Goal: Task Accomplishment & Management: Manage account settings

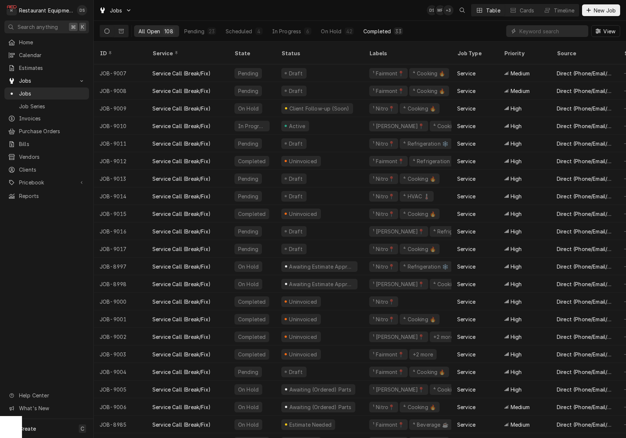
click at [368, 29] on div "Completed" at bounding box center [376, 31] width 27 height 8
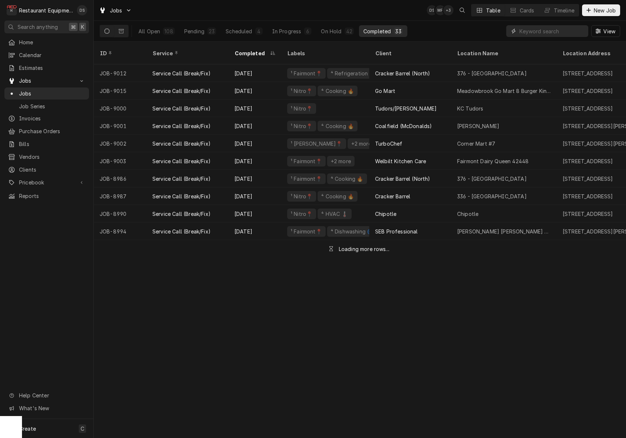
click at [549, 29] on input "Dynamic Content Wrapper" at bounding box center [551, 31] width 65 height 12
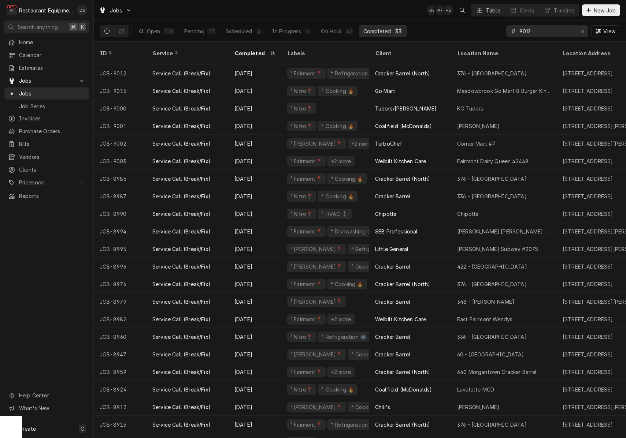
type input "9012"
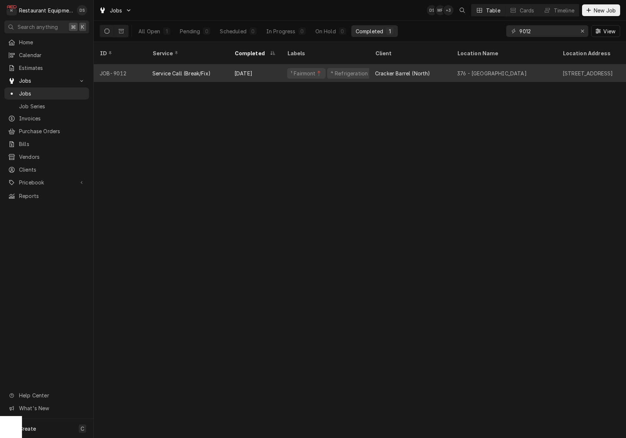
click at [518, 64] on div "376 - Fairmont" at bounding box center [503, 73] width 105 height 18
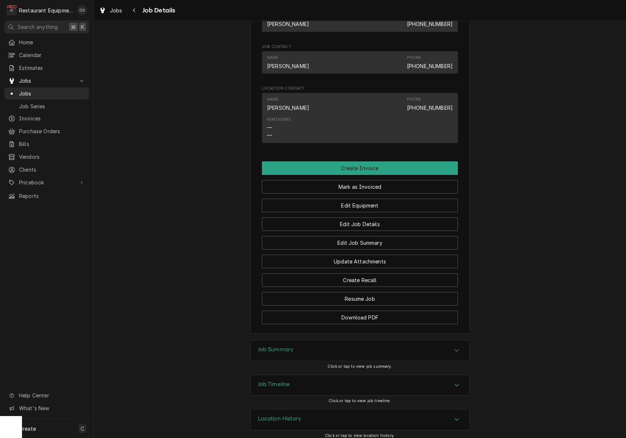
click at [323, 344] on div "Job Summary" at bounding box center [360, 351] width 219 height 21
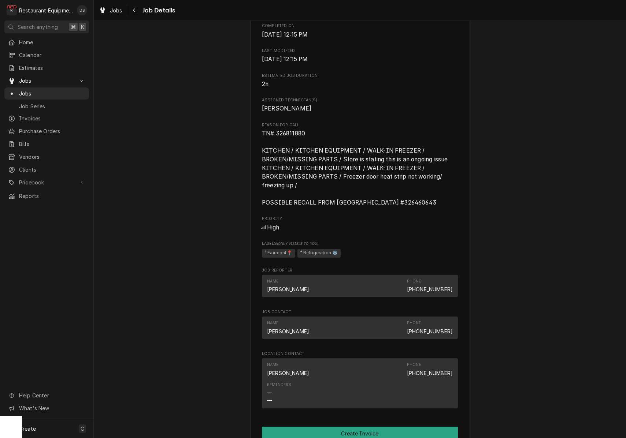
scroll to position [247, 0]
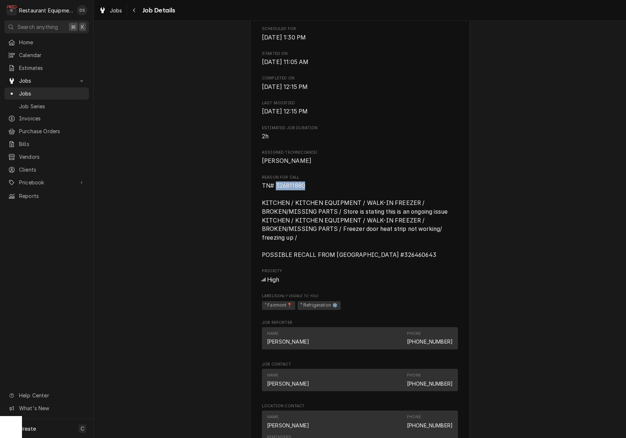
drag, startPoint x: 308, startPoint y: 185, endPoint x: 280, endPoint y: 186, distance: 27.8
click at [275, 186] on span "TN# 326811880 KITCHEN / KITCHEN EQUIPMENT / WALK-IN FREEZER / BROKEN/MISSING PA…" at bounding box center [360, 221] width 196 height 78
copy span "326811880"
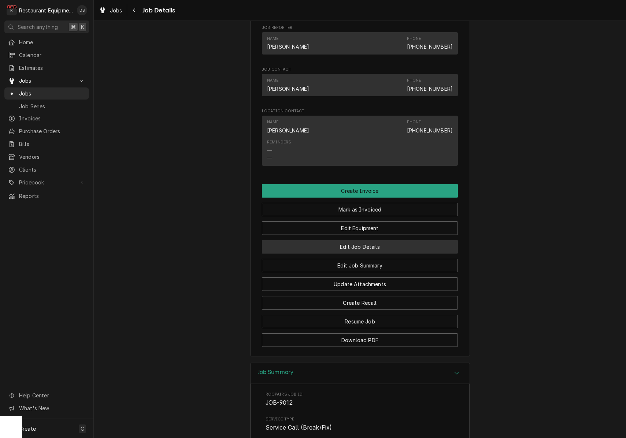
scroll to position [535, 0]
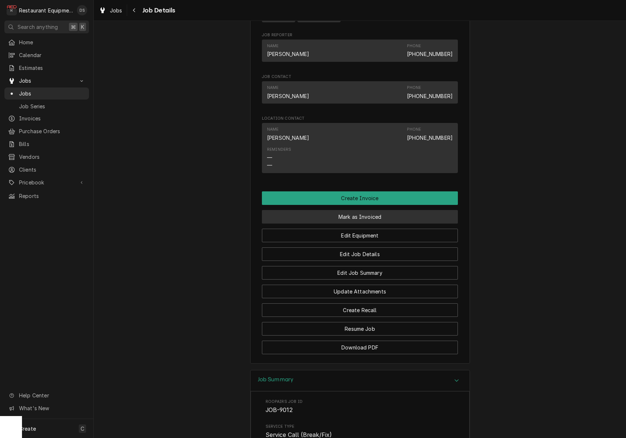
click at [366, 215] on button "Mark as Invoiced" at bounding box center [360, 217] width 196 height 14
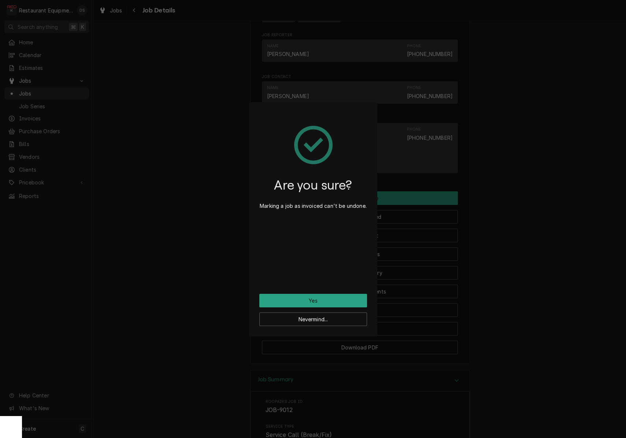
click at [332, 297] on button "Yes" at bounding box center [313, 301] width 108 height 14
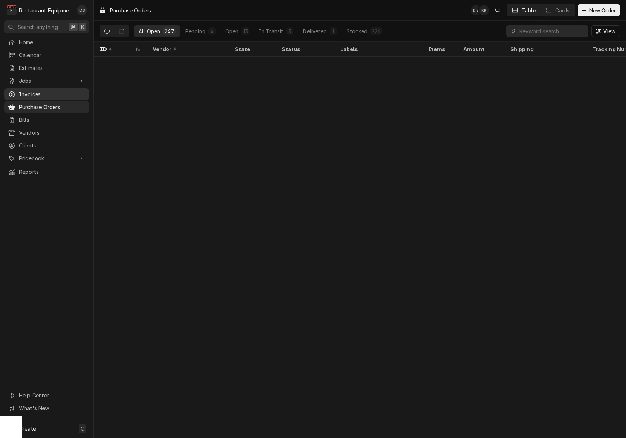
scroll to position [3125, 0]
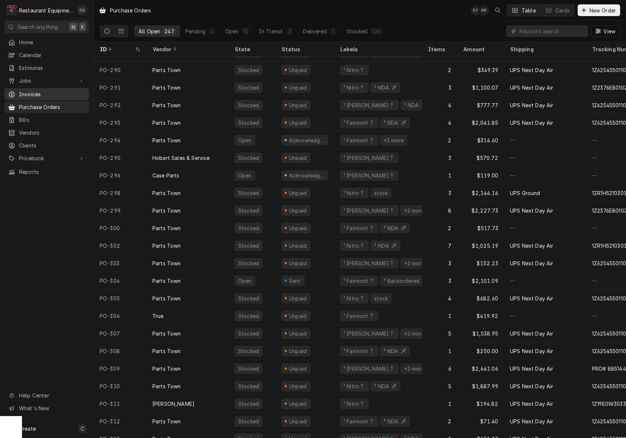
click at [45, 91] on span "Invoices" at bounding box center [52, 94] width 66 height 8
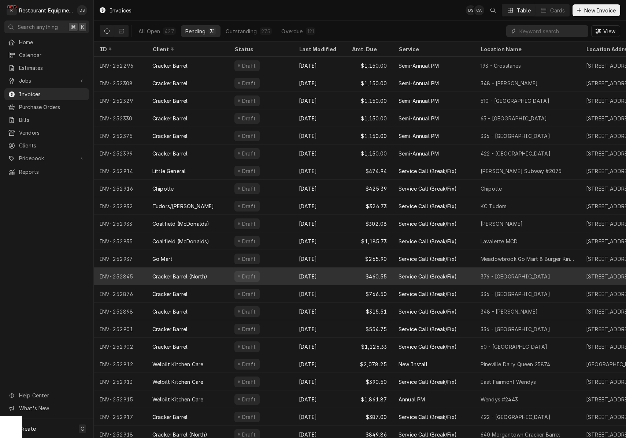
click at [344, 276] on div "[DATE]" at bounding box center [319, 277] width 53 height 18
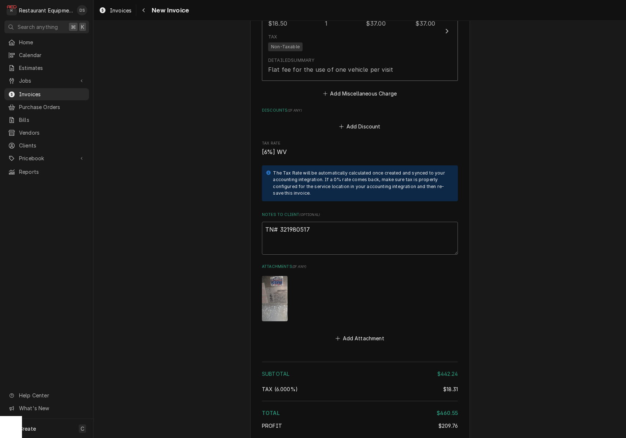
scroll to position [1473, 0]
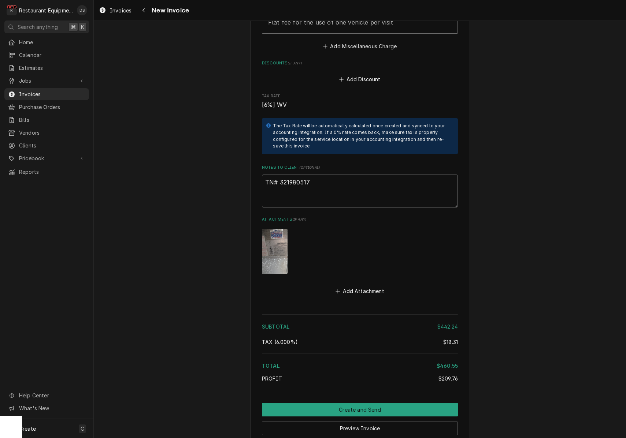
drag, startPoint x: 310, startPoint y: 172, endPoint x: 279, endPoint y: 171, distance: 30.8
click at [279, 175] on textarea "TN# 321980517" at bounding box center [360, 191] width 196 height 33
type textarea "x"
type textarea "TN#"
paste textarea "326811880"
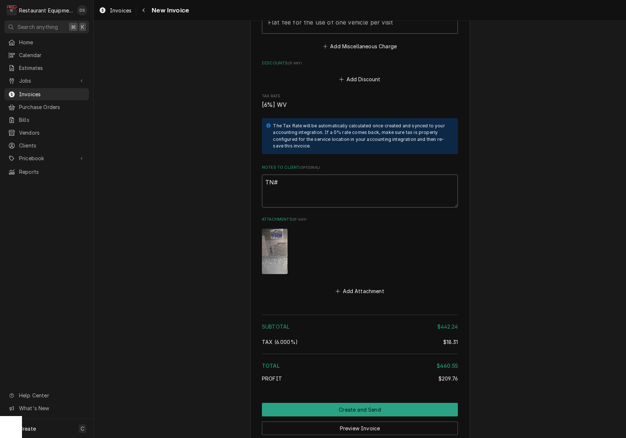
type textarea "x"
type textarea "TN#326811880"
click at [377, 224] on div "Attachments" at bounding box center [360, 252] width 196 height 56
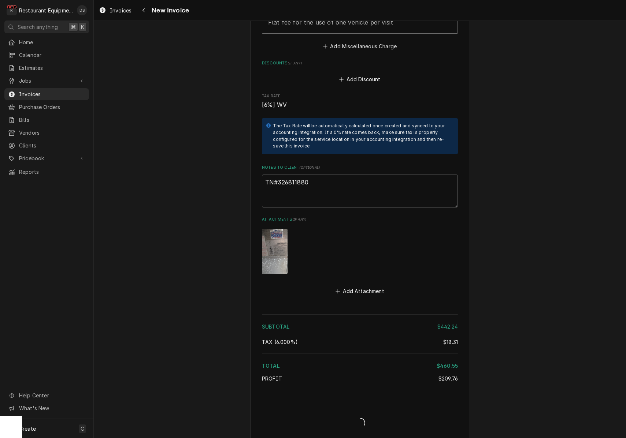
type textarea "x"
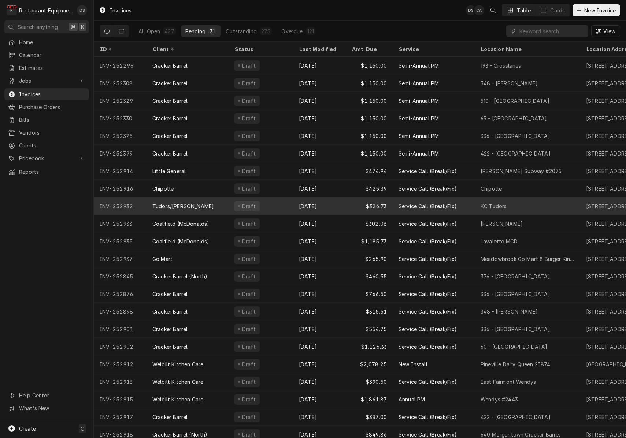
click at [276, 206] on div "Draft" at bounding box center [261, 206] width 64 height 18
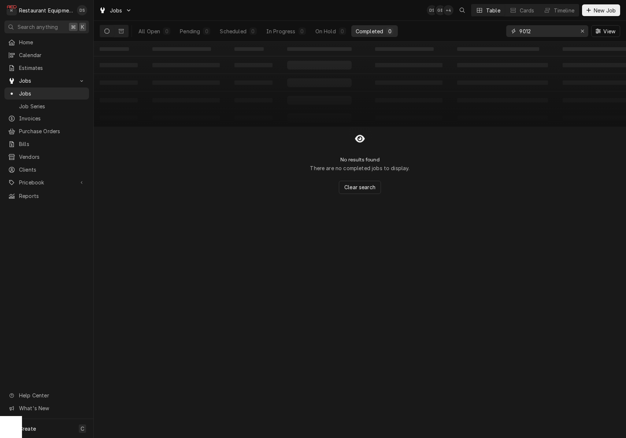
click at [580, 29] on div "Erase input" at bounding box center [582, 30] width 7 height 7
type input "G"
type input "T"
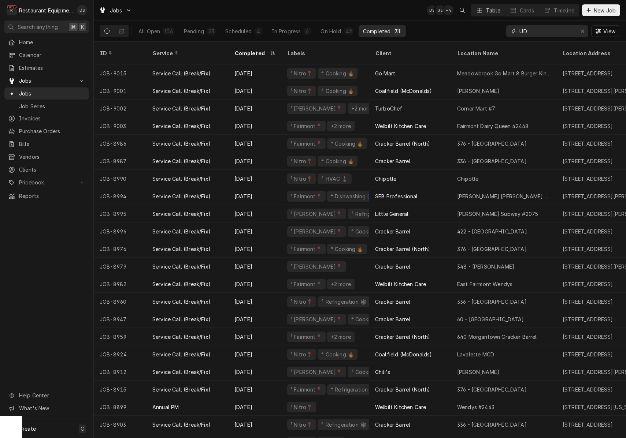
type input "U"
type input "TUDORS"
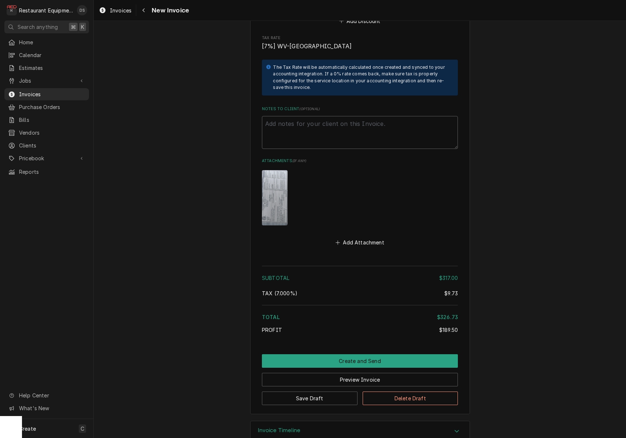
scroll to position [1461, 0]
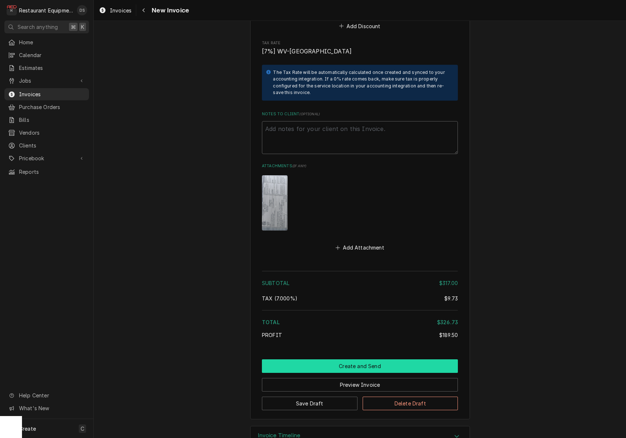
click at [374, 360] on button "Create and Send" at bounding box center [360, 367] width 196 height 14
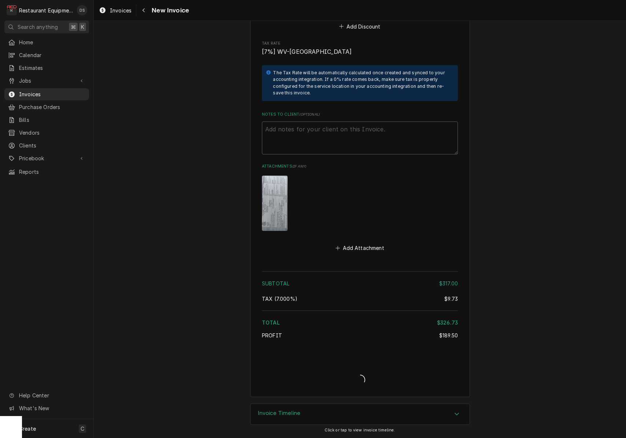
type textarea "x"
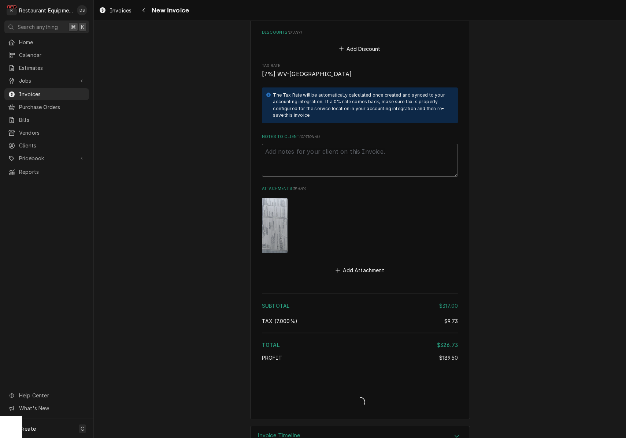
scroll to position [0, 0]
click at [145, 10] on div "Navigate back" at bounding box center [143, 10] width 7 height 7
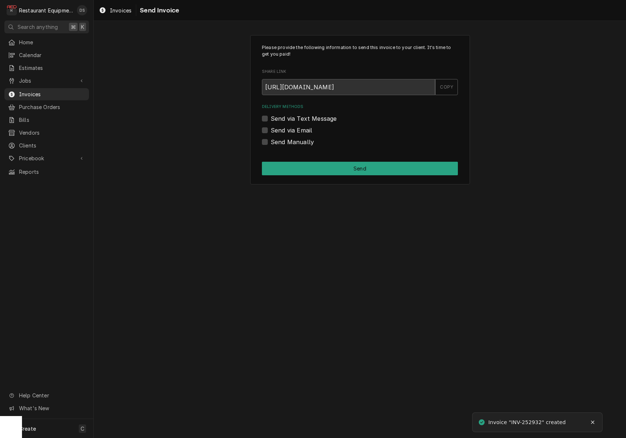
click at [271, 130] on label "Send via Email" at bounding box center [291, 130] width 41 height 9
click at [271, 130] on input "Send via Email" at bounding box center [369, 134] width 196 height 16
checkbox input "true"
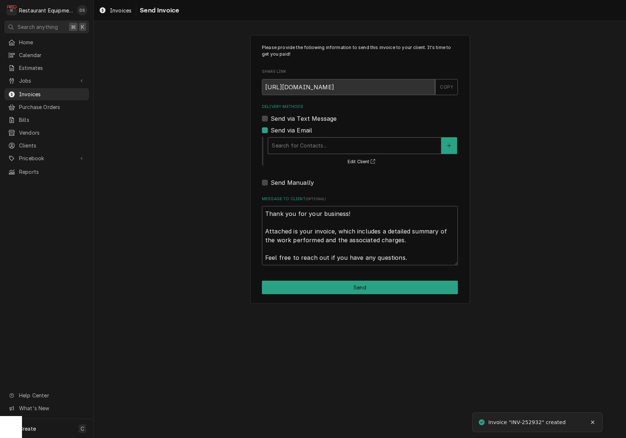
click at [331, 147] on div "Delivery Methods" at bounding box center [355, 145] width 166 height 13
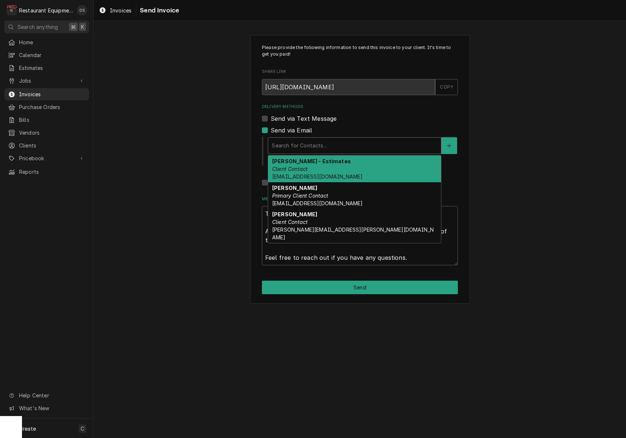
click at [543, 171] on div "Please provide the following information to send this invoice to your client. I…" at bounding box center [360, 170] width 532 height 282
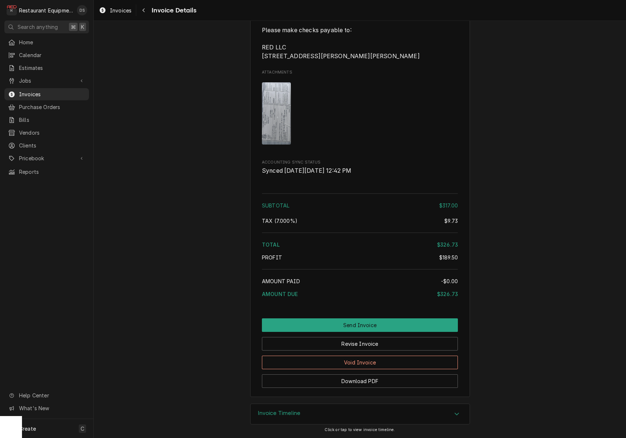
click at [401, 360] on button "Void Invoice" at bounding box center [360, 363] width 196 height 14
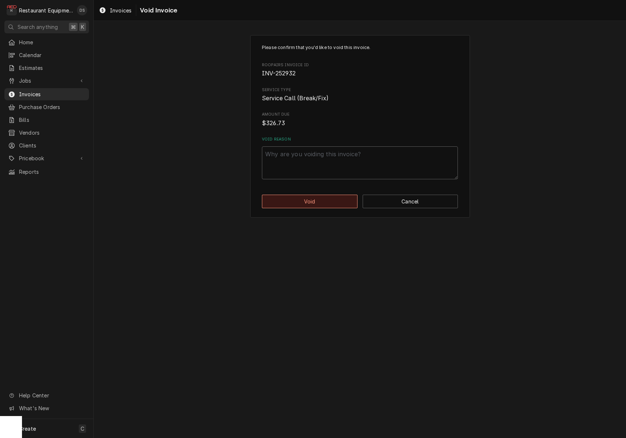
click at [311, 198] on button "Void" at bounding box center [310, 202] width 96 height 14
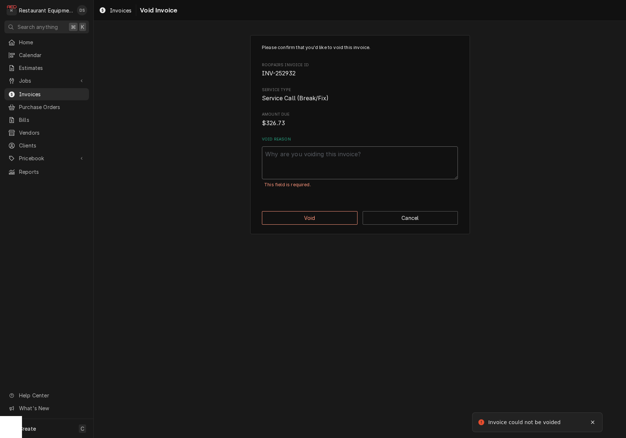
click at [313, 168] on textarea "Void Reason" at bounding box center [360, 163] width 196 height 33
type textarea "x"
type textarea "R"
type textarea "x"
type textarea "RG"
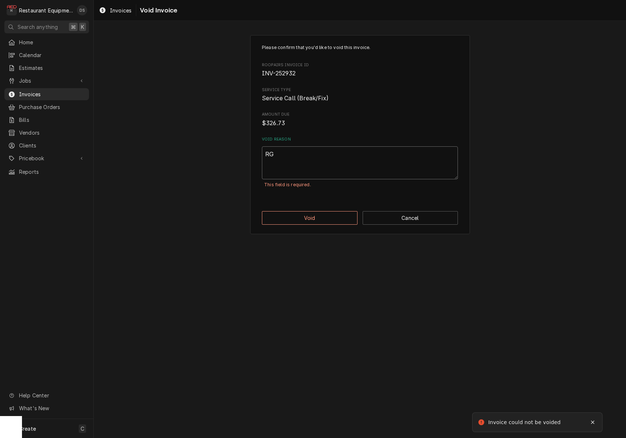
type textarea "x"
type textarea "RGS"
type textarea "x"
type textarea "RGSD"
type textarea "x"
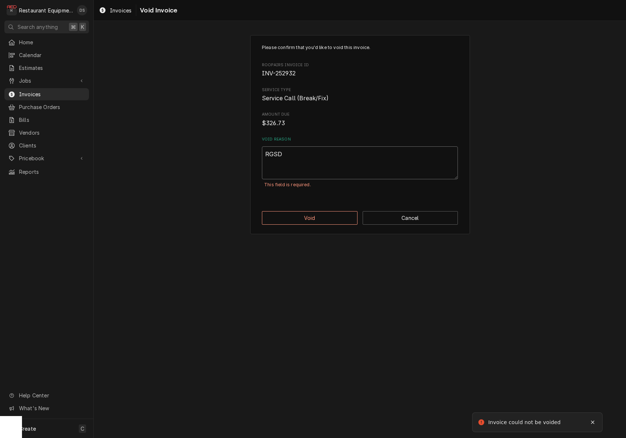
type textarea "RGSDF"
type textarea "x"
type textarea "RGSDFG"
click at [314, 211] on button "Void" at bounding box center [310, 218] width 96 height 14
type textarea "x"
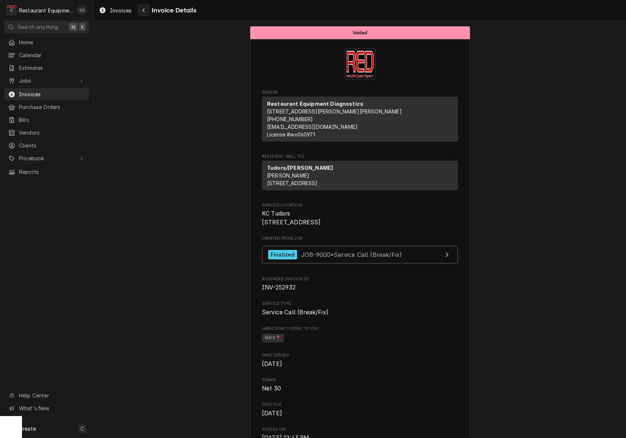
click at [146, 14] on button "Navigate back" at bounding box center [144, 10] width 12 height 12
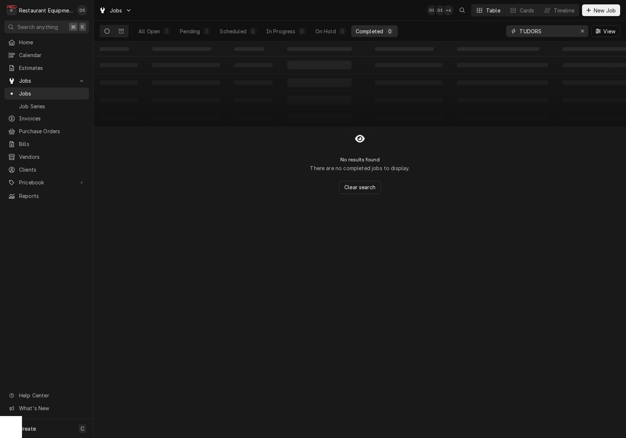
drag, startPoint x: 559, startPoint y: 30, endPoint x: 483, endPoint y: 31, distance: 76.2
click at [483, 31] on div "All Open 1 Pending 1 Scheduled 0 In Progress 0 On Hold 0 Completed 0 TUDORS View" at bounding box center [360, 31] width 520 height 21
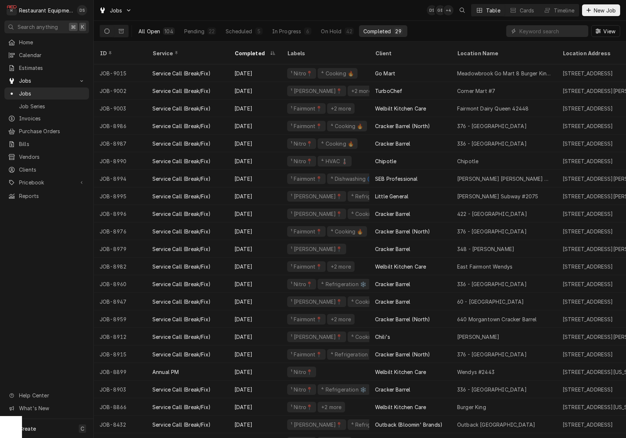
click at [151, 31] on div "All Open" at bounding box center [149, 31] width 22 height 8
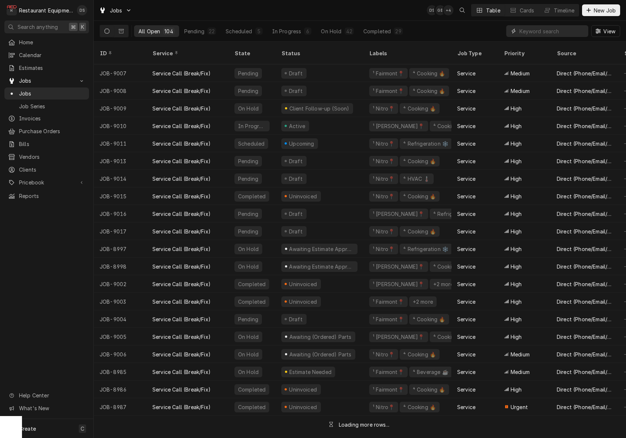
click at [544, 28] on input "Dynamic Content Wrapper" at bounding box center [551, 31] width 65 height 12
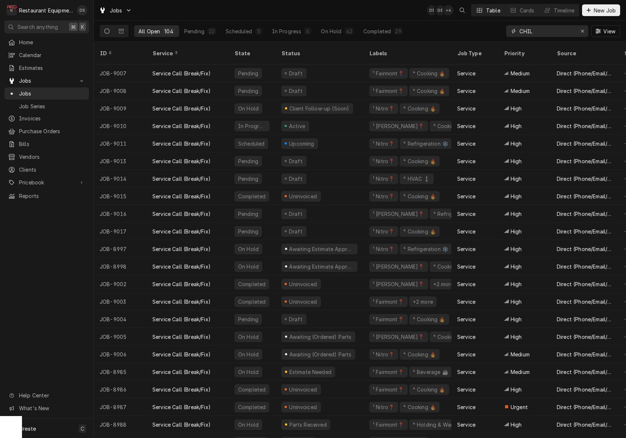
type input "CHILI"
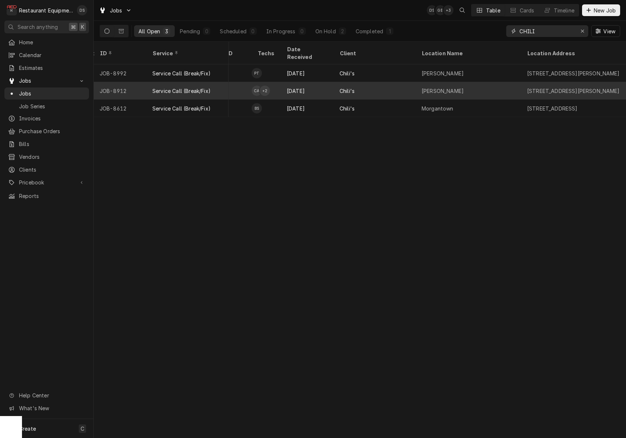
scroll to position [0, 420]
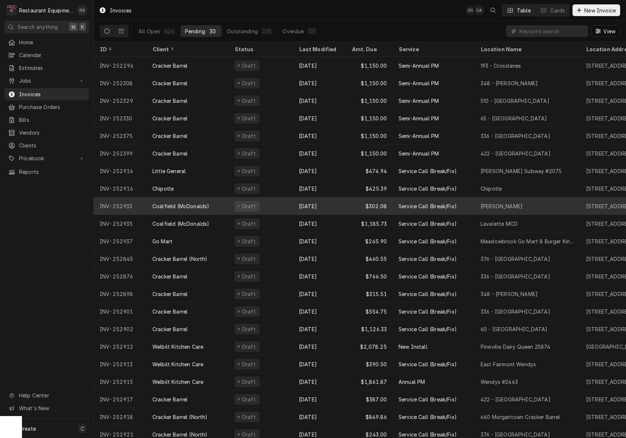
click at [275, 205] on div "Draft" at bounding box center [261, 206] width 64 height 18
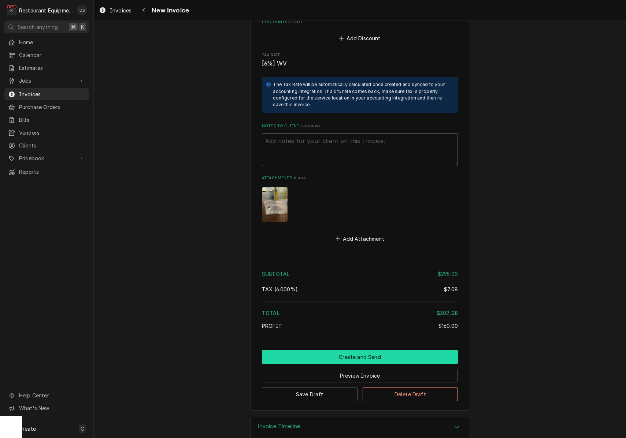
click at [359, 351] on button "Create and Send" at bounding box center [360, 358] width 196 height 14
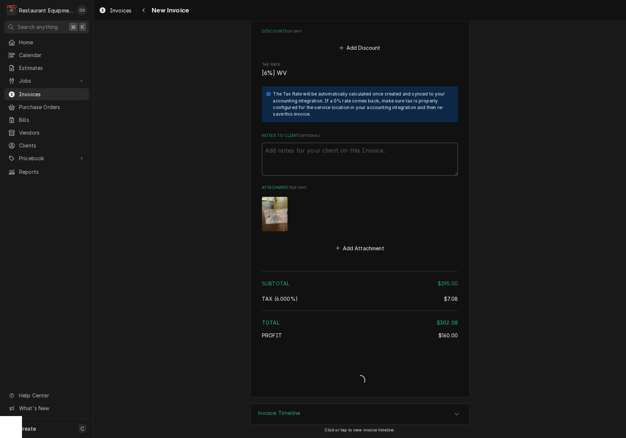
type textarea "x"
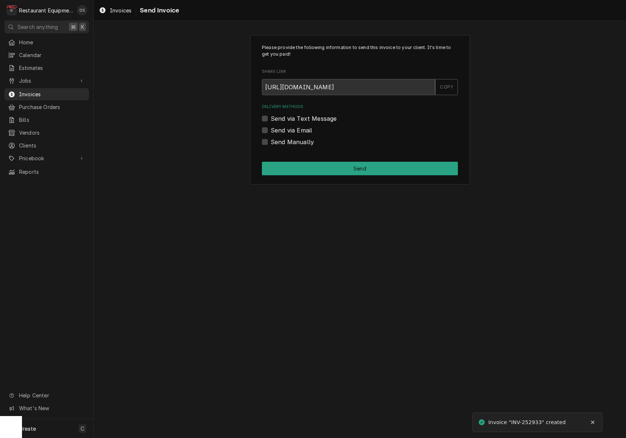
click at [271, 129] on label "Send via Email" at bounding box center [291, 130] width 41 height 9
click at [271, 129] on input "Send via Email" at bounding box center [369, 134] width 196 height 16
checkbox input "true"
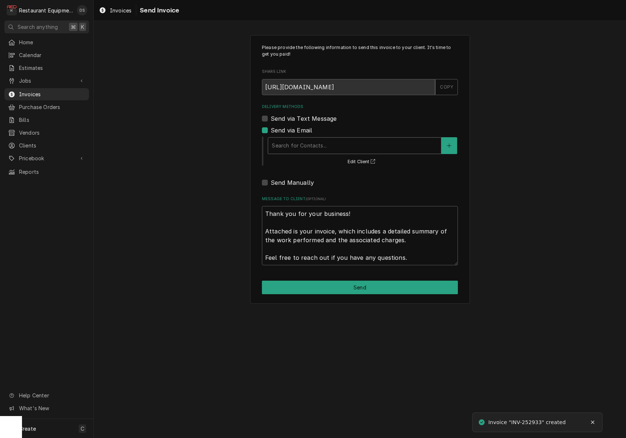
drag, startPoint x: 303, startPoint y: 137, endPoint x: 305, endPoint y: 141, distance: 4.2
click at [303, 138] on div "Search for Contacts..." at bounding box center [354, 146] width 173 height 16
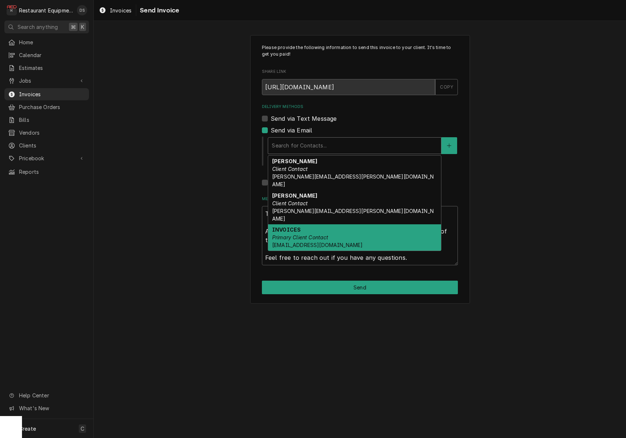
click at [329, 234] on em "Primary Client Contact" at bounding box center [300, 237] width 56 height 6
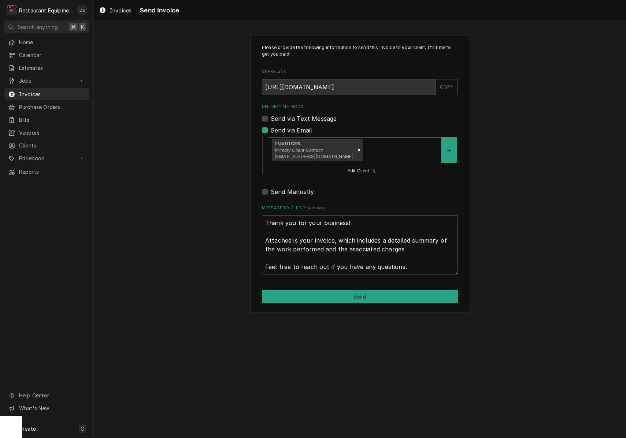
click at [364, 292] on button "Send" at bounding box center [360, 297] width 196 height 14
type textarea "x"
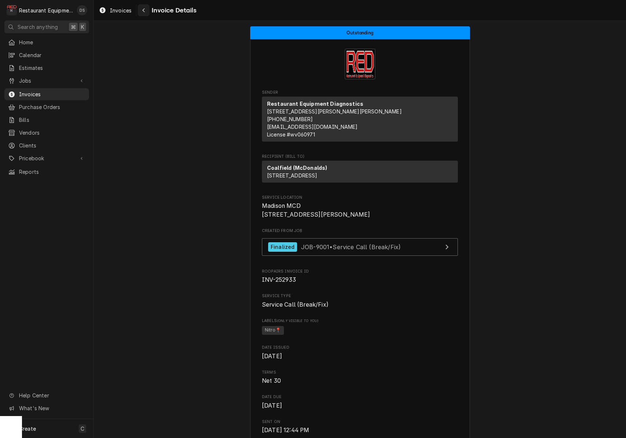
click at [146, 14] on button "Navigate back" at bounding box center [144, 10] width 12 height 12
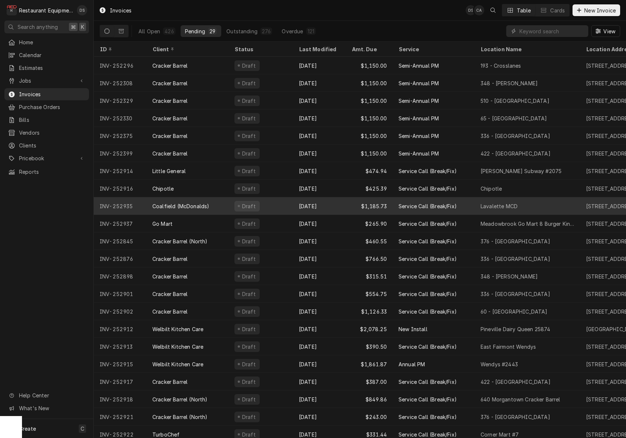
click at [280, 207] on div "Draft" at bounding box center [261, 206] width 64 height 18
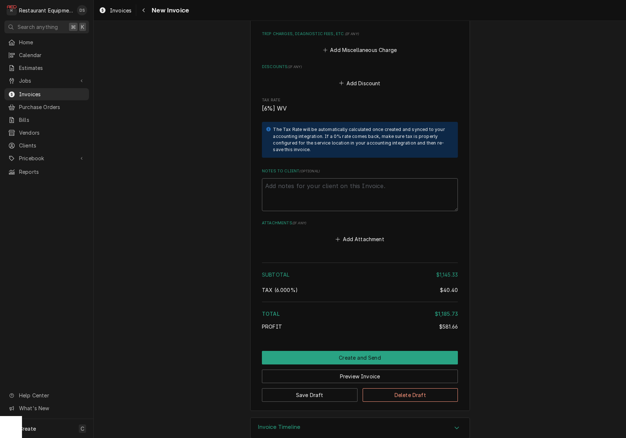
click at [354, 351] on button "Create and Send" at bounding box center [360, 358] width 196 height 14
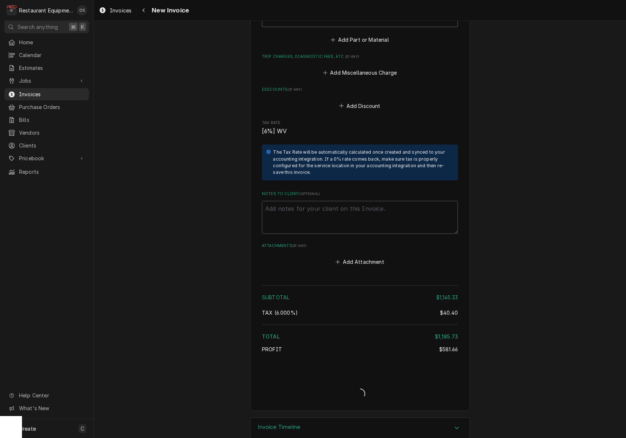
type textarea "x"
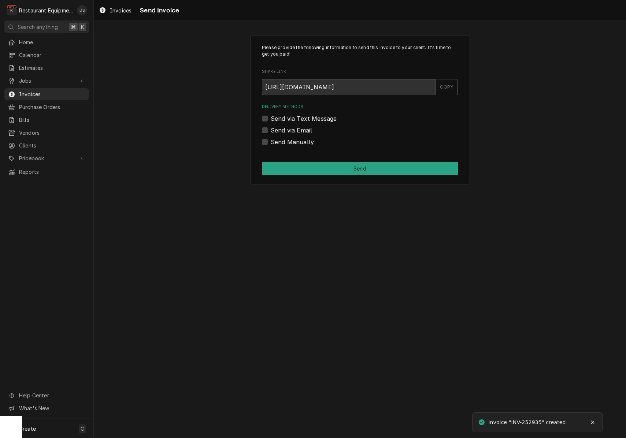
click at [271, 129] on label "Send via Email" at bounding box center [291, 130] width 41 height 9
click at [271, 129] on input "Send via Email" at bounding box center [369, 134] width 196 height 16
checkbox input "true"
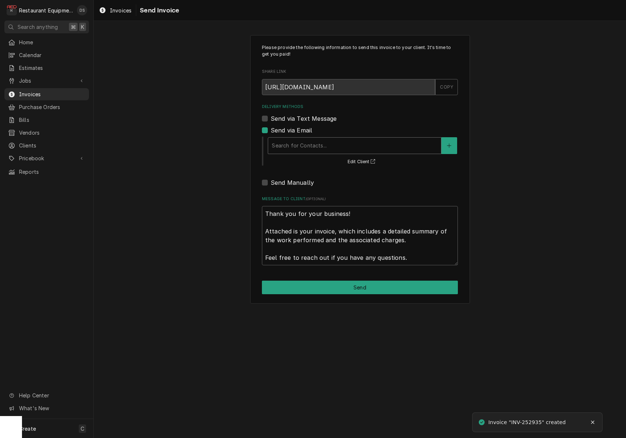
click at [308, 142] on div "Search for Contacts..." at bounding box center [355, 146] width 166 height 8
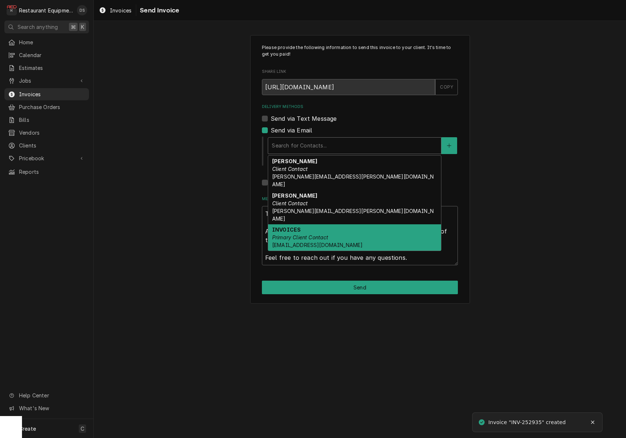
click at [316, 225] on div "INVOICES Primary Client Contact [EMAIL_ADDRESS][DOMAIN_NAME]" at bounding box center [354, 238] width 173 height 27
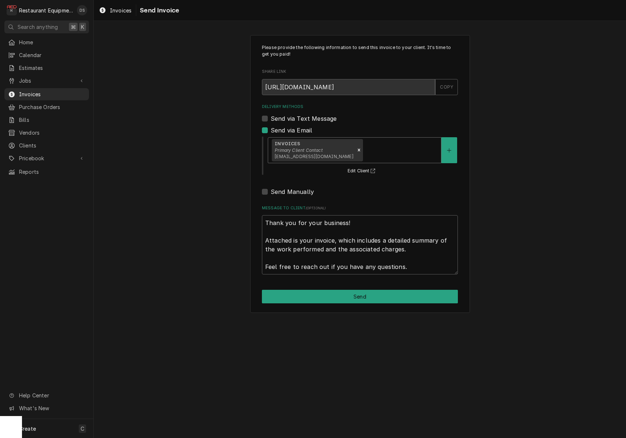
click at [372, 297] on button "Send" at bounding box center [360, 297] width 196 height 14
type textarea "x"
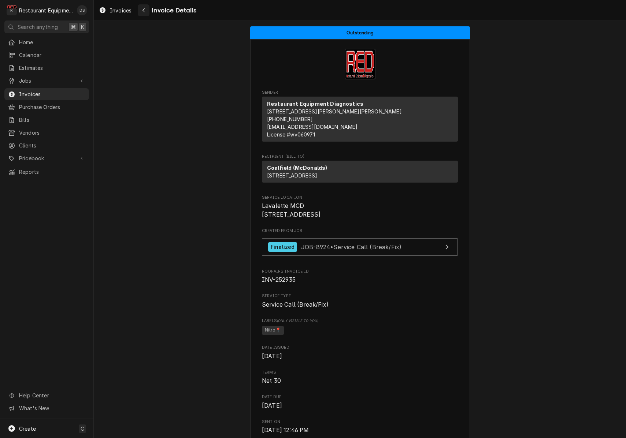
click at [145, 9] on icon "Navigate back" at bounding box center [143, 10] width 3 height 5
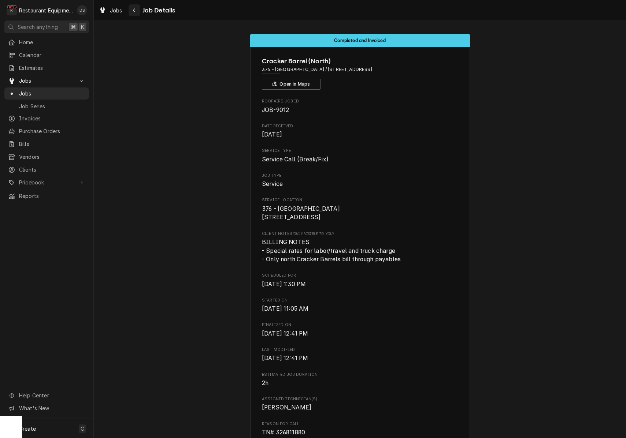
click at [138, 12] on button "Navigate back" at bounding box center [135, 10] width 12 height 12
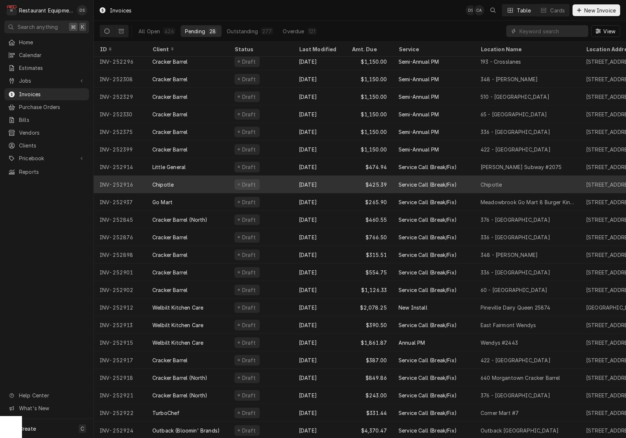
scroll to position [5, 0]
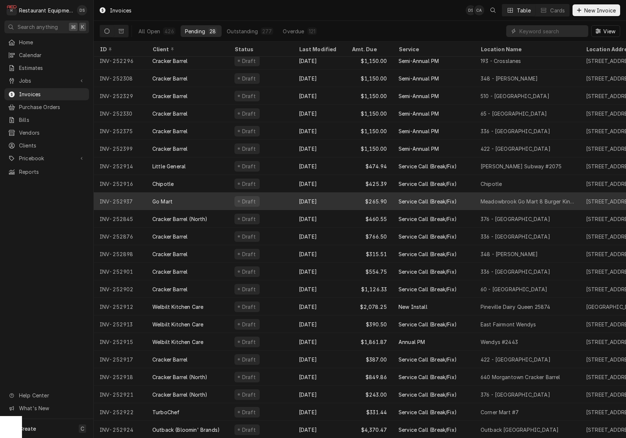
click at [323, 200] on div "Sep 25" at bounding box center [319, 202] width 53 height 18
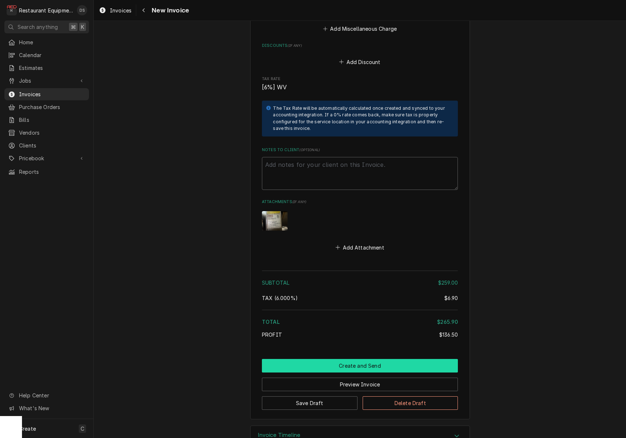
click at [357, 359] on button "Create and Send" at bounding box center [360, 366] width 196 height 14
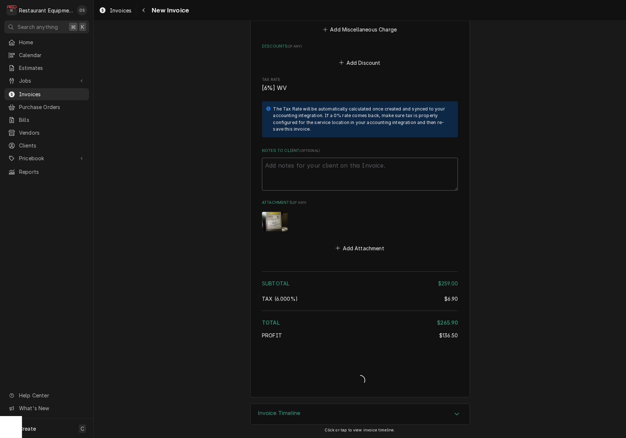
type textarea "x"
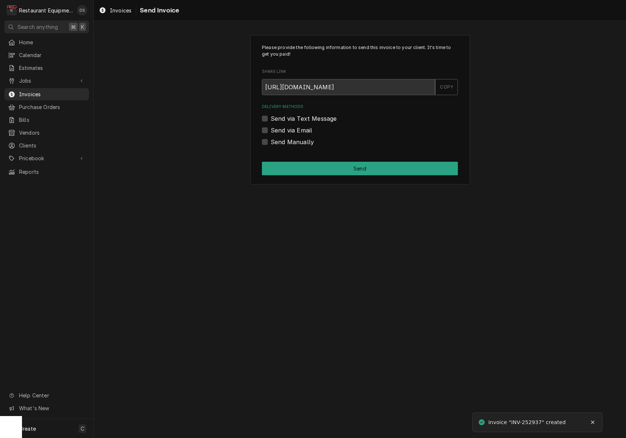
click at [271, 131] on label "Send via Email" at bounding box center [291, 130] width 41 height 9
click at [271, 131] on input "Send via Email" at bounding box center [369, 134] width 196 height 16
checkbox input "true"
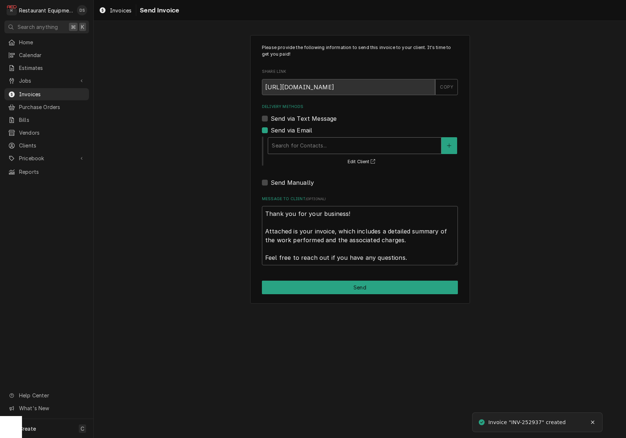
click at [335, 148] on div "Delivery Methods" at bounding box center [355, 145] width 166 height 13
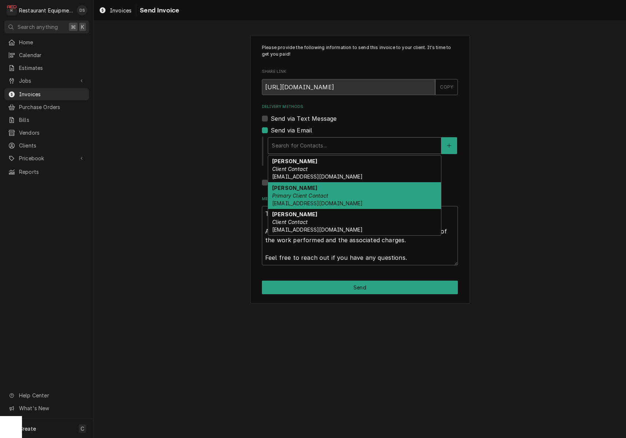
click at [332, 193] on div "Sharon Mace Primary Client Contact smace@gomart.com" at bounding box center [354, 195] width 173 height 27
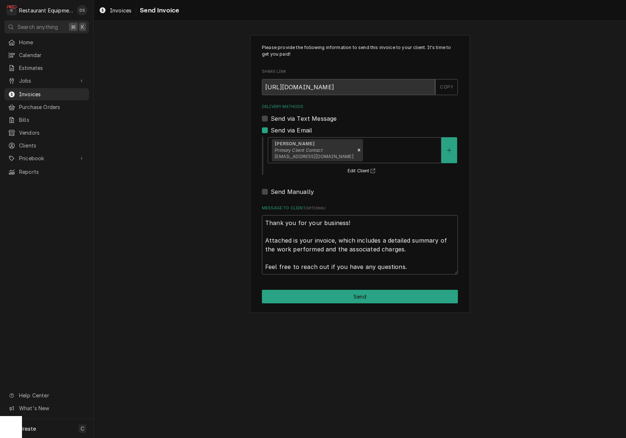
click at [363, 290] on button "Send" at bounding box center [360, 297] width 196 height 14
type textarea "x"
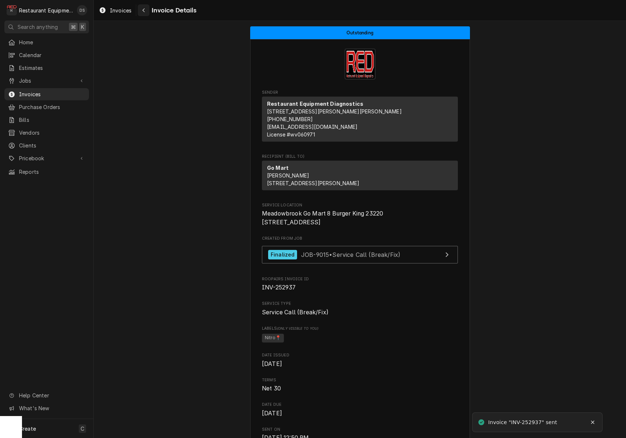
click at [143, 12] on icon "Navigate back" at bounding box center [143, 10] width 3 height 5
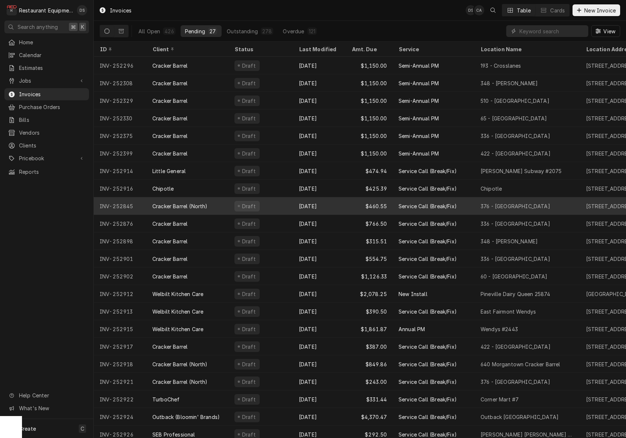
click at [324, 203] on div "Sep 25" at bounding box center [319, 206] width 53 height 18
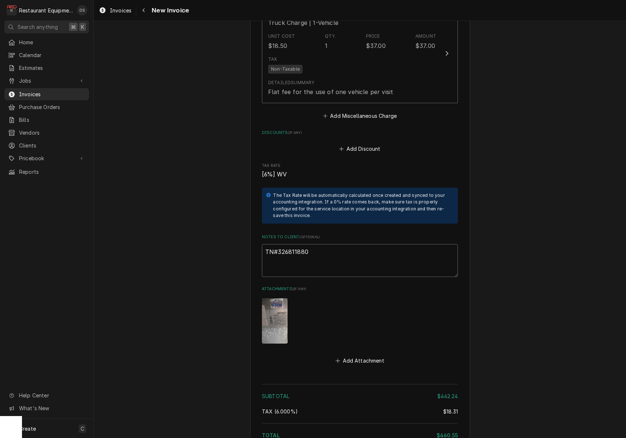
click at [311, 244] on textarea "TN#326811880" at bounding box center [360, 260] width 196 height 33
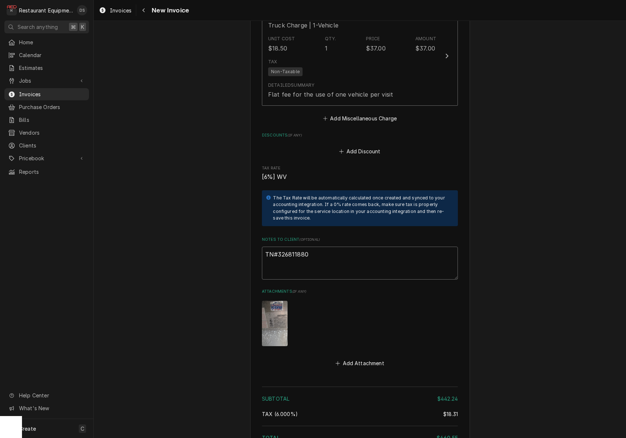
drag, startPoint x: 311, startPoint y: 240, endPoint x: 297, endPoint y: 242, distance: 14.8
click at [297, 247] on textarea "TN#326811880" at bounding box center [360, 263] width 196 height 33
click at [145, 10] on icon "Navigate back" at bounding box center [143, 10] width 3 height 5
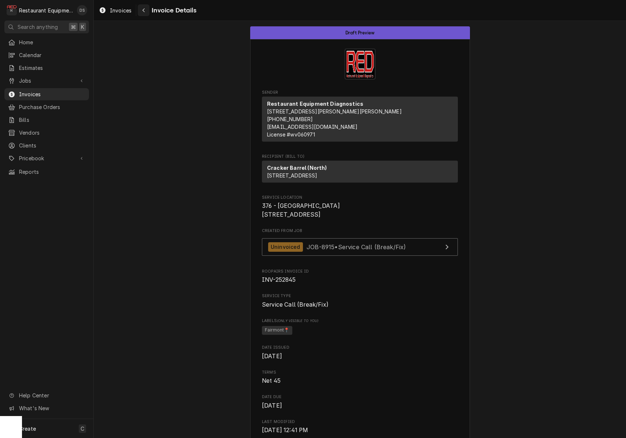
click at [145, 9] on icon "Navigate back" at bounding box center [143, 10] width 3 height 5
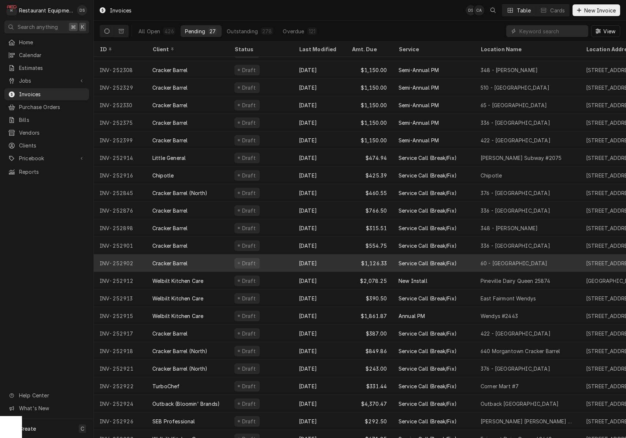
scroll to position [27, 0]
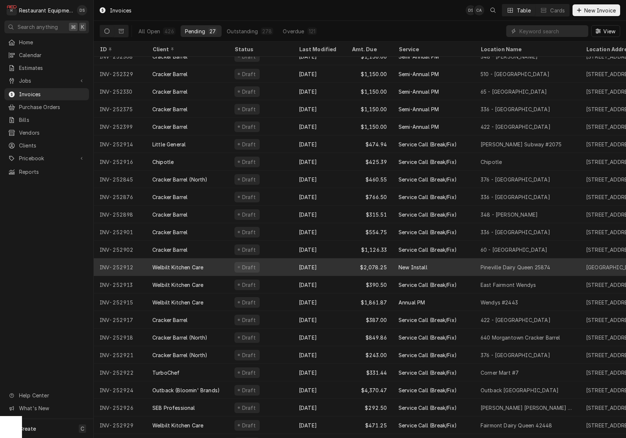
click at [328, 267] on div "Sep 23" at bounding box center [319, 268] width 53 height 18
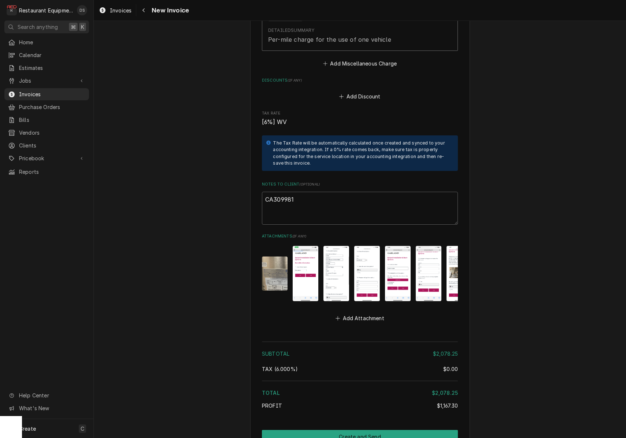
scroll to position [1156, 0]
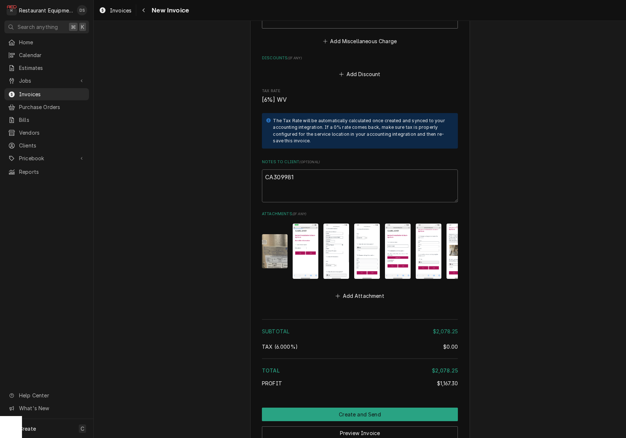
click at [265, 238] on img "Attachments" at bounding box center [275, 251] width 26 height 34
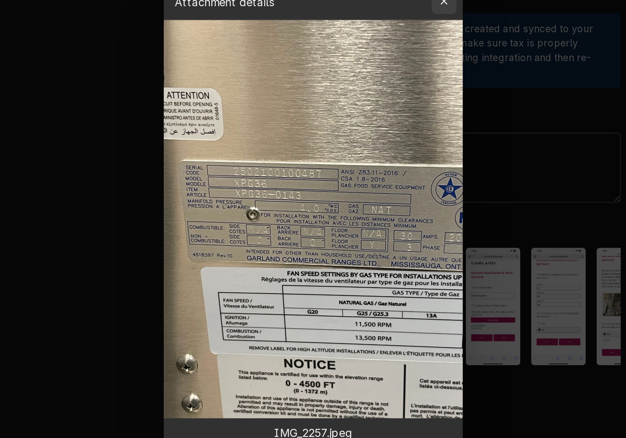
click at [372, 105] on icon "button" at bounding box center [374, 107] width 4 height 5
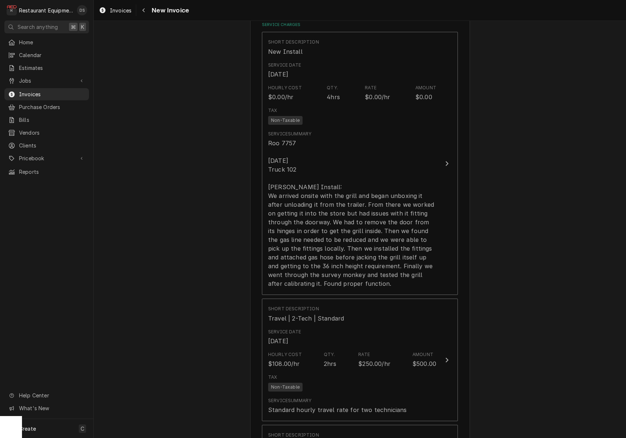
scroll to position [425, 0]
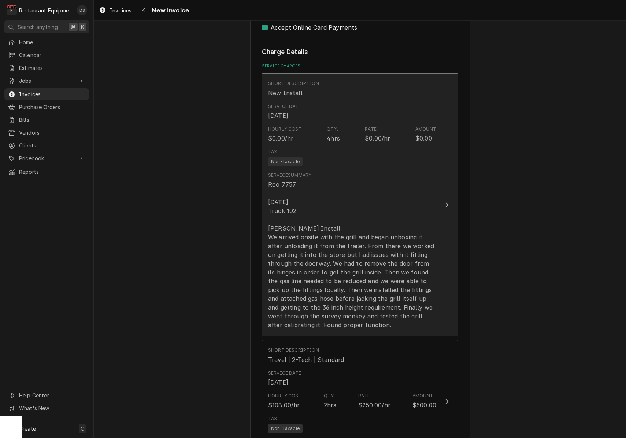
click at [359, 208] on div "Roo 7757 9/23/25 Truck 102 Garland Grill Install: We arrived onsite with the gr…" at bounding box center [352, 254] width 168 height 149
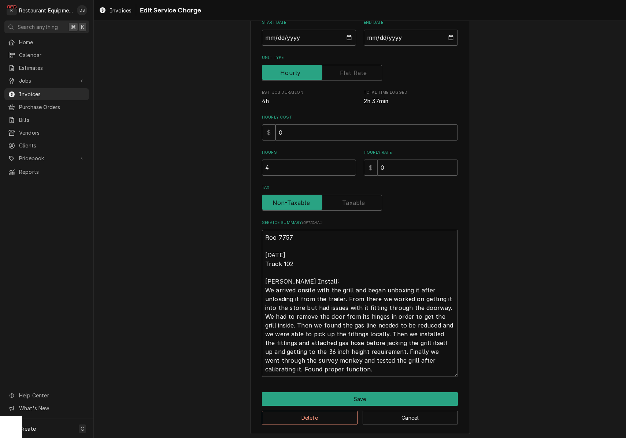
scroll to position [88, 0]
drag, startPoint x: 265, startPoint y: 252, endPoint x: 348, endPoint y: 366, distance: 141.8
click at [348, 366] on textarea "Roo 7757 9/23/25 Truck 102 Garland Grill Install: We arrived onsite with the gr…" at bounding box center [360, 303] width 196 height 147
click at [423, 390] on div "Use the fields below to edit this service charge Short Description New Install …" at bounding box center [360, 191] width 220 height 487
click at [422, 390] on div "Use the fields below to edit this service charge Short Description New Install …" at bounding box center [360, 191] width 220 height 487
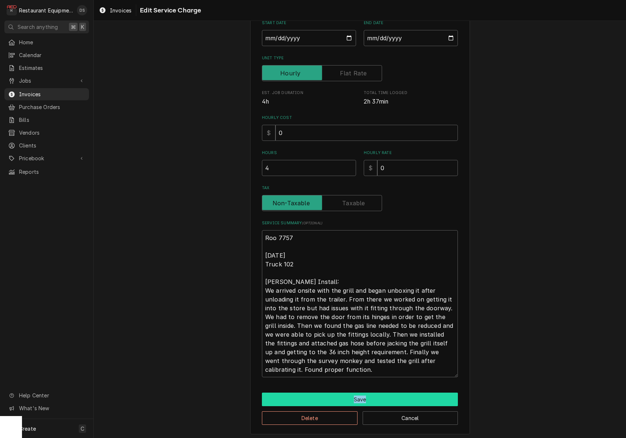
click at [419, 394] on button "Save" at bounding box center [360, 400] width 196 height 14
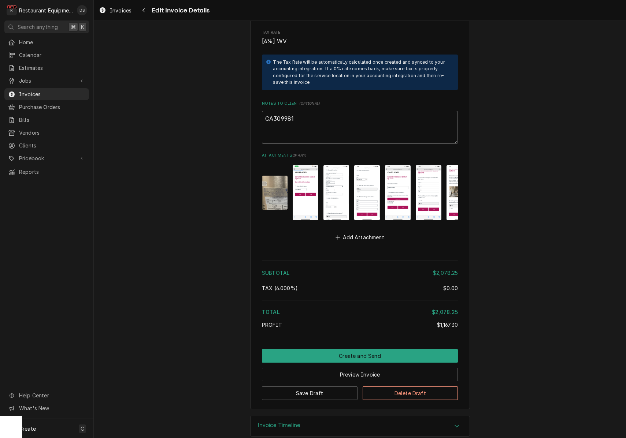
click at [295, 111] on textarea "CA309981" at bounding box center [360, 127] width 196 height 33
drag, startPoint x: 286, startPoint y: 107, endPoint x: 266, endPoint y: 108, distance: 20.2
click at [267, 111] on textarea "CA309981" at bounding box center [360, 127] width 196 height 33
drag, startPoint x: 266, startPoint y: 107, endPoint x: 292, endPoint y: 107, distance: 25.3
click at [292, 111] on textarea "CA309981" at bounding box center [360, 127] width 196 height 33
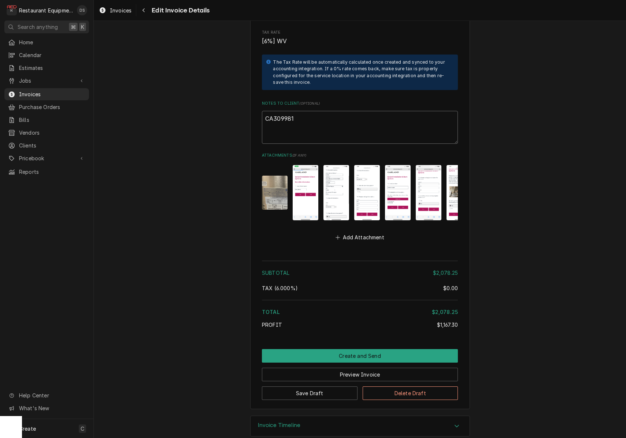
drag, startPoint x: 295, startPoint y: 107, endPoint x: 274, endPoint y: 106, distance: 20.9
click at [263, 111] on textarea "CA309981" at bounding box center [360, 127] width 196 height 33
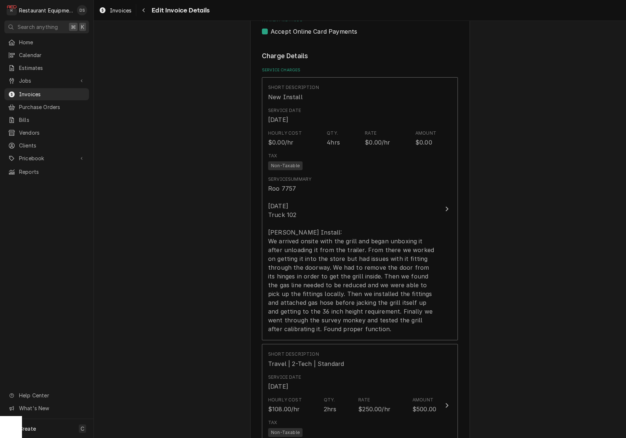
scroll to position [410, 0]
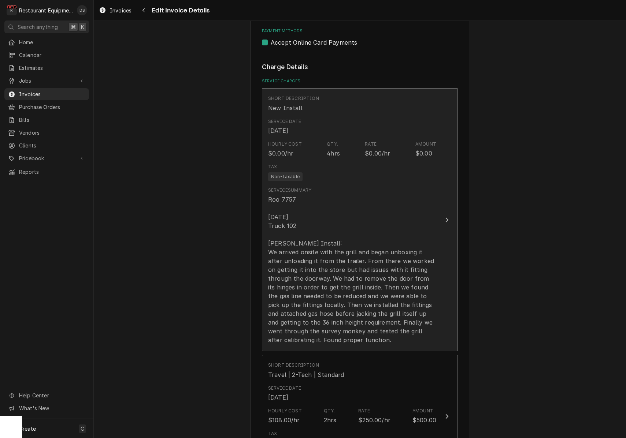
click at [306, 259] on div "Roo 7757 9/23/25 Truck 102 Garland Grill Install: We arrived onsite with the gr…" at bounding box center [352, 269] width 168 height 149
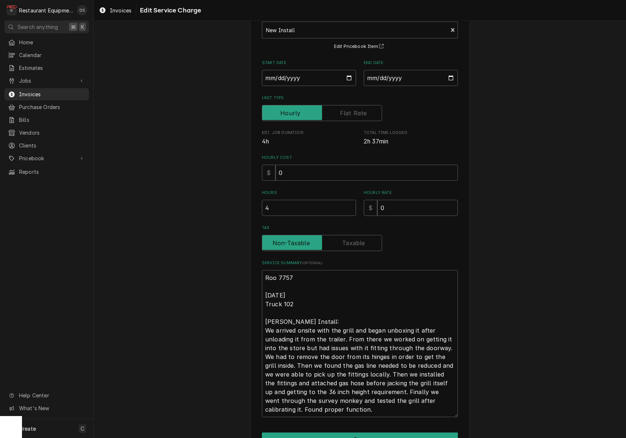
scroll to position [52, 0]
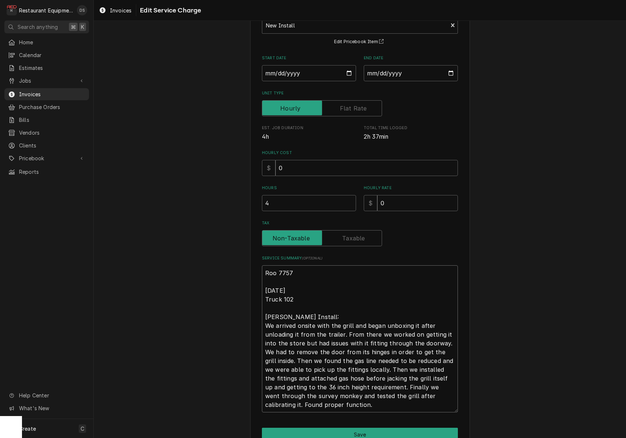
drag, startPoint x: 263, startPoint y: 288, endPoint x: 323, endPoint y: 388, distance: 116.8
click at [333, 405] on textarea "Roo 7757 9/23/25 Truck 102 Garland Grill Install: We arrived onsite with the gr…" at bounding box center [360, 339] width 196 height 147
paste textarea "CA309981"
type textarea "x"
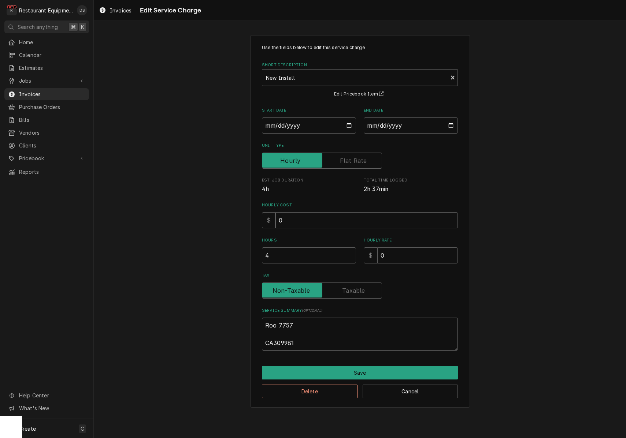
scroll to position [0, 0]
type textarea "Roo 7757 CA309981"
click at [400, 391] on button "Cancel" at bounding box center [411, 392] width 96 height 14
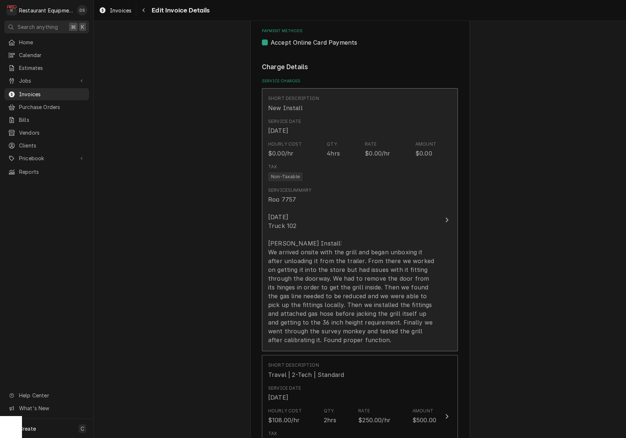
click at [348, 275] on div "Roo 7757 9/23/25 Truck 102 Garland Grill Install: We arrived onsite with the gr…" at bounding box center [352, 269] width 168 height 149
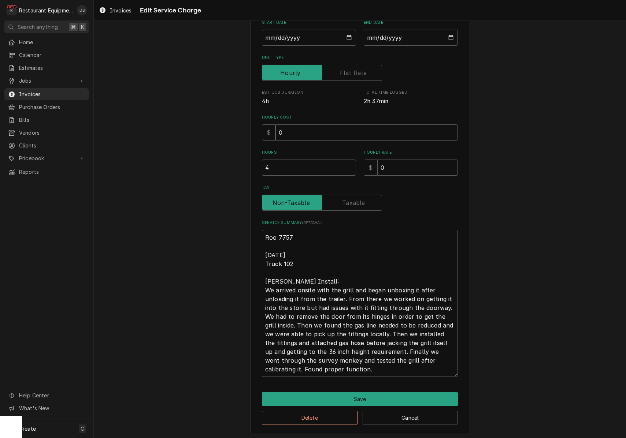
scroll to position [88, 0]
drag, startPoint x: 264, startPoint y: 252, endPoint x: 314, endPoint y: 356, distance: 114.8
click at [319, 369] on textarea "Roo 7757 9/23/25 Truck 102 Garland Grill Install: We arrived onsite with the gr…" at bounding box center [360, 303] width 196 height 147
click at [389, 400] on button "Save" at bounding box center [360, 400] width 196 height 14
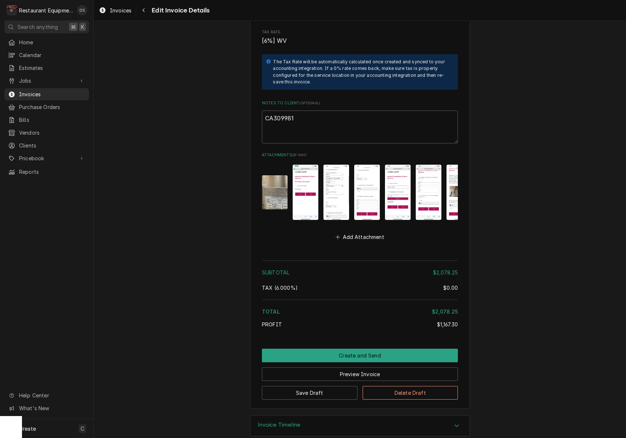
scroll to position [1215, 0]
click at [276, 176] on img "Attachments" at bounding box center [275, 193] width 26 height 34
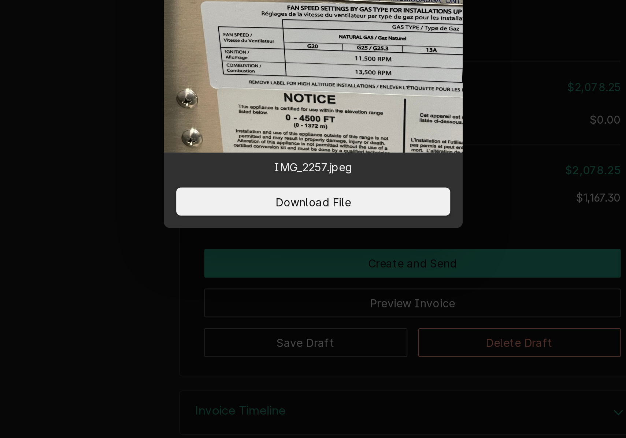
scroll to position [0, 0]
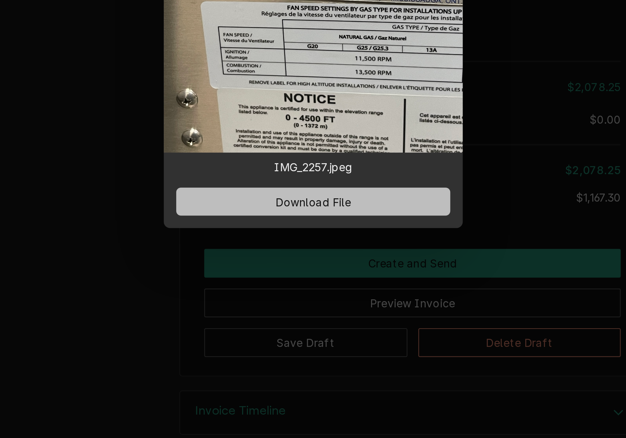
click at [294, 323] on span "Download File" at bounding box center [313, 327] width 38 height 8
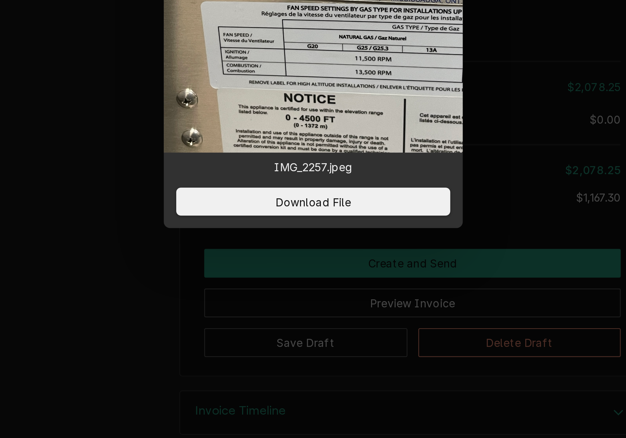
click at [240, 70] on div at bounding box center [313, 219] width 626 height 438
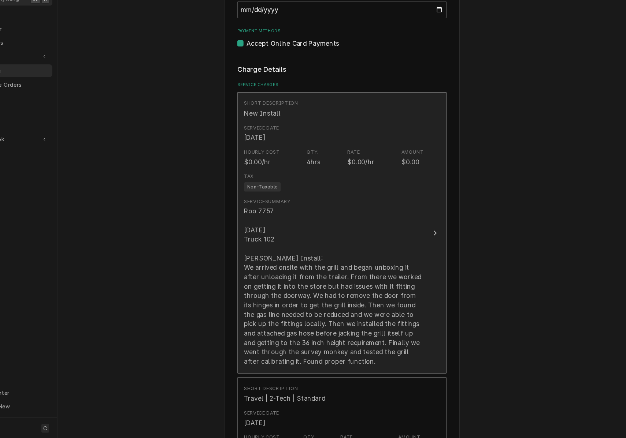
scroll to position [369, 0]
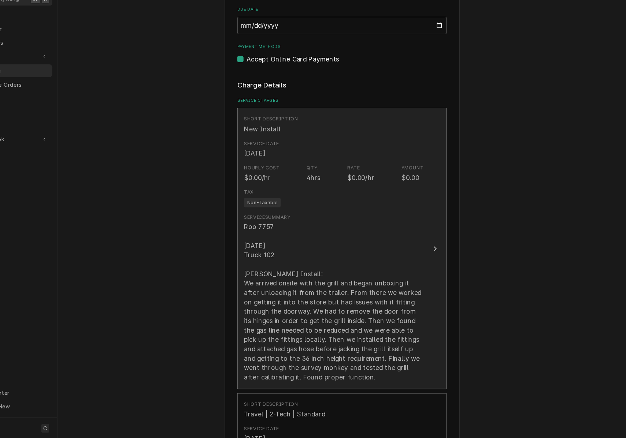
click at [290, 236] on div "Roo 7757 9/23/25 Truck 102 Garland Grill Install: We arrived onsite with the gr…" at bounding box center [352, 310] width 168 height 149
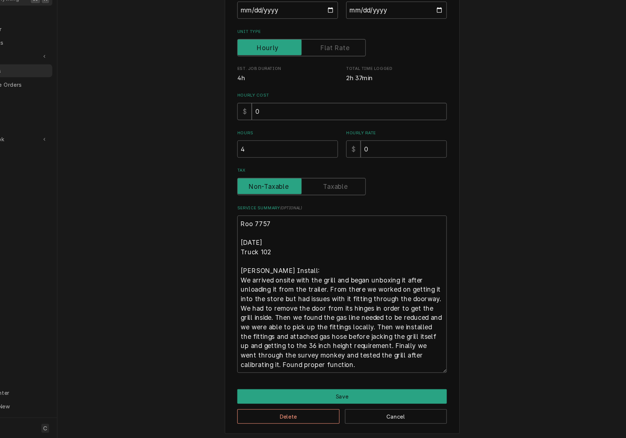
scroll to position [88, 0]
drag, startPoint x: 223, startPoint y: 225, endPoint x: 300, endPoint y: 264, distance: 86.3
click at [323, 343] on textarea "Roo 7757 9/23/25 Truck 102 Garland Grill Install: We arrived onsite with the gr…" at bounding box center [360, 303] width 196 height 147
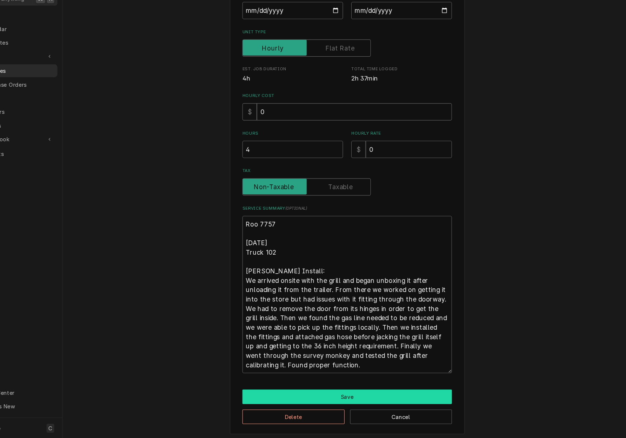
click at [349, 393] on button "Save" at bounding box center [360, 400] width 196 height 14
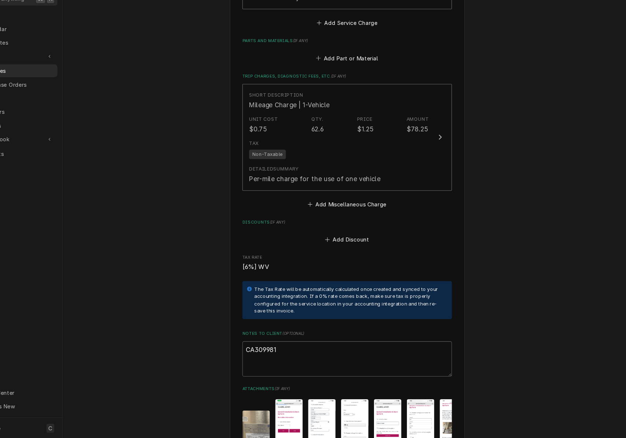
scroll to position [926, 0]
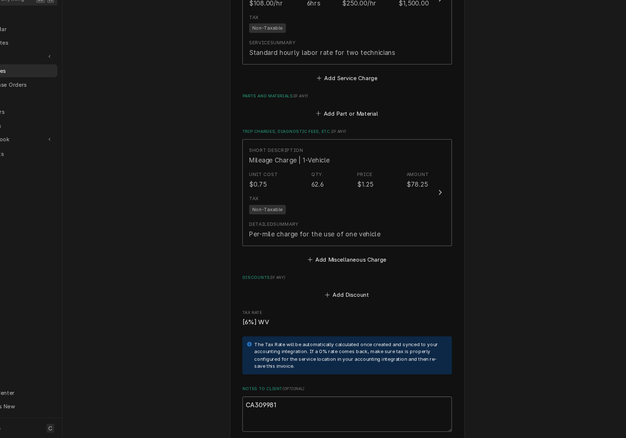
drag, startPoint x: 266, startPoint y: 369, endPoint x: 229, endPoint y: 368, distance: 37.0
click at [262, 400] on textarea "CA309981" at bounding box center [360, 416] width 196 height 33
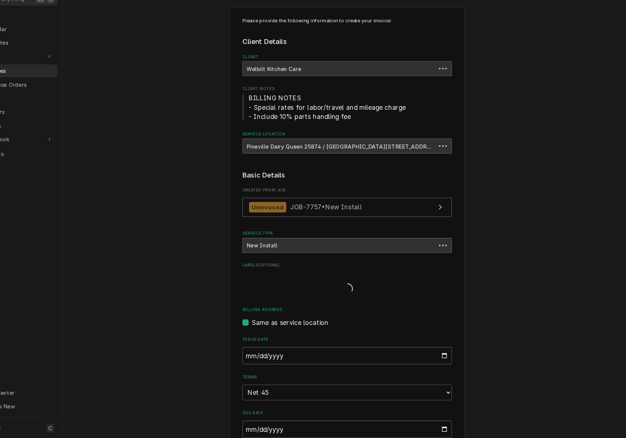
scroll to position [410, 0]
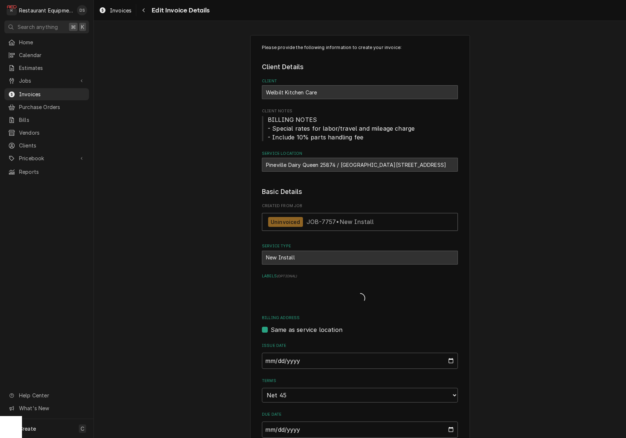
scroll to position [410, 0]
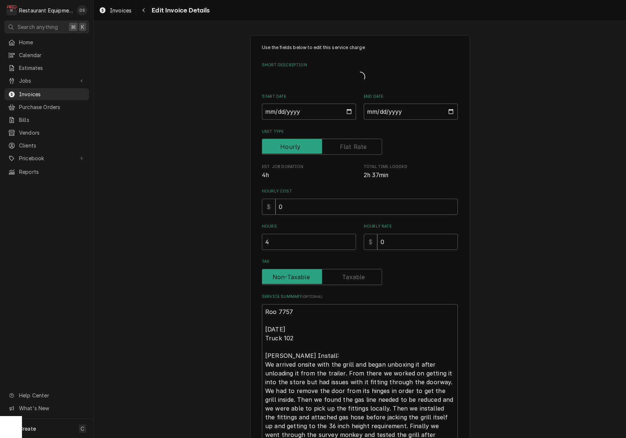
type textarea "x"
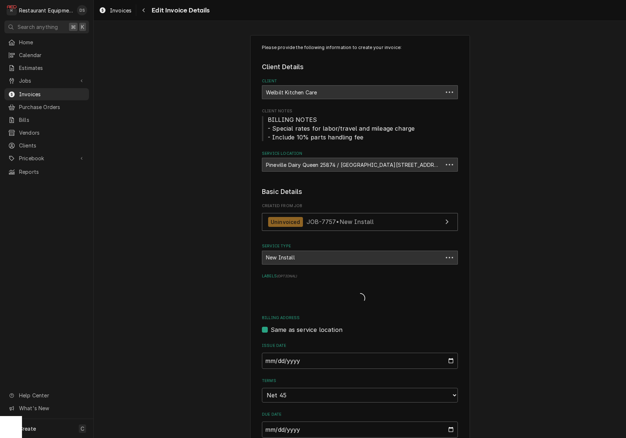
scroll to position [425, 0]
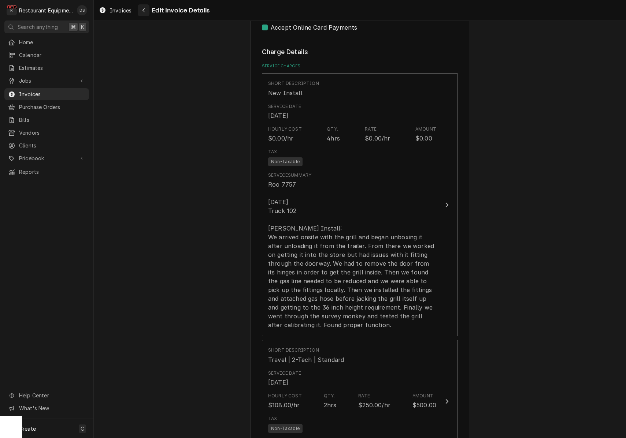
click at [142, 9] on icon "Navigate back" at bounding box center [143, 10] width 3 height 5
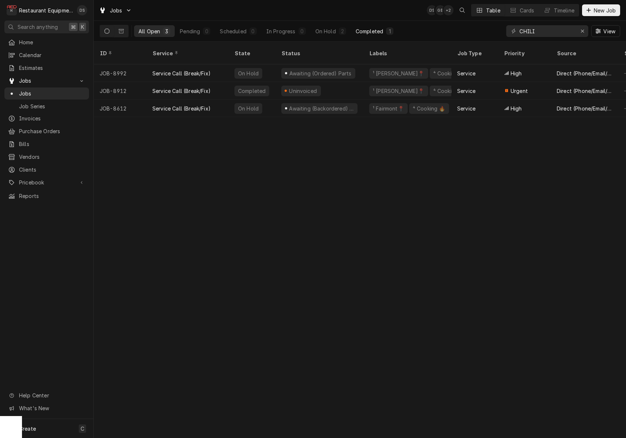
click at [376, 34] on div "Completed" at bounding box center [369, 31] width 27 height 8
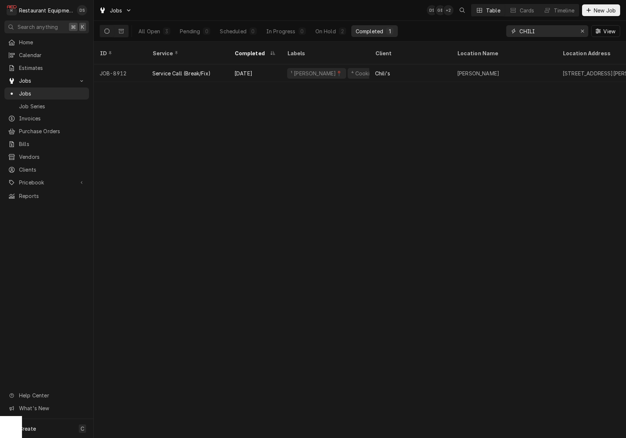
drag, startPoint x: 583, startPoint y: 34, endPoint x: 577, endPoint y: 34, distance: 5.5
click at [583, 34] on div "Erase input" at bounding box center [582, 30] width 7 height 7
click at [556, 33] on input "Dynamic Content Wrapper" at bounding box center [553, 31] width 69 height 12
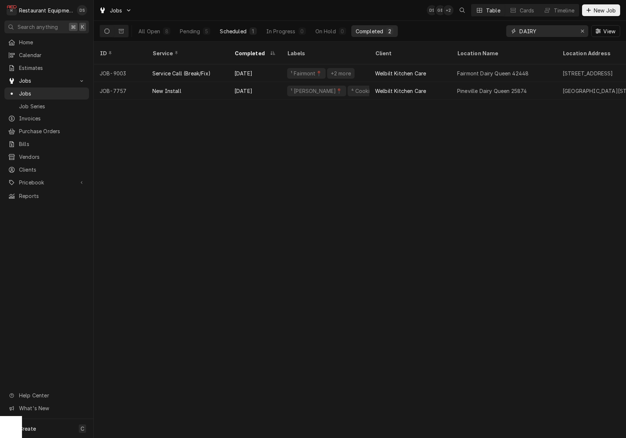
type input "DAIRY"
click at [249, 30] on button "Scheduled 1" at bounding box center [237, 31] width 45 height 12
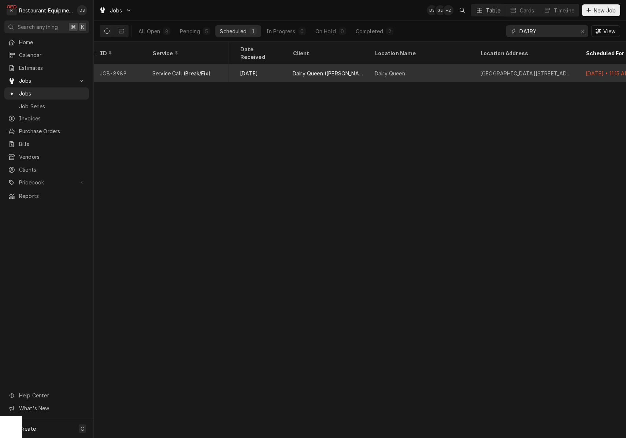
scroll to position [0, 420]
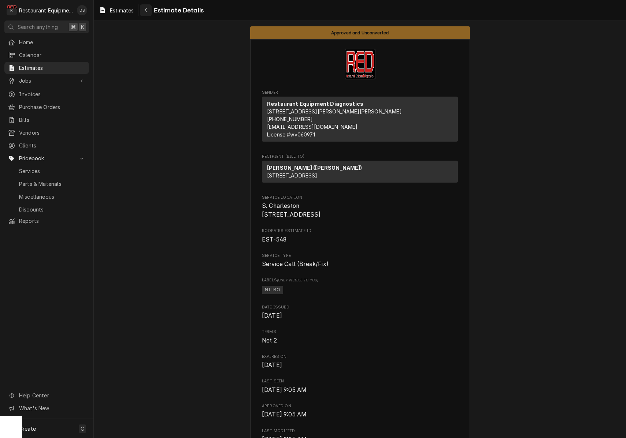
click at [146, 8] on icon "Navigate back" at bounding box center [145, 10] width 3 height 5
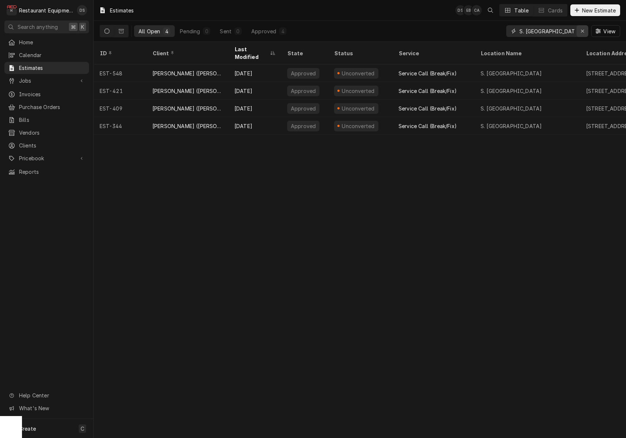
click at [583, 34] on div "Erase input" at bounding box center [582, 30] width 7 height 7
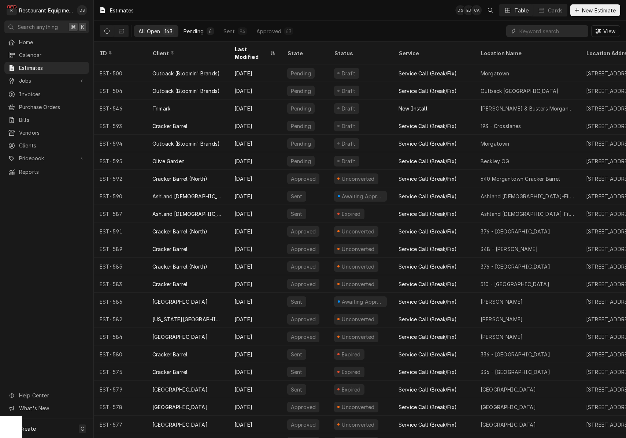
click at [194, 31] on div "Pending" at bounding box center [193, 31] width 20 height 8
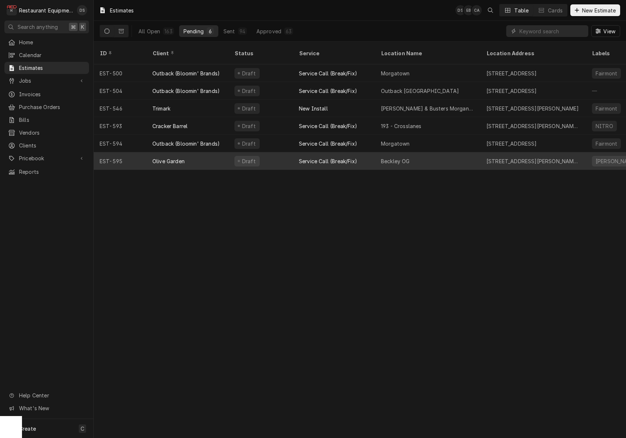
click at [291, 152] on div "Draft" at bounding box center [261, 161] width 64 height 18
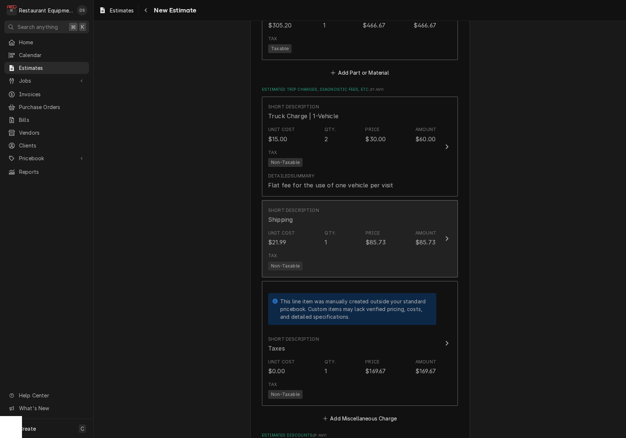
scroll to position [1267, 0]
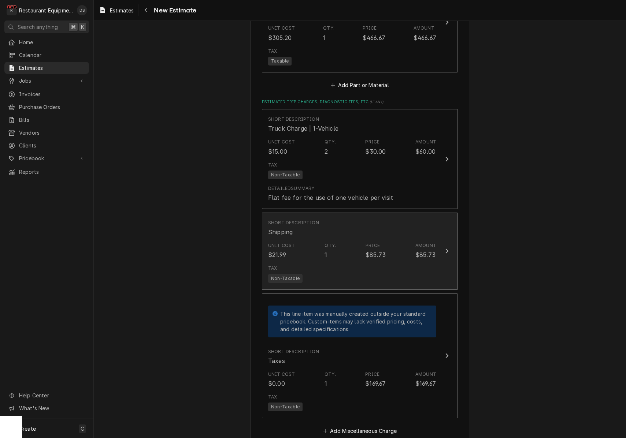
click at [378, 262] on div "Tax Non-Taxable" at bounding box center [352, 273] width 168 height 23
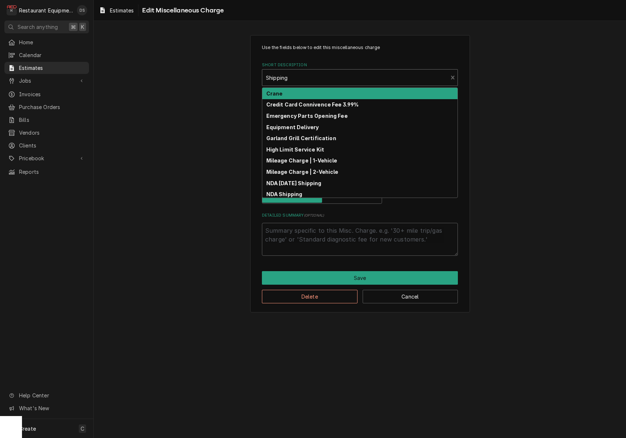
click at [312, 75] on div "Short Description" at bounding box center [355, 77] width 178 height 13
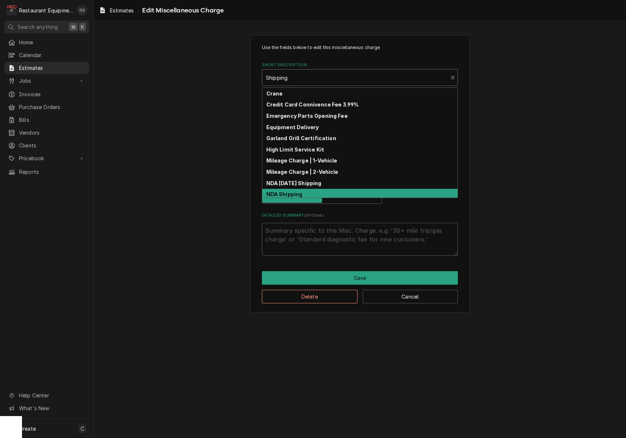
click at [301, 192] on strong "NDA Shipping" at bounding box center [284, 194] width 36 height 6
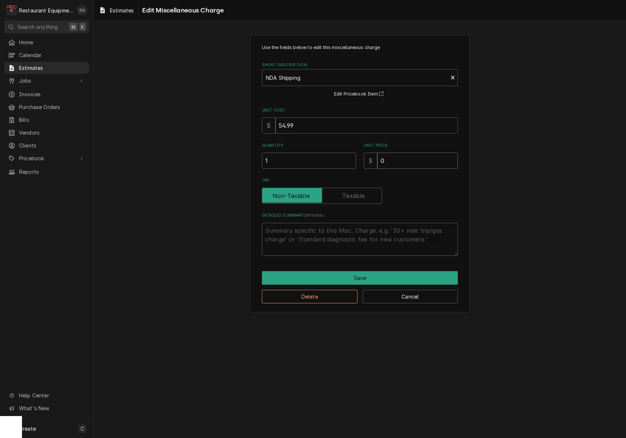
click at [403, 161] on input "0" at bounding box center [417, 161] width 81 height 16
type textarea "x"
type input "1"
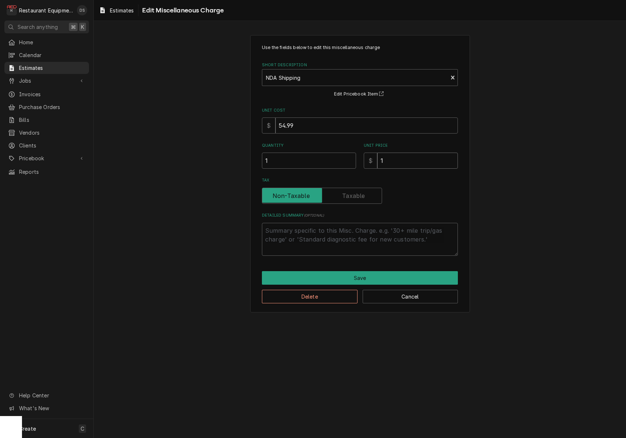
type textarea "x"
type input "14"
type textarea "x"
type input "142"
type textarea "x"
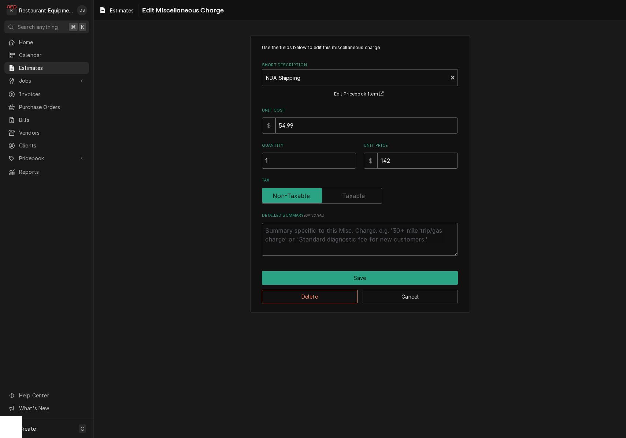
type input "142.7"
type textarea "x"
type input "142.75"
type textarea "x"
type input "142.75"
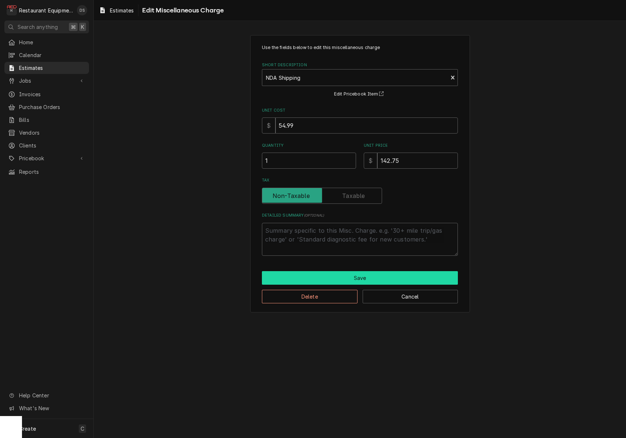
click at [360, 275] on button "Save" at bounding box center [360, 278] width 196 height 14
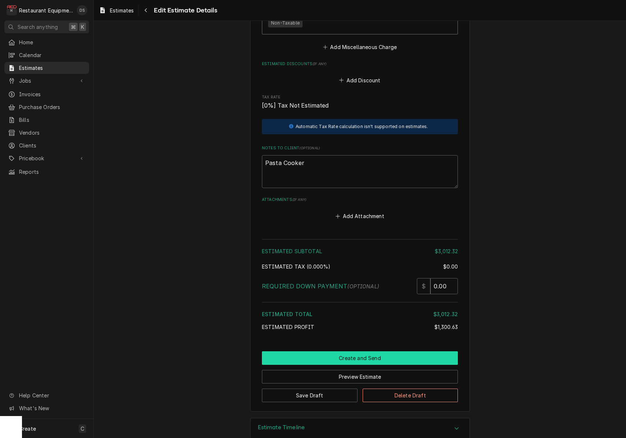
click at [376, 352] on button "Create and Send" at bounding box center [360, 359] width 196 height 14
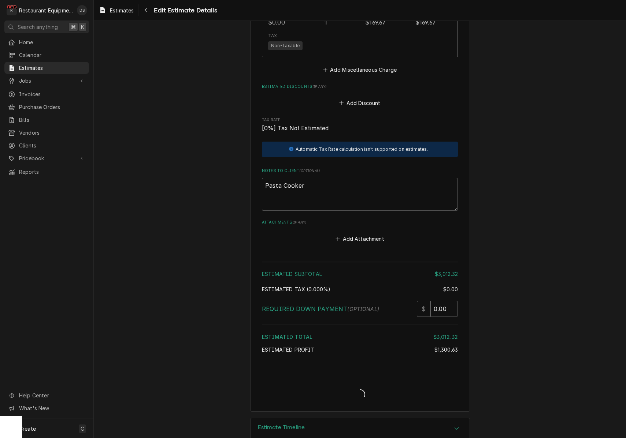
type textarea "x"
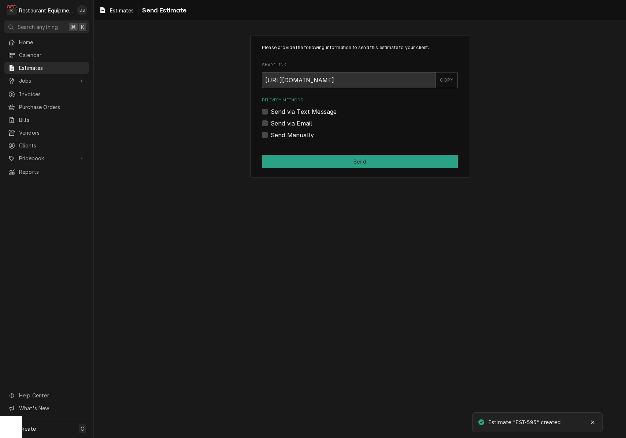
click at [271, 123] on label "Send via Email" at bounding box center [291, 123] width 41 height 9
click at [271, 123] on input "Send via Email" at bounding box center [369, 127] width 196 height 16
checkbox input "true"
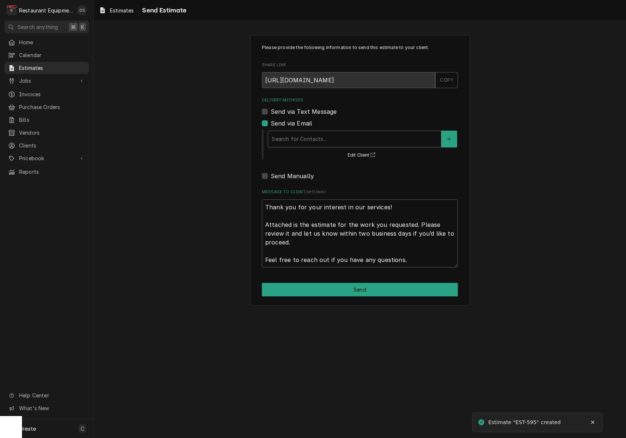
click at [324, 133] on div "Delivery Methods" at bounding box center [355, 139] width 166 height 13
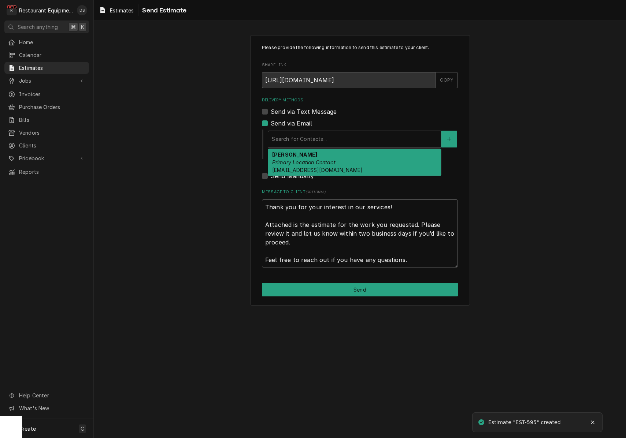
click at [325, 156] on div "Michelle Morris Primary Location Contact mxmorris@olivegarden.com" at bounding box center [354, 162] width 173 height 27
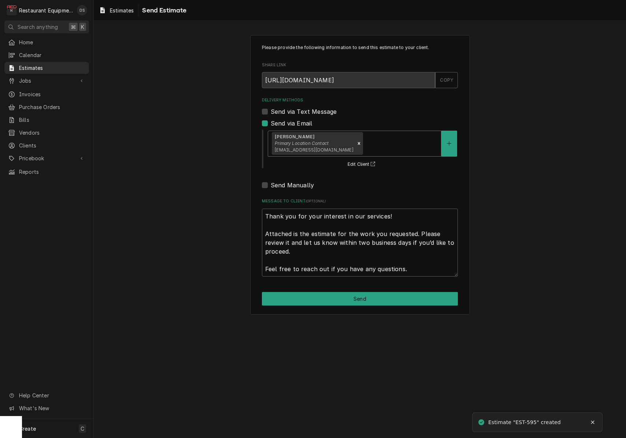
click at [360, 295] on button "Send" at bounding box center [360, 299] width 196 height 14
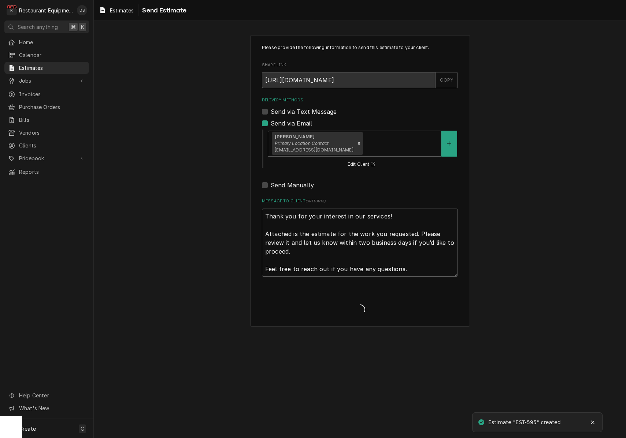
type textarea "x"
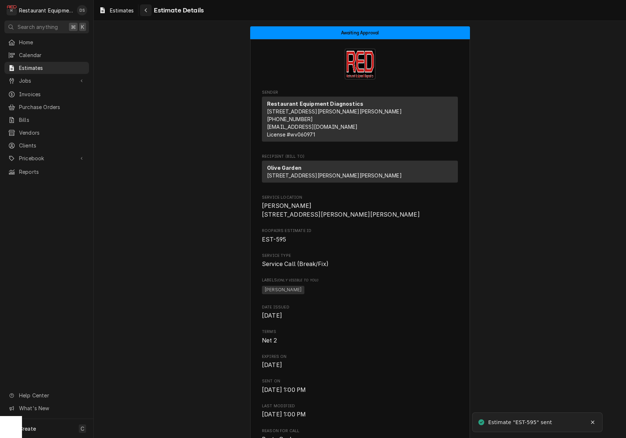
click at [148, 11] on div "Navigate back" at bounding box center [145, 10] width 7 height 7
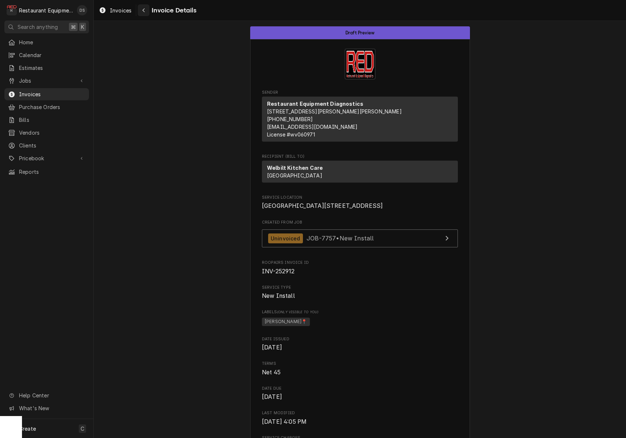
click at [144, 13] on div "Navigate back" at bounding box center [143, 10] width 7 height 7
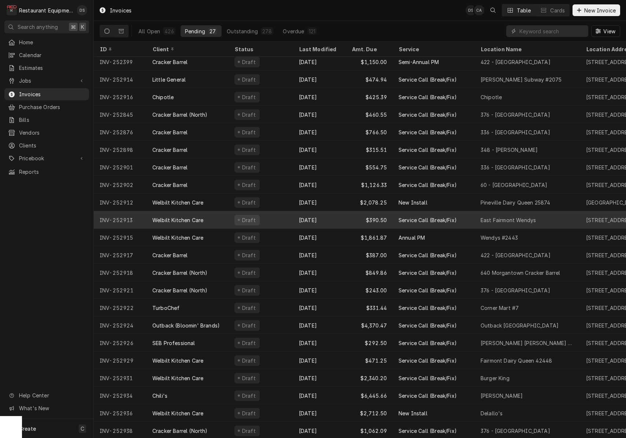
scroll to position [91, 0]
click at [316, 215] on div "[DATE]" at bounding box center [319, 221] width 53 height 18
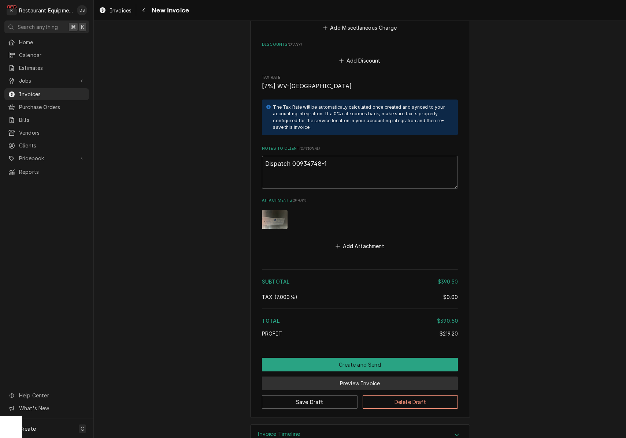
click at [359, 377] on button "Preview Invoice" at bounding box center [360, 384] width 196 height 14
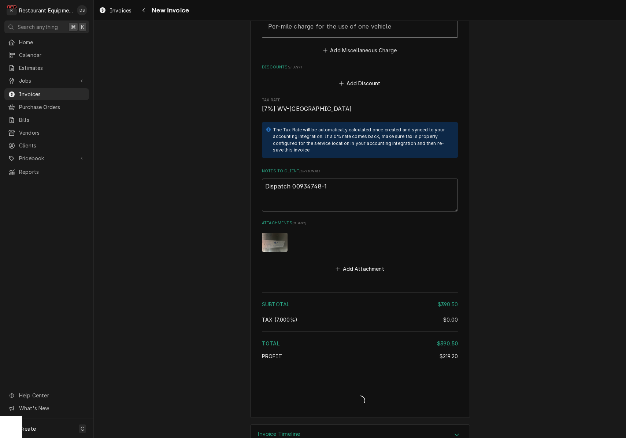
type textarea "x"
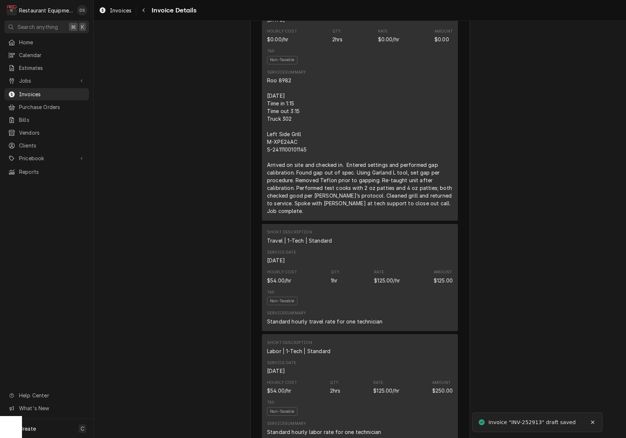
scroll to position [470, 0]
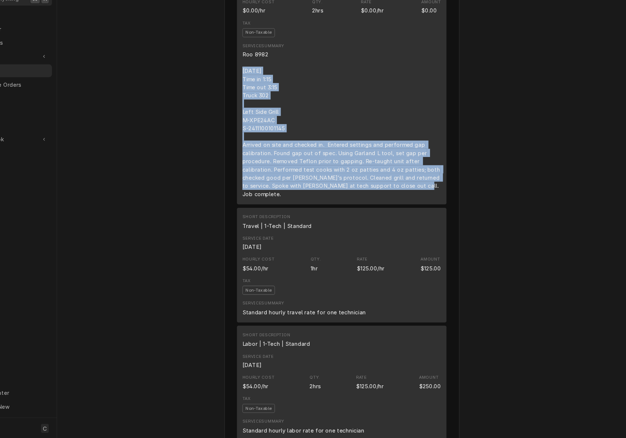
drag, startPoint x: 226, startPoint y: 84, endPoint x: 383, endPoint y: 183, distance: 185.9
click at [401, 193] on div "Short Description Service Call (Break/Fix) Service Date [DATE] Hourly Cost $0.0…" at bounding box center [360, 100] width 196 height 238
copy div "9/23/25 Time in 1:15 Time out 3:15 Truck 302 Left Side Grill M-XРЕ24АС S-241110…"
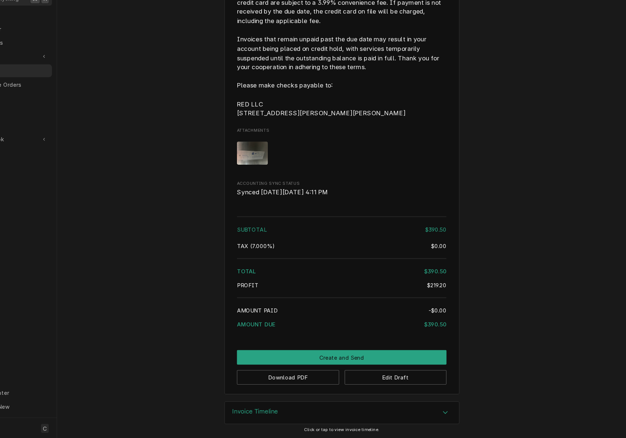
scroll to position [1146, 0]
click at [392, 375] on button "Edit Draft" at bounding box center [411, 382] width 96 height 14
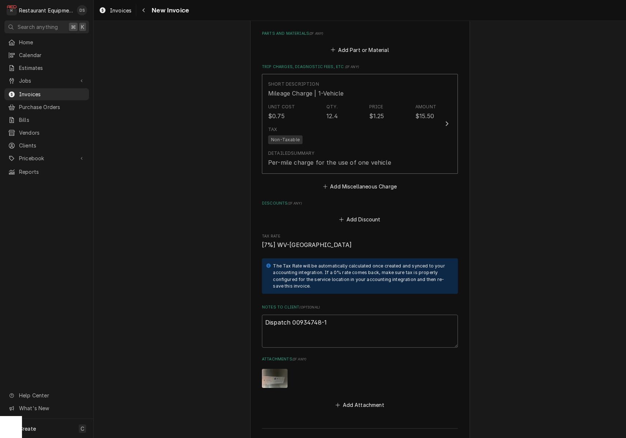
scroll to position [1054, 0]
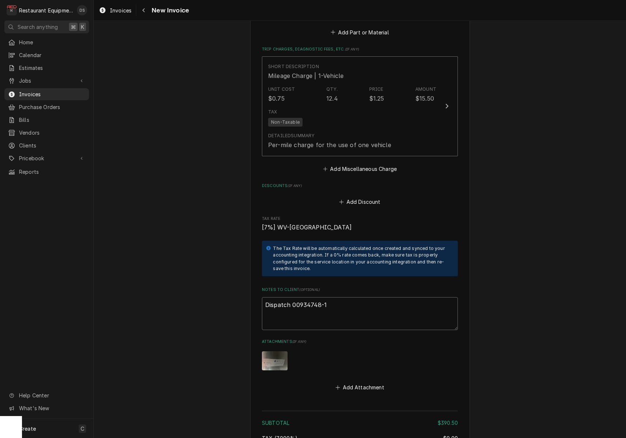
click at [348, 297] on textarea "Dispatch 00934748-1" at bounding box center [360, 313] width 196 height 33
type textarea "x"
type textarea "Dispatch 00934748-1"
type textarea "x"
type textarea "Dispatch 00934748-1"
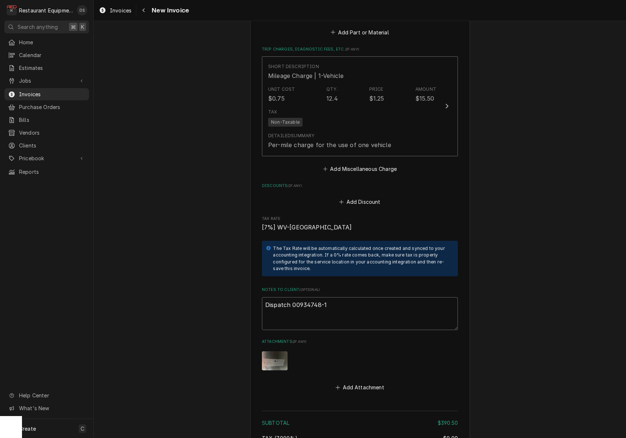
type textarea "x"
type textarea "Dispatch 00934748-1"
paste textarea "Claim KC-1032852"
type textarea "x"
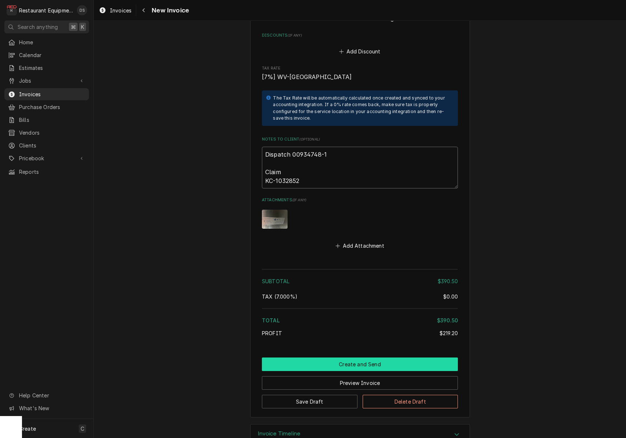
scroll to position [1205, 0]
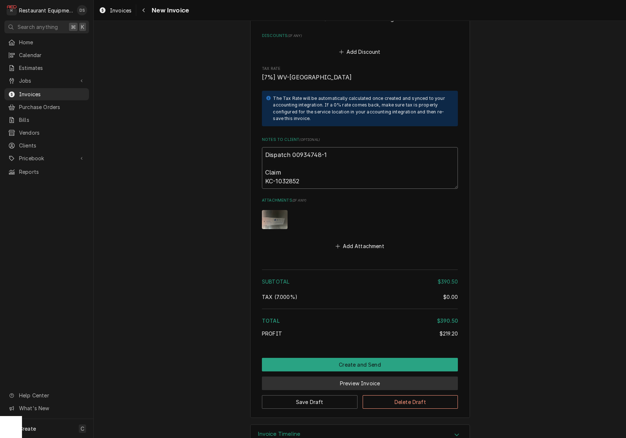
type textarea "Dispatch 00934748-1 Claim KC-1032852"
click at [359, 377] on button "Preview Invoice" at bounding box center [360, 384] width 196 height 14
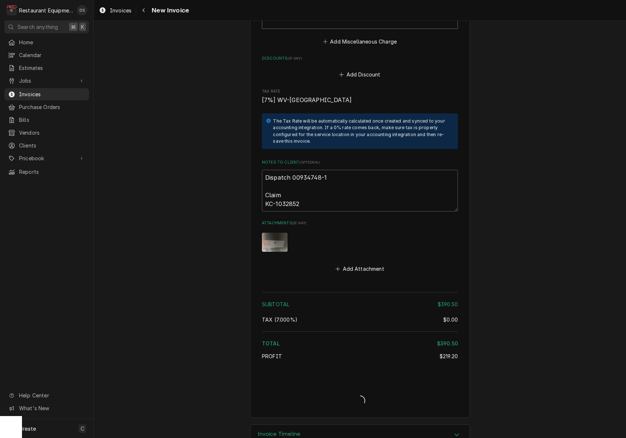
type textarea "x"
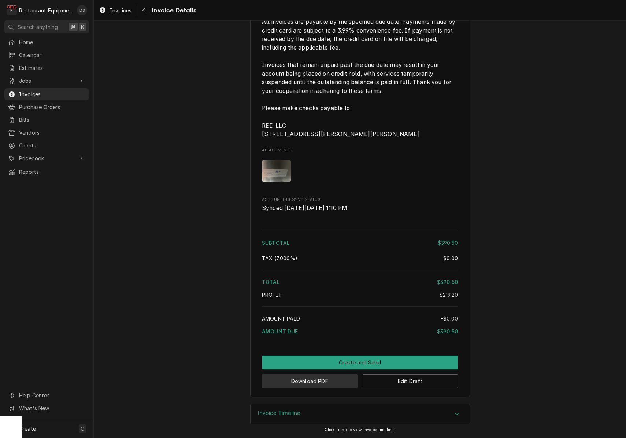
click at [333, 379] on button "Download PDF" at bounding box center [310, 382] width 96 height 14
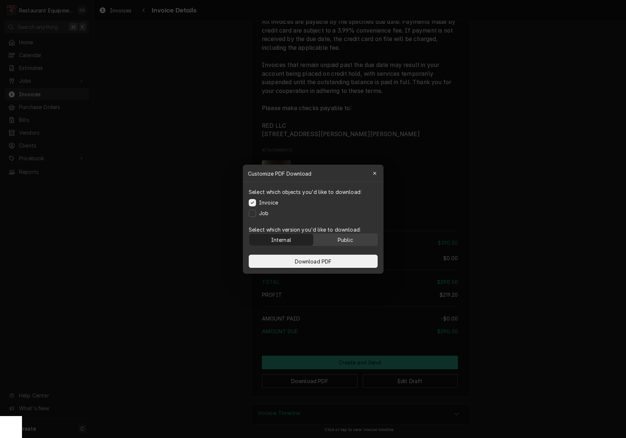
click at [348, 241] on div "Public" at bounding box center [344, 240] width 15 height 8
click at [346, 260] on button "Download PDF" at bounding box center [313, 261] width 129 height 13
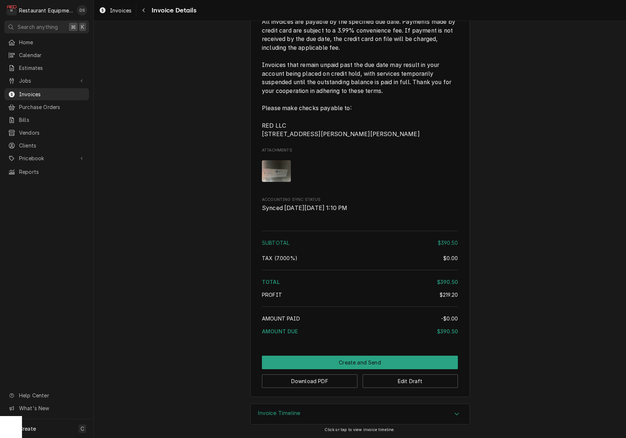
click at [284, 171] on img "Attachments" at bounding box center [276, 171] width 29 height 22
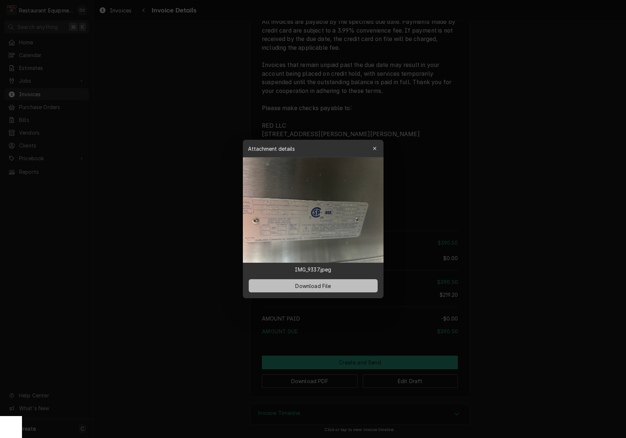
click at [319, 283] on span "Download File" at bounding box center [313, 286] width 38 height 8
click at [470, 51] on div at bounding box center [313, 219] width 626 height 438
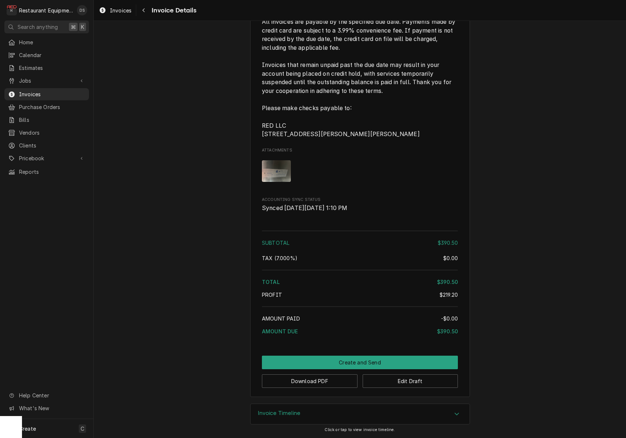
click at [419, 111] on span "All invoices are payable by the specified due date. Payments made by credit car…" at bounding box center [360, 78] width 196 height 121
click at [363, 357] on button "Create and Send" at bounding box center [360, 363] width 196 height 14
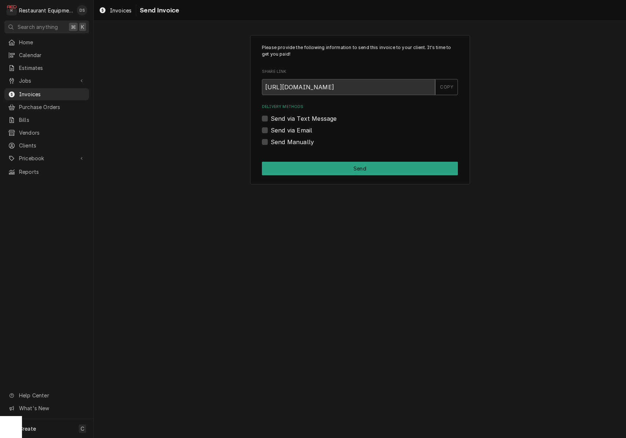
click at [271, 141] on label "Send Manually" at bounding box center [292, 142] width 43 height 9
click at [271, 141] on input "Send Manually" at bounding box center [369, 146] width 196 height 16
checkbox input "true"
click at [331, 164] on button "Send" at bounding box center [360, 169] width 196 height 14
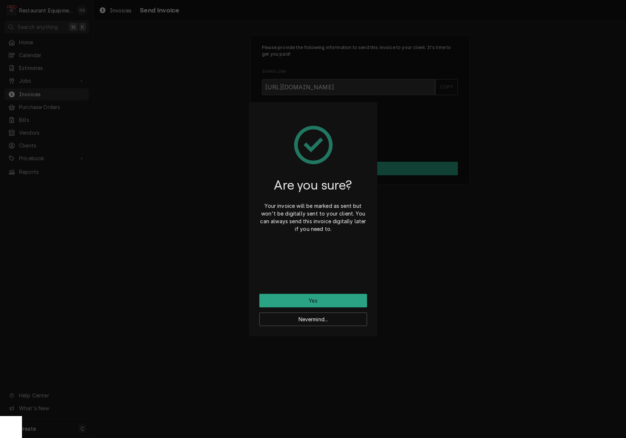
click at [331, 297] on button "Yes" at bounding box center [313, 301] width 108 height 14
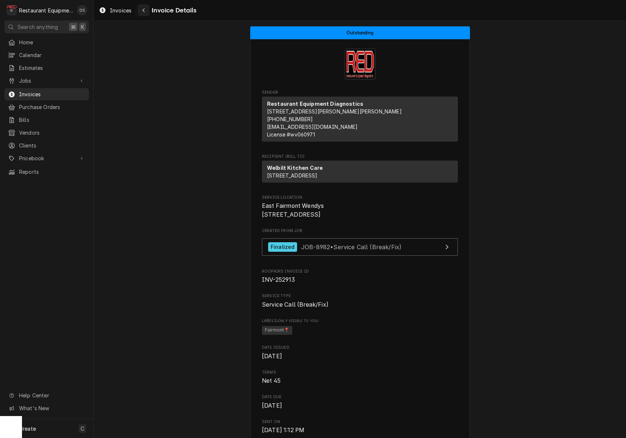
click at [139, 10] on button "Navigate back" at bounding box center [144, 10] width 12 height 12
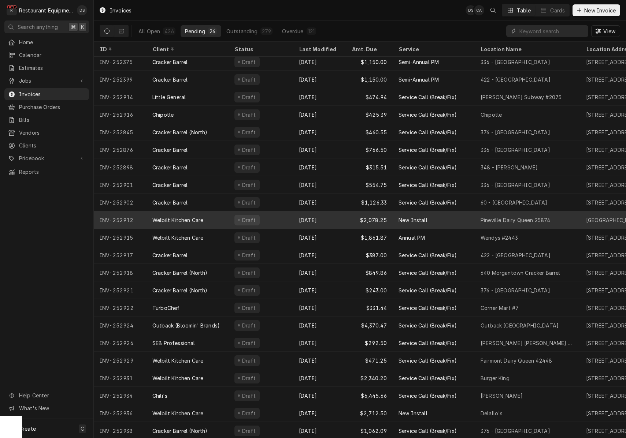
scroll to position [74, 0]
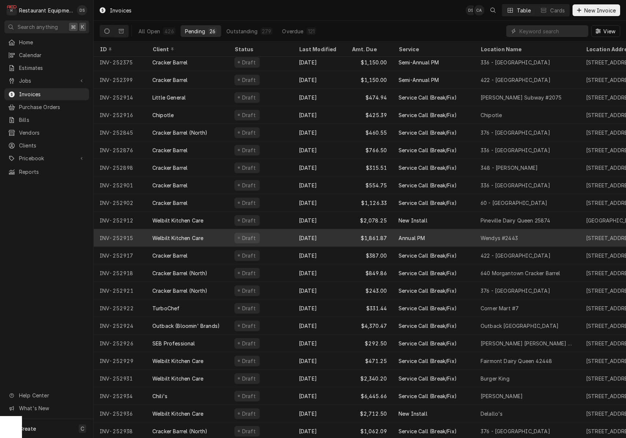
click at [352, 233] on div "$1,861.87" at bounding box center [369, 238] width 47 height 18
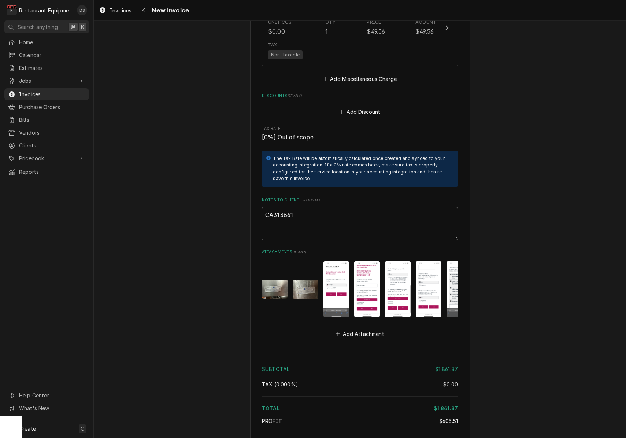
scroll to position [1759, 0]
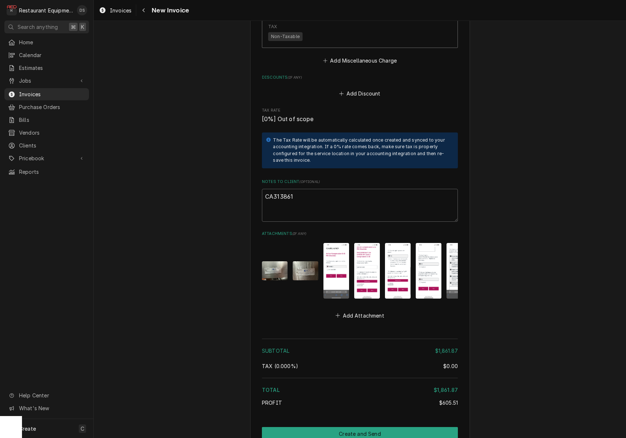
click at [302, 262] on img "Attachments" at bounding box center [306, 271] width 26 height 19
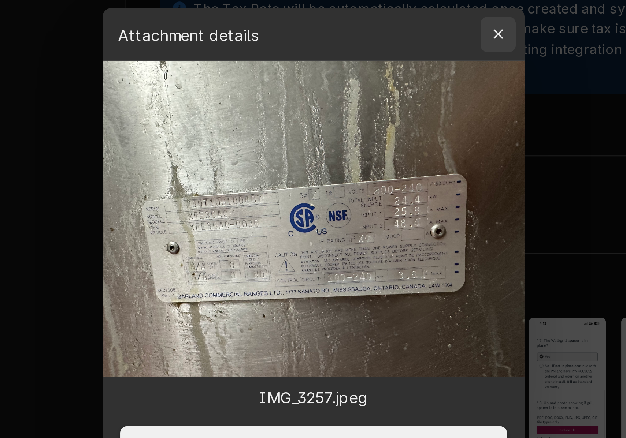
click at [369, 143] on button "button" at bounding box center [375, 149] width 12 height 12
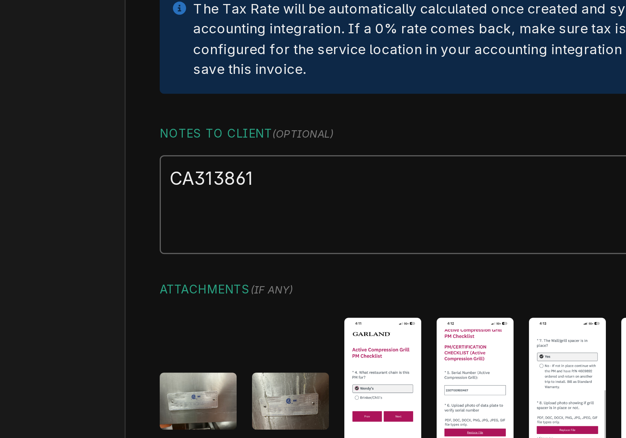
click at [262, 262] on img "Attachments" at bounding box center [275, 271] width 26 height 19
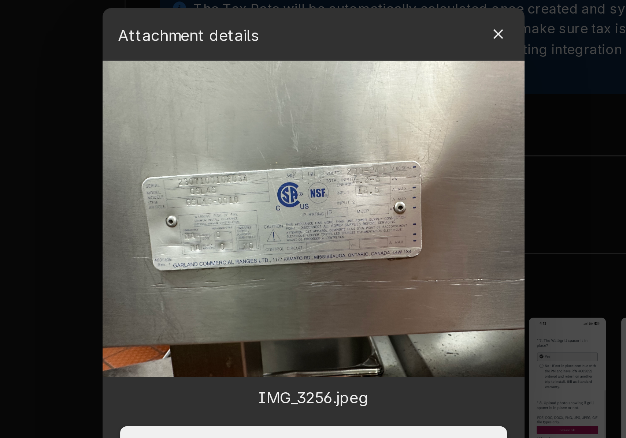
drag, startPoint x: 164, startPoint y: 14, endPoint x: 163, endPoint y: 25, distance: 11.4
click at [371, 145] on div "button" at bounding box center [374, 148] width 7 height 7
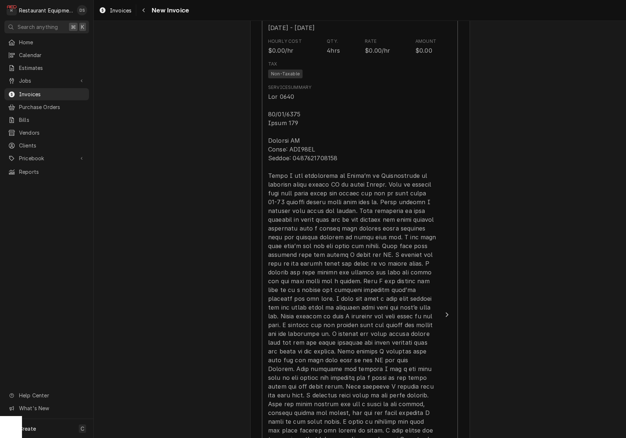
scroll to position [534, 0]
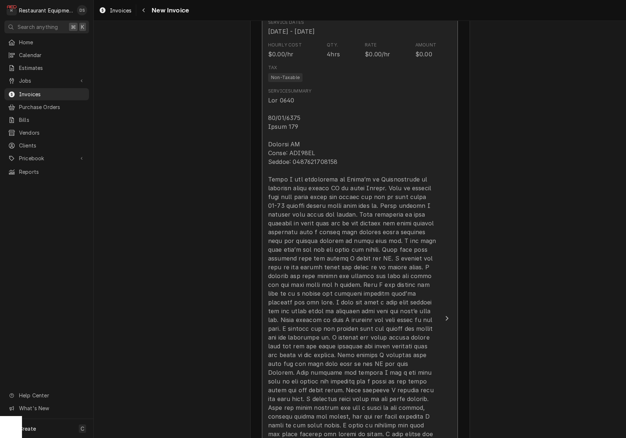
click at [335, 153] on div "Update Line Item" at bounding box center [352, 368] width 168 height 545
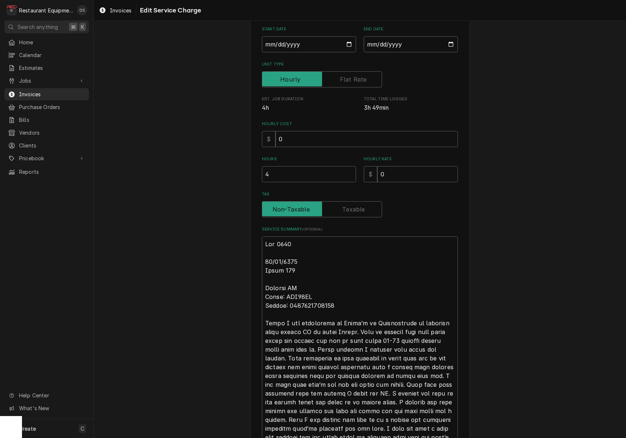
scroll to position [122, 0]
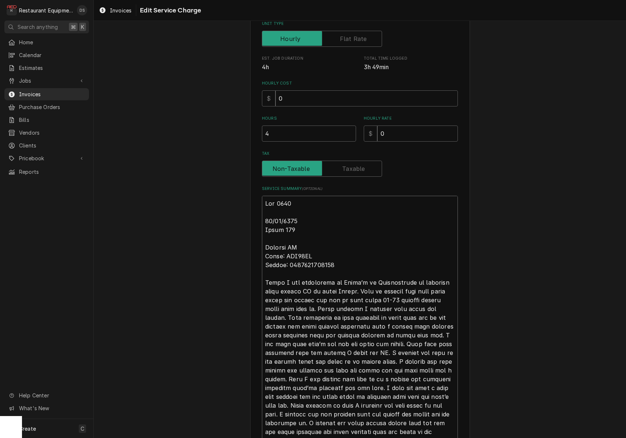
drag, startPoint x: 331, startPoint y: 262, endPoint x: 285, endPoint y: 262, distance: 45.8
click at [285, 262] on textarea "Service Summary ( optional )" at bounding box center [360, 441] width 196 height 490
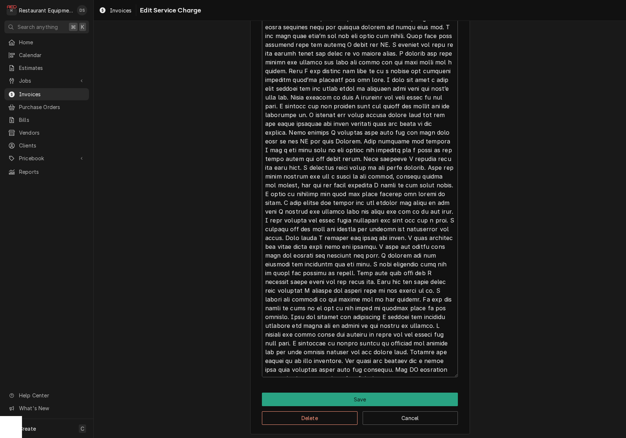
scroll to position [0, 0]
click at [397, 402] on button "Save" at bounding box center [360, 400] width 196 height 14
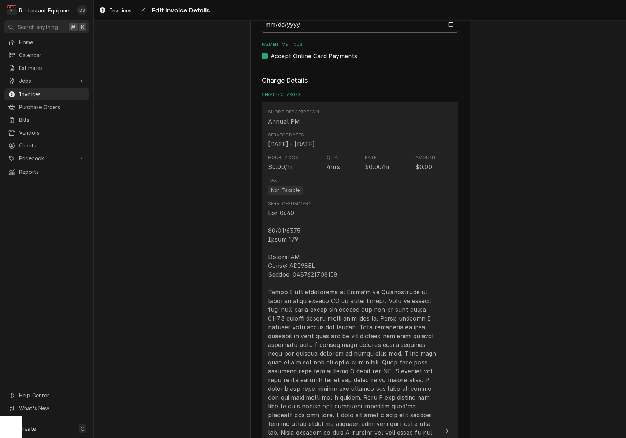
scroll to position [534, 0]
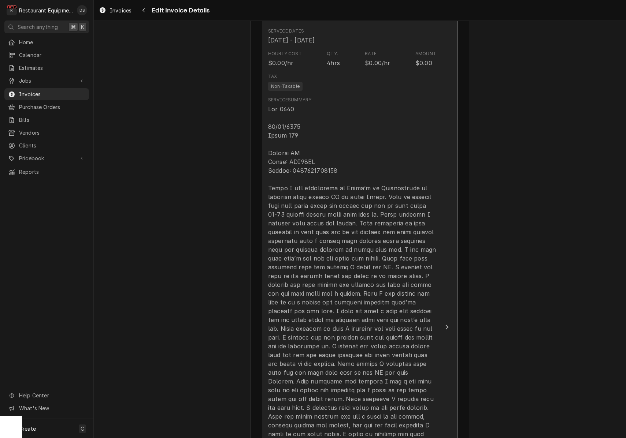
drag, startPoint x: 397, startPoint y: 402, endPoint x: 394, endPoint y: 400, distance: 4.1
click at [394, 400] on div "Update Line Item" at bounding box center [352, 377] width 168 height 545
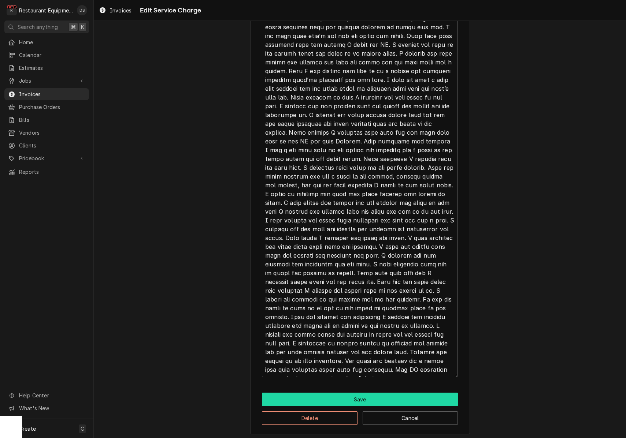
click at [368, 396] on button "Save" at bounding box center [360, 400] width 196 height 14
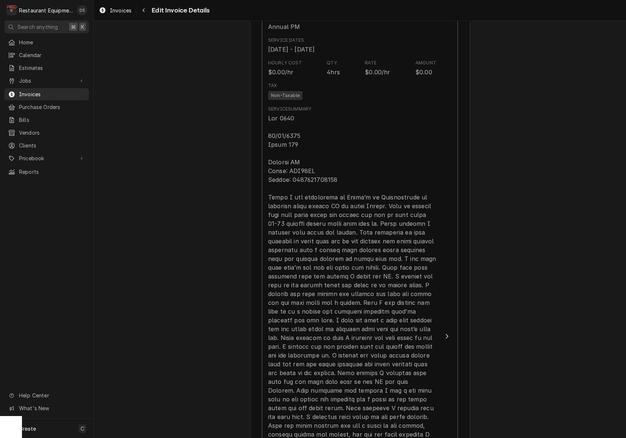
scroll to position [518, 0]
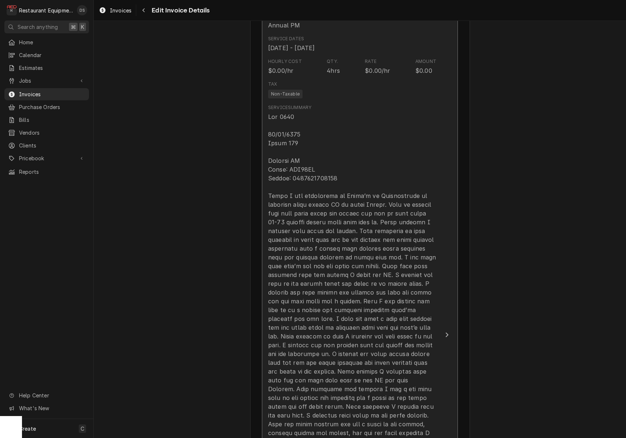
click at [302, 193] on div "Update Line Item" at bounding box center [352, 384] width 168 height 545
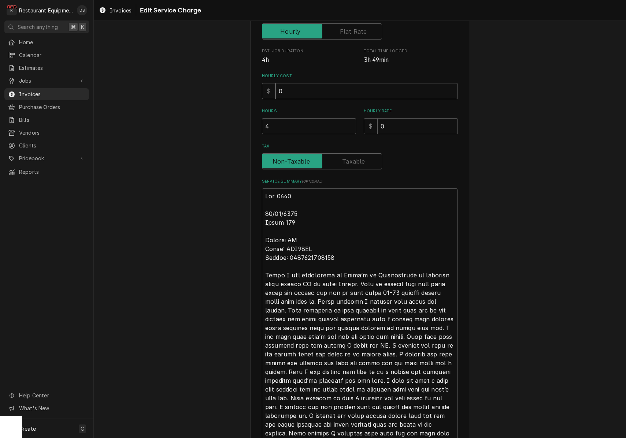
scroll to position [132, 0]
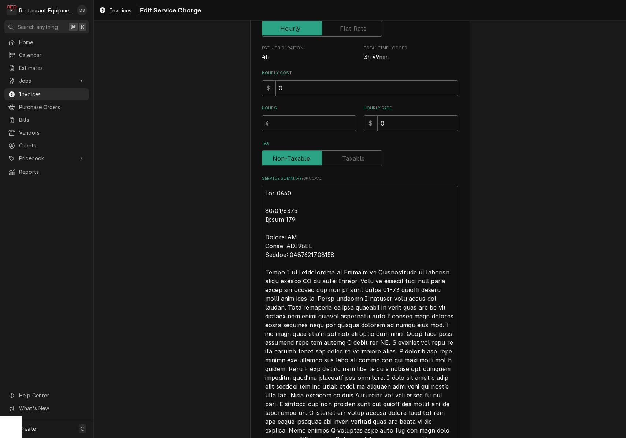
drag, startPoint x: 285, startPoint y: 267, endPoint x: 278, endPoint y: 253, distance: 15.4
click at [285, 265] on textarea "Service Summary ( optional )" at bounding box center [360, 431] width 196 height 490
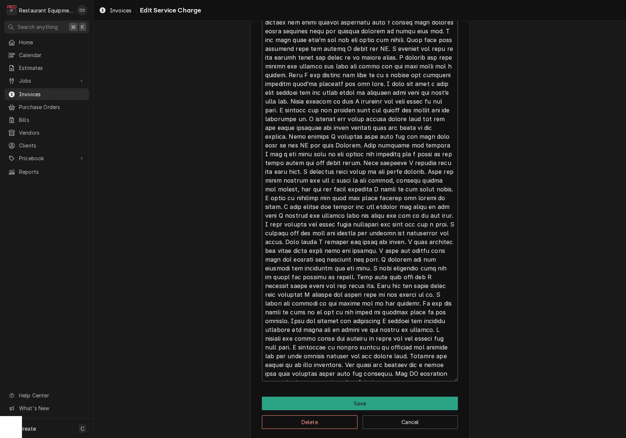
scroll to position [430, 0]
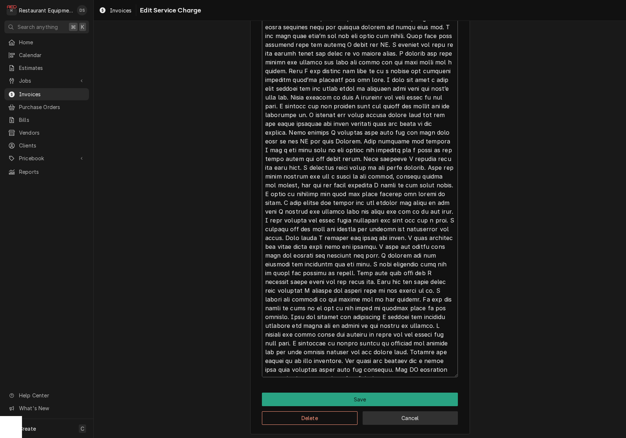
drag, startPoint x: 265, startPoint y: 205, endPoint x: 441, endPoint y: 410, distance: 269.6
click at [447, 434] on div "Use the fields below to edit this service charge Short Description Annual PM Se…" at bounding box center [360, 19] width 532 height 843
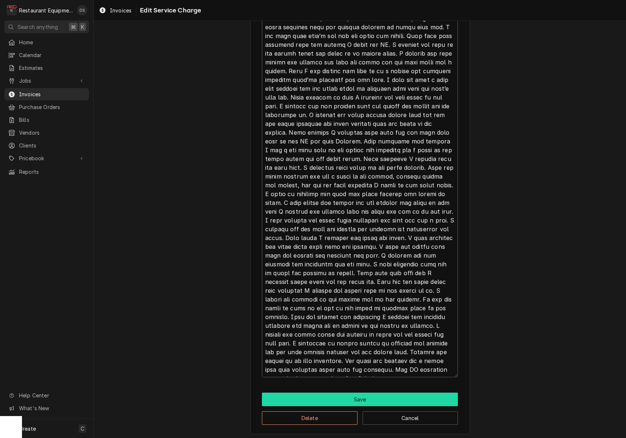
click at [377, 396] on button "Save" at bounding box center [360, 400] width 196 height 14
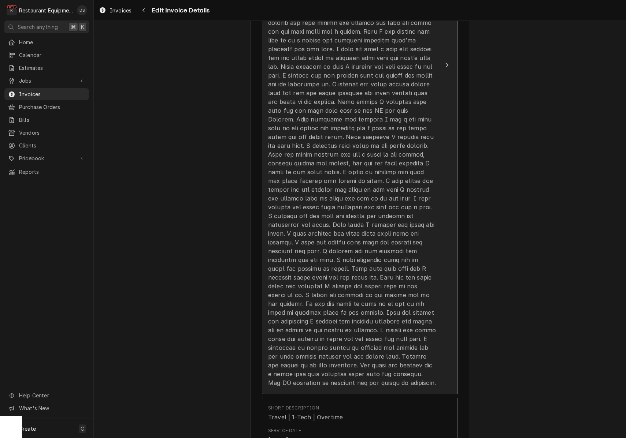
scroll to position [847, 0]
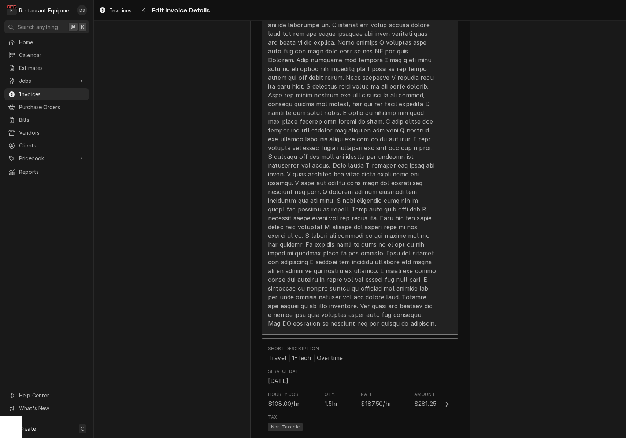
click at [346, 298] on div "Update Line Item" at bounding box center [352, 55] width 168 height 545
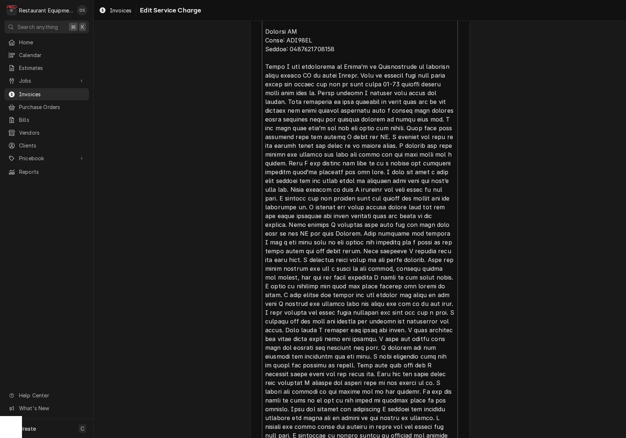
scroll to position [430, 0]
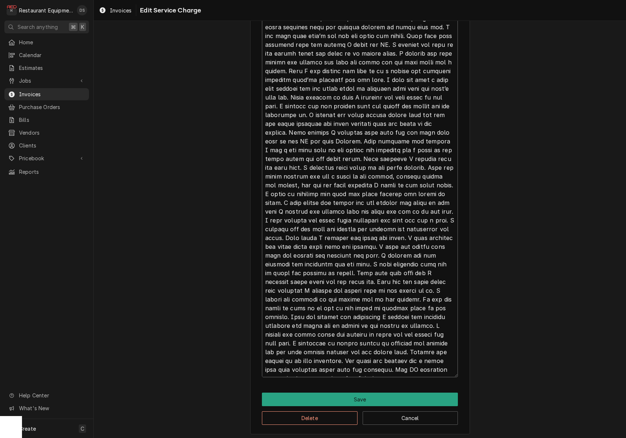
drag, startPoint x: 283, startPoint y: 170, endPoint x: 396, endPoint y: 407, distance: 262.1
click at [415, 438] on html "R Restaurant Equipment Diagnostics DS Search anything ⌘ K Home Calendar Estimat…" at bounding box center [313, 219] width 626 height 438
click at [372, 396] on button "Save" at bounding box center [360, 400] width 196 height 14
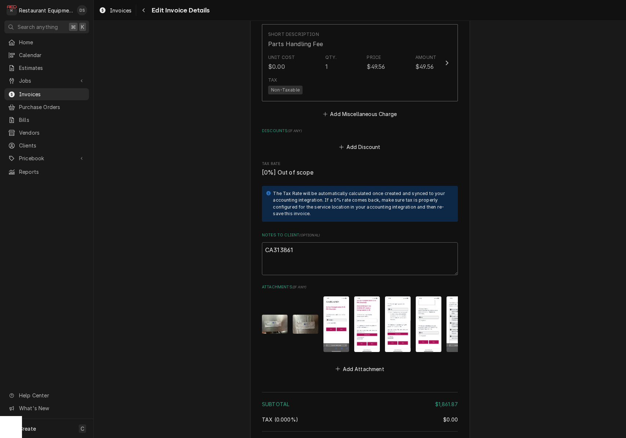
scroll to position [1706, 0]
drag, startPoint x: 348, startPoint y: 241, endPoint x: 295, endPoint y: 236, distance: 53.8
click at [314, 242] on textarea "CA313861" at bounding box center [360, 258] width 196 height 33
drag, startPoint x: 302, startPoint y: 229, endPoint x: 257, endPoint y: 227, distance: 45.5
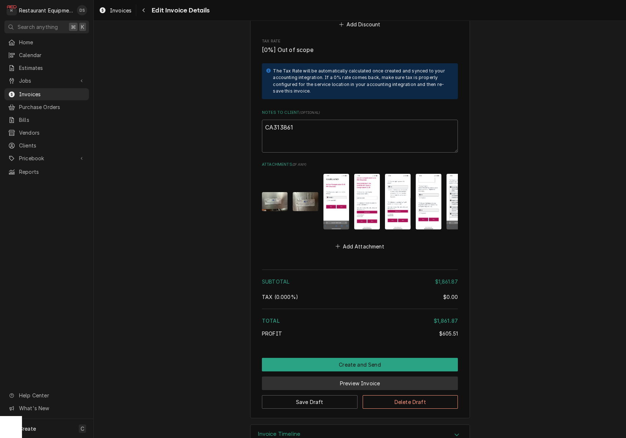
click at [379, 377] on button "Preview Invoice" at bounding box center [360, 384] width 196 height 14
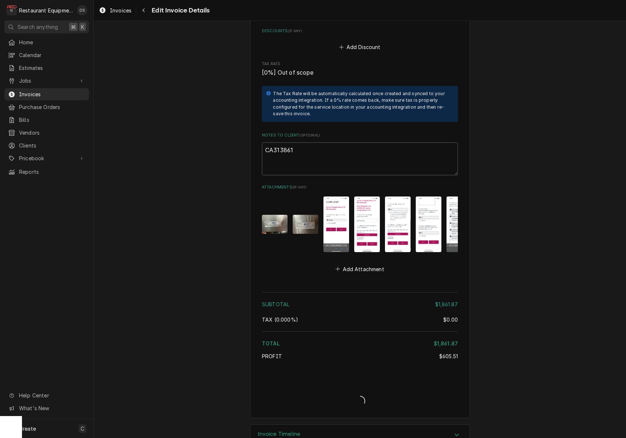
type textarea "x"
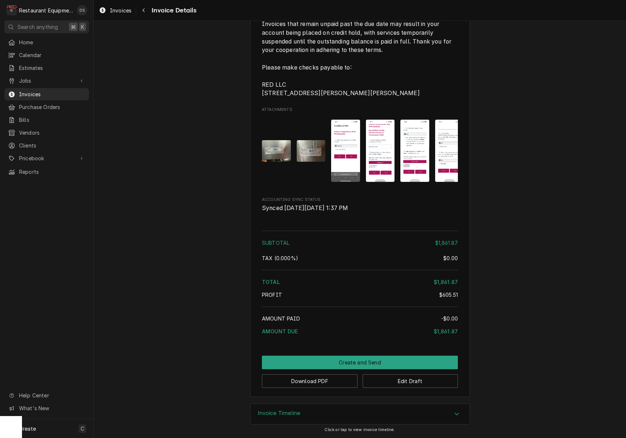
scroll to position [1593, 0]
click at [330, 382] on button "Download PDF" at bounding box center [310, 382] width 96 height 14
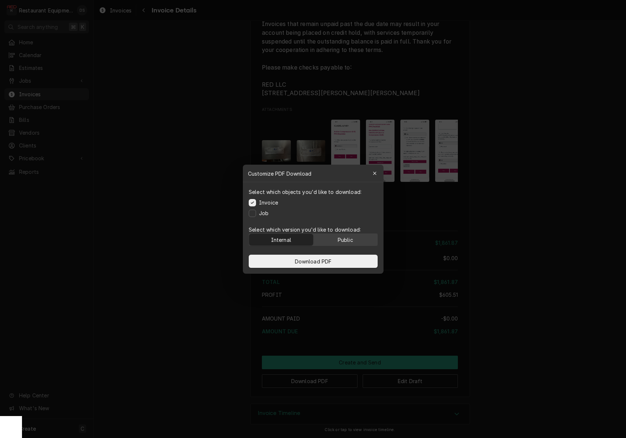
click at [351, 237] on div "Public" at bounding box center [344, 240] width 15 height 8
click at [351, 264] on button "Download PDF" at bounding box center [313, 261] width 129 height 13
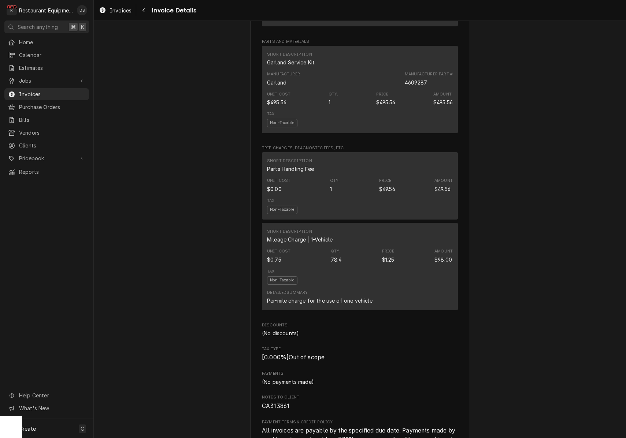
scroll to position [1070, 0]
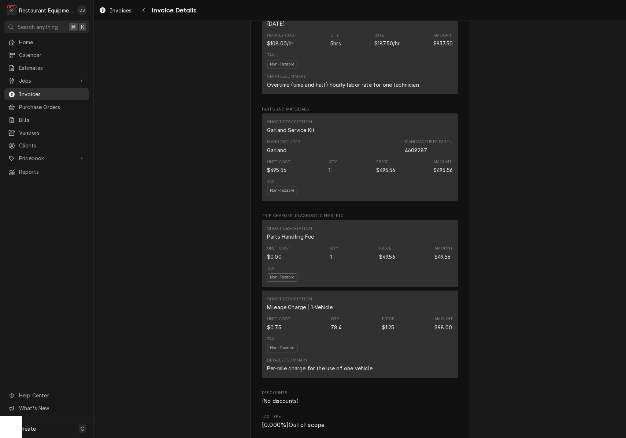
click at [38, 90] on span "Invoices" at bounding box center [52, 94] width 66 height 8
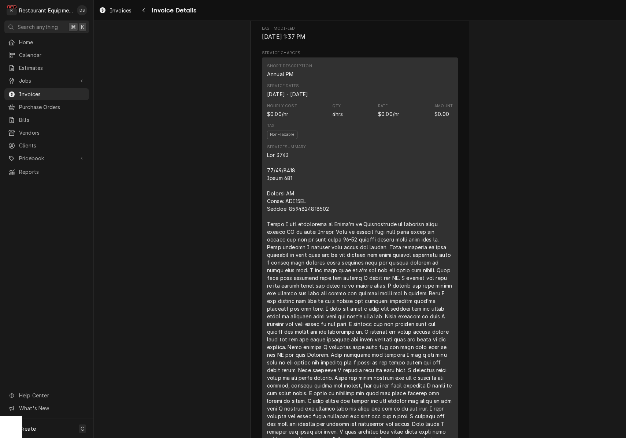
scroll to position [398, 0]
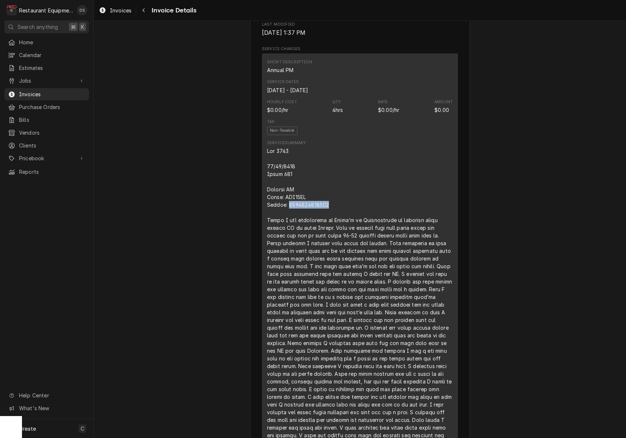
drag, startPoint x: 319, startPoint y: 223, endPoint x: 285, endPoint y: 223, distance: 34.4
click at [285, 223] on div "Line Item" at bounding box center [360, 343] width 186 height 392
copy div "2307100100467"
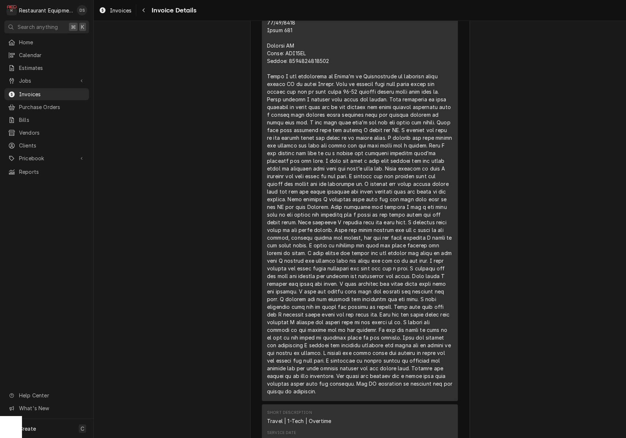
scroll to position [556, 0]
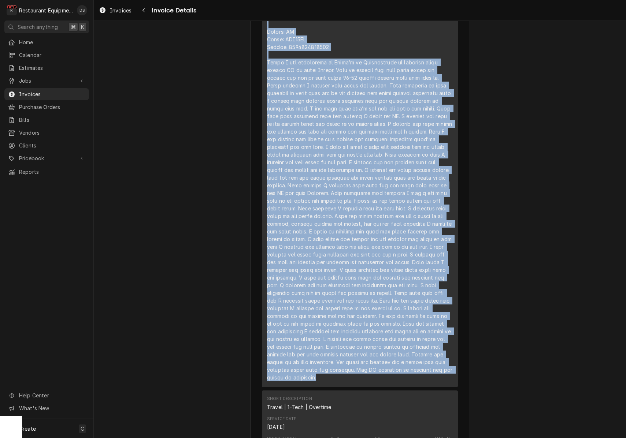
drag, startPoint x: 266, startPoint y: 137, endPoint x: 388, endPoint y: 382, distance: 274.5
click at [389, 386] on div "Short Description Annual PM Service Dates Sep 23, 2025 - Sep 24, 2025 Hourly Co…" at bounding box center [360, 142] width 196 height 492
copy div "09/24/2025 Truck 206 Garland PM Model: XРE36AC Serial: 2307100100467 Today I wa…"
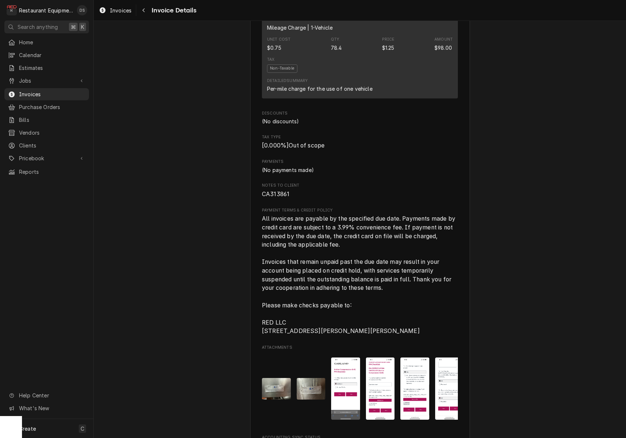
scroll to position [1397, 0]
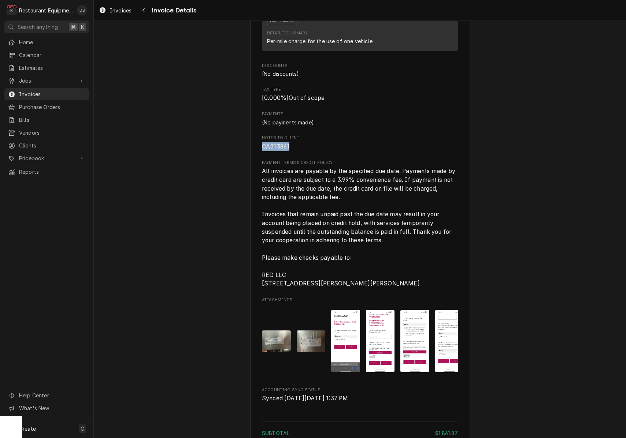
drag, startPoint x: 293, startPoint y: 150, endPoint x: 251, endPoint y: 147, distance: 42.6
copy span "CA313861"
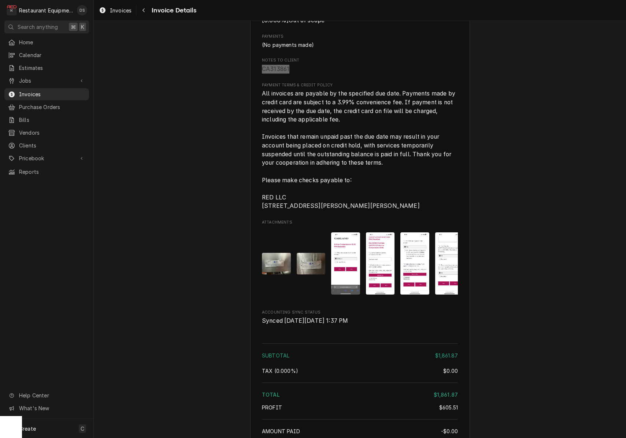
scroll to position [1479, 0]
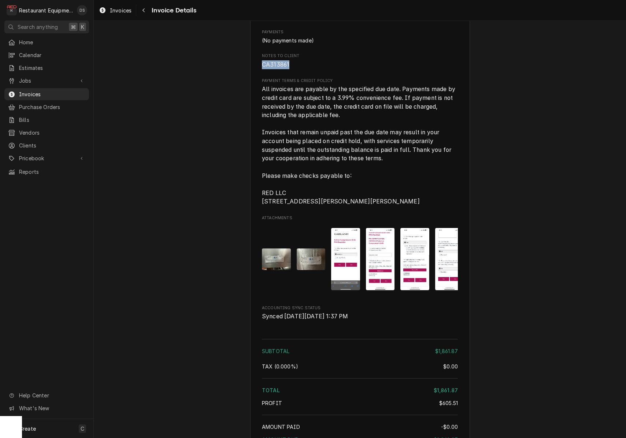
click at [282, 265] on img "Attachments" at bounding box center [276, 260] width 29 height 22
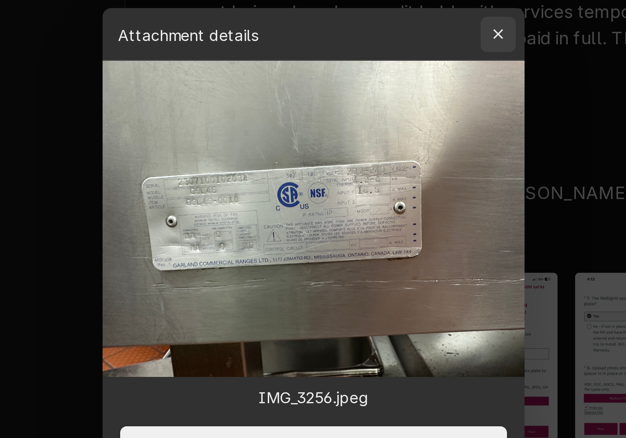
click at [372, 146] on icon "button" at bounding box center [374, 148] width 4 height 5
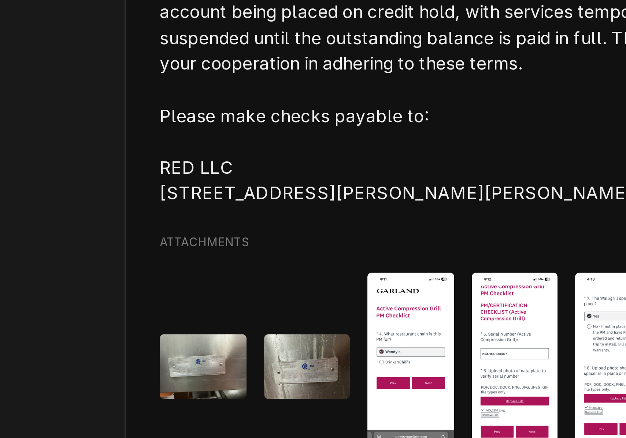
click at [297, 249] on img "Attachments" at bounding box center [311, 260] width 29 height 22
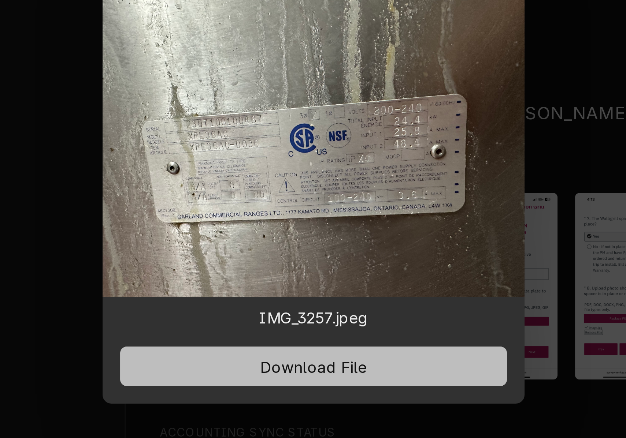
click at [249, 279] on button "Download File" at bounding box center [313, 285] width 129 height 13
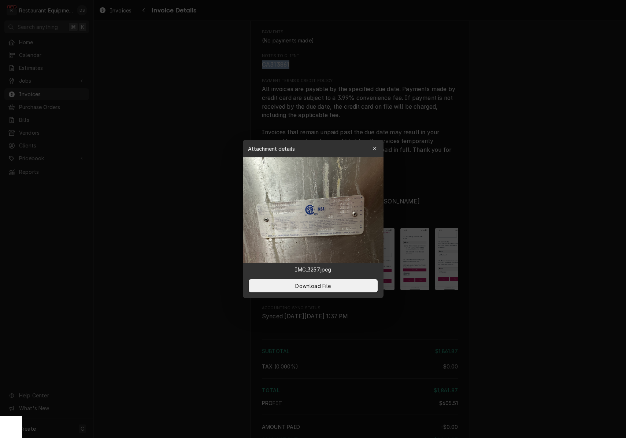
scroll to position [0, 0]
click at [371, 147] on div "button" at bounding box center [374, 148] width 7 height 7
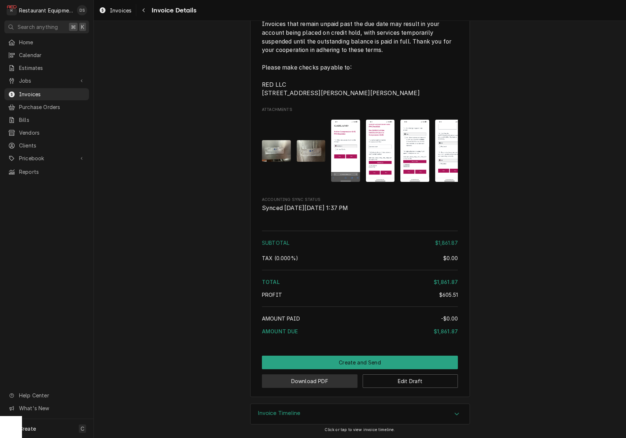
click at [310, 379] on button "Download PDF" at bounding box center [310, 382] width 96 height 14
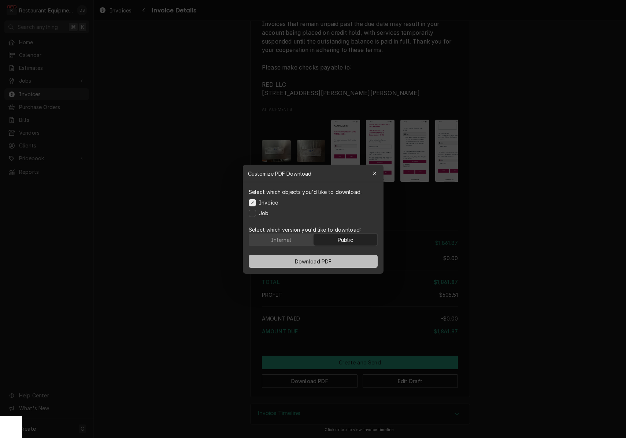
click at [326, 257] on button "Download PDF" at bounding box center [313, 261] width 129 height 13
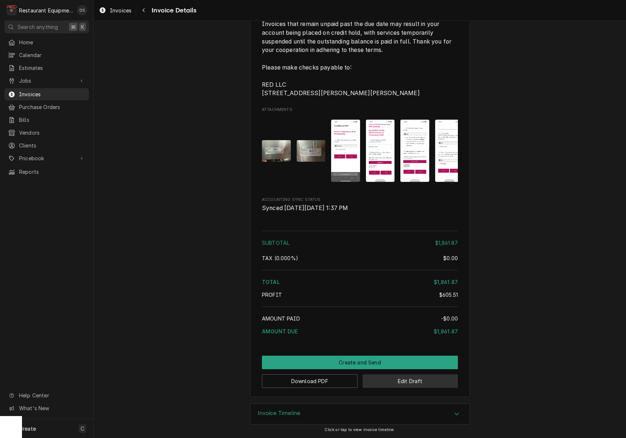
click at [423, 384] on button "Edit Draft" at bounding box center [411, 382] width 96 height 14
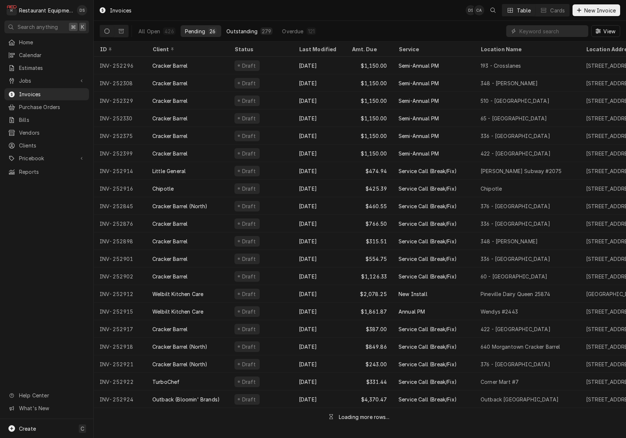
drag, startPoint x: 154, startPoint y: 31, endPoint x: 238, endPoint y: 29, distance: 83.9
click at [156, 30] on div "All Open" at bounding box center [149, 31] width 22 height 8
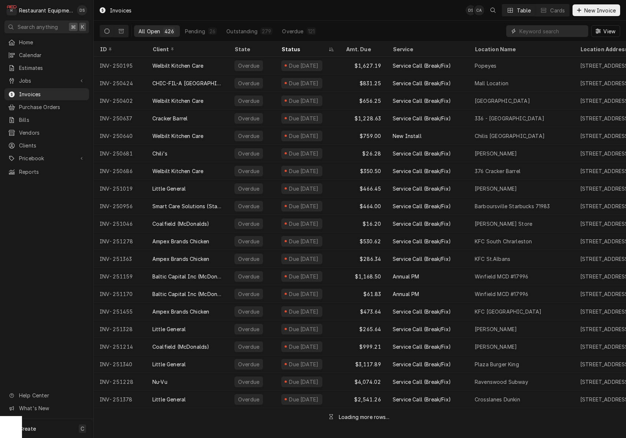
click at [549, 33] on input "Dynamic Content Wrapper" at bounding box center [551, 31] width 65 height 12
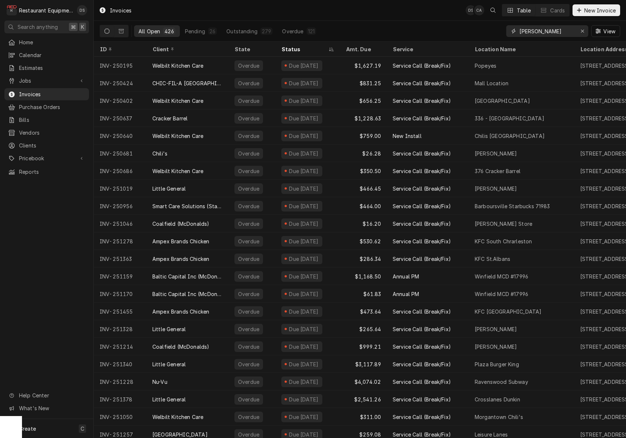
type input "[PERSON_NAME]"
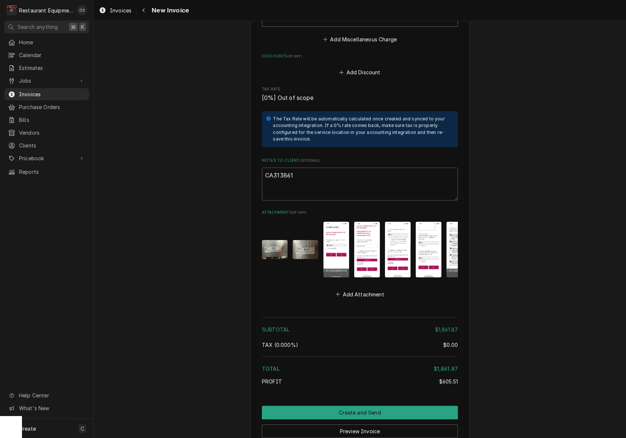
scroll to position [1781, 0]
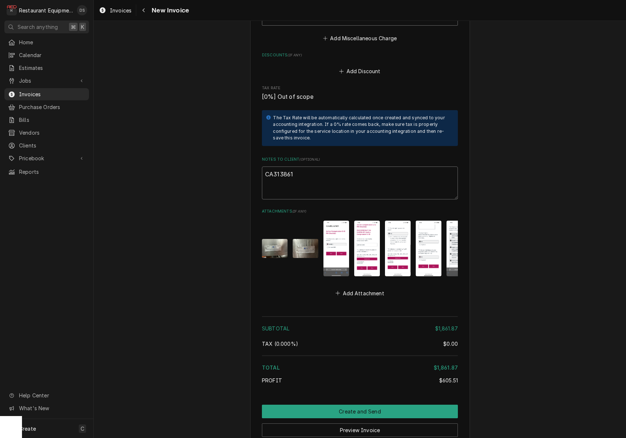
drag, startPoint x: 353, startPoint y: 169, endPoint x: 350, endPoint y: 167, distance: 4.1
click at [351, 168] on textarea "CA313861" at bounding box center [360, 183] width 196 height 33
type textarea "x"
type textarea "CA313861"
type textarea "x"
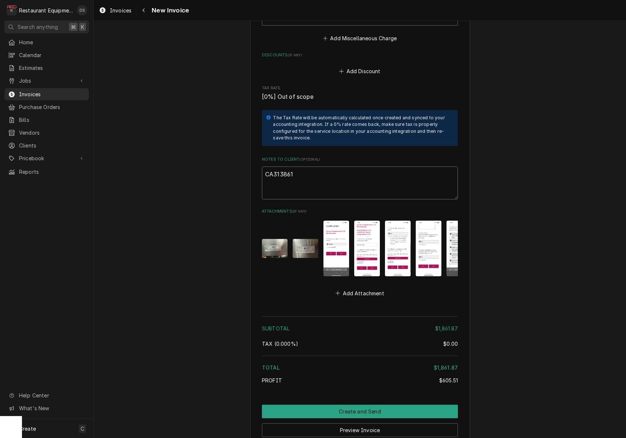
type textarea "CA313861"
type textarea "x"
type textarea "CA313861"
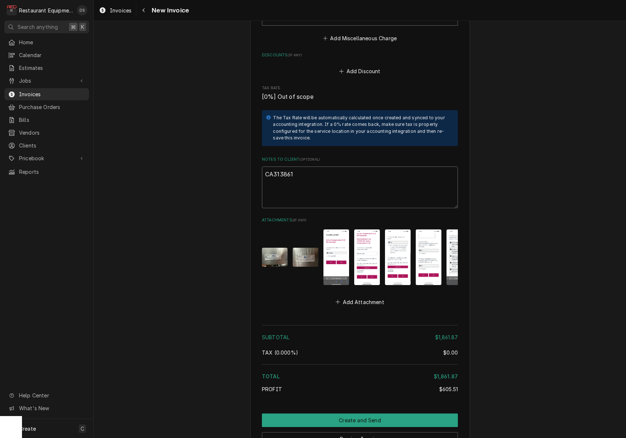
paste textarea "Claim KC-1032881"
type textarea "x"
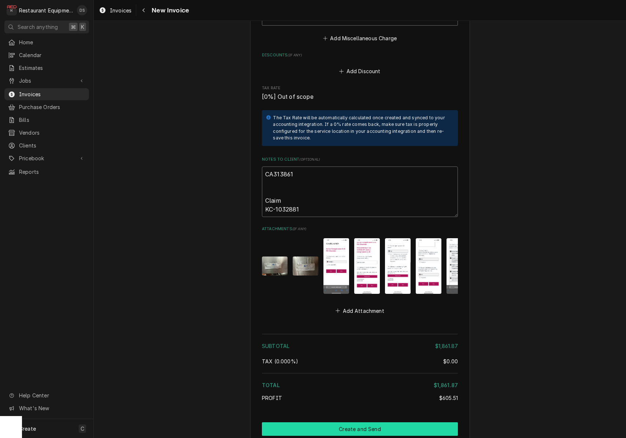
type textarea "CA313861 Claim KC-1032881"
click at [377, 423] on button "Create and Send" at bounding box center [360, 430] width 196 height 14
type textarea "x"
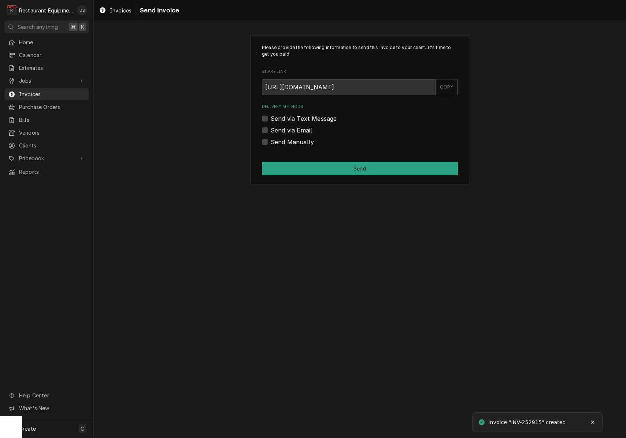
click at [271, 142] on label "Send Manually" at bounding box center [292, 142] width 43 height 9
click at [271, 142] on input "Send Manually" at bounding box center [369, 146] width 196 height 16
checkbox input "true"
click at [345, 166] on button "Send" at bounding box center [360, 169] width 196 height 14
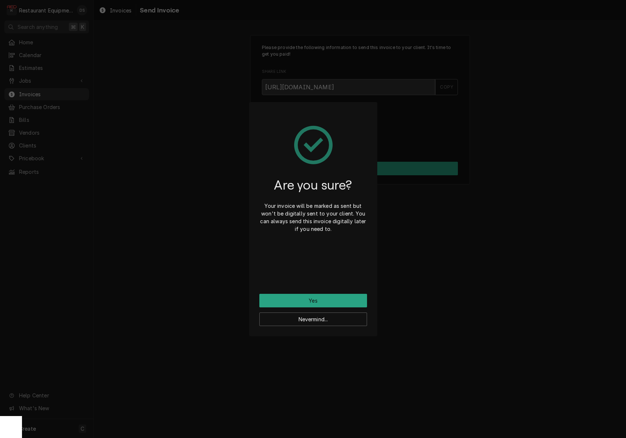
click at [330, 298] on button "Yes" at bounding box center [313, 301] width 108 height 14
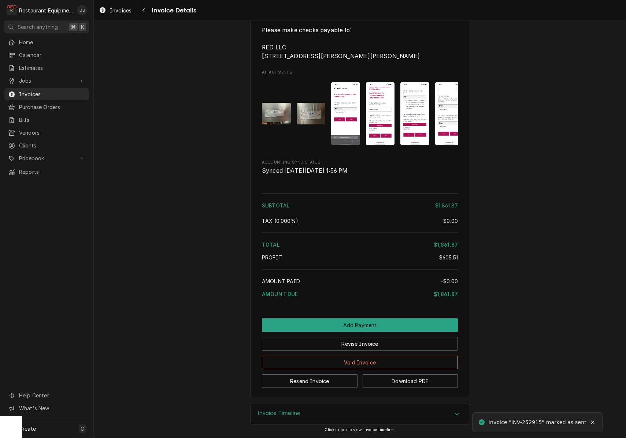
scroll to position [1688, 0]
click at [148, 13] on button "Navigate back" at bounding box center [144, 10] width 12 height 12
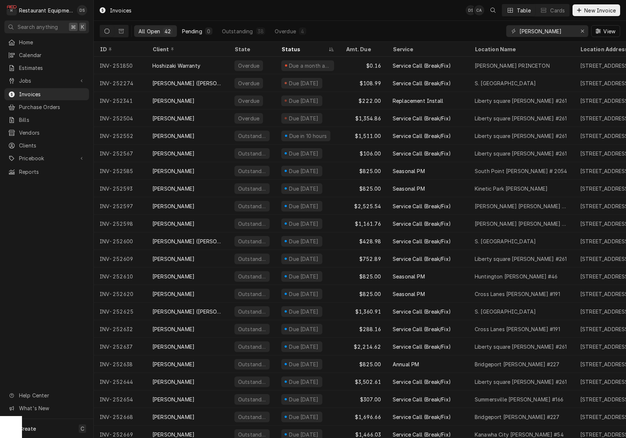
click at [202, 30] on button "Pending 0" at bounding box center [197, 31] width 39 height 12
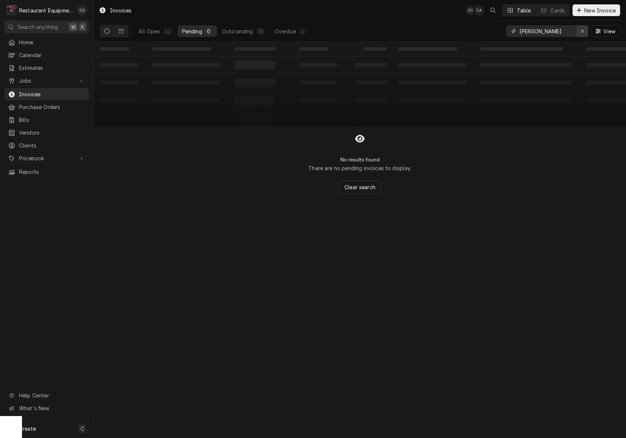
click at [583, 30] on icon "Erase input" at bounding box center [582, 31] width 3 height 3
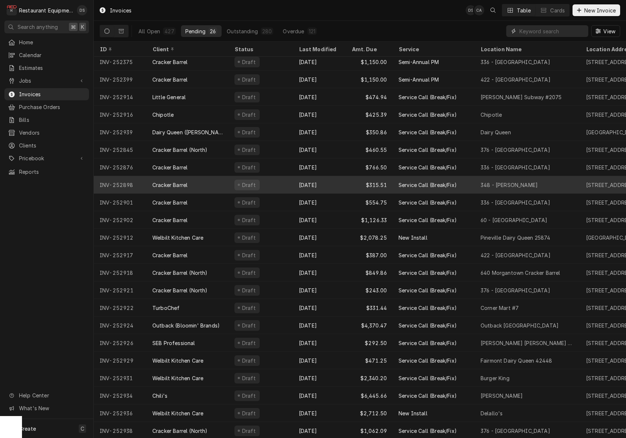
scroll to position [74, 0]
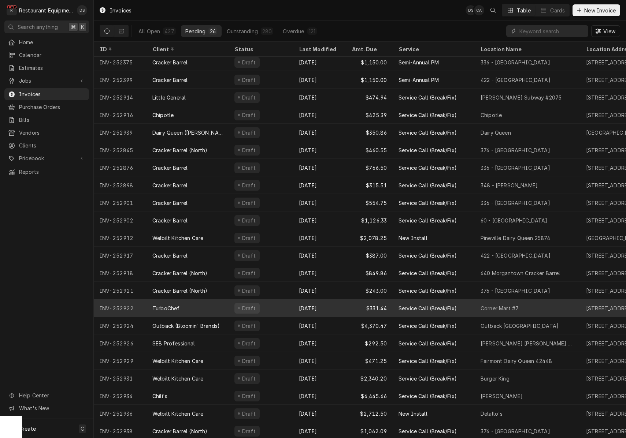
click at [328, 312] on div "Sep 24" at bounding box center [319, 309] width 53 height 18
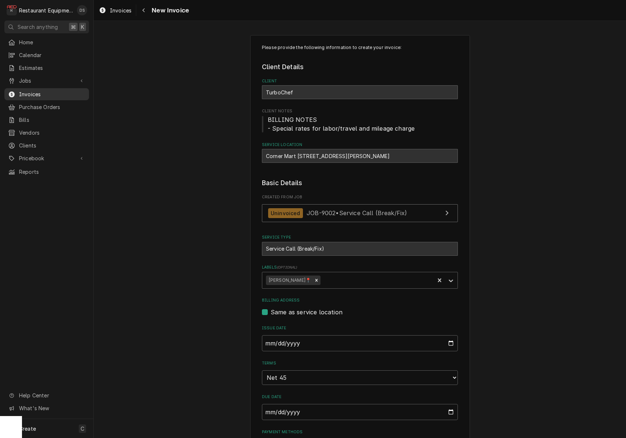
click at [34, 93] on span "Invoices" at bounding box center [52, 94] width 66 height 8
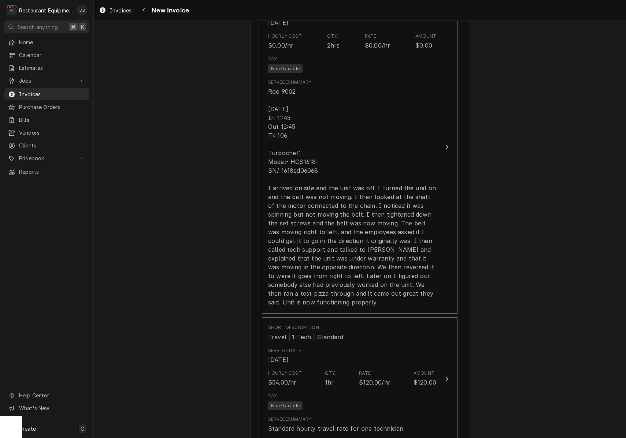
scroll to position [482, 0]
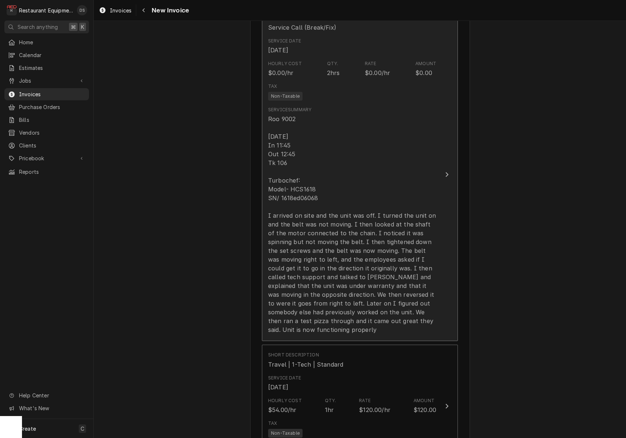
click at [374, 201] on div "Roo 9002 [DATE] In 11:45 Out 12:45 Tk 106 Turbochef: Model- HCS1618 SN/ 1618ed0…" at bounding box center [352, 225] width 168 height 220
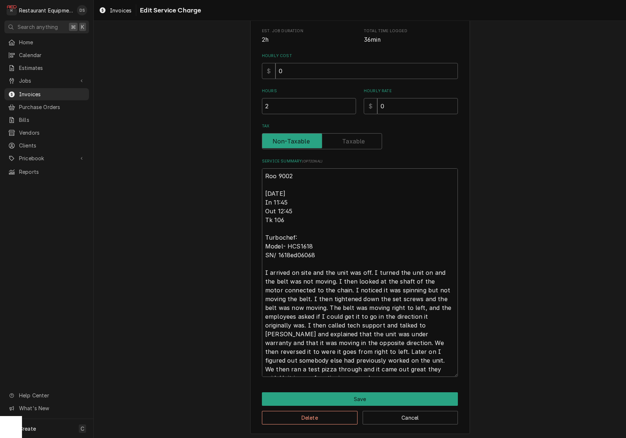
scroll to position [149, 0]
drag, startPoint x: 264, startPoint y: 190, endPoint x: 382, endPoint y: 325, distance: 178.3
click at [423, 374] on textarea "Roo 9002 [DATE] In 11:45 Out 12:45 Tk 106 Turbochef: Model- HCS1618 SN/ 1618ed0…" at bounding box center [360, 273] width 196 height 209
click at [407, 393] on button "Save" at bounding box center [360, 400] width 196 height 14
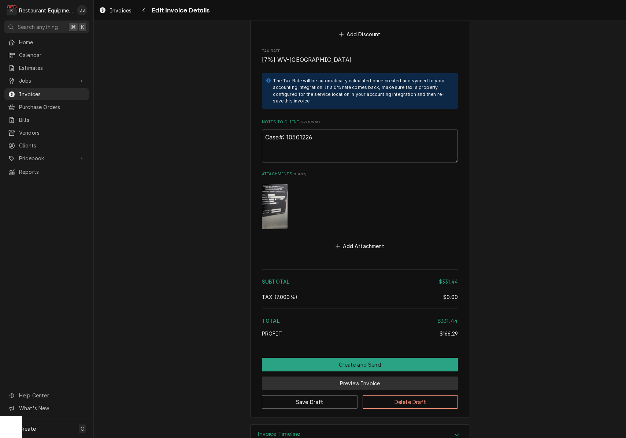
click at [355, 377] on button "Preview Invoice" at bounding box center [360, 384] width 196 height 14
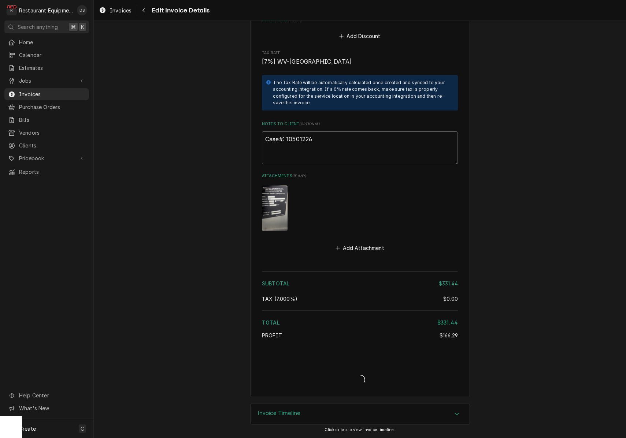
type textarea "x"
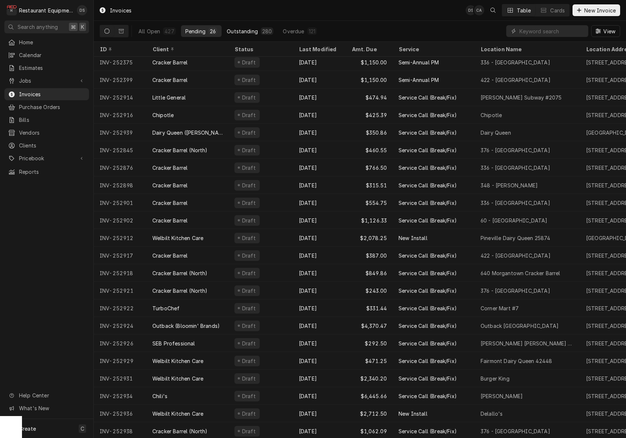
drag, startPoint x: 159, startPoint y: 25, endPoint x: 231, endPoint y: 33, distance: 72.2
click at [159, 25] on button "All Open 427" at bounding box center [157, 31] width 46 height 12
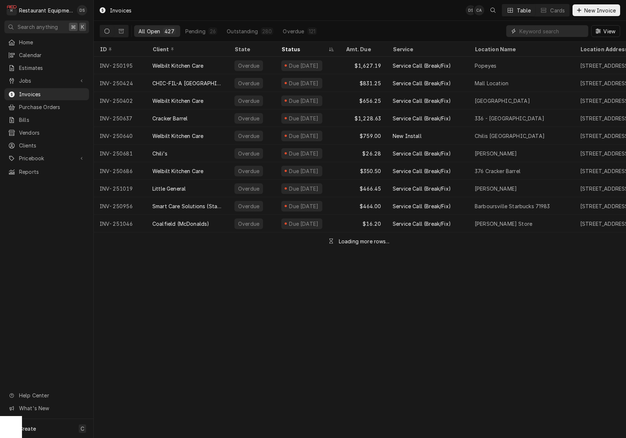
click at [555, 36] on input "Dynamic Content Wrapper" at bounding box center [551, 31] width 65 height 12
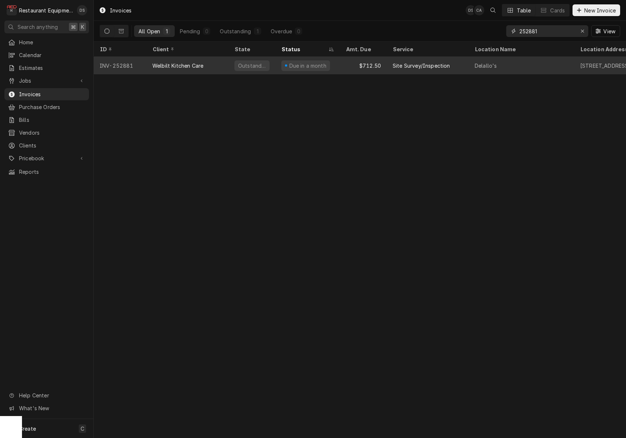
type input "252881"
click at [353, 63] on div "$712.50" at bounding box center [363, 66] width 47 height 18
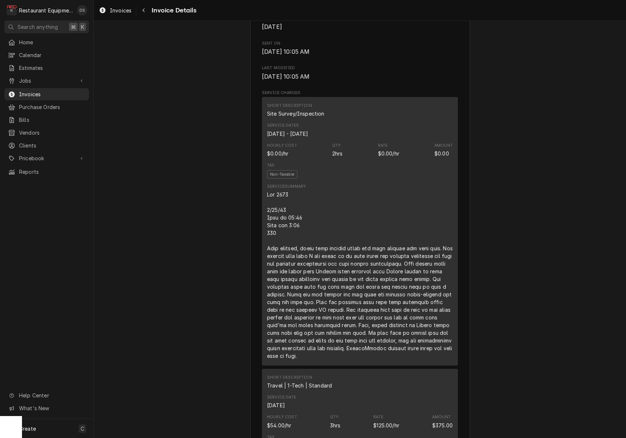
scroll to position [477, 0]
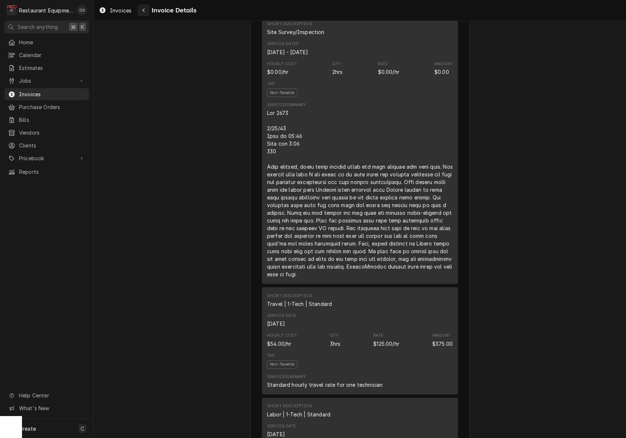
click at [141, 10] on div "Navigate back" at bounding box center [143, 10] width 7 height 7
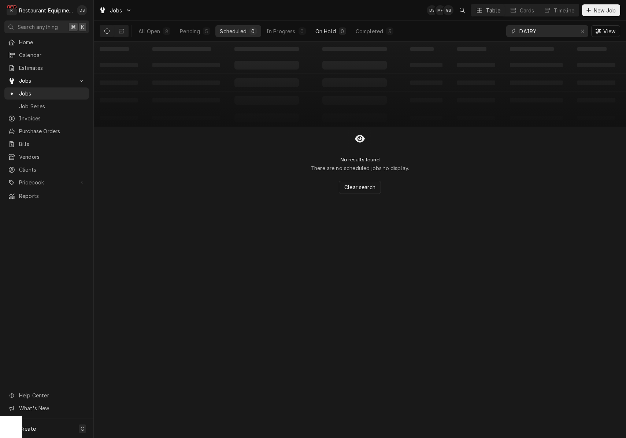
click at [325, 29] on div "On Hold" at bounding box center [325, 31] width 21 height 8
click at [582, 33] on icon "Erase input" at bounding box center [583, 31] width 4 height 5
click at [551, 34] on input "Dynamic Content Wrapper" at bounding box center [553, 31] width 69 height 12
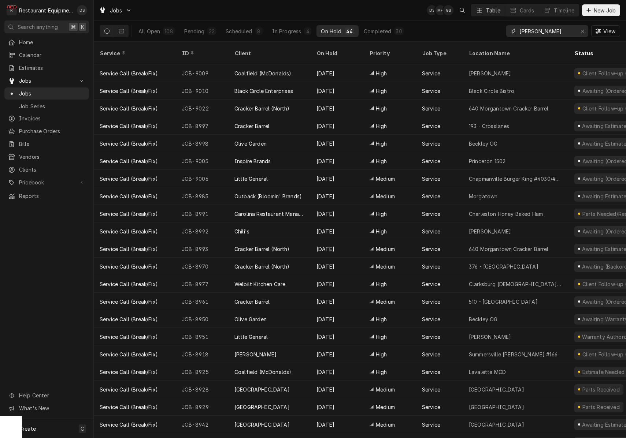
type input "BOB EVANS"
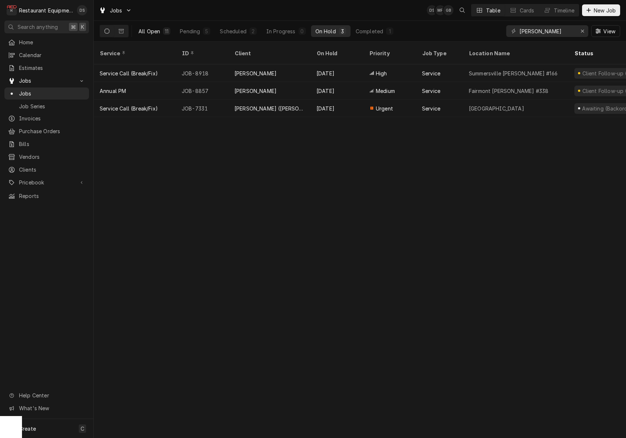
click at [162, 33] on button "All Open 11" at bounding box center [154, 31] width 41 height 12
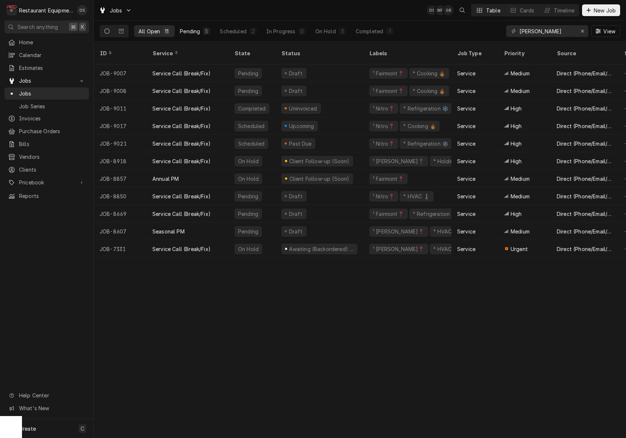
click at [201, 30] on button "Pending 5" at bounding box center [194, 31] width 39 height 12
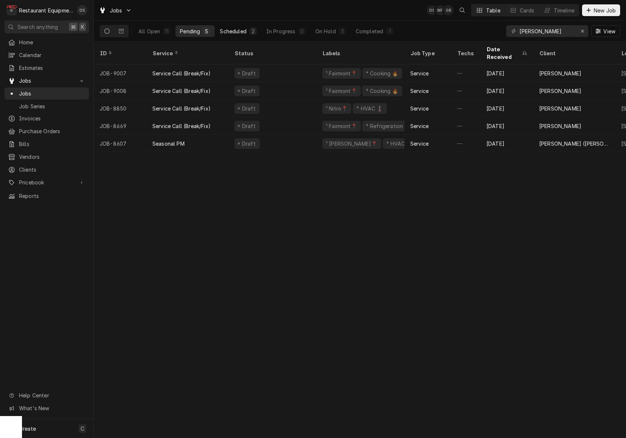
click at [230, 30] on div "Scheduled" at bounding box center [233, 31] width 26 height 8
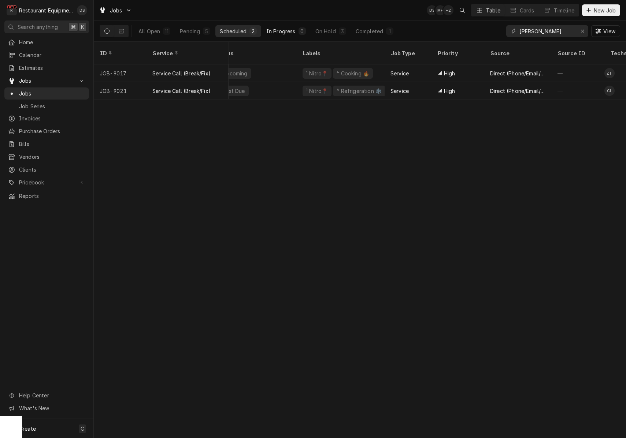
scroll to position [0, 19]
click at [288, 30] on div "In Progress" at bounding box center [280, 31] width 29 height 8
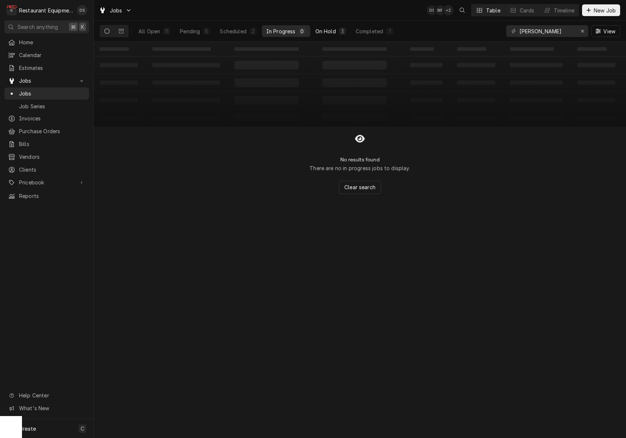
click at [329, 30] on div "On Hold" at bounding box center [325, 31] width 21 height 8
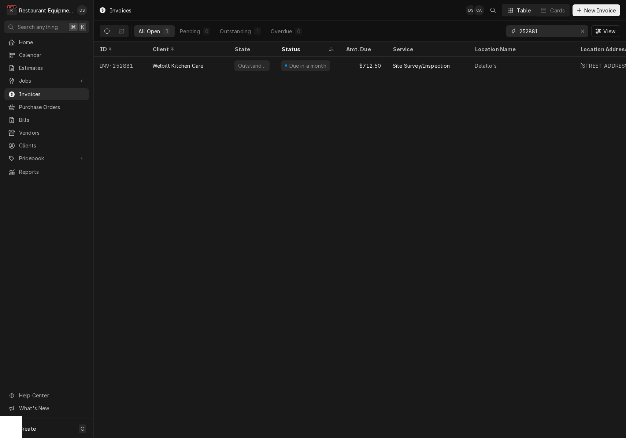
click at [545, 30] on input "252881" at bounding box center [546, 31] width 55 height 12
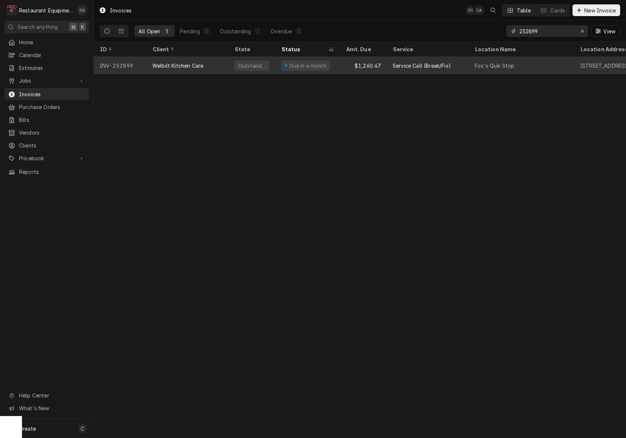
type input "252899"
click at [378, 68] on div "$1,260.47" at bounding box center [363, 66] width 47 height 18
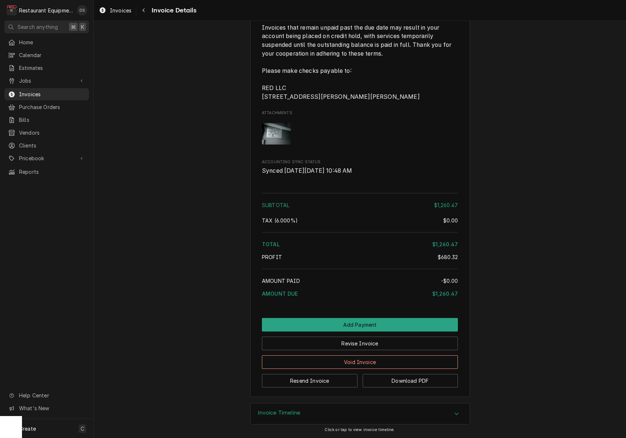
scroll to position [1690, 0]
click at [386, 342] on button "Revise Invoice" at bounding box center [360, 344] width 196 height 14
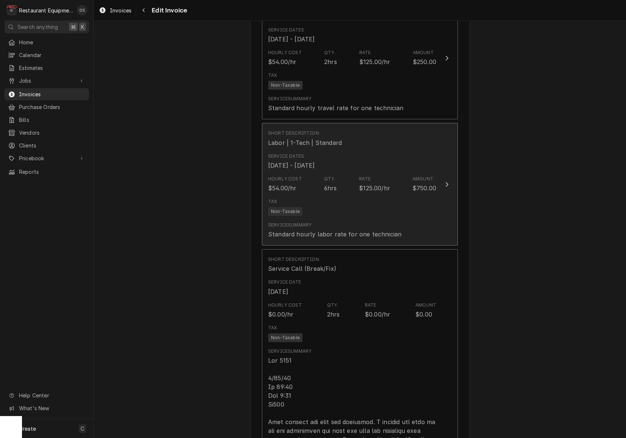
scroll to position [511, 0]
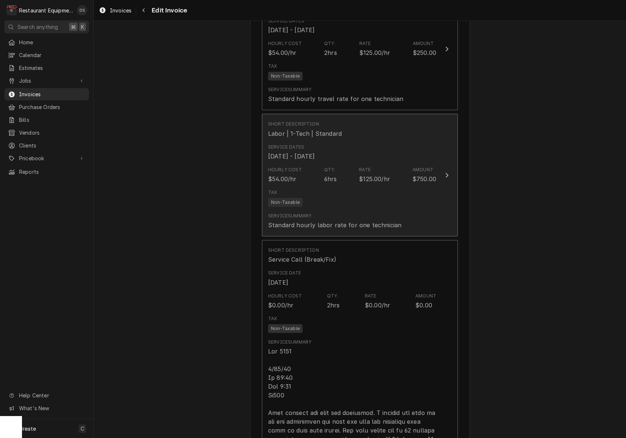
click at [340, 195] on div "Tax Non-Taxable" at bounding box center [352, 197] width 168 height 23
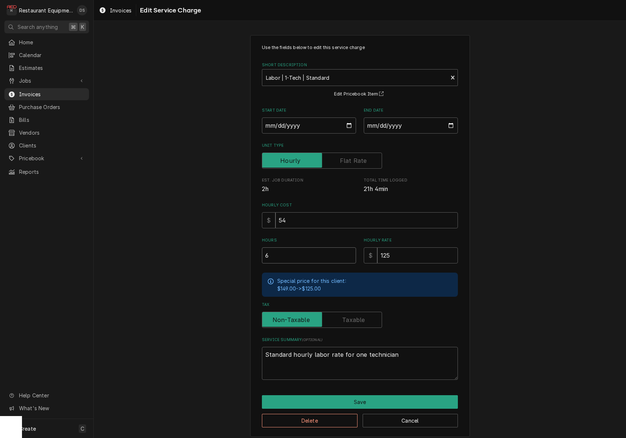
drag, startPoint x: 289, startPoint y: 249, endPoint x: 234, endPoint y: 242, distance: 56.1
click at [239, 244] on div "Use the fields below to edit this service charge Short Description Labor | 1-Te…" at bounding box center [360, 236] width 532 height 415
type textarea "x"
type input "4"
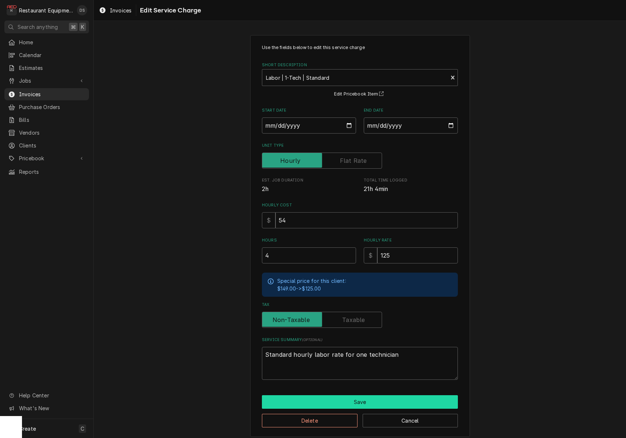
click at [364, 396] on button "Save" at bounding box center [360, 403] width 196 height 14
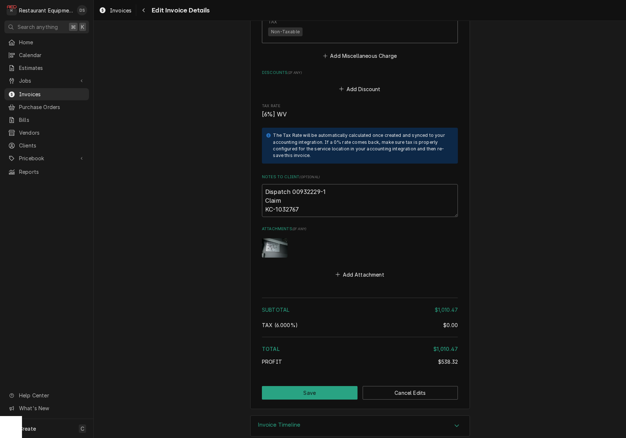
scroll to position [1751, 0]
click at [319, 387] on button "Save" at bounding box center [310, 394] width 96 height 14
type textarea "x"
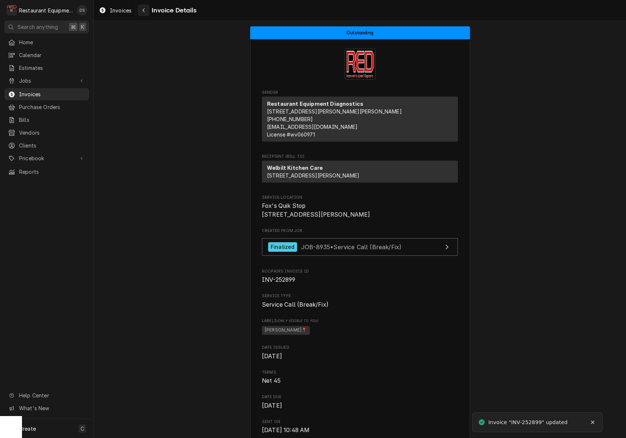
click at [147, 13] on div "Navigate back" at bounding box center [143, 10] width 7 height 7
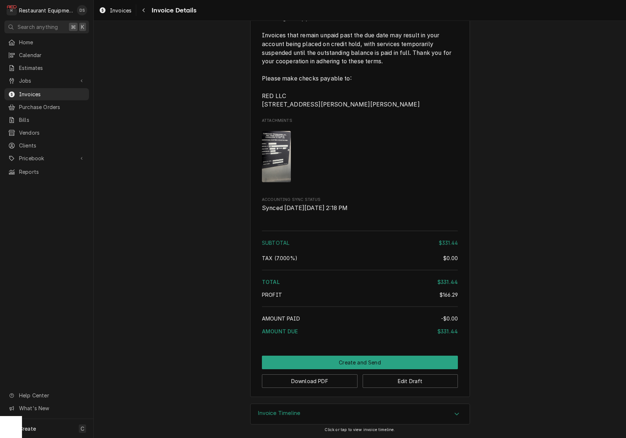
scroll to position [1215, 0]
click at [422, 384] on button "Edit Draft" at bounding box center [411, 382] width 96 height 14
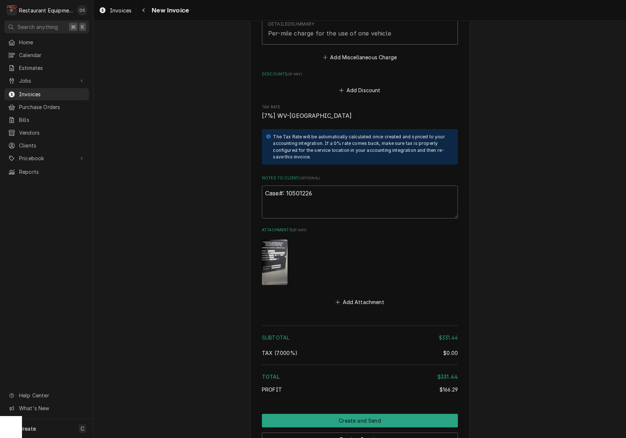
scroll to position [1229, 0]
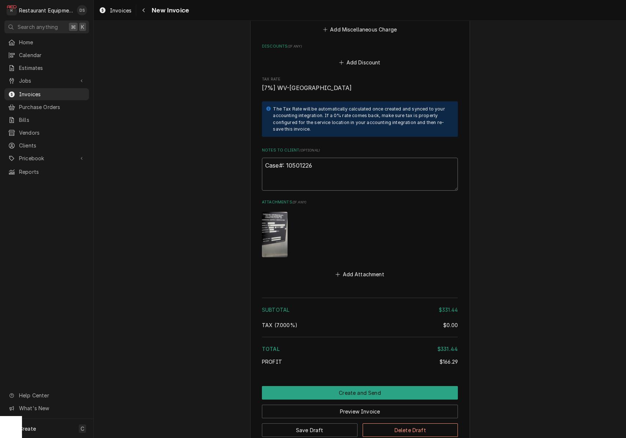
click at [337, 158] on textarea "Case#: 10501226" at bounding box center [360, 174] width 196 height 33
type textarea "x"
type textarea "Case#: 10501226"
type textarea "x"
type textarea "Case#: 10501226"
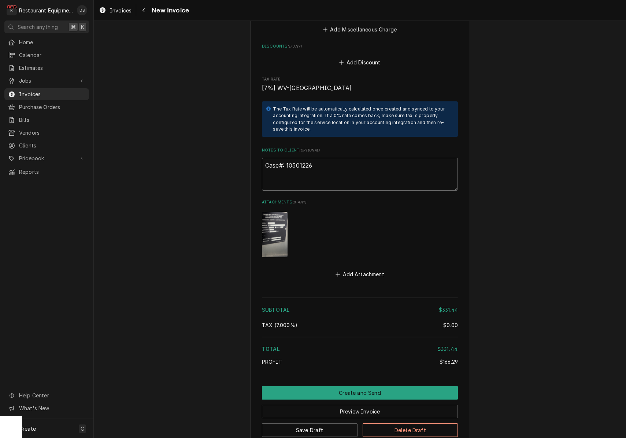
type textarea "x"
type textarea "Case#: 10501226"
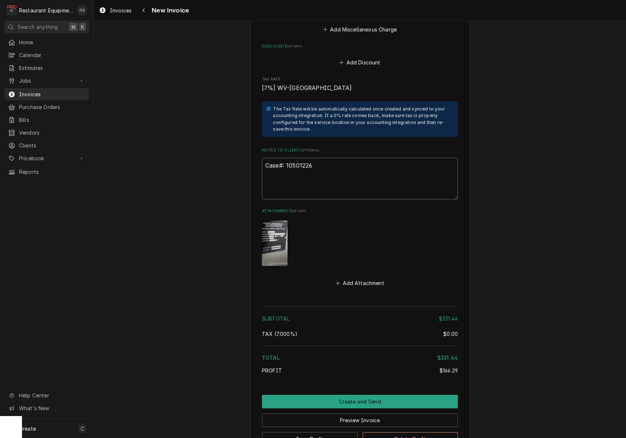
paste textarea "Claim #7163440 Auth #PT10501226"
type textarea "x"
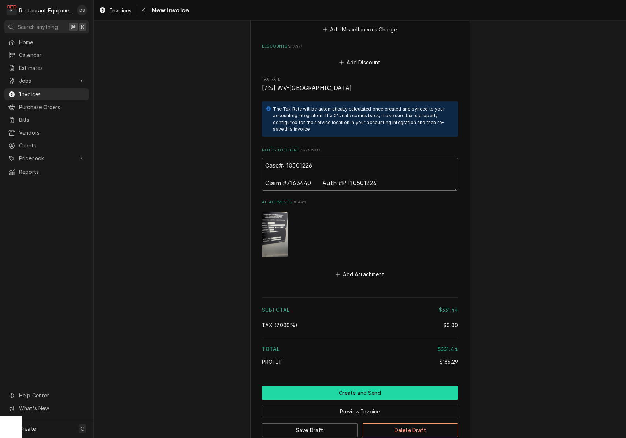
type textarea "Case#: 10501226 Claim #7163440 Auth #PT10501226"
click at [371, 386] on button "Create and Send" at bounding box center [360, 393] width 196 height 14
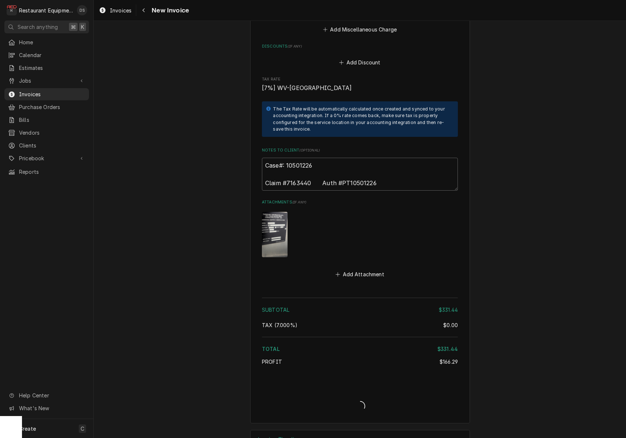
type textarea "x"
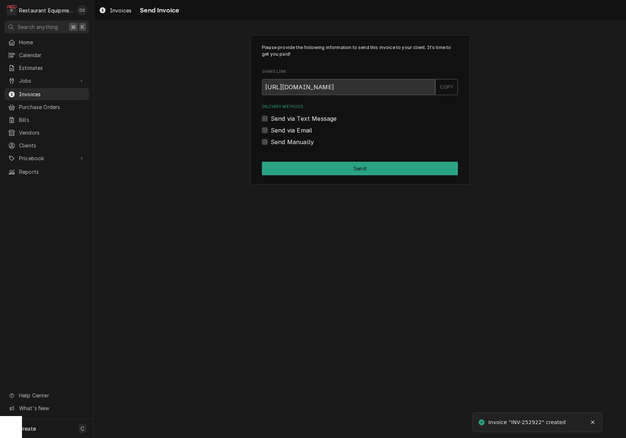
click at [271, 140] on label "Send Manually" at bounding box center [292, 142] width 43 height 9
click at [271, 140] on input "Send Manually" at bounding box center [369, 146] width 196 height 16
checkbox input "true"
click at [353, 171] on button "Send" at bounding box center [360, 169] width 196 height 14
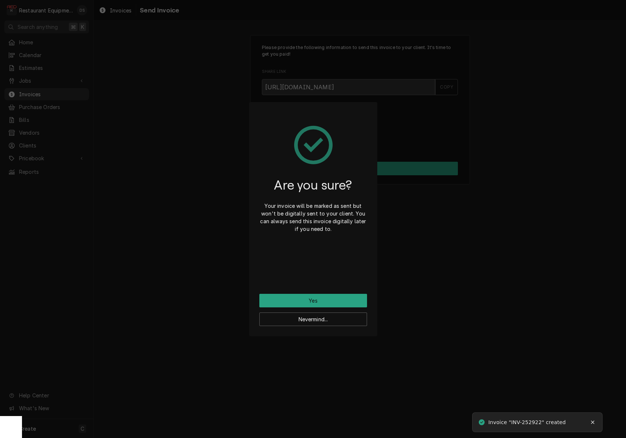
click at [329, 303] on button "Yes" at bounding box center [313, 301] width 108 height 14
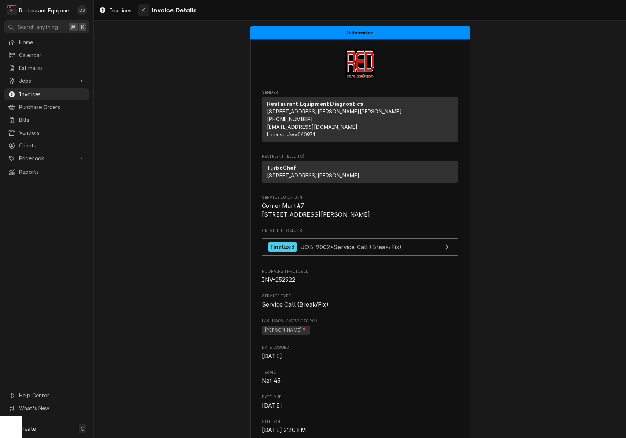
click at [141, 11] on div "Navigate back" at bounding box center [143, 10] width 7 height 7
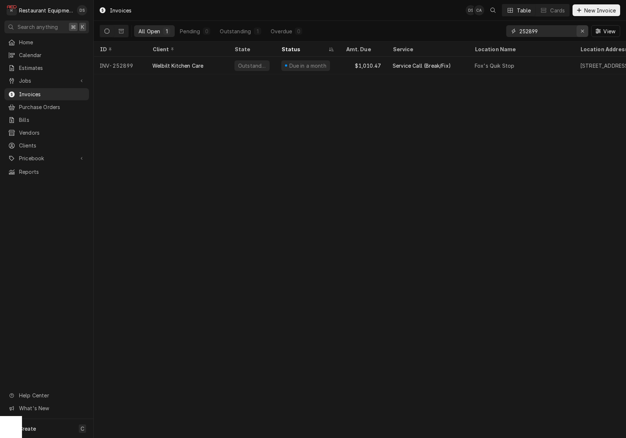
click at [582, 31] on icon "Erase input" at bounding box center [582, 31] width 3 height 3
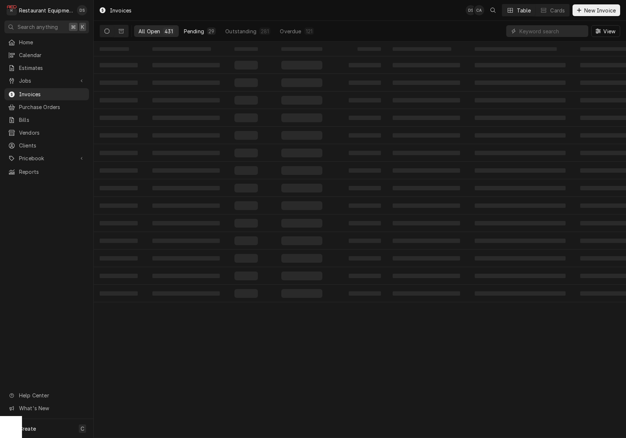
click at [190, 30] on div "Pending" at bounding box center [194, 31] width 20 height 8
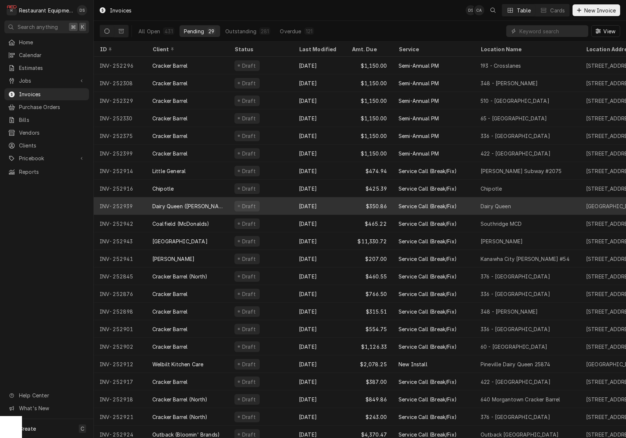
click at [214, 202] on div "Dairy Queen (Toler)" at bounding box center [188, 206] width 82 height 18
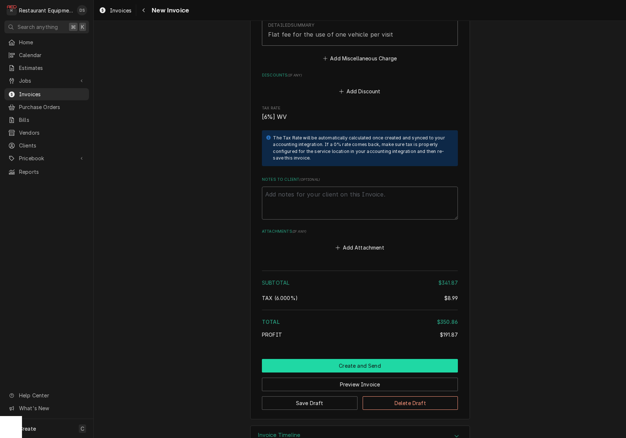
click at [368, 359] on button "Create and Send" at bounding box center [360, 366] width 196 height 14
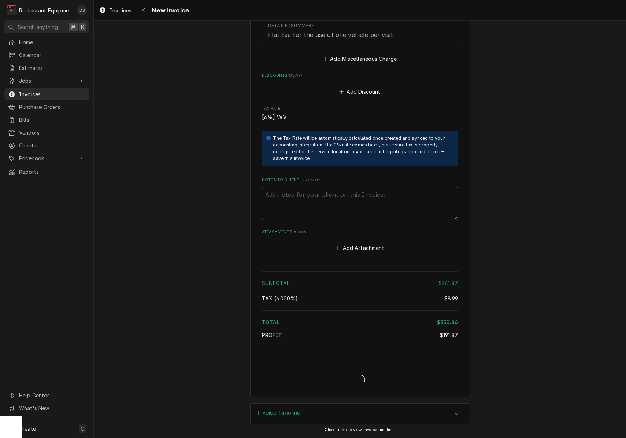
type textarea "x"
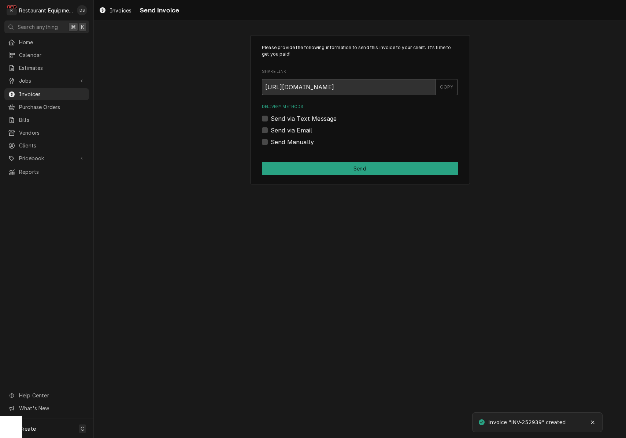
click at [271, 129] on label "Send via Email" at bounding box center [291, 130] width 41 height 9
click at [271, 129] on input "Send via Email" at bounding box center [369, 134] width 196 height 16
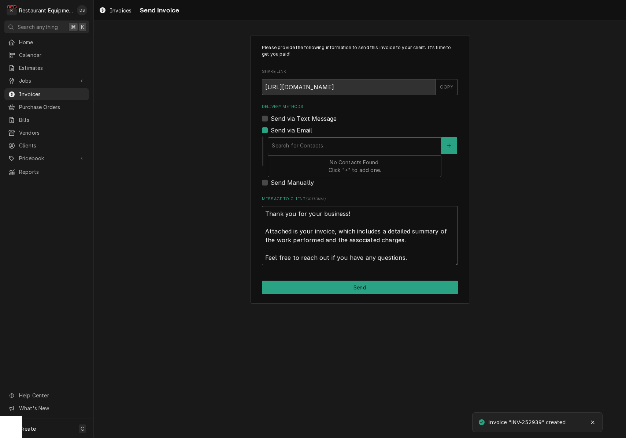
click at [339, 142] on div "Delivery Methods" at bounding box center [355, 145] width 166 height 13
click at [340, 142] on div "Delivery Methods" at bounding box center [355, 145] width 166 height 13
click at [271, 131] on label "Send via Email" at bounding box center [291, 130] width 41 height 9
click at [271, 131] on input "Send via Email" at bounding box center [369, 134] width 196 height 16
checkbox input "false"
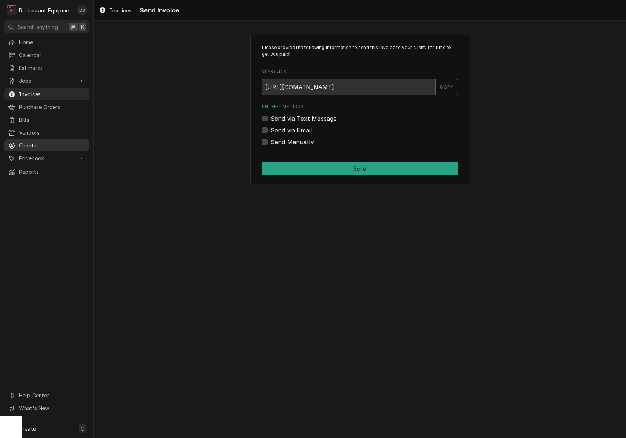
click at [41, 142] on span "Clients" at bounding box center [52, 146] width 66 height 8
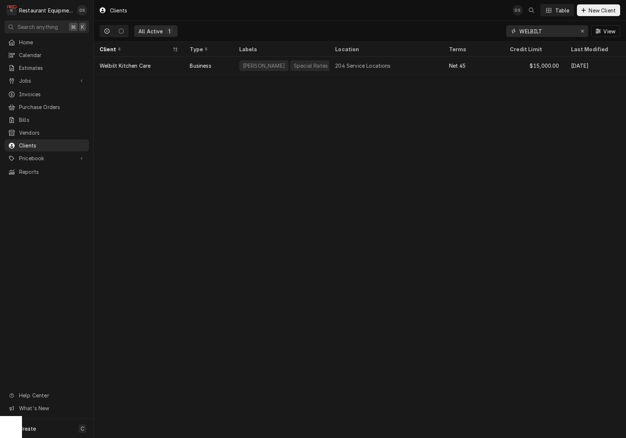
drag, startPoint x: 559, startPoint y: 29, endPoint x: 480, endPoint y: 29, distance: 79.1
click at [482, 29] on div "All Active 1 WELBILT View" at bounding box center [360, 31] width 520 height 21
type input "DAIRY QUEEN"
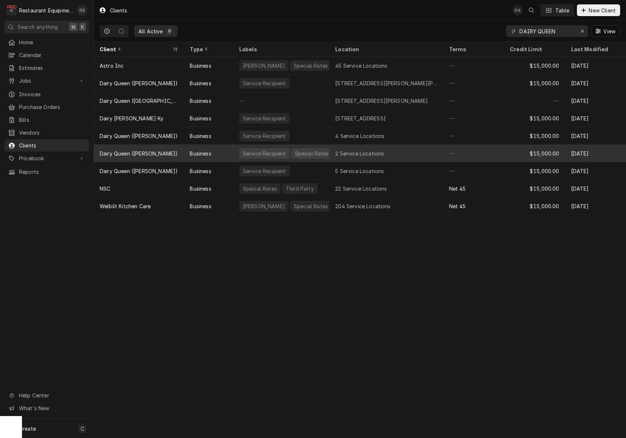
click at [197, 153] on div "Business" at bounding box center [200, 154] width 21 height 8
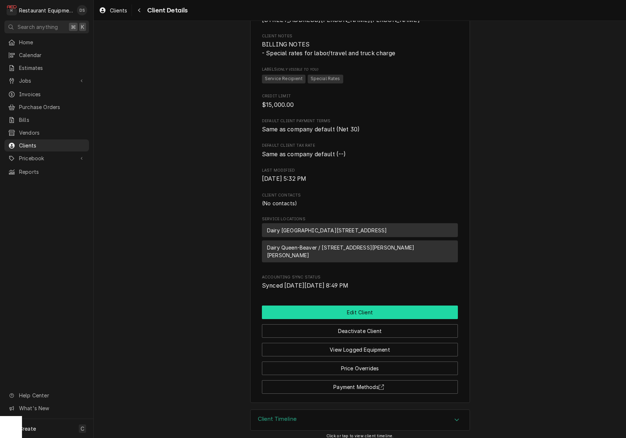
click at [371, 310] on button "Edit Client" at bounding box center [360, 313] width 196 height 14
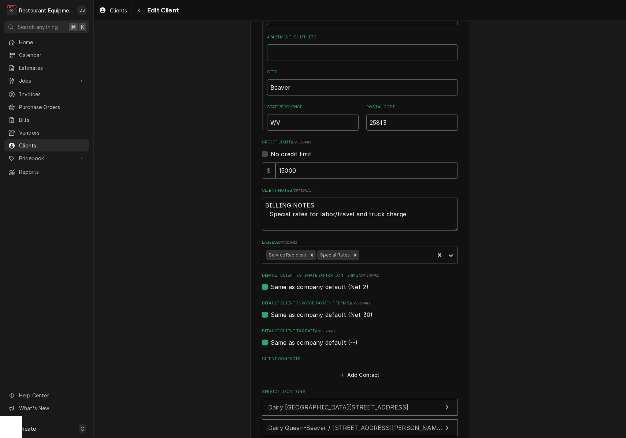
scroll to position [212, 0]
click at [361, 368] on button "Add Contact" at bounding box center [360, 373] width 42 height 10
type textarea "x"
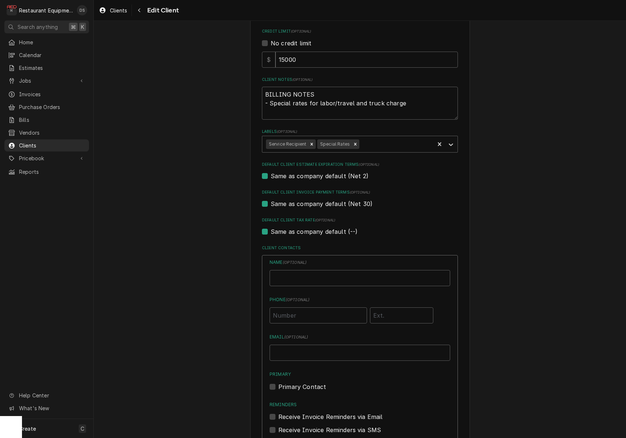
scroll to position [333, 0]
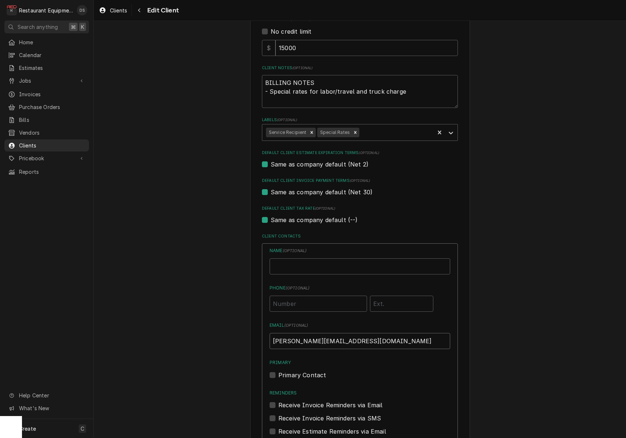
type input "[PERSON_NAME][EMAIL_ADDRESS][DOMAIN_NAME]"
click at [278, 371] on label "Primary Contact" at bounding box center [302, 375] width 48 height 9
click at [278, 371] on input "Primary" at bounding box center [368, 379] width 181 height 16
checkbox input "true"
drag, startPoint x: 272, startPoint y: 395, endPoint x: 279, endPoint y: 394, distance: 6.7
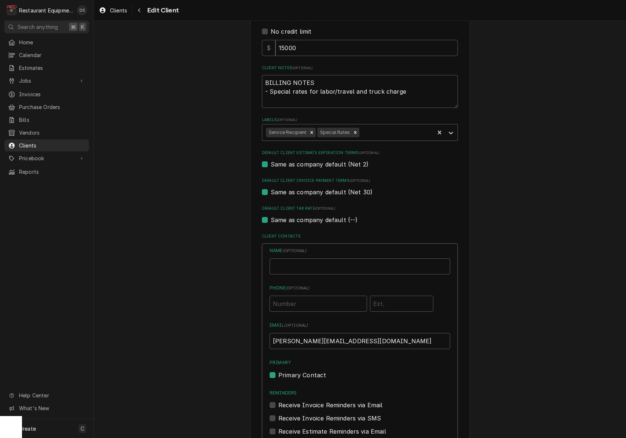
click at [278, 401] on label "Receive Invoice Reminders via Email" at bounding box center [330, 405] width 104 height 9
click at [278, 401] on input "Reminders" at bounding box center [368, 409] width 181 height 16
checkbox input "true"
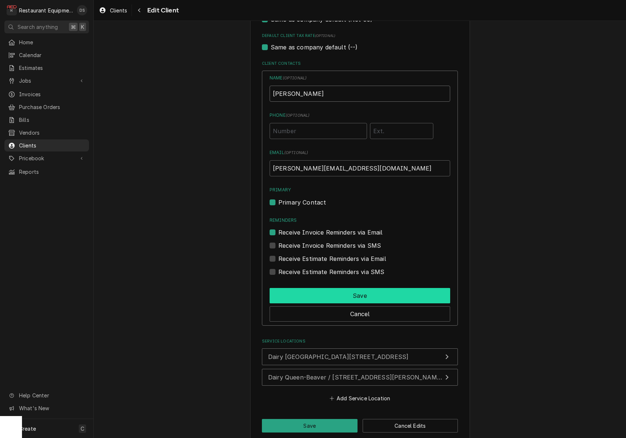
type input "Bob Toler"
click at [359, 288] on button "Save" at bounding box center [360, 295] width 181 height 15
type textarea "x"
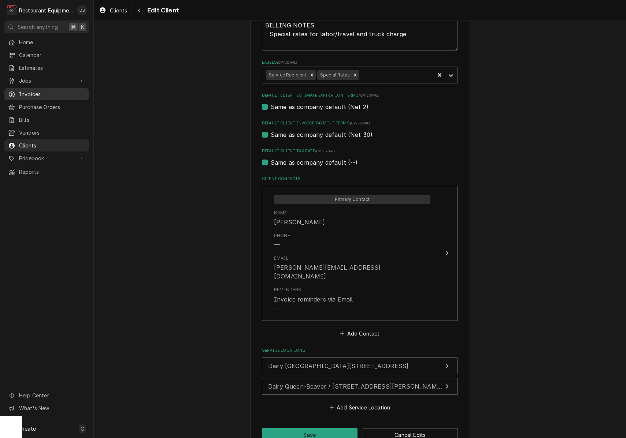
click at [25, 90] on span "Invoices" at bounding box center [52, 94] width 66 height 8
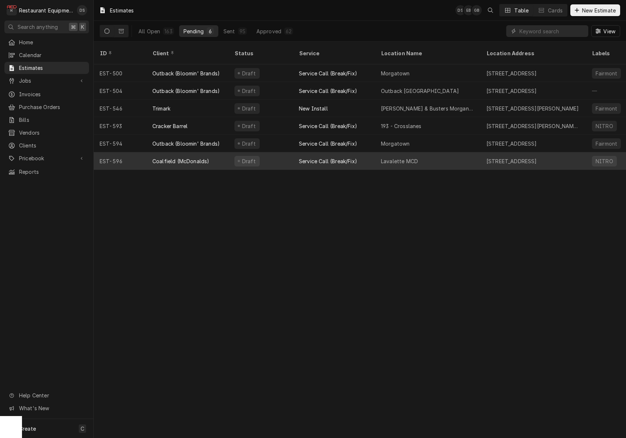
click at [225, 155] on div "Coalfield (McDonalds)" at bounding box center [188, 161] width 82 height 18
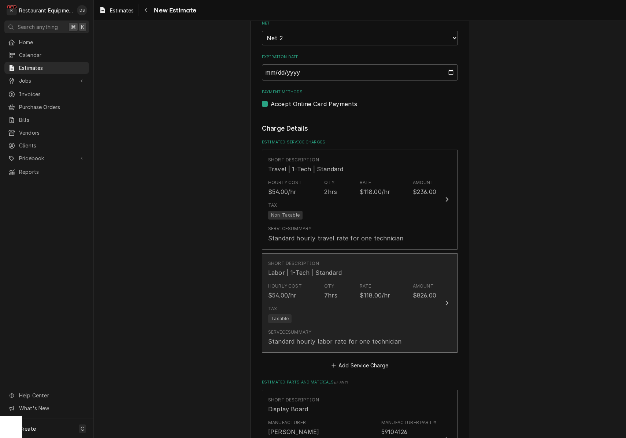
scroll to position [620, 0]
click at [378, 262] on div "Short Description Labor | 1-Tech | Standard" at bounding box center [352, 269] width 168 height 23
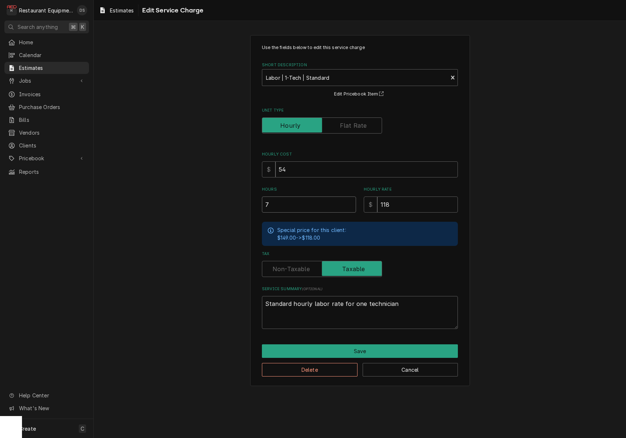
drag, startPoint x: 274, startPoint y: 204, endPoint x: 246, endPoint y: 203, distance: 28.2
click at [249, 203] on div "Use the fields below to edit this service charge Short Description Labor | 1-Te…" at bounding box center [360, 211] width 532 height 364
type textarea "x"
type input "5"
type textarea "x"
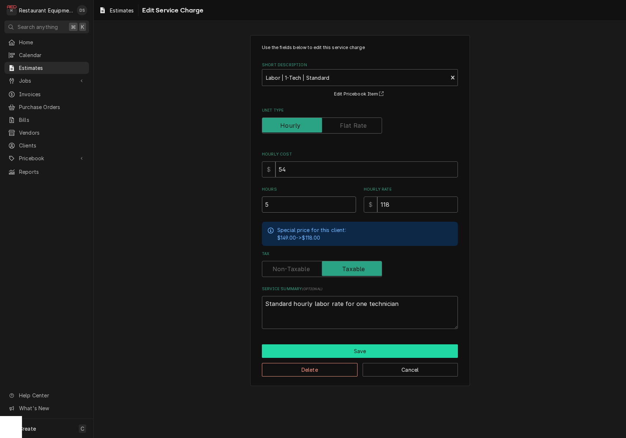
type input "5"
click at [384, 353] on button "Save" at bounding box center [360, 352] width 196 height 14
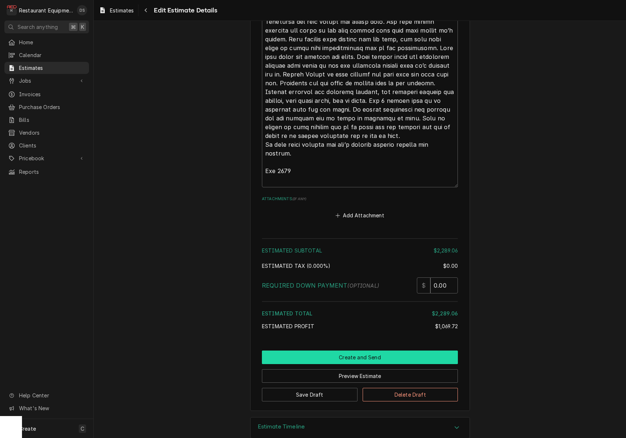
click at [363, 351] on button "Create and Send" at bounding box center [360, 358] width 196 height 14
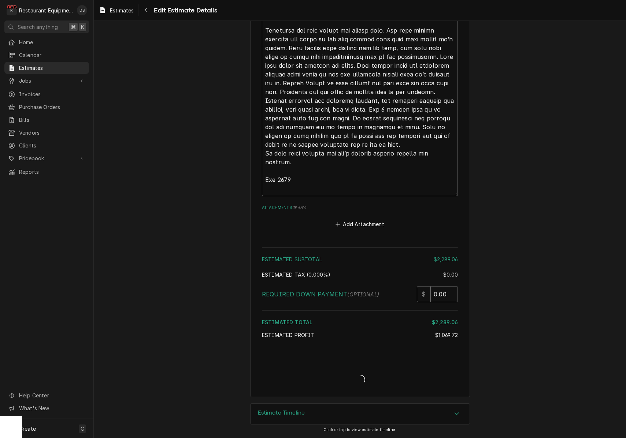
type textarea "x"
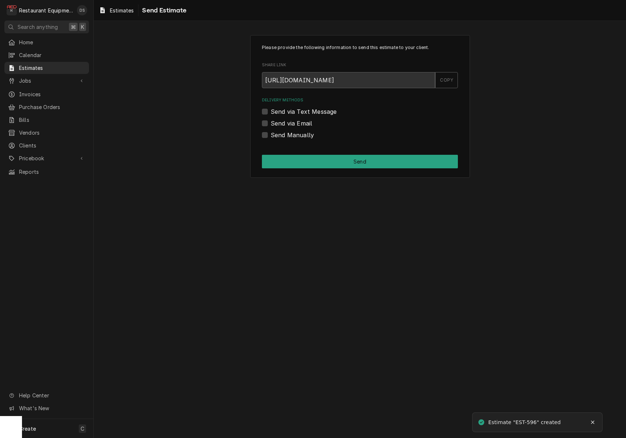
click at [271, 123] on label "Send via Email" at bounding box center [291, 123] width 41 height 9
click at [271, 123] on input "Send via Email" at bounding box center [369, 127] width 196 height 16
checkbox input "true"
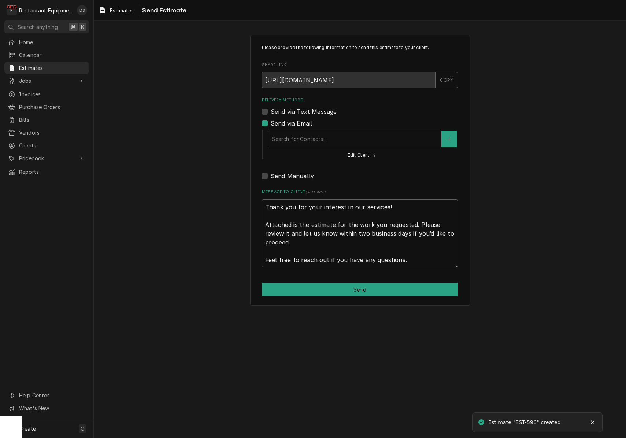
click at [321, 139] on div "Search for Contacts..." at bounding box center [355, 139] width 166 height 8
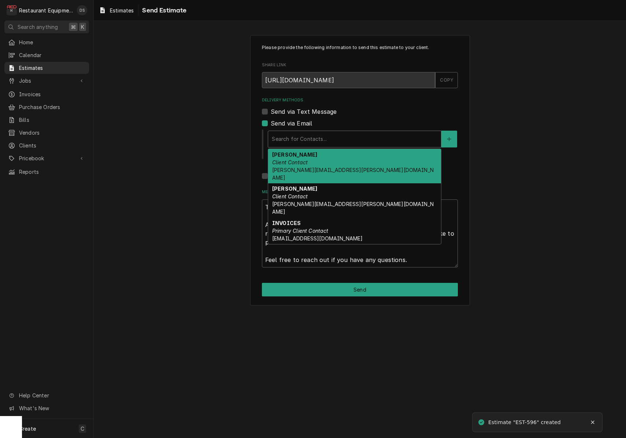
click at [322, 166] on div "Chris Connolly Client Contact chris.connolly@partners.mcd.com" at bounding box center [354, 166] width 173 height 34
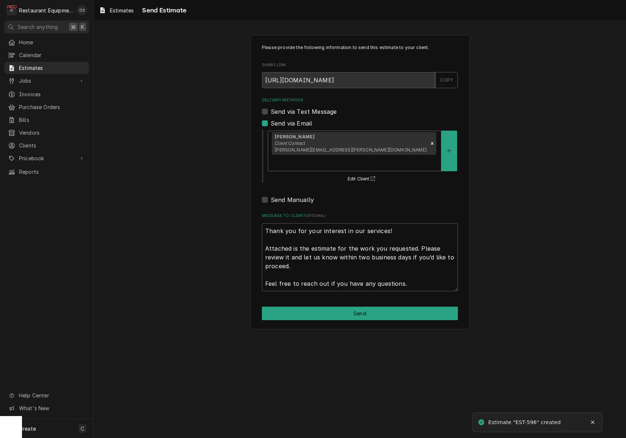
drag, startPoint x: 374, startPoint y: 142, endPoint x: 370, endPoint y: 155, distance: 13.4
click at [374, 156] on div "Delivery Methods" at bounding box center [355, 162] width 166 height 13
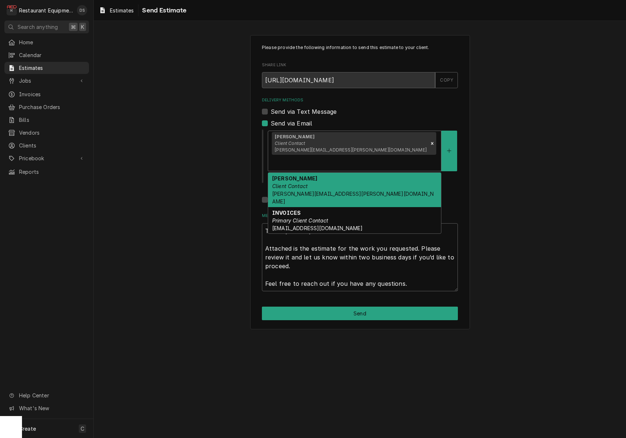
drag, startPoint x: 364, startPoint y: 170, endPoint x: 365, endPoint y: 204, distance: 33.7
click at [364, 173] on div "Connie Stumbo Client Contact connie.stumbo@us.stores.mcd.com" at bounding box center [354, 190] width 173 height 34
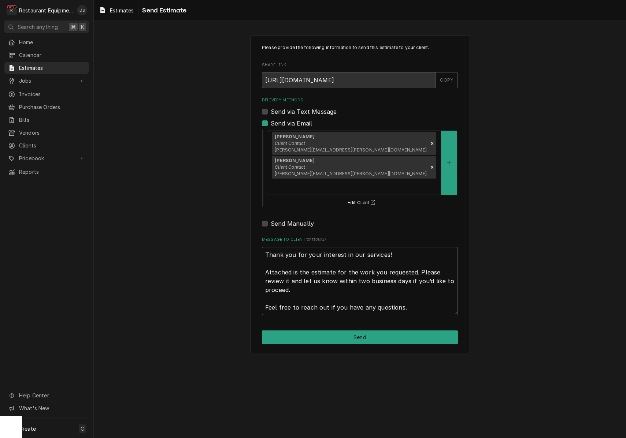
click at [403, 331] on button "Send" at bounding box center [360, 338] width 196 height 14
type textarea "x"
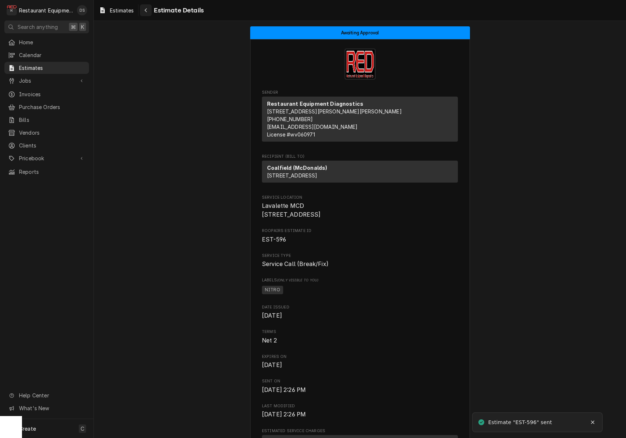
click at [148, 12] on div "Navigate back" at bounding box center [145, 10] width 7 height 7
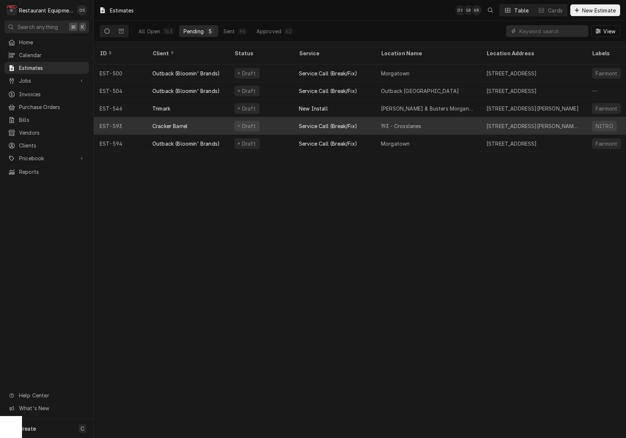
click at [307, 122] on div "Service Call (Break/Fix)" at bounding box center [328, 126] width 58 height 8
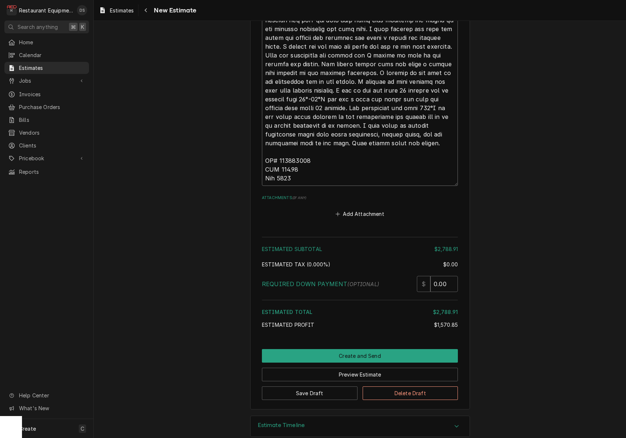
drag, startPoint x: 305, startPoint y: 149, endPoint x: 280, endPoint y: 149, distance: 25.6
click at [278, 149] on textarea "Notes to Client ( optional )" at bounding box center [360, 33] width 196 height 305
click at [387, 349] on button "Create and Send" at bounding box center [360, 356] width 196 height 14
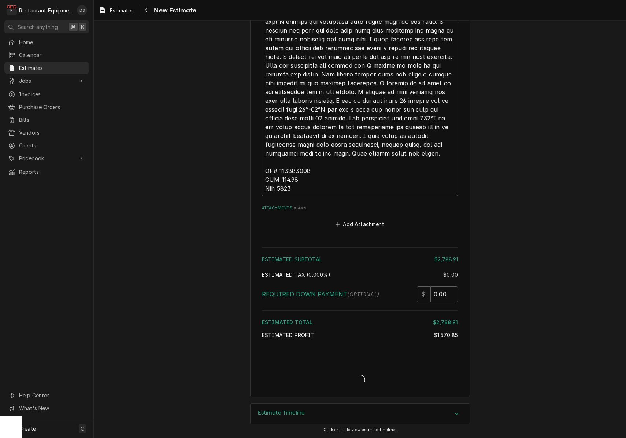
type textarea "x"
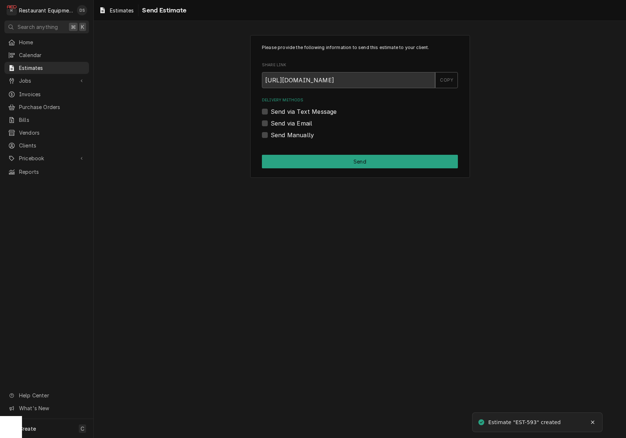
click at [271, 136] on label "Send Manually" at bounding box center [292, 135] width 43 height 9
click at [271, 136] on input "Send Manually" at bounding box center [369, 139] width 196 height 16
checkbox input "true"
click at [329, 162] on button "Send" at bounding box center [360, 162] width 196 height 14
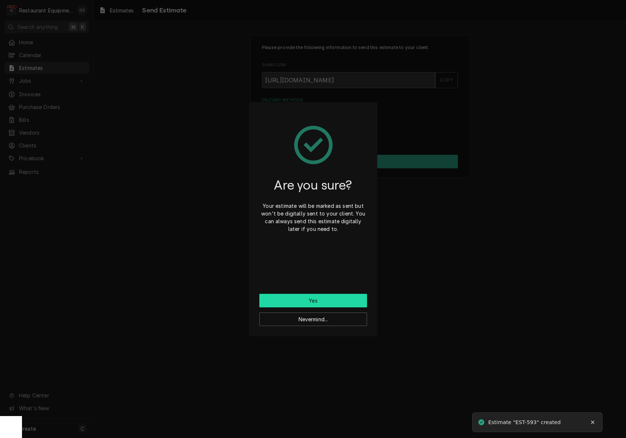
click at [322, 298] on button "Yes" at bounding box center [313, 301] width 108 height 14
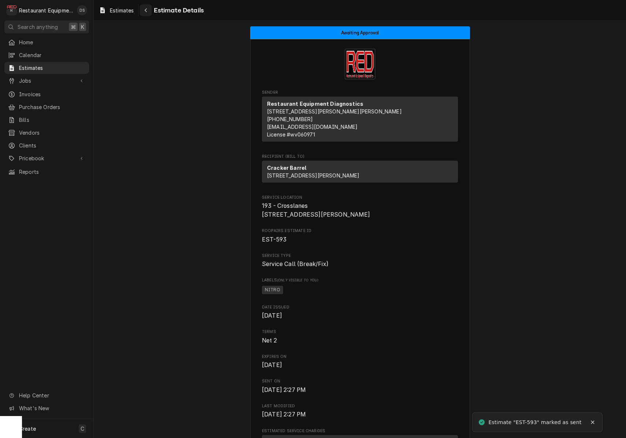
click at [146, 10] on icon "Navigate back" at bounding box center [146, 10] width 2 height 4
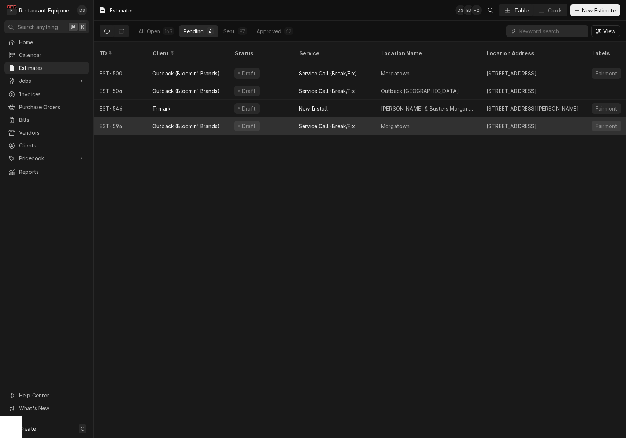
click at [281, 117] on div "Draft" at bounding box center [261, 126] width 64 height 18
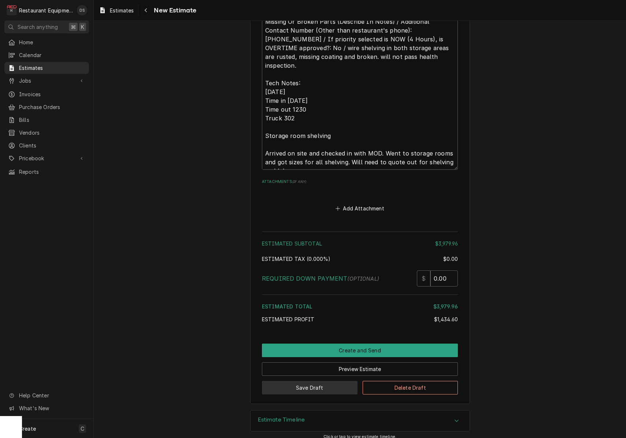
click at [326, 381] on button "Save Draft" at bounding box center [310, 388] width 96 height 14
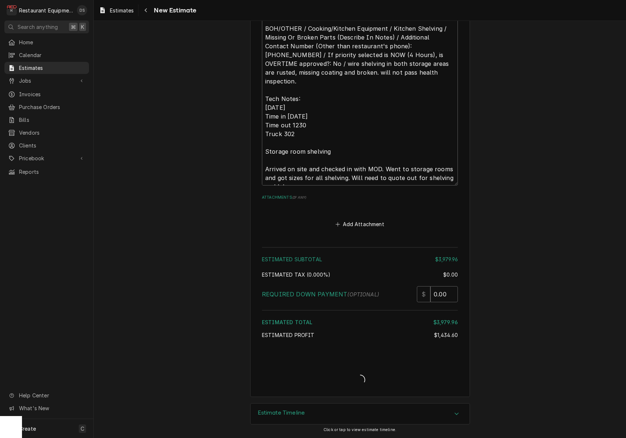
type textarea "x"
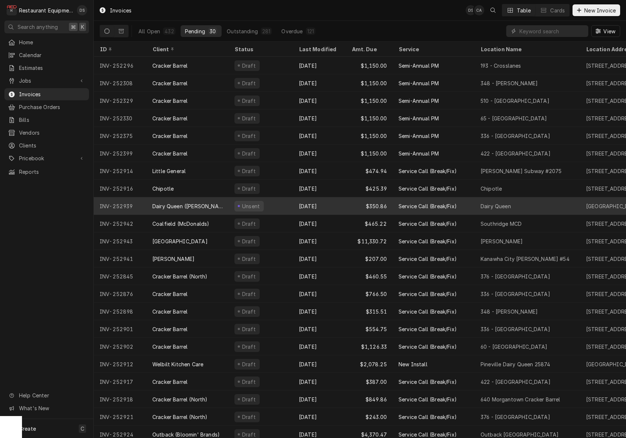
click at [223, 203] on div "Dairy Queen ([PERSON_NAME])" at bounding box center [188, 206] width 82 height 18
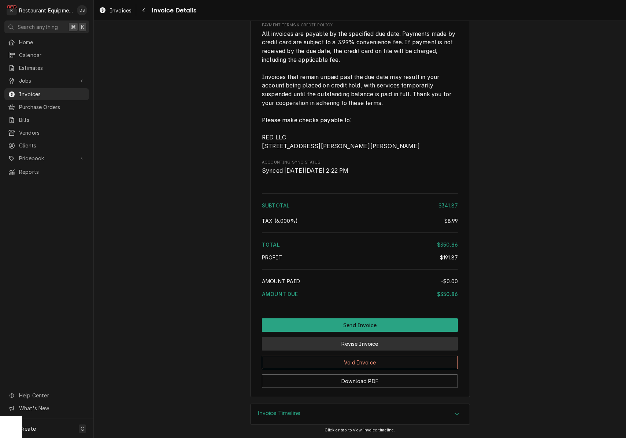
scroll to position [1181, 0]
click at [398, 345] on button "Revise Invoice" at bounding box center [360, 344] width 196 height 14
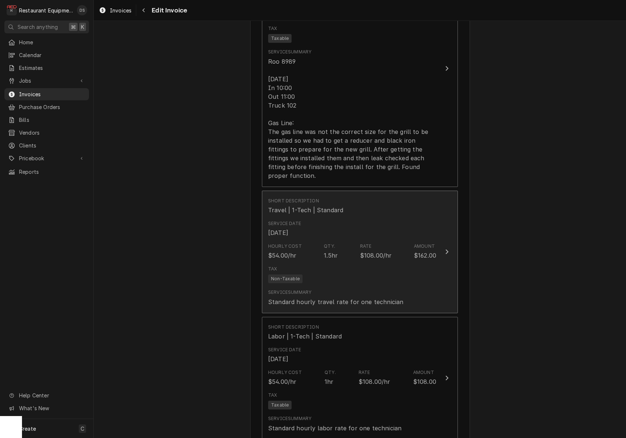
scroll to position [720, 0]
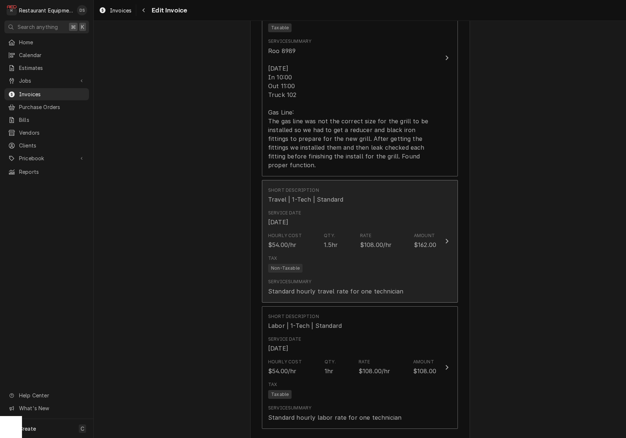
click at [358, 207] on div "Service Date [DATE]" at bounding box center [352, 218] width 168 height 23
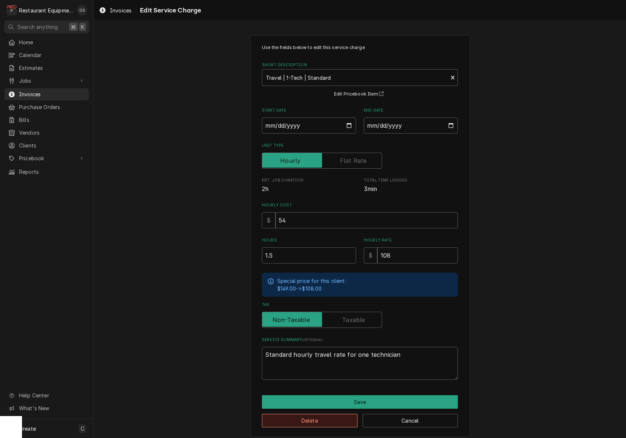
click at [328, 415] on button "Delete" at bounding box center [310, 421] width 96 height 14
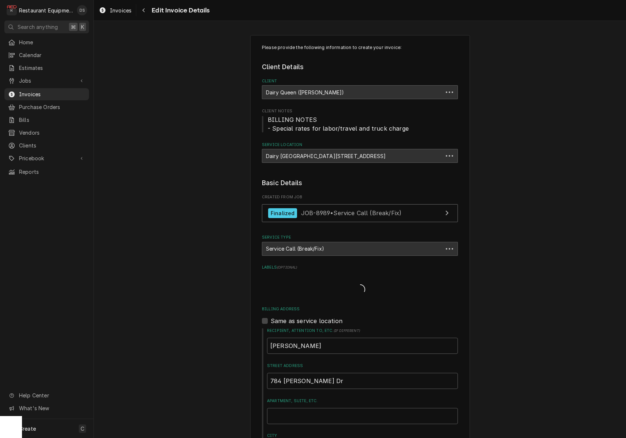
scroll to position [720, 0]
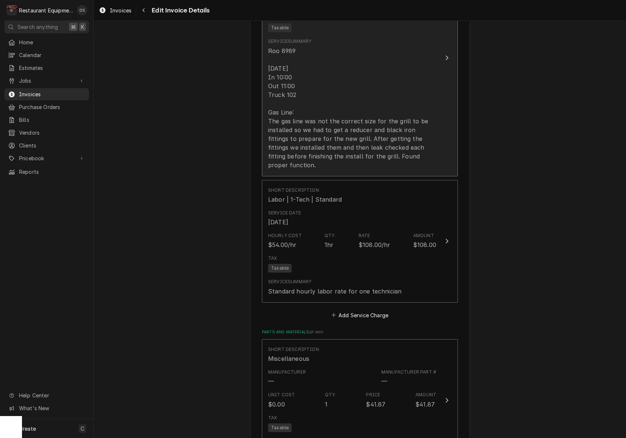
click at [341, 120] on div "Roo 8989 [DATE] In 10:00 Out 11:00 Truck 102 Gas Line: The gas line was not the…" at bounding box center [352, 108] width 168 height 123
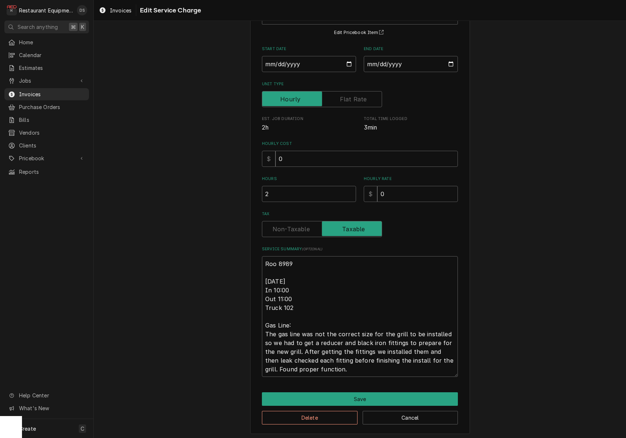
scroll to position [61, 0]
click at [277, 339] on textarea "Roo 8989 [DATE] In 10:00 Out 11:00 Truck 102 Gas Line: The gas line was not the…" at bounding box center [360, 317] width 196 height 121
click at [293, 340] on textarea "Roo 8989 [DATE] In 10:00 Out 11:00 Truck 102 Gas Line: The gas line was not the…" at bounding box center [360, 317] width 196 height 121
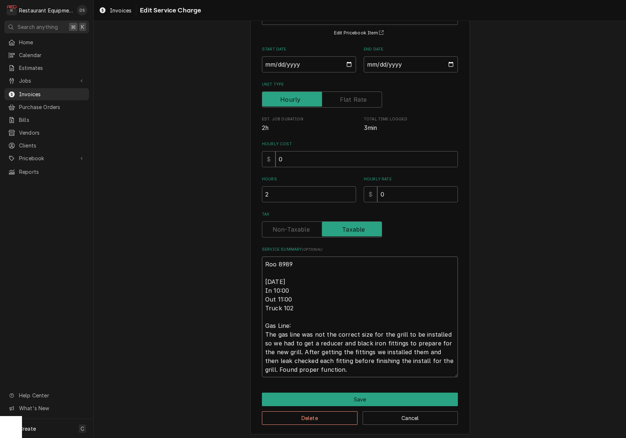
type textarea "x"
type textarea "Roo 8989 [DATE] In 10:00 Out 11:00 Truck 102 Gas Line: The gas line was not the…"
type textarea "x"
type textarea "Roo 8989 [DATE] In 10:00 Out 11:00 Truck 102 Gas Line: The gas line was not the…"
type textarea "x"
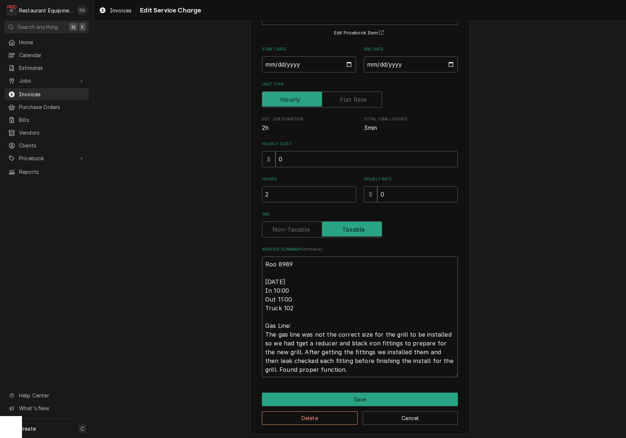
type textarea "Roo 8989 [DATE] In 10:00 Out 11:00 Truck 102 Gas Line: The gas line was not the…"
type textarea "x"
type textarea "Roo 8989 [DATE] In 10:00 Out 11:00 Truck 102 Gas Line: The gas line was not the…"
type textarea "x"
type textarea "Roo 8989 [DATE] In 10:00 Out 11:00 Truck 102 Gas Line: The gas line was not the…"
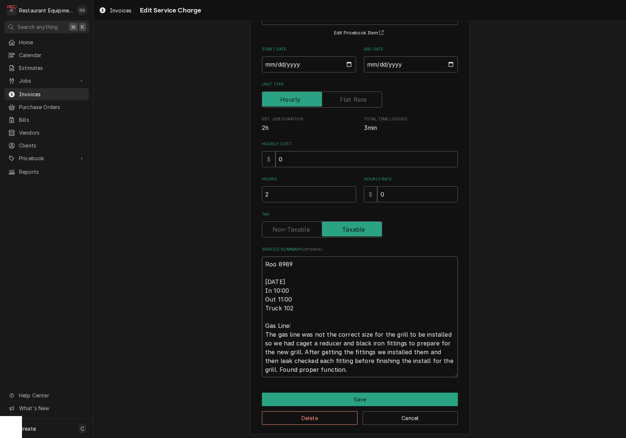
type textarea "x"
type textarea "Roo 8989 [DATE] In 10:00 Out 11:00 Truck 102 Gas Line: The gas line was not the…"
type textarea "x"
type textarea "Roo 8989 [DATE] In 10:00 Out 11:00 Truck 102 Gas Line: The gas line was not the…"
type textarea "x"
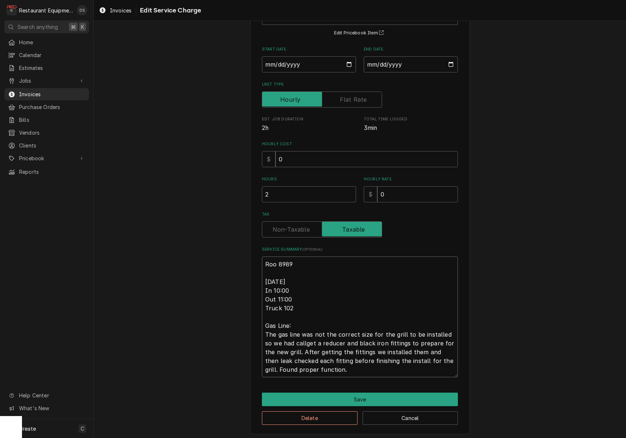
type textarea "Roo 8989 [DATE] In 10:00 Out 11:00 Truck 102 Gas Line: The gas line was not the…"
type textarea "x"
type textarea "Roo 8989 [DATE] In 10:00 Out 11:00 Truck 102 Gas Line: The gas line was not the…"
type textarea "x"
type textarea "Roo 8989 [DATE] In 10:00 Out 11:00 Truck 102 Gas Line: The gas line was not the…"
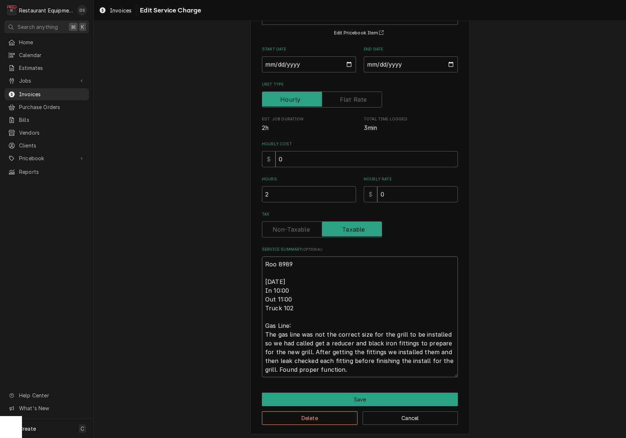
type textarea "x"
type textarea "Roo 8989 [DATE] In 10:00 Out 11:00 Truck 102 Gas Line: The gas line was not the…"
type textarea "x"
type textarea "Roo 8989 [DATE] In 10:00 Out 11:00 Truck 102 Gas Line: The gas line was not the…"
type textarea "x"
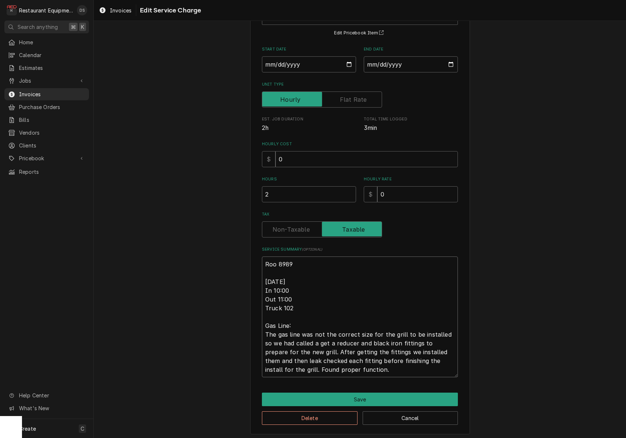
type textarea "Roo 8989 [DATE] In 10:00 Out 11:00 Truck 102 Gas Line: The gas line was not the…"
type textarea "x"
type textarea "Roo 8989 [DATE] In 10:00 Out 11:00 Truck 102 Gas Line: The gas line was not the…"
type textarea "x"
type textarea "Roo 8989 [DATE] In 10:00 Out 11:00 Truck 102 Gas Line: The gas line was not the…"
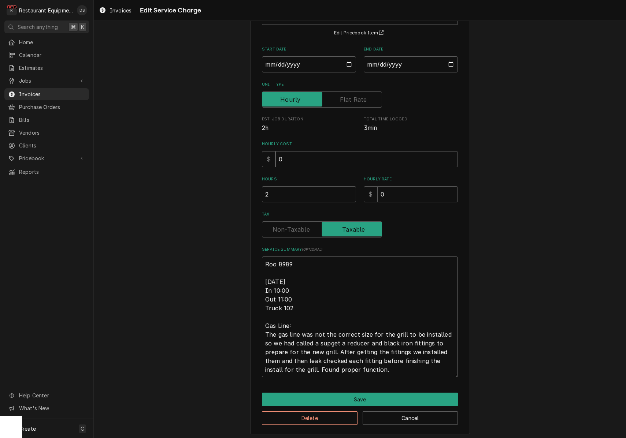
type textarea "x"
type textarea "Roo 8989 [DATE] In 10:00 Out 11:00 Truck 102 Gas Line: The gas line was not the…"
type textarea "x"
type textarea "Roo 8989 [DATE] In 10:00 Out 11:00 Truck 102 Gas Line: The gas line was not the…"
type textarea "x"
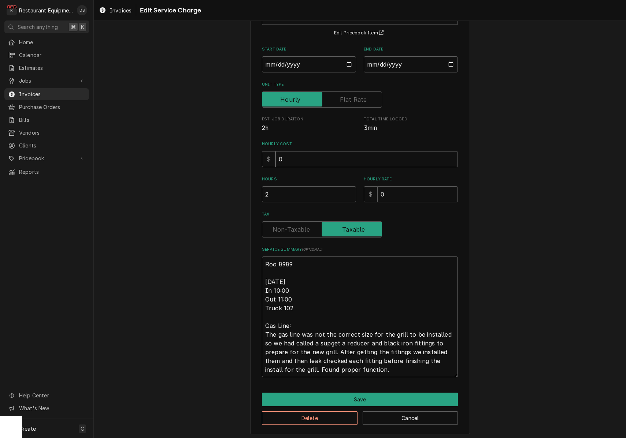
type textarea "Roo 8989 [DATE] In 10:00 Out 11:00 Truck 102 Gas Line: The gas line was not the…"
type textarea "x"
type textarea "Roo 8989 [DATE] In 10:00 Out 11:00 Truck 102 Gas Line: The gas line was not the…"
type textarea "x"
type textarea "Roo 8989 [DATE] In 10:00 Out 11:00 Truck 102 Gas Line: The gas line was not the…"
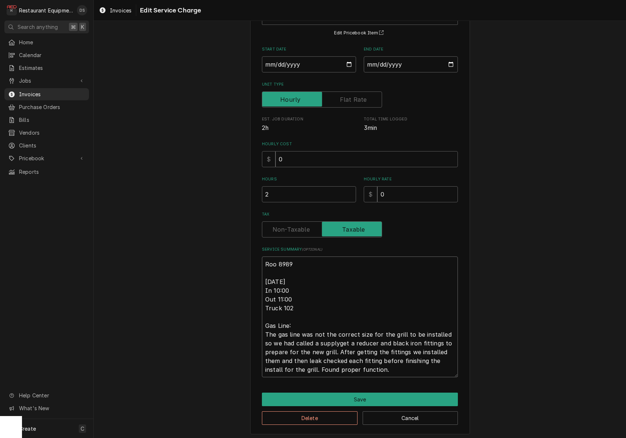
type textarea "x"
type textarea "Roo 8989 [DATE] In 10:00 Out 11:00 Truck 102 Gas Line: The gas line was not the…"
type textarea "x"
type textarea "Roo 8989 [DATE] In 10:00 Out 11:00 Truck 102 Gas Line: The gas line was not the…"
type textarea "x"
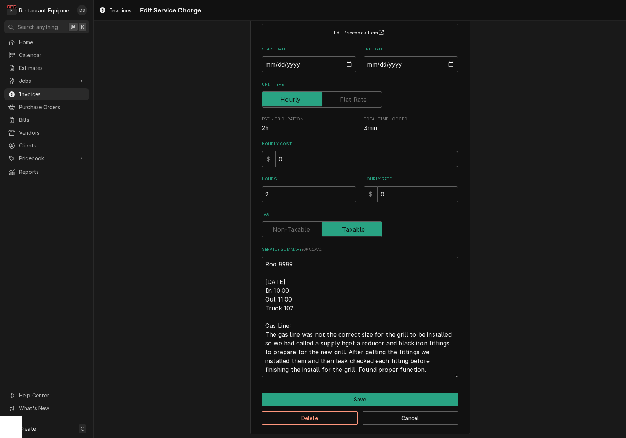
type textarea "Roo 8989 [DATE] In 10:00 Out 11:00 Truck 102 Gas Line: The gas line was not the…"
type textarea "x"
type textarea "Roo 8989 [DATE] In 10:00 Out 11:00 Truck 102 Gas Line: The gas line was not the…"
type textarea "x"
type textarea "Roo 8989 [DATE] In 10:00 Out 11:00 Truck 102 Gas Line: The gas line was not the…"
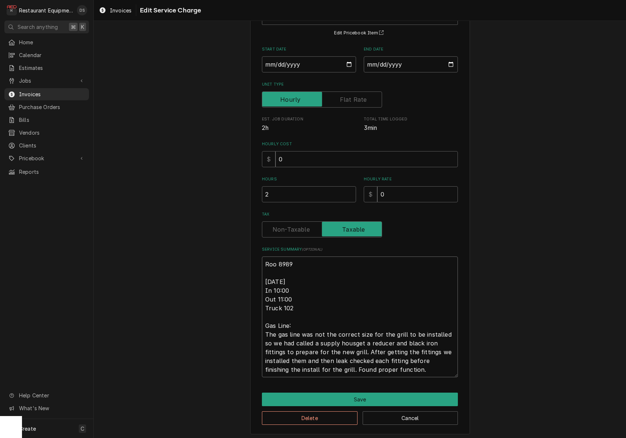
type textarea "x"
type textarea "Roo 8989 9/25/25 In 10:00 Out 11:00 Truck 102 Gas Line: The gas line was not th…"
type textarea "x"
type textarea "Roo 8989 9/25/25 In 10:00 Out 11:00 Truck 102 Gas Line: The gas line was not th…"
type textarea "x"
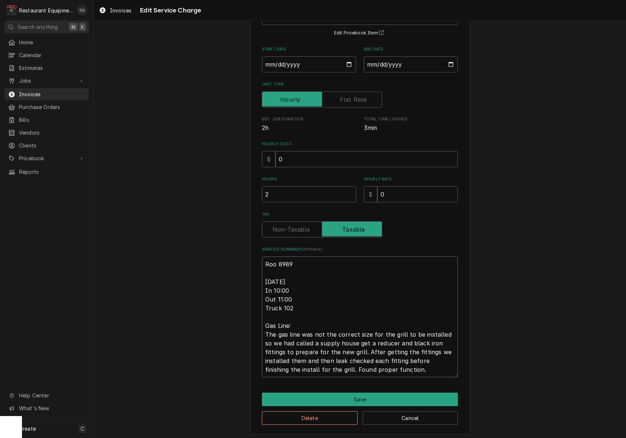
type textarea "Roo 8989 9/25/25 In 10:00 Out 11:00 Truck 102 Gas Line: The gas line was not th…"
type textarea "x"
type textarea "Roo 8989 9/25/25 In 10:00 Out 11:00 Truck 102 Gas Line: The gas line was not th…"
type textarea "x"
type textarea "Roo 8989 9/25/25 In 10:00 Out 11:00 Truck 102 Gas Line: The gas line was not th…"
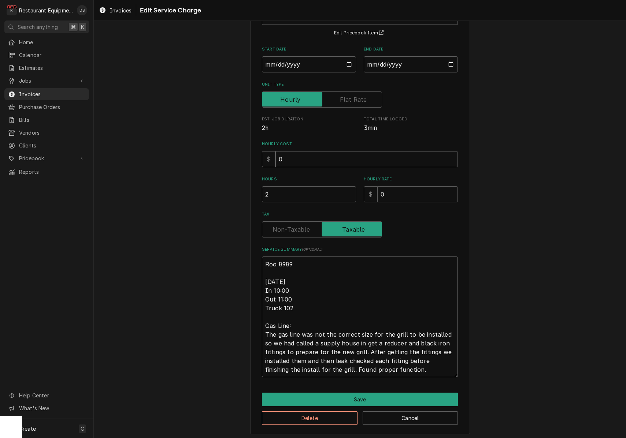
type textarea "x"
type textarea "Roo 8989 9/25/25 In 10:00 Out 11:00 Truck 102 Gas Line: The gas line was not th…"
type textarea "x"
type textarea "Roo 8989 9/25/25 In 10:00 Out 11:00 Truck 102 Gas Line: The gas line was not th…"
type textarea "x"
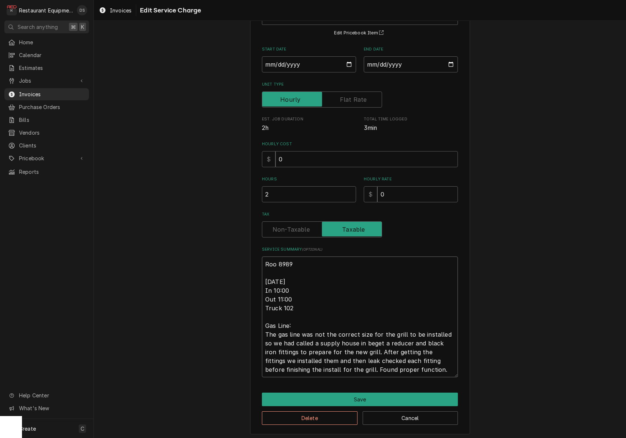
type textarea "Roo 8989 9/25/25 In 10:00 Out 11:00 Truck 102 Gas Line: The gas line was not th…"
type textarea "x"
type textarea "Roo 8989 9/25/25 In 10:00 Out 11:00 Truck 102 Gas Line: The gas line was not th…"
type textarea "x"
type textarea "Roo 8989 9/25/25 In 10:00 Out 11:00 Truck 102 Gas Line: The gas line was not th…"
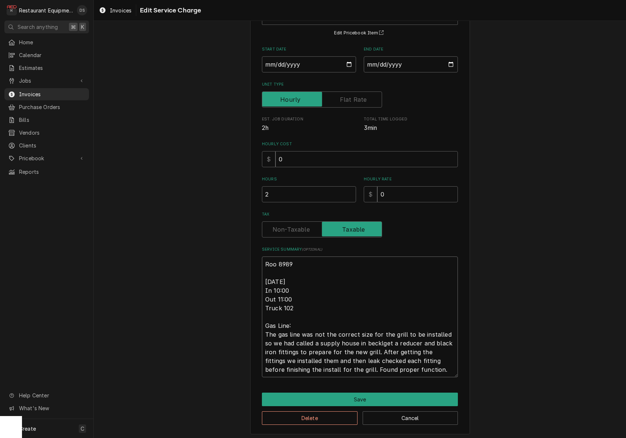
type textarea "x"
type textarea "Roo 8989 9/25/25 In 10:00 Out 11:00 Truck 102 Gas Line: The gas line was not th…"
type textarea "x"
type textarea "Roo 8989 9/25/25 In 10:00 Out 11:00 Truck 102 Gas Line: The gas line was not th…"
type textarea "x"
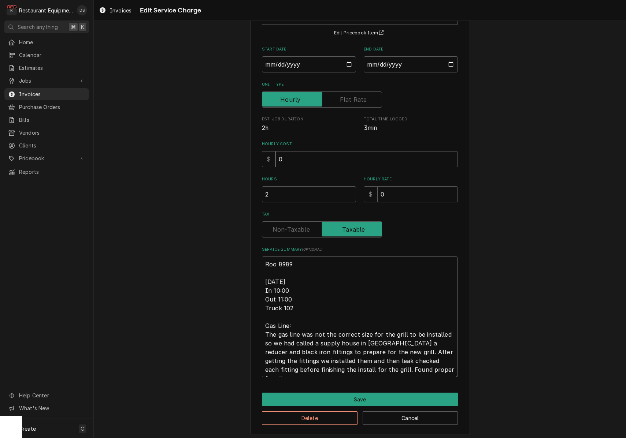
type textarea "Roo 8989 9/25/25 In 10:00 Out 11:00 Truck 102 Gas Line: The gas line was not th…"
type textarea "x"
type textarea "Roo 8989 9/25/25 In 10:00 Out 11:00 Truck 102 Gas Line: The gas line was not th…"
type textarea "x"
type textarea "Roo 8989 9/25/25 In 10:00 Out 11:00 Truck 102 Gas Line: The gas line was not th…"
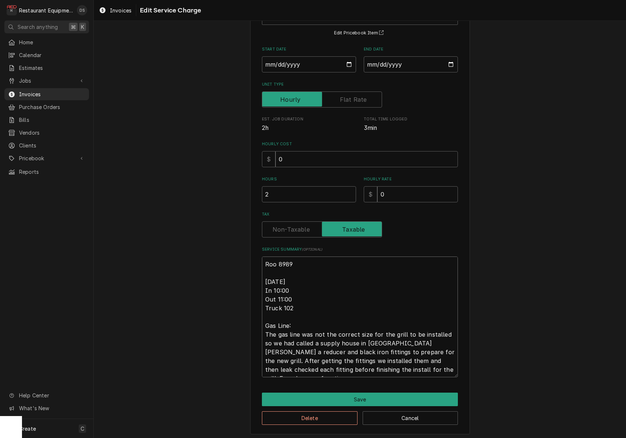
type textarea "x"
type textarea "Roo 8989 9/25/25 In 10:00 Out 11:00 Truck 102 Gas Line: The gas line was not th…"
type textarea "x"
type textarea "Roo 8989 9/25/25 In 10:00 Out 11:00 Truck 102 Gas Line: The gas line was not th…"
type textarea "x"
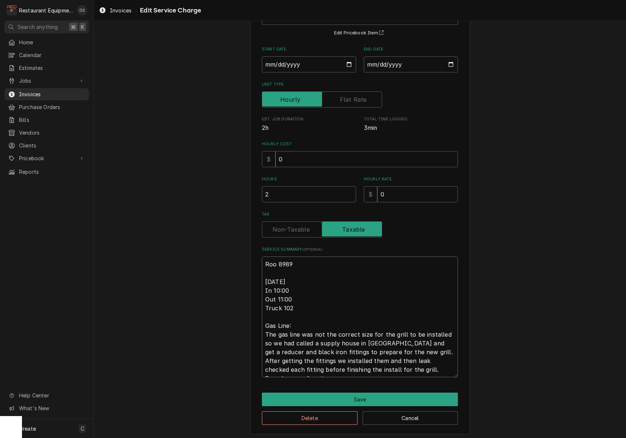
type textarea "Roo 8989 9/25/25 In 10:00 Out 11:00 Truck 102 Gas Line: The gas line was not th…"
type textarea "x"
type textarea "Roo 8989 9/25/25 In 10:00 Out 11:00 Truck 102 Gas Line: The gas line was not th…"
type textarea "x"
type textarea "Roo 8989 9/25/25 In 10:00 Out 11:00 Truck 102 Gas Line: The gas line was not th…"
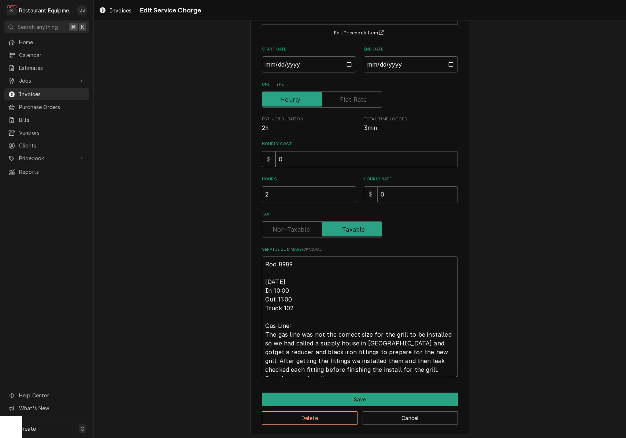
type textarea "x"
type textarea "Roo 8989 9/25/25 In 10:00 Out 11:00 Truck 102 Gas Line: The gas line was not th…"
type textarea "x"
type textarea "Roo 8989 9/25/25 In 10:00 Out 11:00 Truck 102 Gas Line: The gas line was not th…"
type textarea "x"
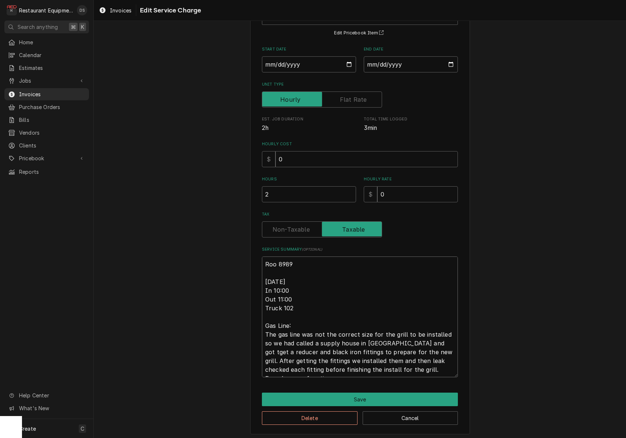
type textarea "Roo 8989 9/25/25 In 10:00 Out 11:00 Truck 102 Gas Line: The gas line was not th…"
type textarea "x"
type textarea "Roo 8989 9/25/25 In 10:00 Out 11:00 Truck 102 Gas Line: The gas line was not th…"
type textarea "x"
type textarea "Roo 8989 9/25/25 In 10:00 Out 11:00 Truck 102 Gas Line: The gas line was not th…"
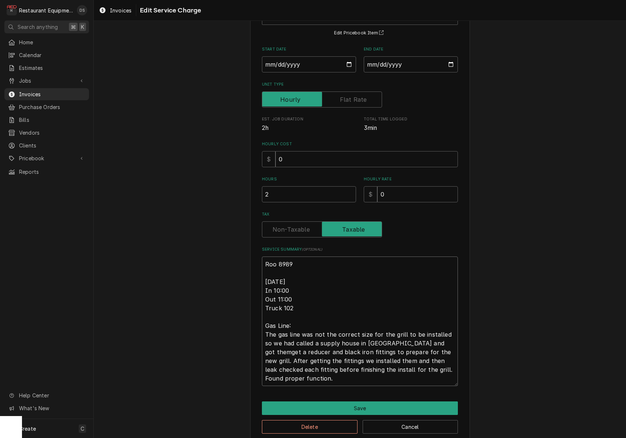
type textarea "x"
type textarea "Roo 8989 9/25/25 In 10:00 Out 11:00 Truck 102 Gas Line: The gas line was not th…"
type textarea "x"
type textarea "Roo 8989 9/25/25 In 10:00 Out 11:00 Truck 102 Gas Line: The gas line was not th…"
type textarea "x"
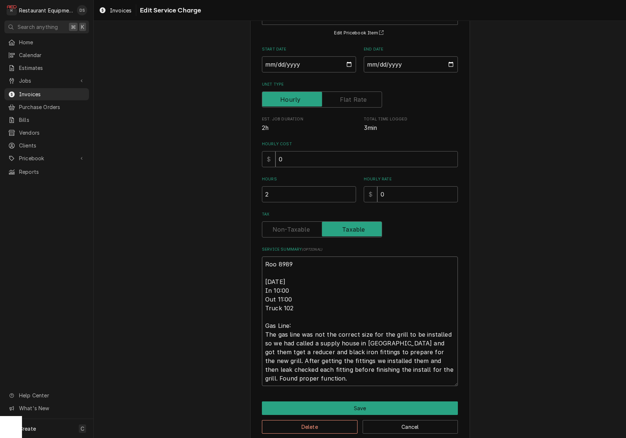
type textarea "Roo 8989 9/25/25 In 10:00 Out 11:00 Truck 102 Gas Line: The gas line was not th…"
type textarea "x"
type textarea "Roo 8989 9/25/25 In 10:00 Out 11:00 Truck 102 Gas Line: The gas line was not th…"
type textarea "x"
type textarea "Roo 8989 9/25/25 In 10:00 Out 11:00 Truck 102 Gas Line: The gas line was not th…"
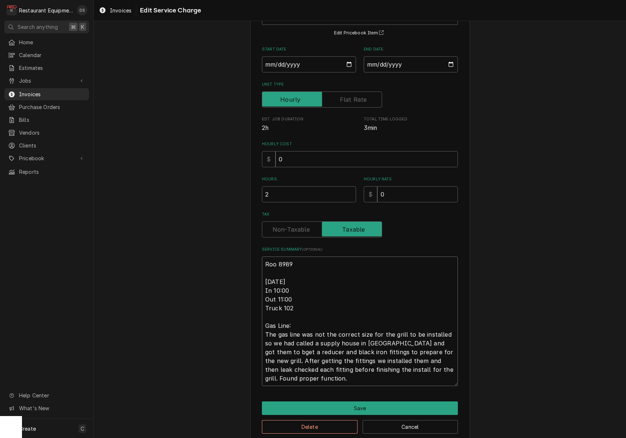
type textarea "x"
type textarea "Roo 8989 9/25/25 In 10:00 Out 11:00 Truck 102 Gas Line: The gas line was not th…"
type textarea "x"
type textarea "Roo 8989 9/25/25 In 10:00 Out 11:00 Truck 102 Gas Line: The gas line was not th…"
type textarea "x"
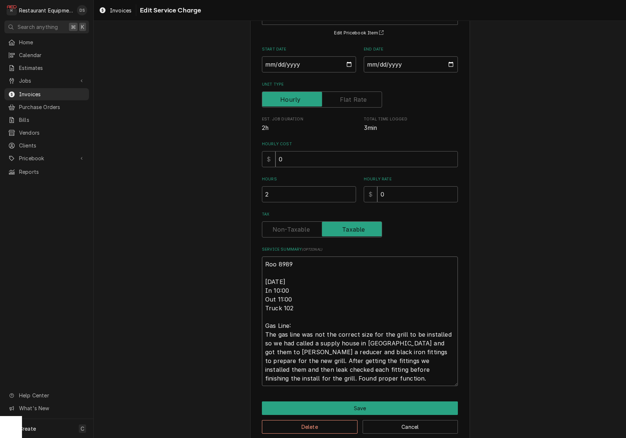
type textarea "Roo 8989 9/25/25 In 10:00 Out 11:00 Truck 102 Gas Line: The gas line was not th…"
type textarea "x"
type textarea "Roo 8989 9/25/25 In 10:00 Out 11:00 Truck 102 Gas Line: The gas line was not th…"
type textarea "x"
type textarea "Roo 8989 9/25/25 In 10:00 Out 11:00 Truck 102 Gas Line: The gas line was not th…"
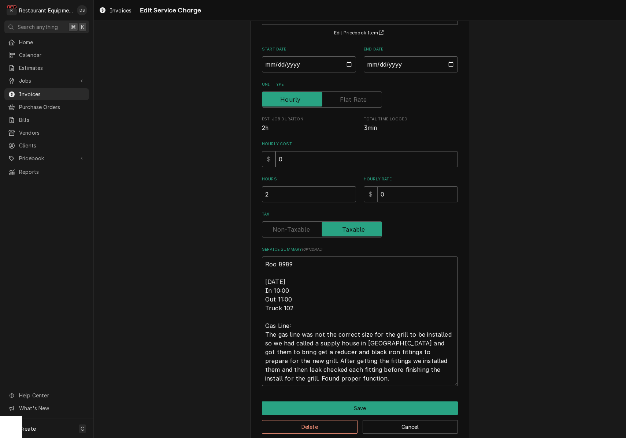
type textarea "x"
type textarea "Roo 8989 9/25/25 In 10:00 Out 11:00 Truck 102 Gas Line: The gas line was not th…"
type textarea "x"
type textarea "Roo 8989 9/25/25 In 10:00 Out 11:00 Truck 102 Gas Line: The gas line was not th…"
type textarea "x"
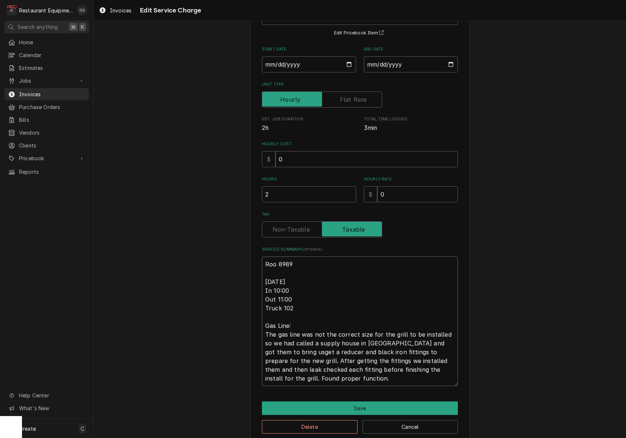
type textarea "Roo 8989 9/25/25 In 10:00 Out 11:00 Truck 102 Gas Line: The gas line was not th…"
type textarea "x"
type textarea "Roo 8989 9/25/25 In 10:00 Out 11:00 Truck 102 Gas Line: The gas line was not th…"
type textarea "x"
type textarea "Roo 8989 9/25/25 In 10:00 Out 11:00 Truck 102 Gas Line: The gas line was not th…"
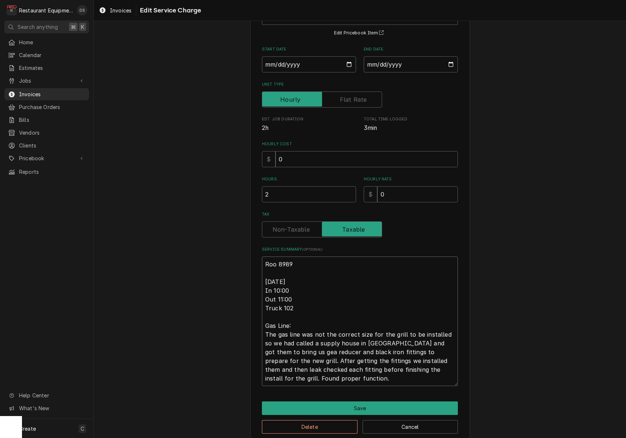
type textarea "x"
type textarea "Roo 8989 9/25/25 In 10:00 Out 11:00 Truck 102 Gas Line: The gas line was not th…"
type textarea "x"
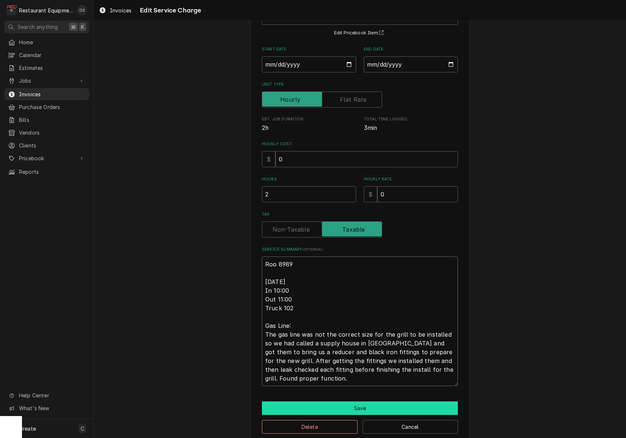
type textarea "Roo 8989 9/25/25 In 10:00 Out 11:00 Truck 102 Gas Line: The gas line was not th…"
click at [373, 406] on button "Save" at bounding box center [360, 409] width 196 height 14
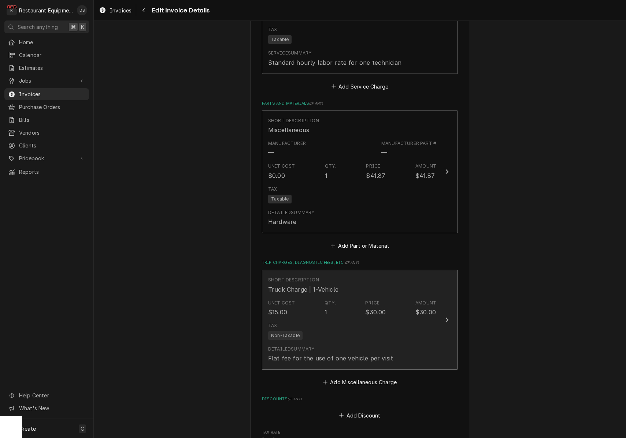
scroll to position [959, 0]
click at [367, 353] on div "Flat fee for the use of one vehicle per visit" at bounding box center [330, 357] width 125 height 9
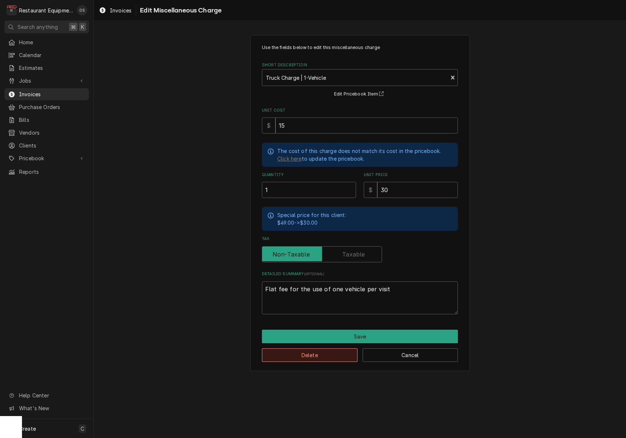
click at [321, 358] on button "Delete" at bounding box center [310, 356] width 96 height 14
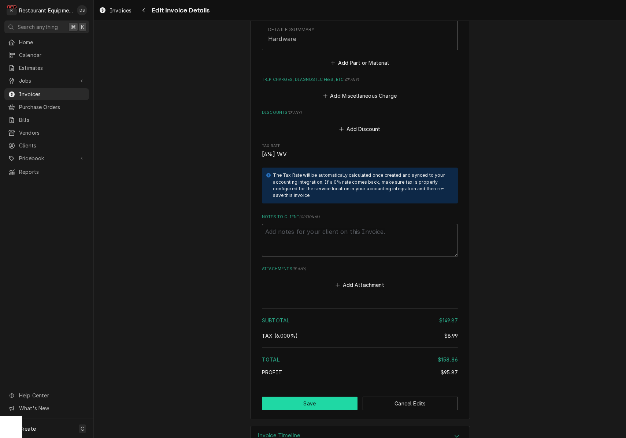
click at [318, 397] on button "Save" at bounding box center [310, 404] width 96 height 14
type textarea "x"
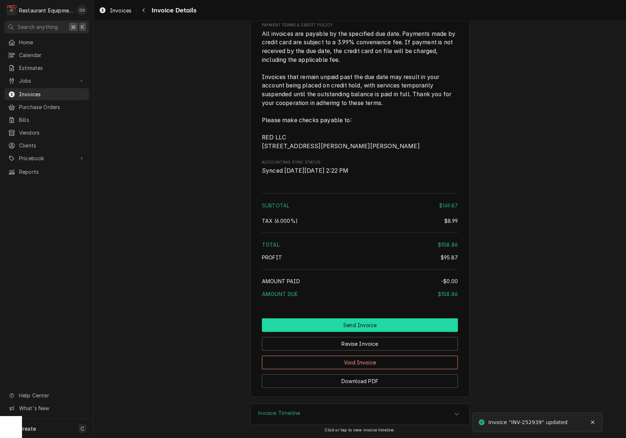
scroll to position [998, 0]
click at [351, 329] on button "Send Invoice" at bounding box center [360, 326] width 196 height 14
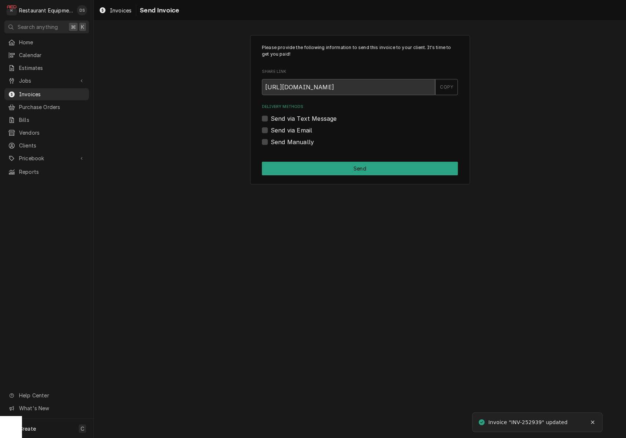
click at [271, 129] on label "Send via Email" at bounding box center [291, 130] width 41 height 9
click at [271, 129] on input "Send via Email" at bounding box center [369, 134] width 196 height 16
checkbox input "true"
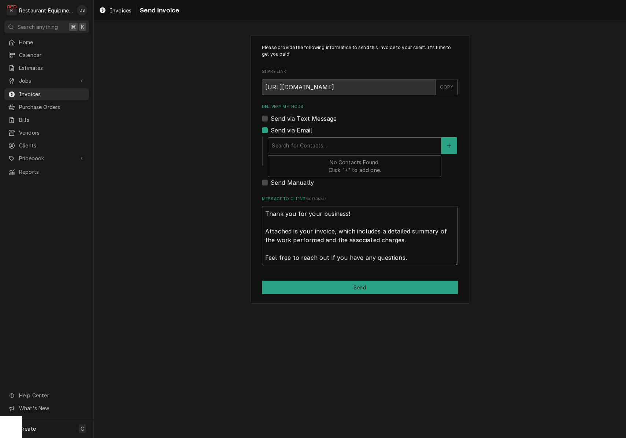
click at [327, 146] on div "Delivery Methods" at bounding box center [355, 145] width 166 height 13
click at [401, 119] on div "Send via Text Message" at bounding box center [360, 118] width 196 height 9
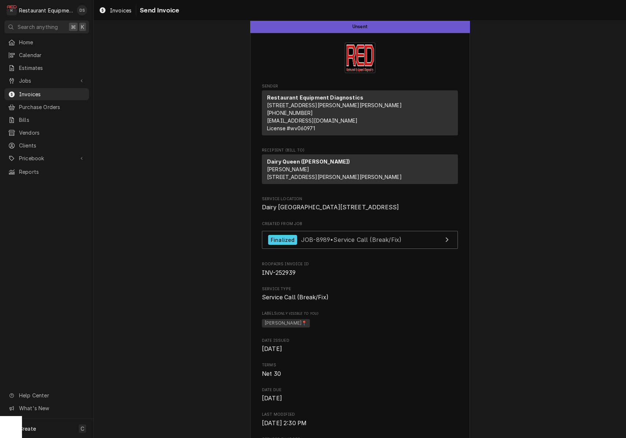
scroll to position [12, 0]
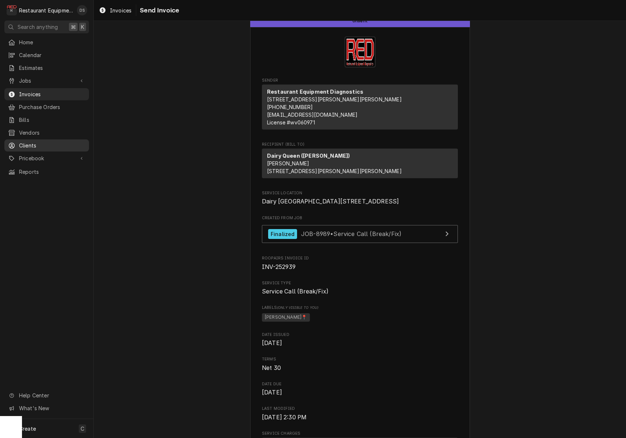
click at [37, 142] on span "Clients" at bounding box center [52, 146] width 66 height 8
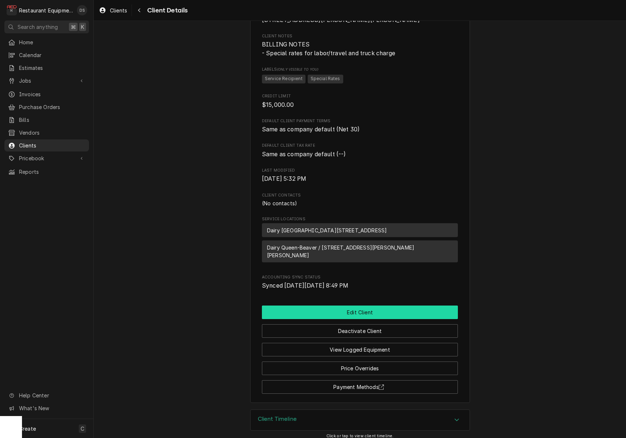
click at [365, 307] on button "Edit Client" at bounding box center [360, 313] width 196 height 14
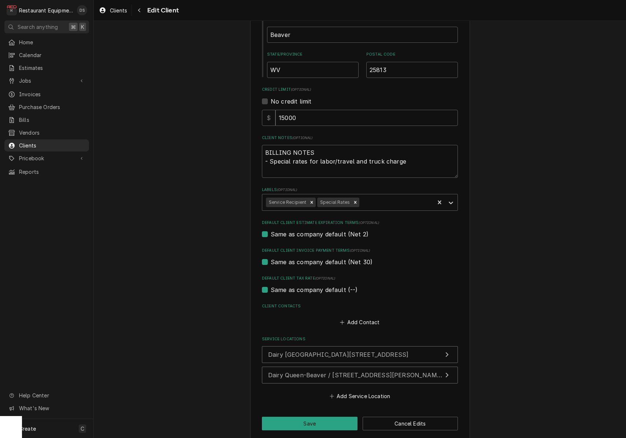
scroll to position [261, 0]
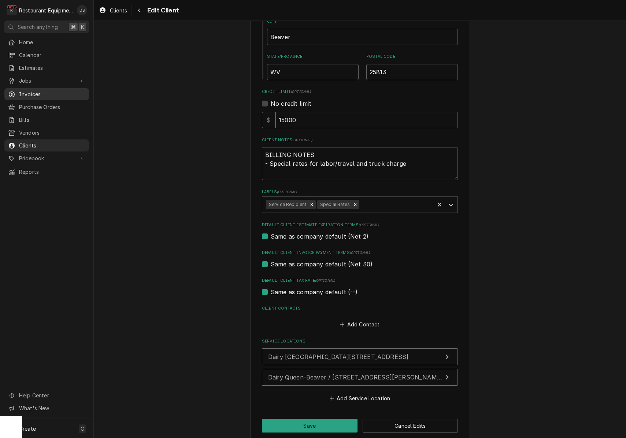
click at [22, 90] on span "Invoices" at bounding box center [52, 94] width 66 height 8
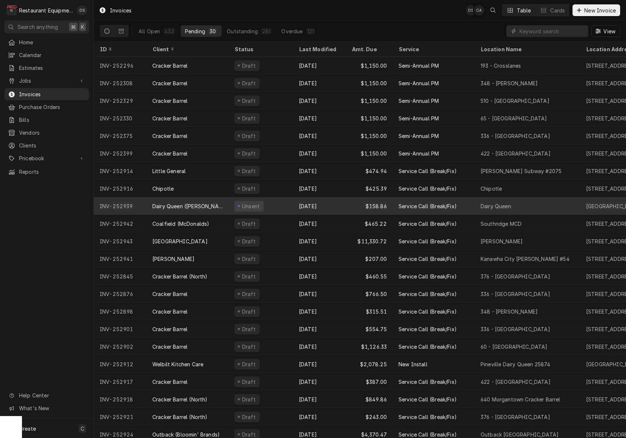
click at [300, 204] on div "[DATE]" at bounding box center [319, 206] width 53 height 18
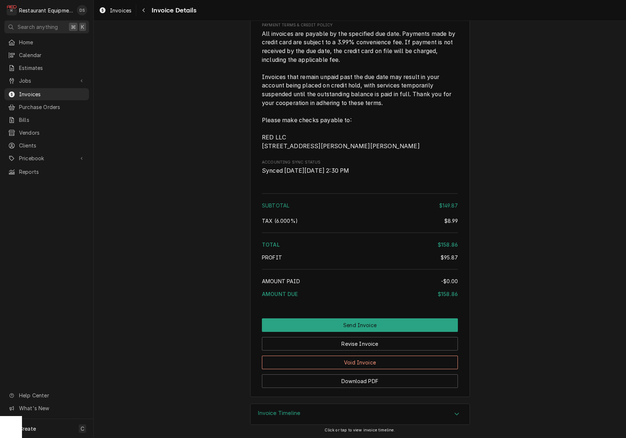
scroll to position [998, 0]
click at [373, 328] on button "Send Invoice" at bounding box center [360, 326] width 196 height 14
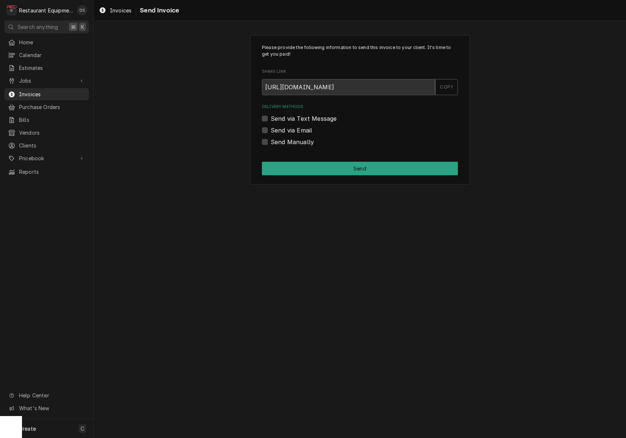
click at [271, 132] on label "Send via Email" at bounding box center [291, 130] width 41 height 9
click at [271, 132] on input "Send via Email" at bounding box center [369, 134] width 196 height 16
checkbox input "true"
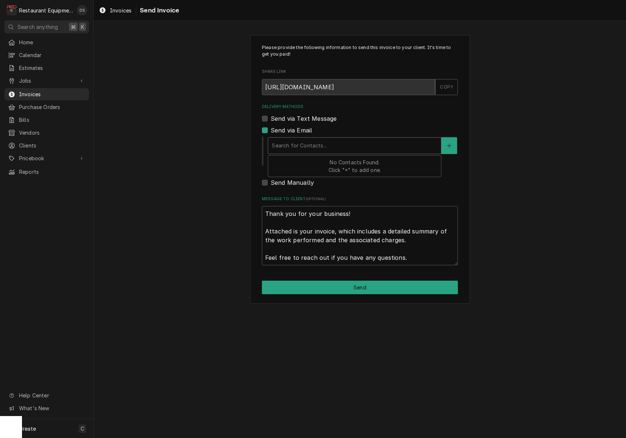
click at [325, 145] on div "Search for Contacts..." at bounding box center [355, 146] width 166 height 8
click at [447, 149] on button "Delivery Methods" at bounding box center [448, 145] width 15 height 17
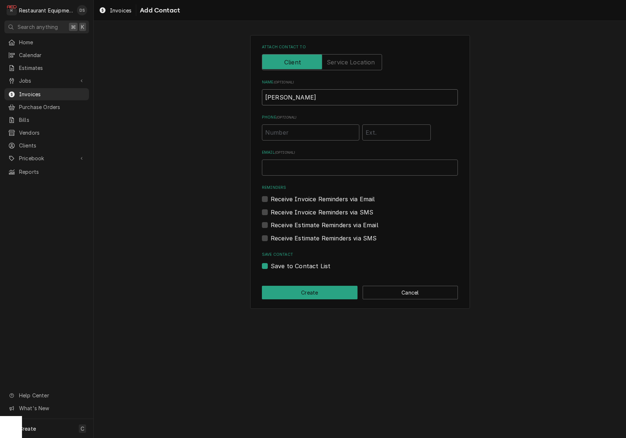
type input "bob"
type input "bob@autreytoler.com"
click at [271, 197] on label "Receive Invoice Reminders via Email" at bounding box center [323, 199] width 104 height 9
click at [271, 197] on input "Reminders" at bounding box center [369, 203] width 196 height 16
checkbox input "true"
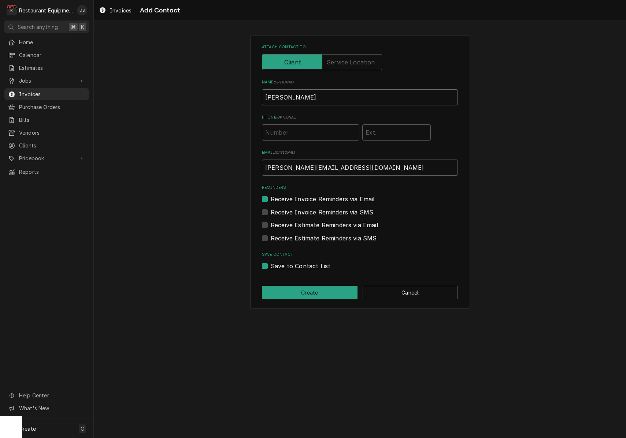
drag, startPoint x: 290, startPoint y: 93, endPoint x: 227, endPoint y: 94, distance: 62.6
click at [227, 94] on div "Attach contact to Name ( optional ) bob Phone ( optional ) Email ( optional ) b…" at bounding box center [360, 172] width 532 height 287
type input "Bob Toler (Invoices)"
click at [328, 295] on button "Create" at bounding box center [310, 293] width 96 height 14
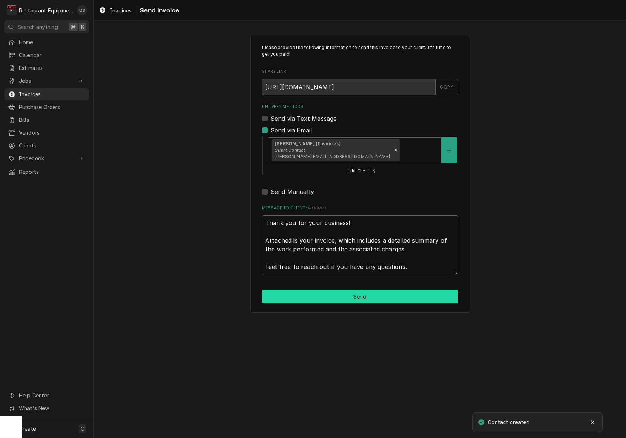
click at [345, 295] on button "Send" at bounding box center [360, 297] width 196 height 14
type textarea "x"
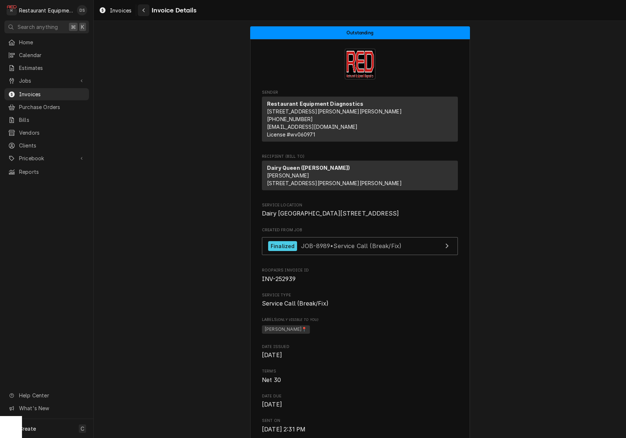
click at [147, 10] on div "Navigate back" at bounding box center [143, 10] width 7 height 7
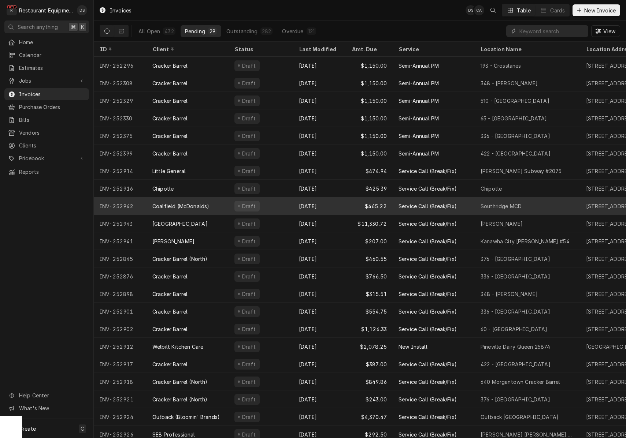
click at [227, 205] on div "Coalfield (McDonalds)" at bounding box center [188, 206] width 82 height 18
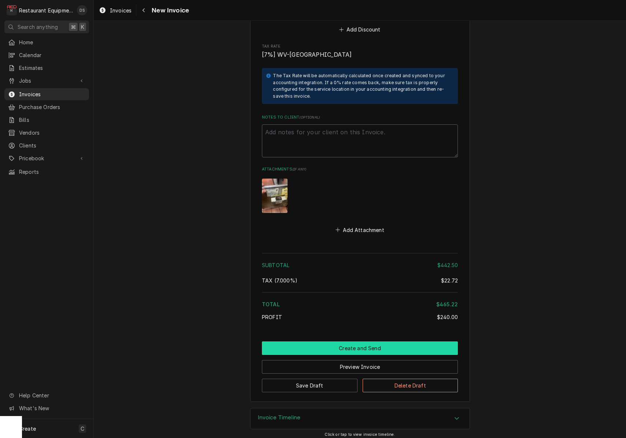
click at [355, 342] on button "Create and Send" at bounding box center [360, 349] width 196 height 14
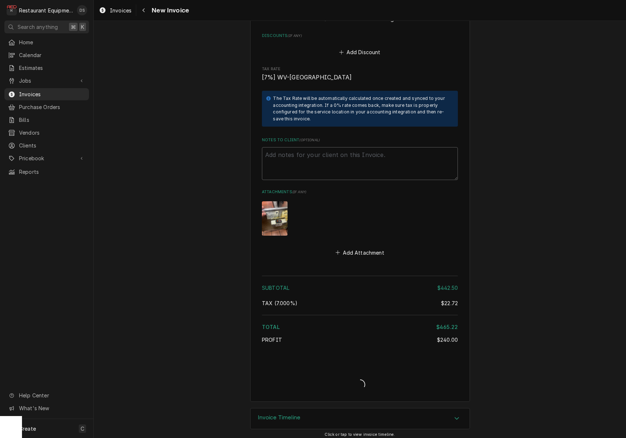
type textarea "x"
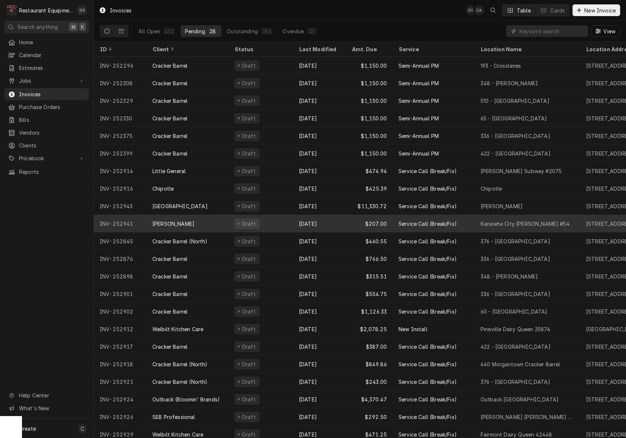
click at [333, 222] on div "[DATE]" at bounding box center [319, 224] width 53 height 18
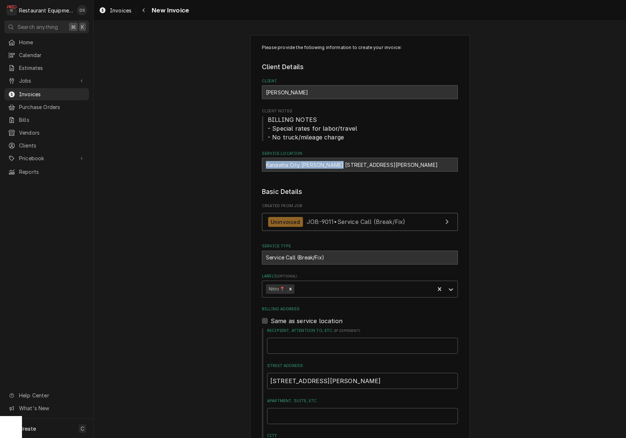
drag, startPoint x: 265, startPoint y: 163, endPoint x: 334, endPoint y: 165, distance: 69.6
click at [337, 165] on div "Kanawha City Bob Evans #54 / 101 Alex Ln, Charleston, WV 25304" at bounding box center [360, 165] width 196 height 14
drag, startPoint x: 338, startPoint y: 164, endPoint x: 265, endPoint y: 165, distance: 73.6
click at [265, 165] on div "Kanawha City Bob Evans #54 / 101 Alex Ln, Charleston, WV 25304" at bounding box center [360, 165] width 196 height 14
copy div "Kanawha City [PERSON_NAME] #54"
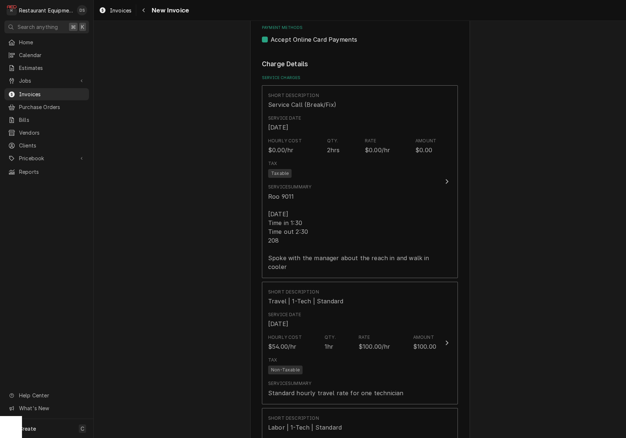
scroll to position [623, 0]
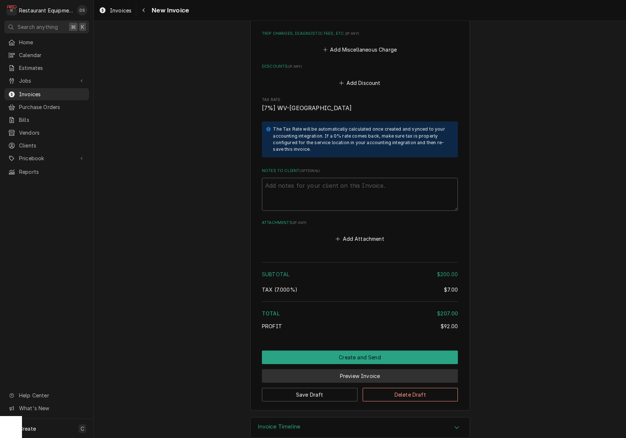
click at [357, 370] on button "Preview Invoice" at bounding box center [360, 377] width 196 height 14
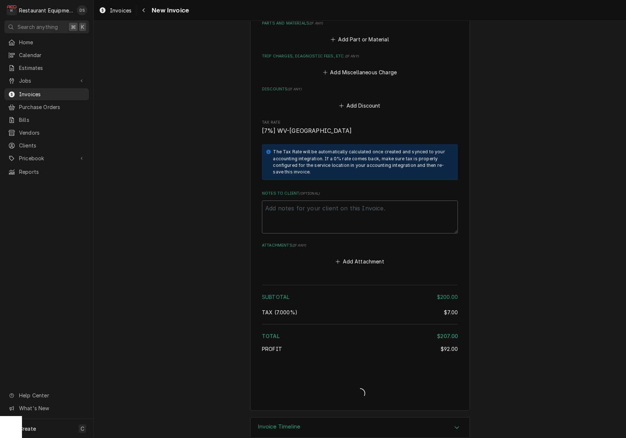
type textarea "x"
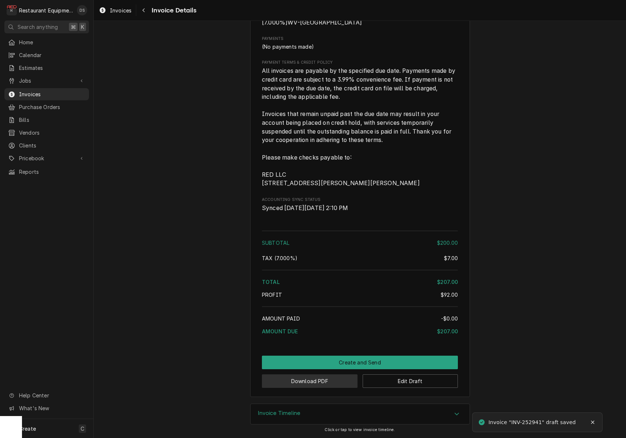
scroll to position [922, 0]
click at [316, 382] on button "Download PDF" at bounding box center [310, 382] width 96 height 14
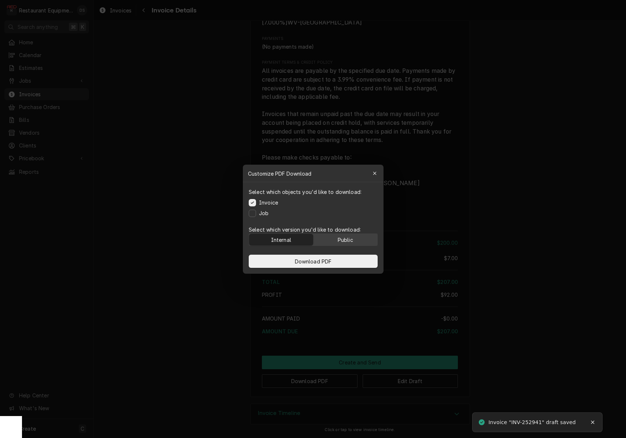
click at [350, 240] on div "Public" at bounding box center [344, 240] width 15 height 8
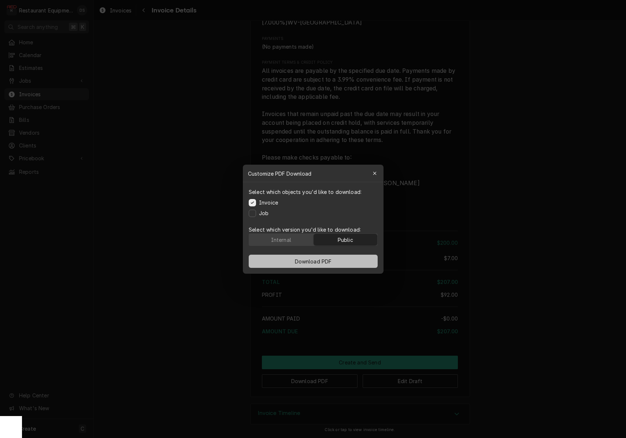
click at [340, 259] on button "Download PDF" at bounding box center [313, 261] width 129 height 13
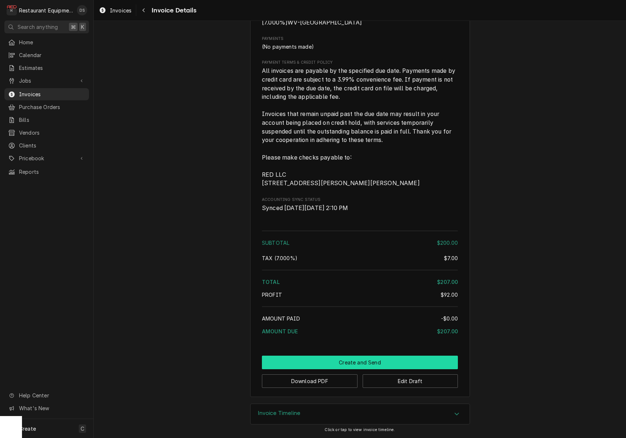
click at [363, 360] on button "Create and Send" at bounding box center [360, 363] width 196 height 14
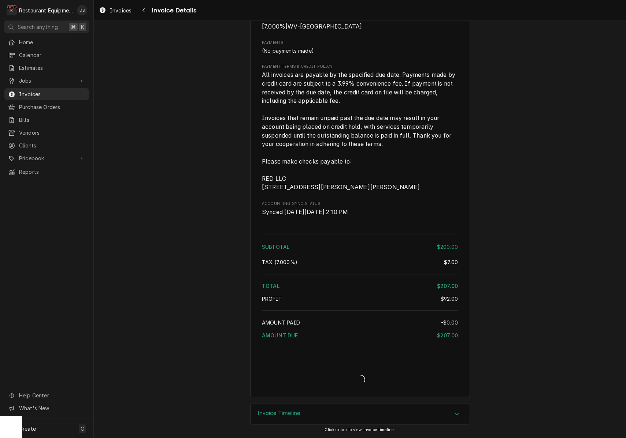
scroll to position [918, 0]
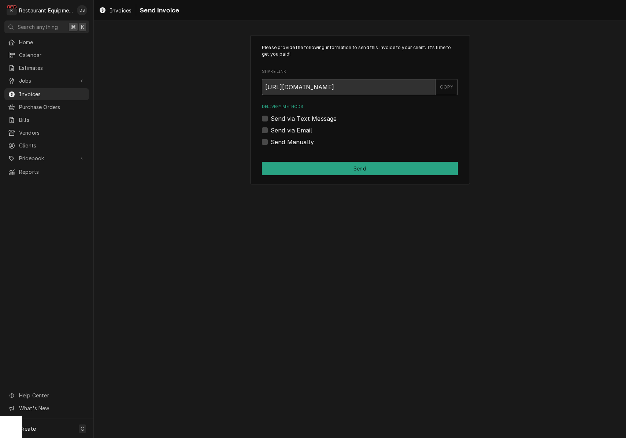
click at [271, 142] on label "Send Manually" at bounding box center [292, 142] width 43 height 9
click at [271, 142] on input "Send Manually" at bounding box center [369, 146] width 196 height 16
checkbox input "true"
click at [350, 169] on button "Send" at bounding box center [360, 169] width 196 height 14
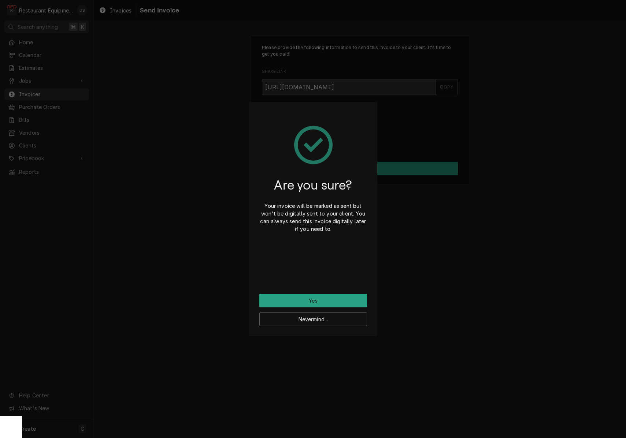
click at [327, 303] on button "Yes" at bounding box center [313, 301] width 108 height 14
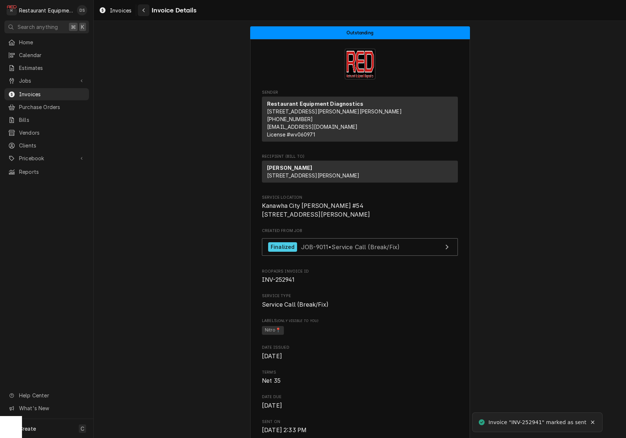
click at [144, 11] on icon "Navigate back" at bounding box center [143, 10] width 2 height 4
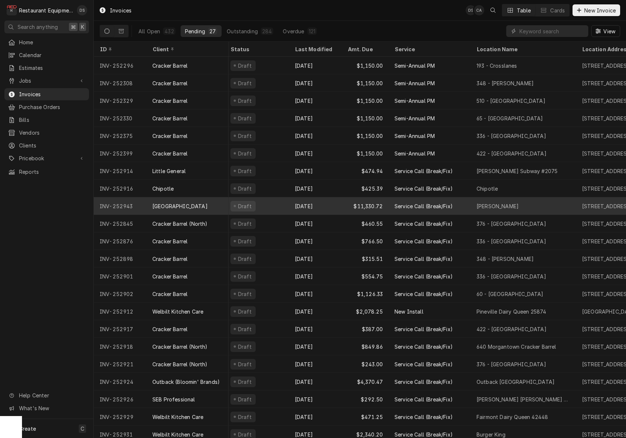
scroll to position [0, 6]
click at [281, 204] on div "Draft" at bounding box center [254, 206] width 64 height 18
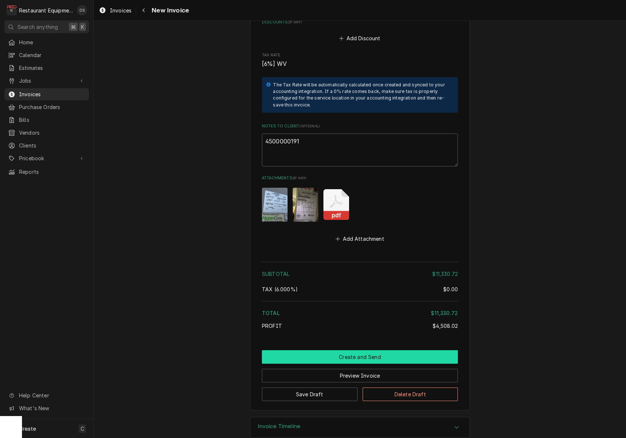
click at [374, 351] on button "Create and Send" at bounding box center [360, 358] width 196 height 14
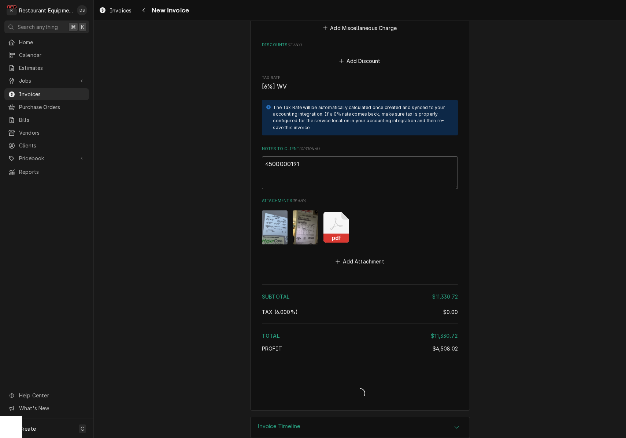
type textarea "x"
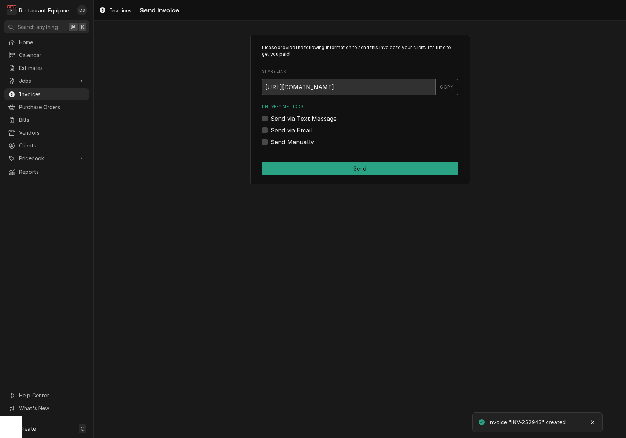
click at [271, 131] on label "Send via Email" at bounding box center [291, 130] width 41 height 9
click at [271, 131] on input "Send via Email" at bounding box center [369, 134] width 196 height 16
checkbox input "true"
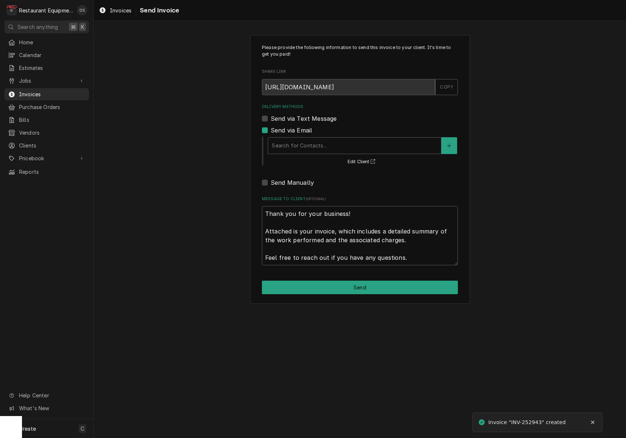
click at [330, 154] on div "Search for Contacts... Edit Client" at bounding box center [362, 151] width 191 height 30
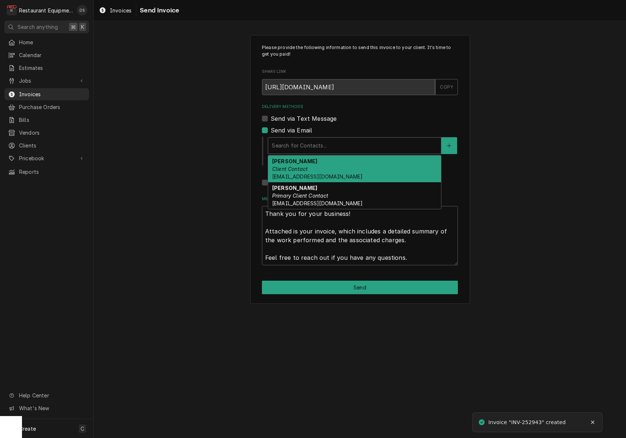
click at [330, 147] on div "Delivery Methods" at bounding box center [355, 145] width 166 height 13
click at [328, 167] on div "Darlene McNeal Client Contact smcneel@k12.wv.us" at bounding box center [354, 169] width 173 height 27
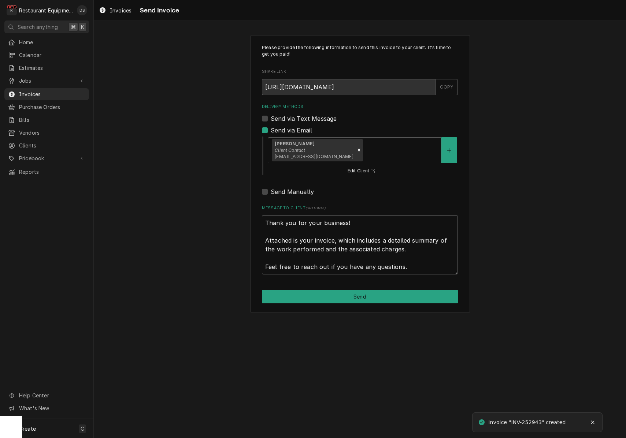
click at [371, 145] on div "Delivery Methods" at bounding box center [400, 150] width 73 height 13
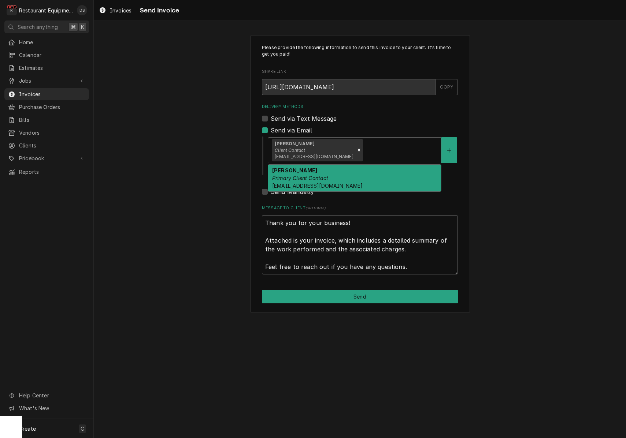
drag, startPoint x: 365, startPoint y: 171, endPoint x: 364, endPoint y: 178, distance: 6.6
click at [365, 171] on div "Malati Reeve Primary Client Contact mreeve@k12.wv.us" at bounding box center [354, 178] width 173 height 27
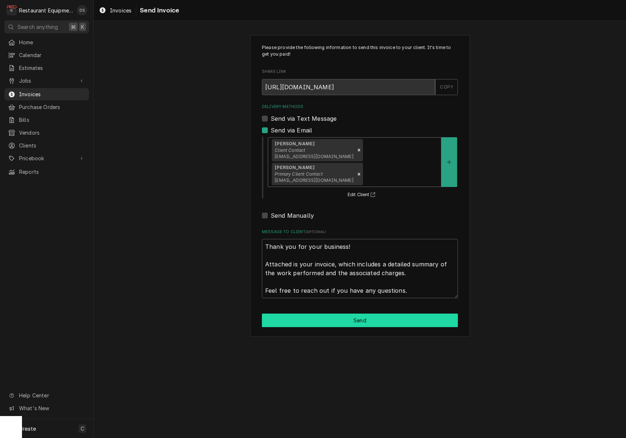
click at [382, 314] on button "Send" at bounding box center [360, 321] width 196 height 14
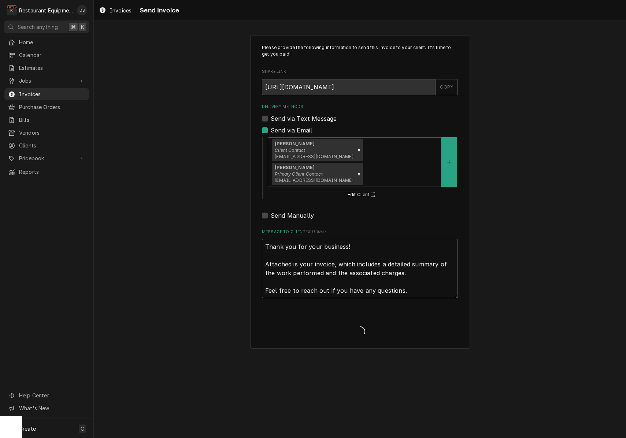
type textarea "x"
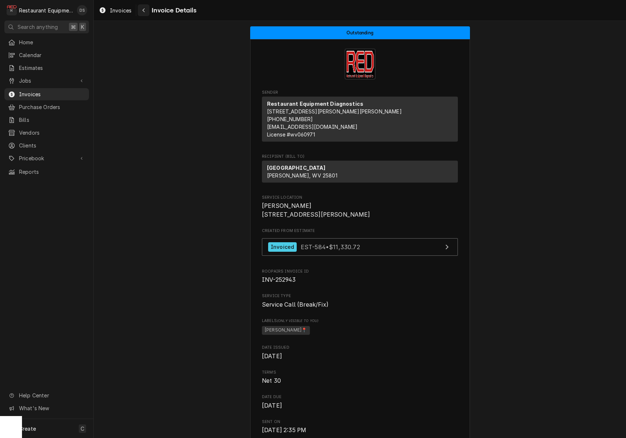
click at [147, 14] on button "Navigate back" at bounding box center [144, 10] width 12 height 12
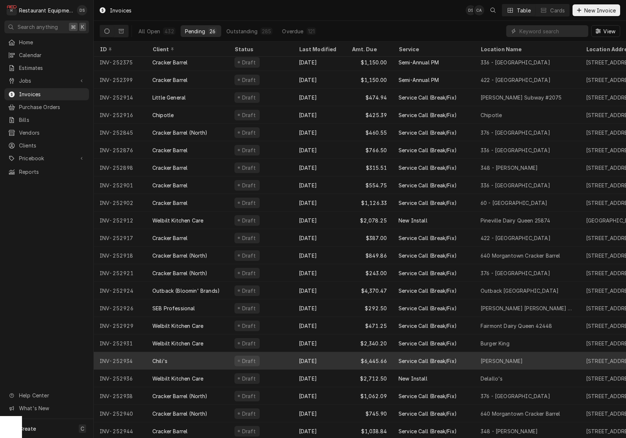
click at [278, 357] on div "Draft" at bounding box center [261, 361] width 64 height 18
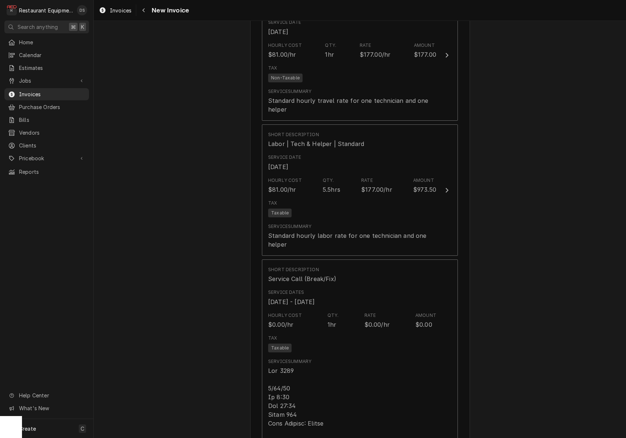
scroll to position [740, 0]
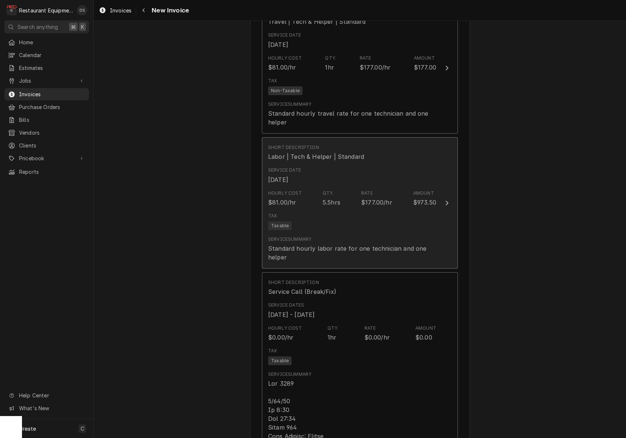
click at [346, 199] on div "Hourly Cost $81.00/hr Qty. 5.5hrs Rate $177.00/hr Amount $973.50" at bounding box center [352, 198] width 168 height 23
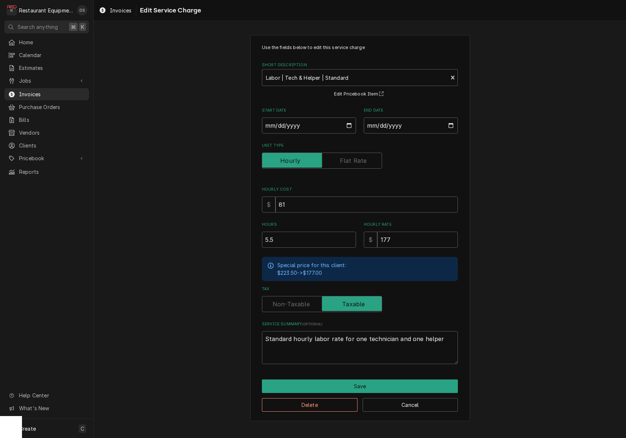
scroll to position [0, 0]
drag, startPoint x: 282, startPoint y: 234, endPoint x: 209, endPoint y: 233, distance: 72.9
click at [209, 233] on div "Use the fields below to edit this service charge Short Description Labor | Tech…" at bounding box center [360, 228] width 532 height 399
type textarea "x"
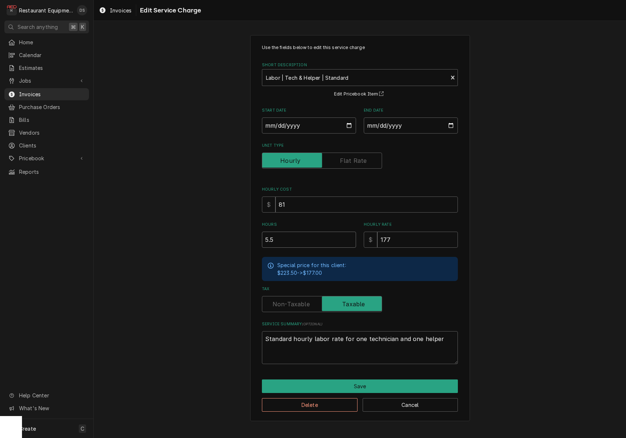
type input "4"
type textarea "x"
type input "4.7"
type textarea "x"
type input "4.75"
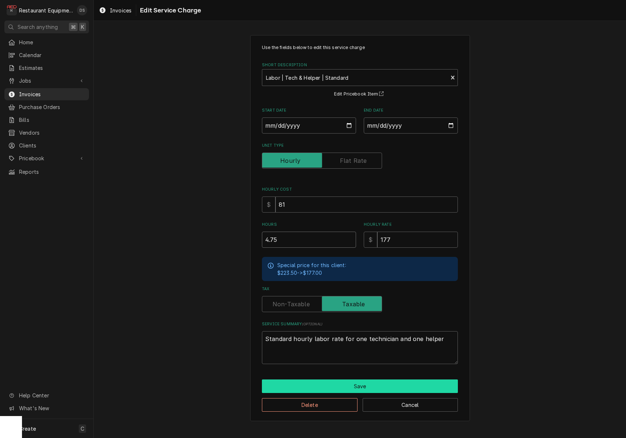
type textarea "x"
type input "4.7"
type textarea "x"
type input "4"
type textarea "x"
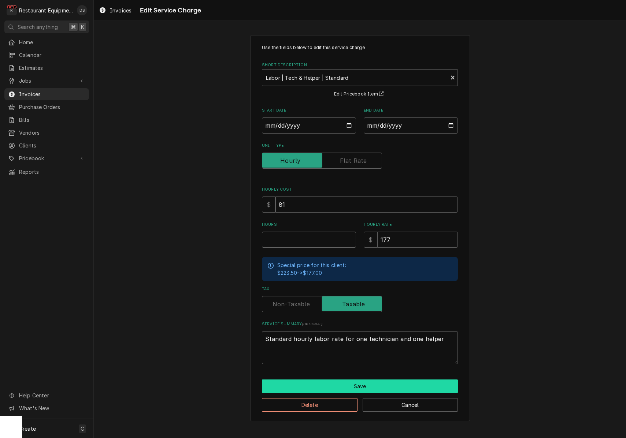
type textarea "x"
type input "5"
type textarea "x"
type input "5.5"
click at [364, 381] on button "Save" at bounding box center [360, 387] width 196 height 14
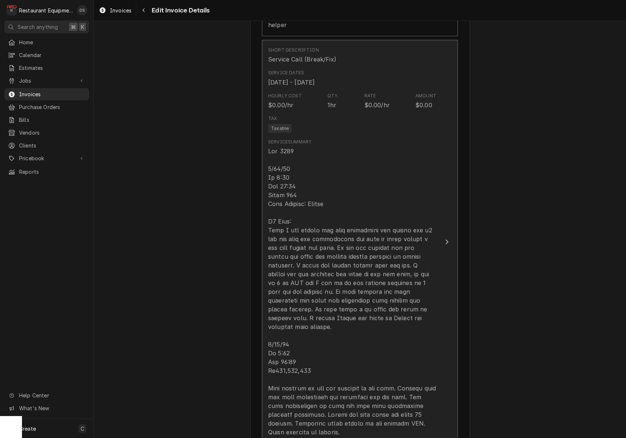
scroll to position [983, 0]
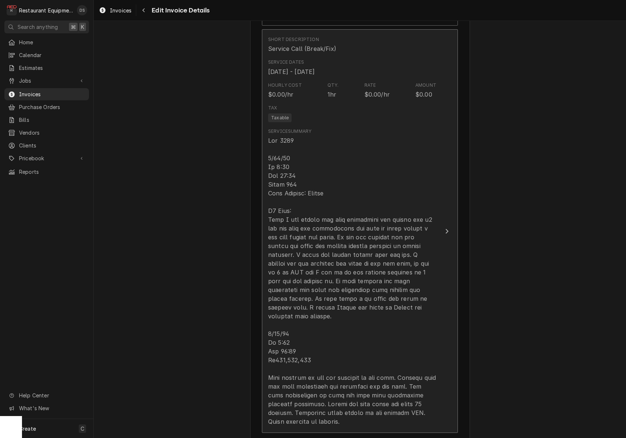
click at [340, 347] on div "Update Line Item" at bounding box center [352, 281] width 168 height 290
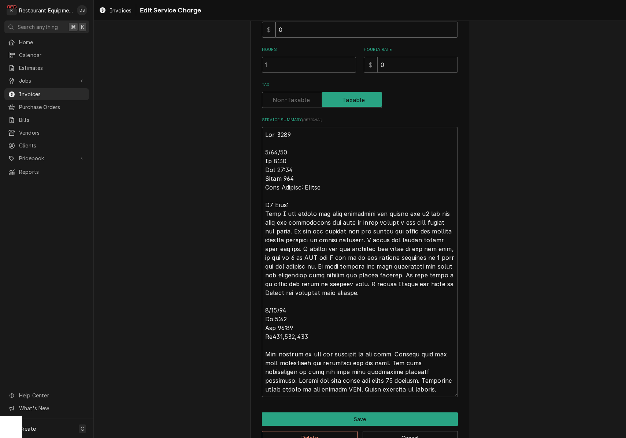
scroll to position [177, 0]
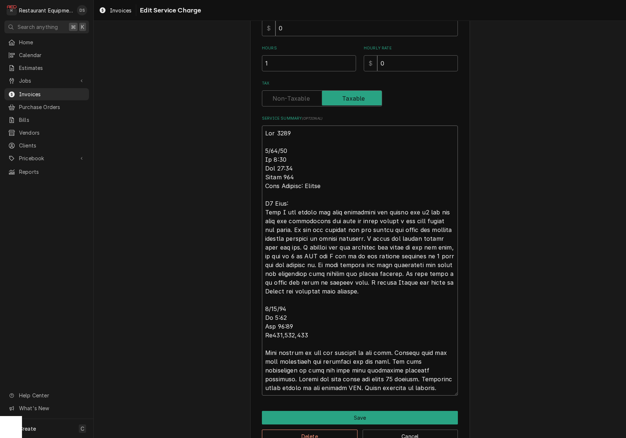
click at [299, 327] on textarea "Service Summary ( optional )" at bounding box center [360, 261] width 196 height 270
type textarea "x"
type textarea "Roo 8912 9/17/25 In 9:30 Out 12:15 Truck 102 Tech Support: Bryant C0 Leak: When…"
type textarea "x"
type textarea "Roo 8912 9/17/25 In 9:30 Out 12:15 Truck 102 Tech Support: Bryant C0 Leak: When…"
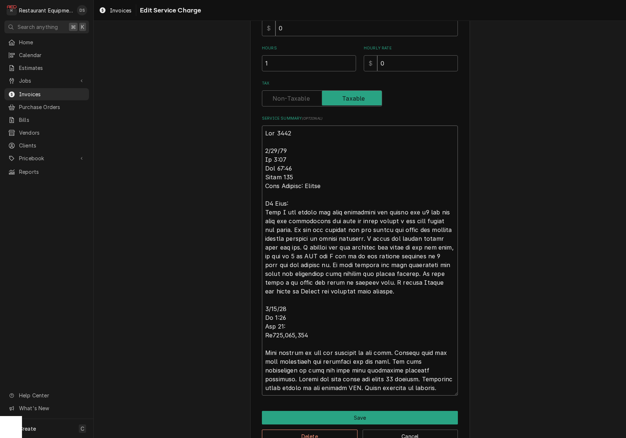
type textarea "x"
type textarea "Roo 8912 9/17/25 In 9:30 Out 12:15 Truck 102 Tech Support: Bryant C0 Leak: When…"
type textarea "x"
type textarea "Roo 8912 9/17/25 In 9:30 Out 12:15 Truck 102 Tech Support: Bryant C0 Leak: When…"
type textarea "x"
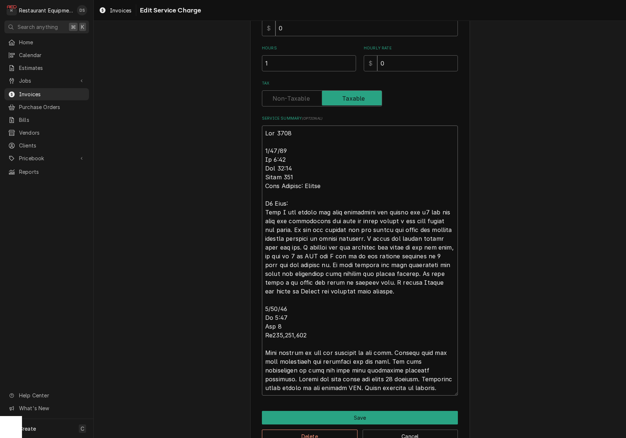
type textarea "Roo 8912 9/17/25 In 9:30 Out 12:15 Truck 102 Tech Support: Bryant C0 Leak: When…"
type textarea "x"
type textarea "Roo 8912 9/17/25 In 9:30 Out 12:15 Truck 102 Tech Support: Bryant C0 Leak: When…"
type textarea "x"
type textarea "Roo 8912 9/17/25 In 9:30 Out 12:15 Truck 102 Tech Support: Bryant C0 Leak: When…"
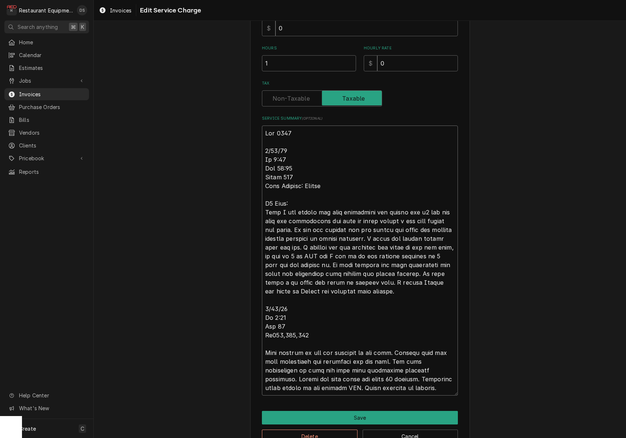
type textarea "x"
type textarea "Roo 8912 9/17/25 In 9:30 Out 12:15 Truck 102 Tech Support: Bryant C0 Leak: When…"
type textarea "x"
type textarea "Roo 8912 9/17/25 In 9:30 Out 12:15 Truck 102 Tech Support: Bryant C0 Leak: When…"
type textarea "x"
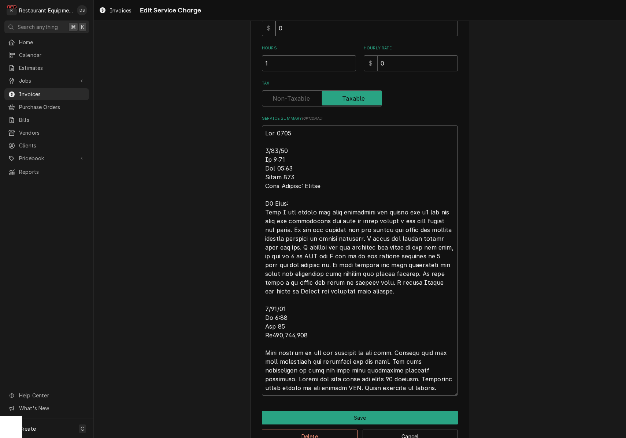
type textarea "Roo 8912 9/17/25 In 9:30 Out 12:15 Truck 102 Tech Support: Bryant C0 Leak: When…"
type textarea "x"
type textarea "Roo 8912 9/17/25 In 9:30 Out 12:15 Truck 102 Tech Support: Bryant C0 Leak: When…"
type textarea "x"
type textarea "Roo 8912 9/17/25 In 9:30 Out 12:15 Truck 102 Tech Support: Bryant C0 Leak: When…"
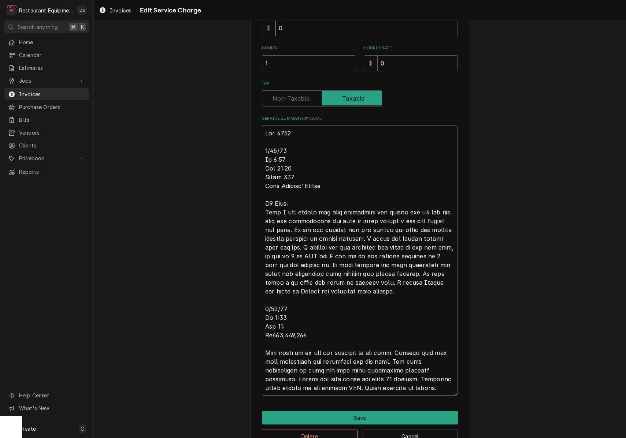
type textarea "x"
type textarea "Roo 8912 9/17/25 In 9:30 Out 12:15 Truck 102 Tech Support: Bryant C0 Leak: When…"
type textarea "x"
type textarea "Roo 8912 9/17/25 In 9:30 Out 12:15 Truck 102 Tech Support: Bryant C0 Leak: When…"
click at [372, 415] on button "Save" at bounding box center [360, 418] width 196 height 14
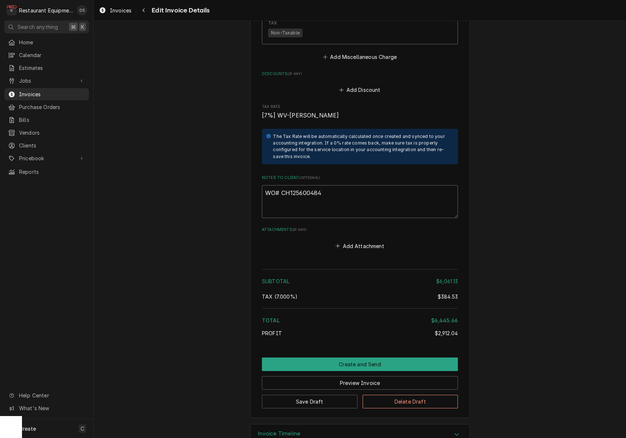
scroll to position [1830, 0]
drag, startPoint x: 361, startPoint y: 175, endPoint x: 347, endPoint y: 174, distance: 14.3
click at [352, 186] on textarea "WO# CH125600484" at bounding box center [360, 202] width 196 height 33
drag, startPoint x: 338, startPoint y: 174, endPoint x: 283, endPoint y: 173, distance: 54.9
click at [282, 186] on textarea "WO# CH125600484" at bounding box center [360, 202] width 196 height 33
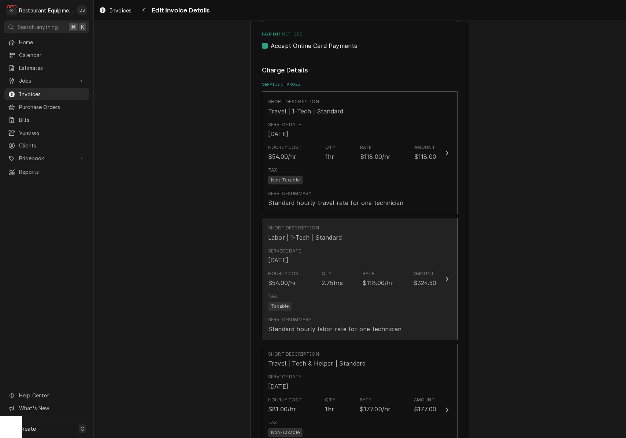
scroll to position [398, 0]
click at [390, 291] on div "Tax Taxable" at bounding box center [352, 302] width 168 height 23
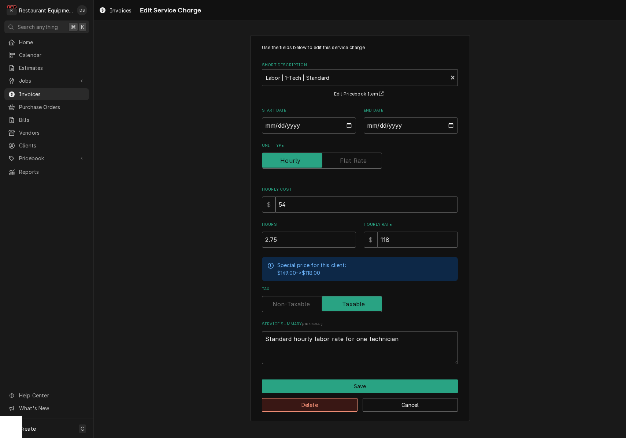
click at [322, 401] on button "Delete" at bounding box center [310, 405] width 96 height 14
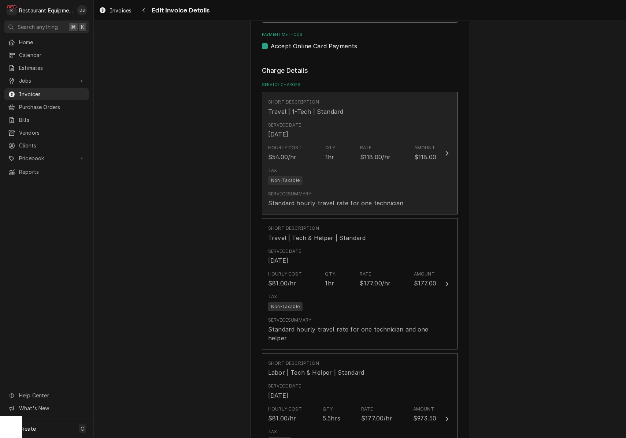
click at [363, 175] on div "Tax Non-Taxable" at bounding box center [352, 175] width 168 height 23
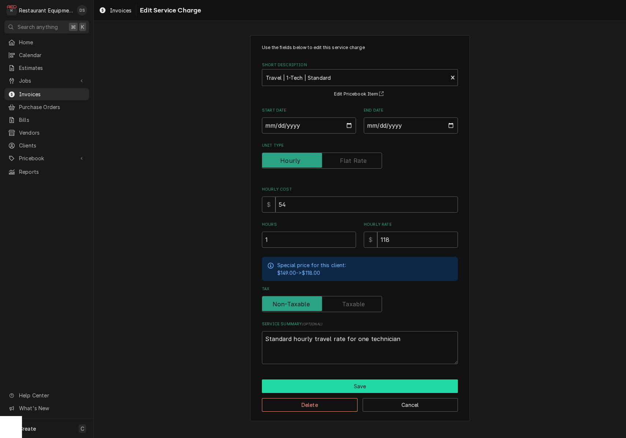
scroll to position [0, 0]
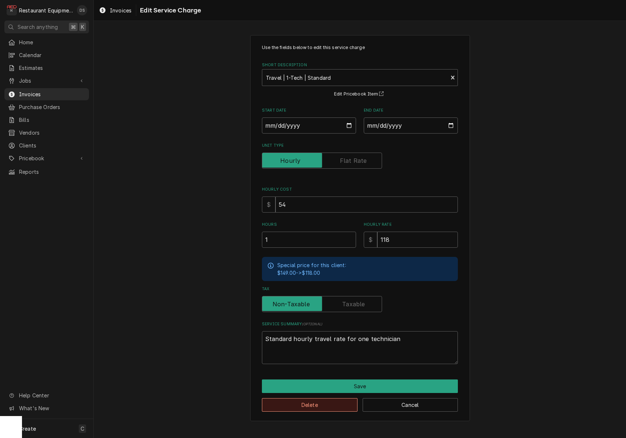
click at [325, 398] on button "Delete" at bounding box center [310, 405] width 96 height 14
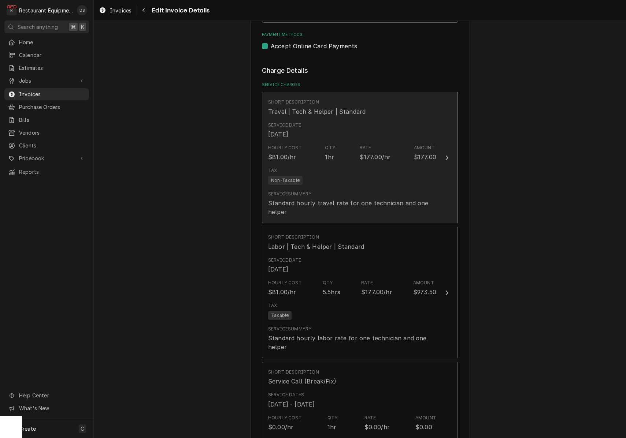
click at [337, 199] on div "Standard hourly travel rate for one technician and one helper" at bounding box center [352, 208] width 168 height 18
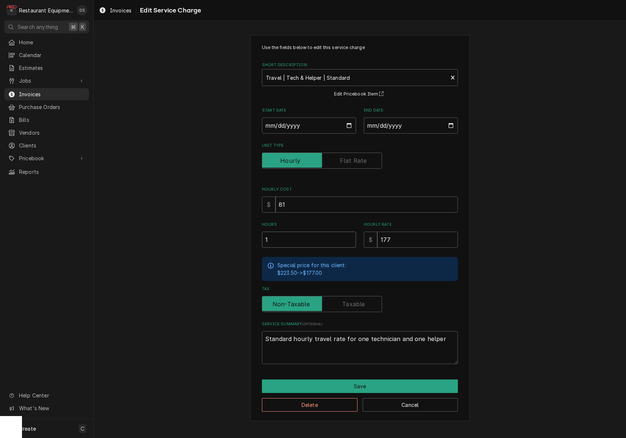
click at [275, 240] on input "1" at bounding box center [309, 240] width 94 height 16
type textarea "x"
type input "2"
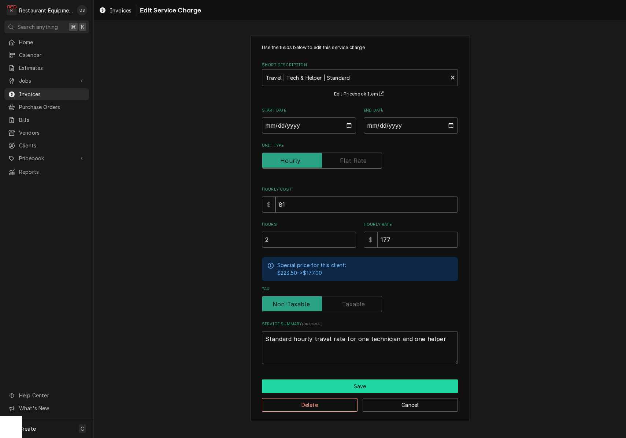
click at [412, 382] on button "Save" at bounding box center [360, 387] width 196 height 14
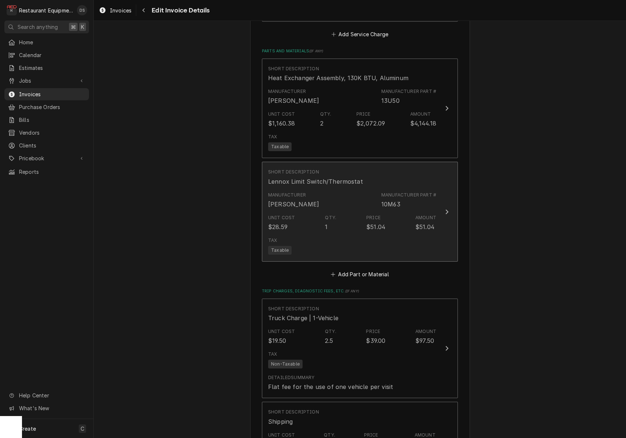
scroll to position [1141, 0]
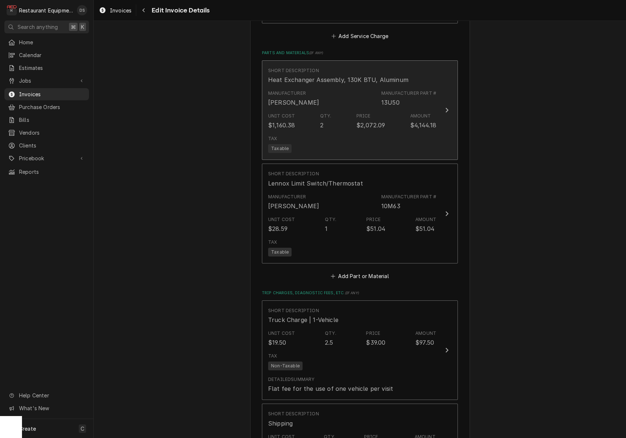
click at [339, 133] on div "Tax Taxable" at bounding box center [352, 144] width 168 height 23
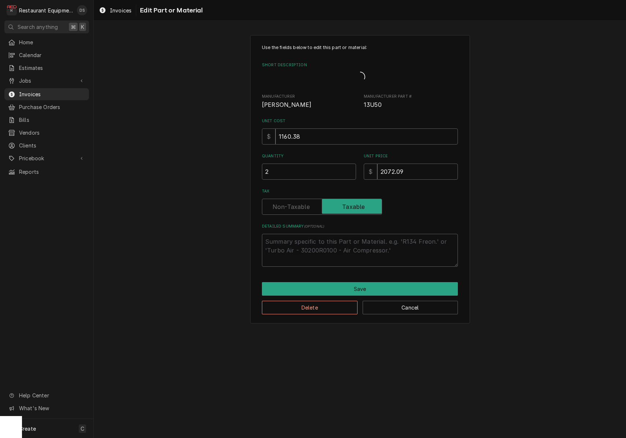
type textarea "x"
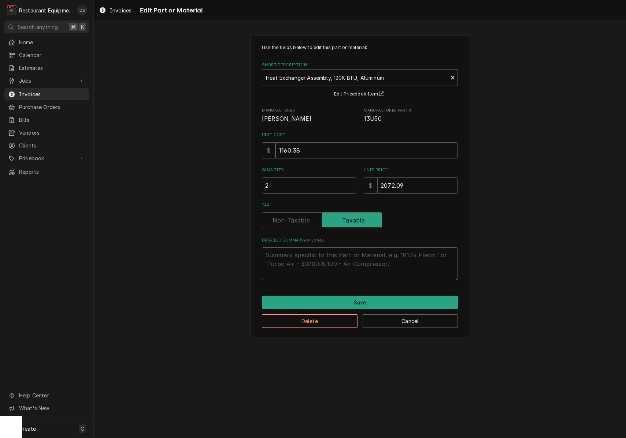
click at [301, 222] on label "Tax" at bounding box center [322, 220] width 120 height 16
click at [301, 222] on input "Tax" at bounding box center [322, 220] width 114 height 16
checkbox input "false"
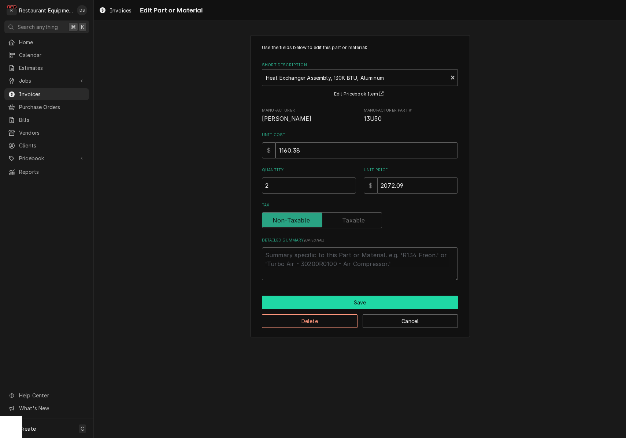
click at [369, 300] on button "Save" at bounding box center [360, 303] width 196 height 14
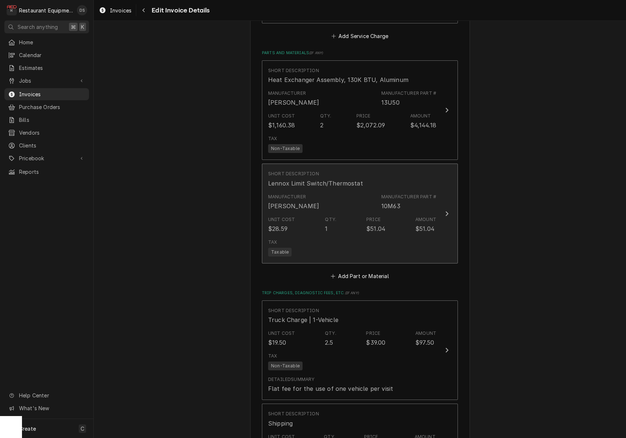
click at [367, 191] on div "Manufacturer Lennox Manufacturer Part # 10M63" at bounding box center [352, 202] width 168 height 23
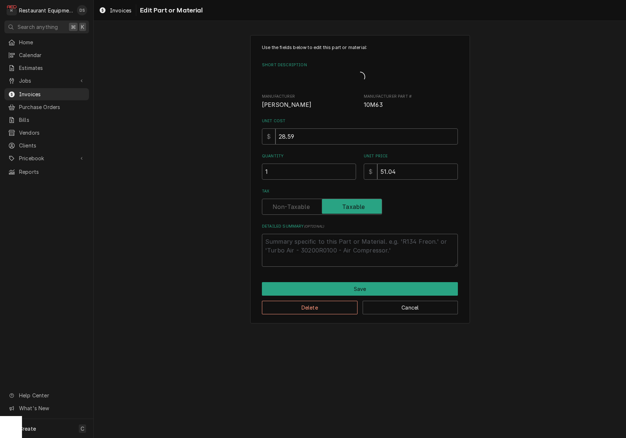
type textarea "x"
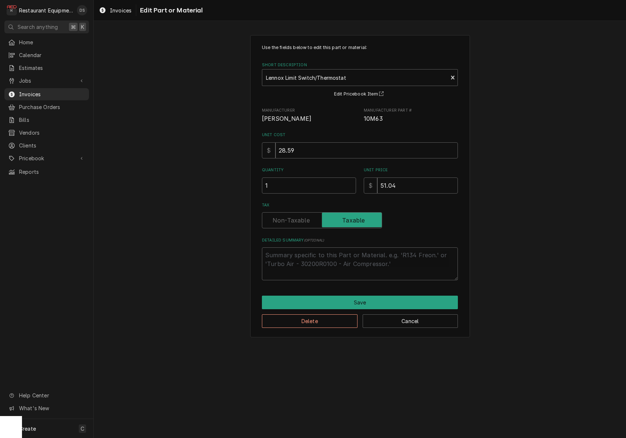
click at [295, 219] on label "Tax" at bounding box center [322, 220] width 120 height 16
click at [295, 219] on input "Tax" at bounding box center [322, 220] width 114 height 16
checkbox input "false"
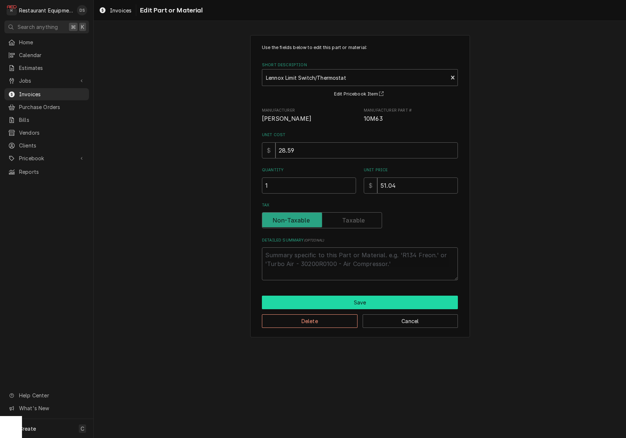
click at [400, 304] on button "Save" at bounding box center [360, 303] width 196 height 14
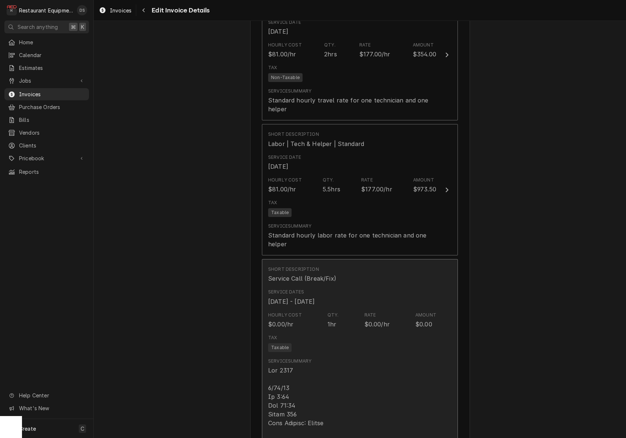
scroll to position [436, 0]
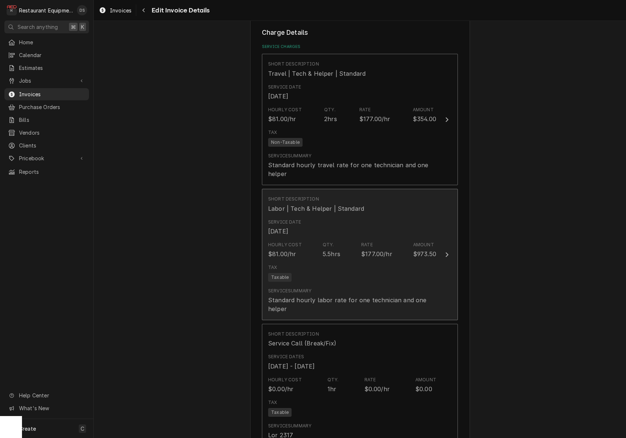
click at [367, 242] on div "Rate" at bounding box center [367, 245] width 12 height 7
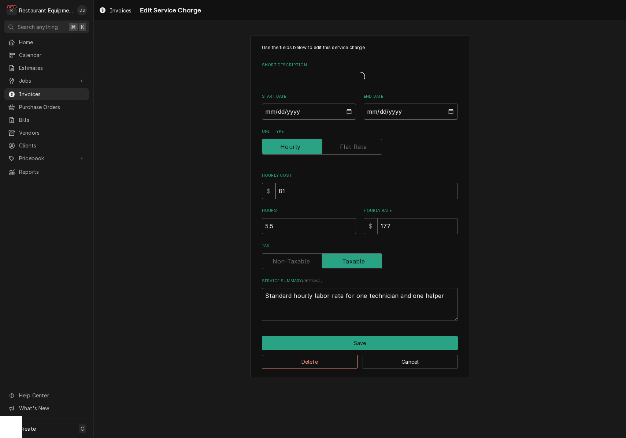
type textarea "x"
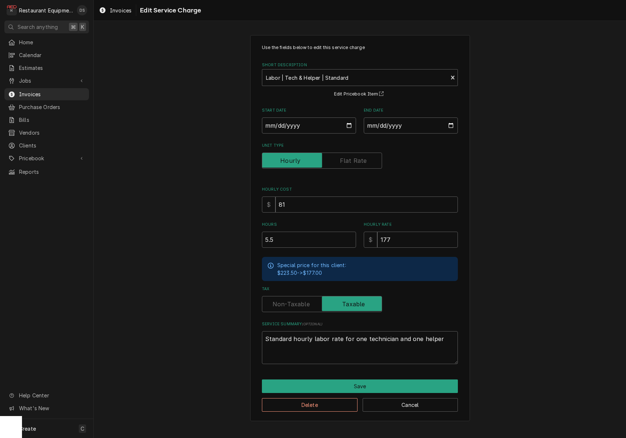
click at [293, 301] on label "Tax" at bounding box center [322, 304] width 120 height 16
click at [293, 301] on input "Tax" at bounding box center [322, 304] width 114 height 16
checkbox input "false"
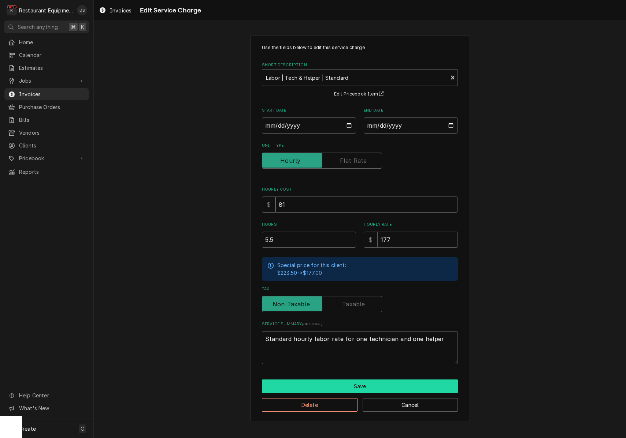
click at [380, 383] on button "Save" at bounding box center [360, 387] width 196 height 14
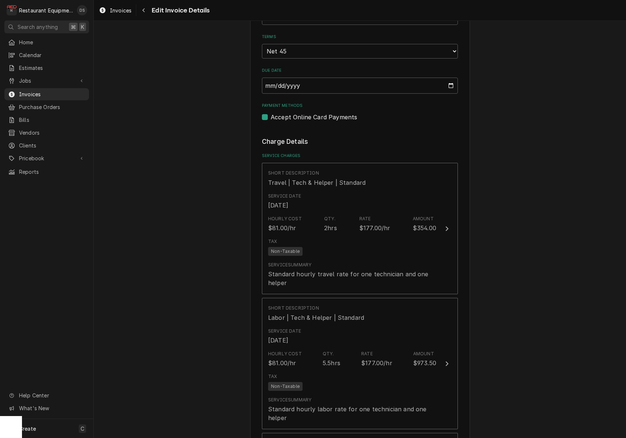
scroll to position [287, 0]
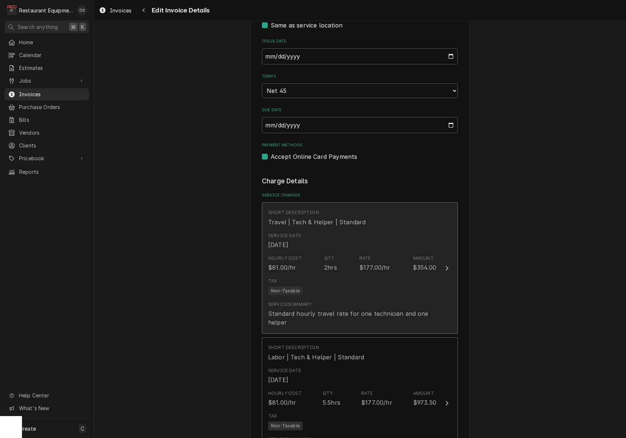
click at [343, 252] on div "Hourly Cost $81.00/hr Qty. 2hrs Rate $177.00/hr Amount $354.00" at bounding box center [352, 263] width 168 height 23
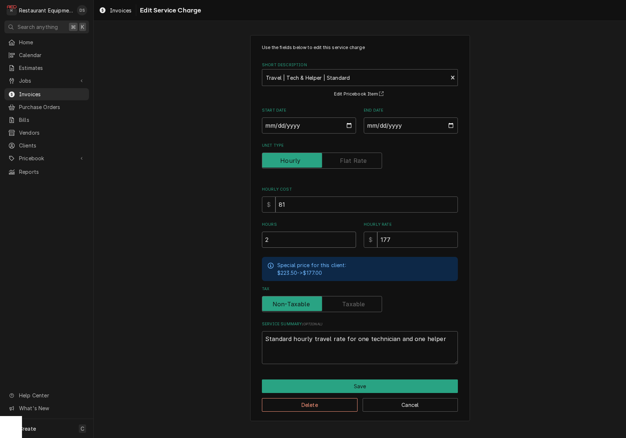
drag, startPoint x: 264, startPoint y: 239, endPoint x: 234, endPoint y: 236, distance: 31.0
click at [234, 236] on div "Use the fields below to edit this service charge Short Description Travel | Tec…" at bounding box center [360, 228] width 532 height 399
type textarea "x"
type input "1"
click at [389, 381] on button "Save" at bounding box center [360, 387] width 196 height 14
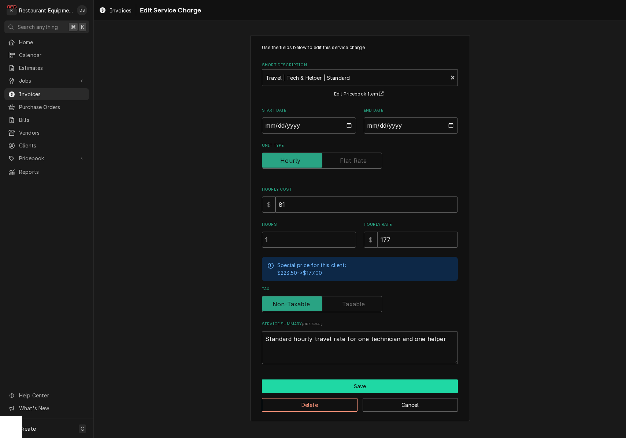
type textarea "x"
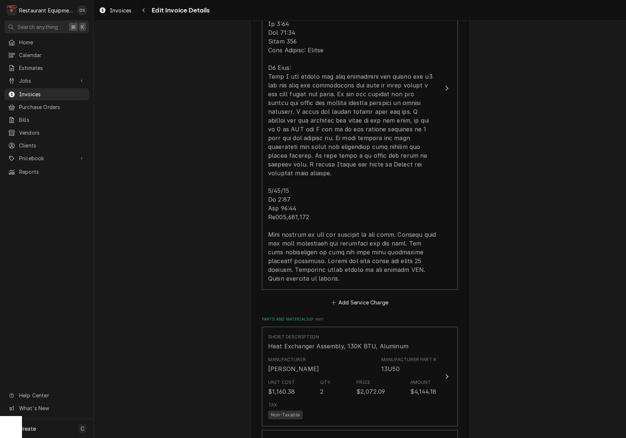
scroll to position [870, 0]
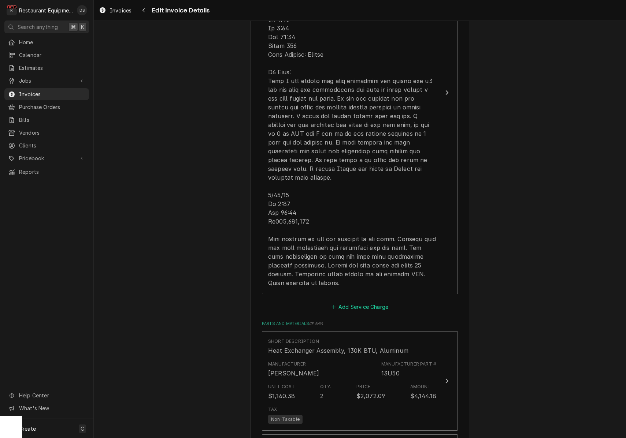
click at [364, 302] on button "Add Service Charge" at bounding box center [359, 307] width 59 height 10
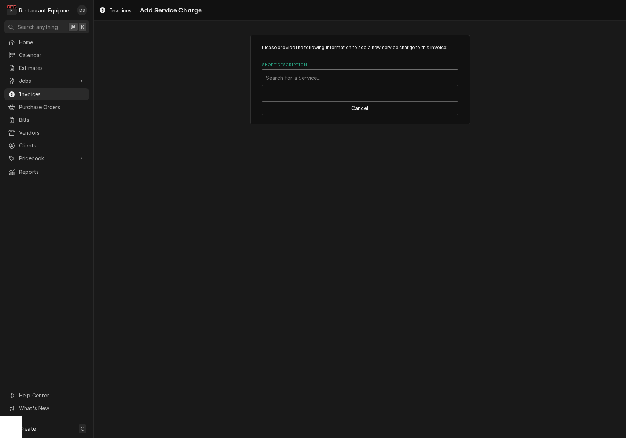
click at [345, 77] on div "Short Description" at bounding box center [360, 77] width 188 height 13
type input "TRAVE"
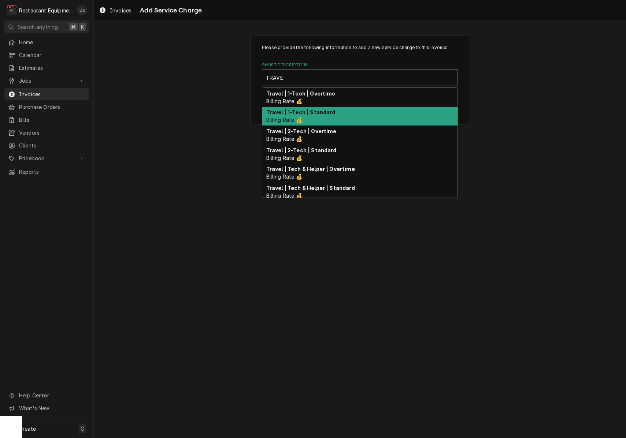
click at [325, 113] on strong "Travel | 1-Tech | Standard" at bounding box center [300, 112] width 69 height 6
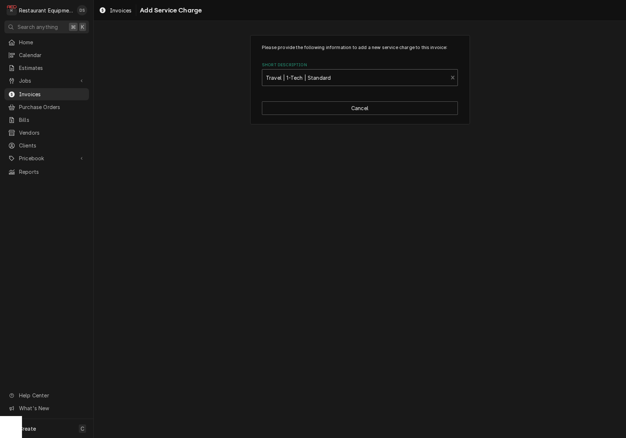
type textarea "x"
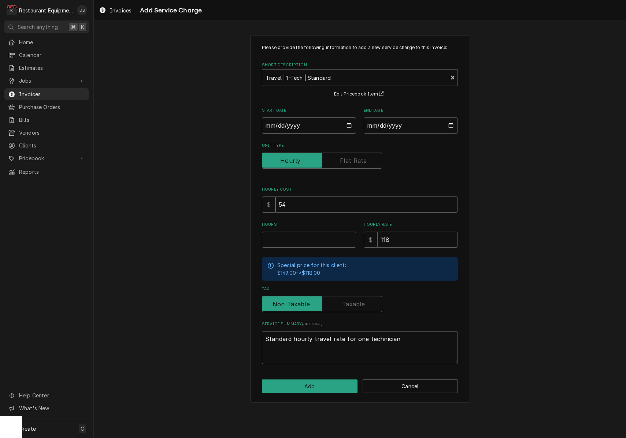
click at [292, 125] on input "Start Date" at bounding box center [309, 126] width 94 height 16
type input "2025-09-17"
type textarea "x"
click at [386, 123] on input "End Date" at bounding box center [411, 126] width 94 height 16
type input "2025-09-17"
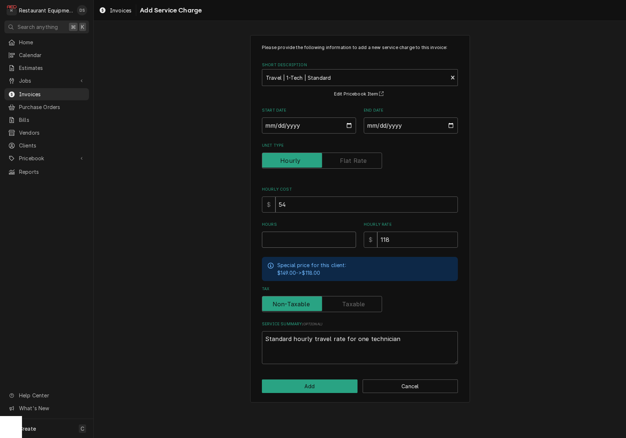
click at [325, 234] on input "Hours" at bounding box center [309, 240] width 94 height 16
click at [418, 385] on button "Cancel" at bounding box center [411, 387] width 96 height 14
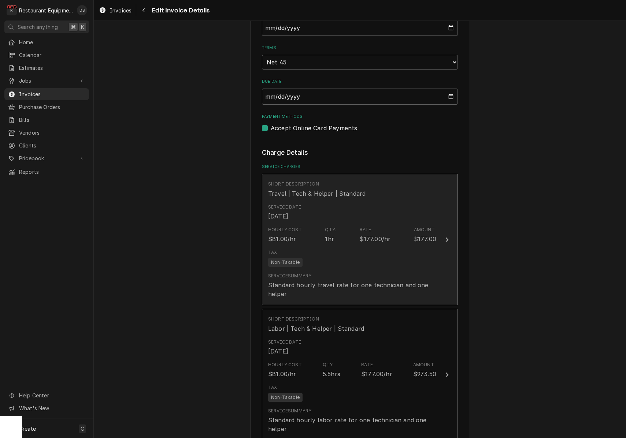
scroll to position [314, 0]
click at [359, 271] on div "Service Summary Standard hourly travel rate for one technician and one helper" at bounding box center [352, 286] width 168 height 31
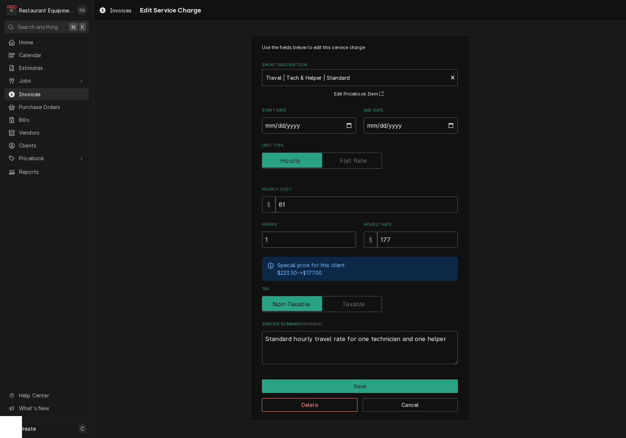
click at [312, 235] on input "1" at bounding box center [309, 240] width 94 height 16
click at [312, 234] on input "1" at bounding box center [309, 240] width 94 height 16
type textarea "x"
type input "2"
click at [375, 386] on button "Save" at bounding box center [360, 387] width 196 height 14
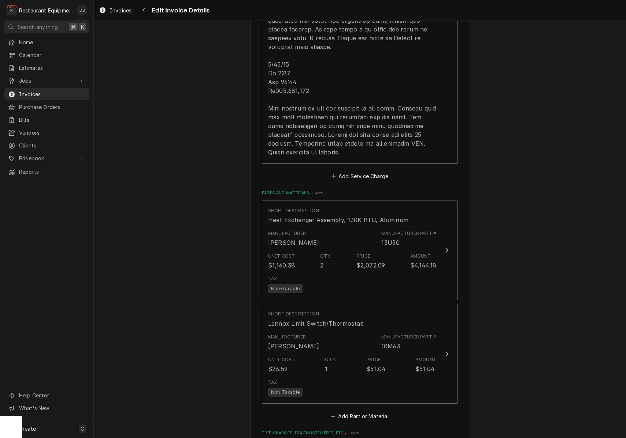
scroll to position [1015, 0]
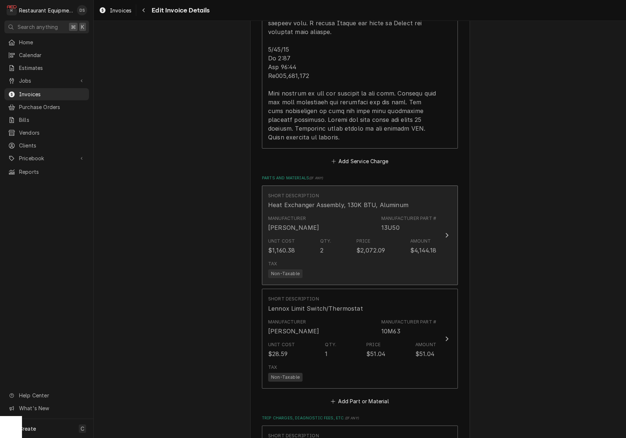
click at [392, 239] on div "Unit Cost $1,160.38 Qty. 2 Price $2,072.09 Amount $4,144.18" at bounding box center [352, 246] width 168 height 23
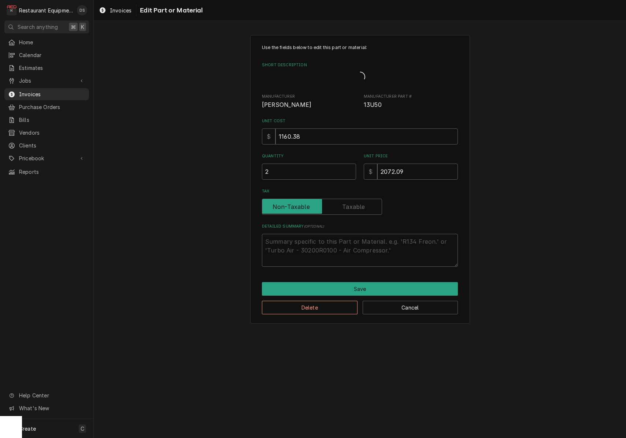
type textarea "x"
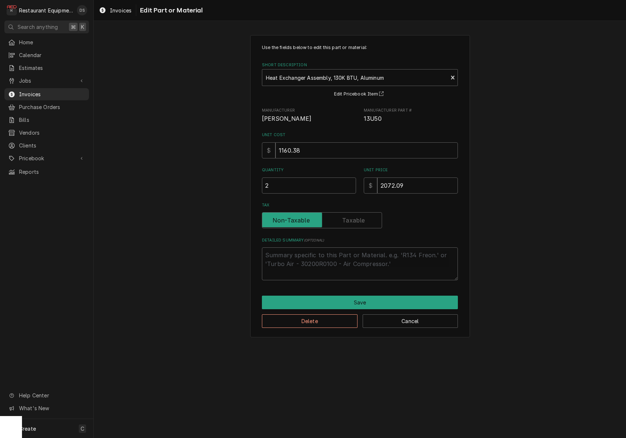
click at [354, 221] on label "Tax" at bounding box center [322, 220] width 120 height 16
click at [354, 221] on input "Tax" at bounding box center [322, 220] width 114 height 16
checkbox input "true"
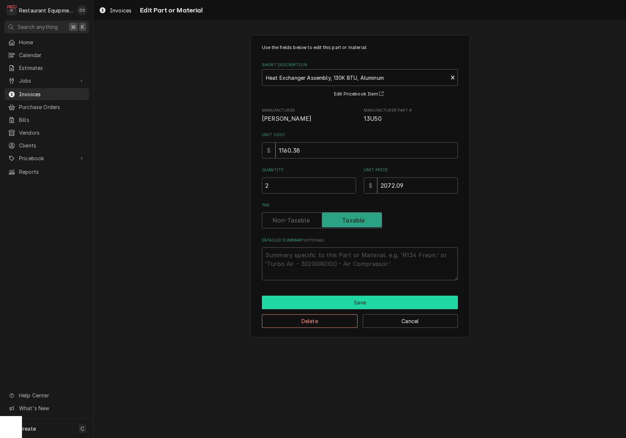
click at [359, 299] on button "Save" at bounding box center [360, 303] width 196 height 14
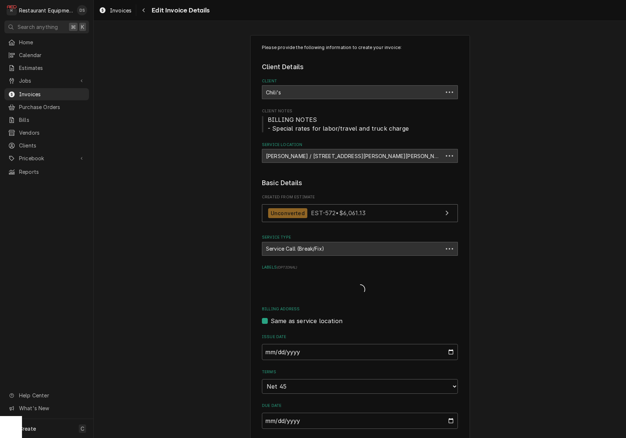
scroll to position [1015, 0]
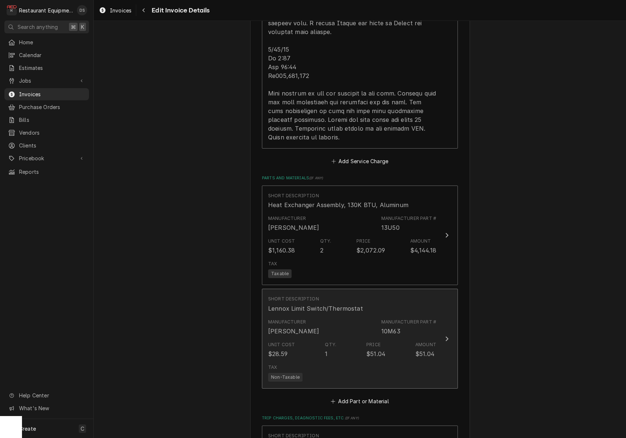
click at [357, 304] on div "Lennox Limit Switch/Thermostat" at bounding box center [315, 308] width 95 height 9
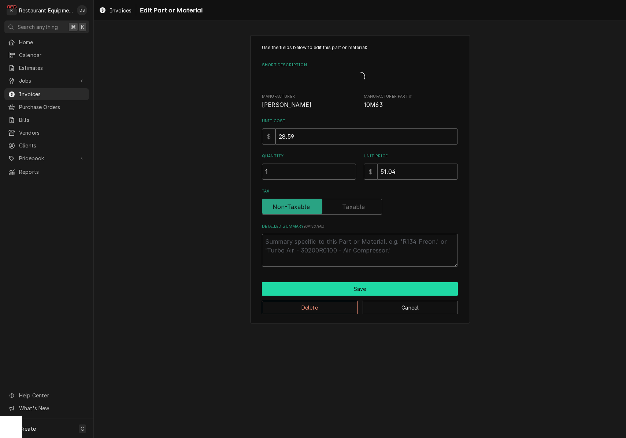
type textarea "x"
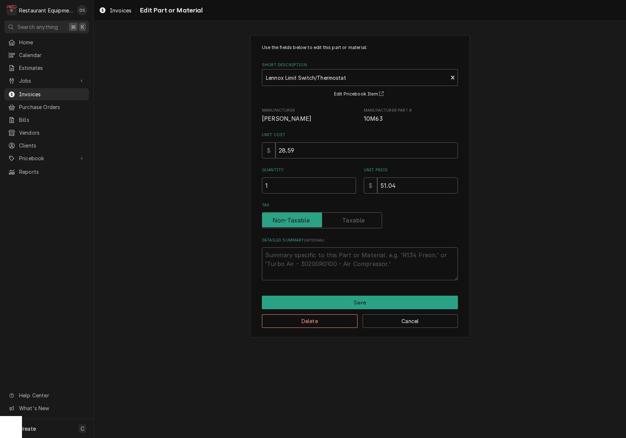
click at [345, 216] on label "Tax" at bounding box center [322, 220] width 120 height 16
click at [345, 216] on input "Tax" at bounding box center [322, 220] width 114 height 16
checkbox input "true"
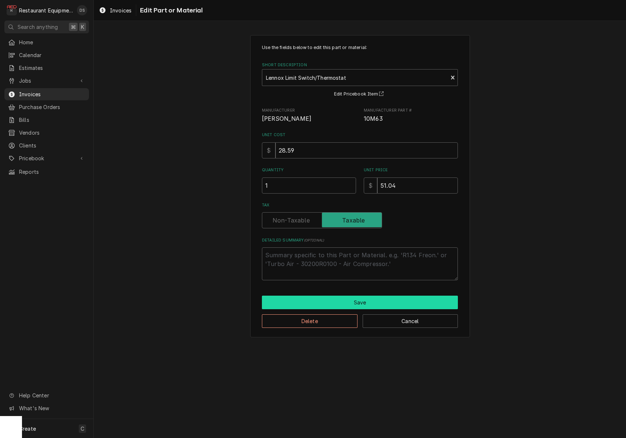
click at [363, 296] on button "Save" at bounding box center [360, 303] width 196 height 14
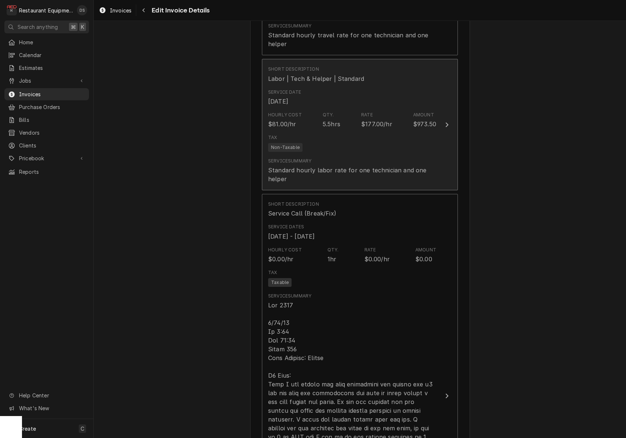
scroll to position [561, 0]
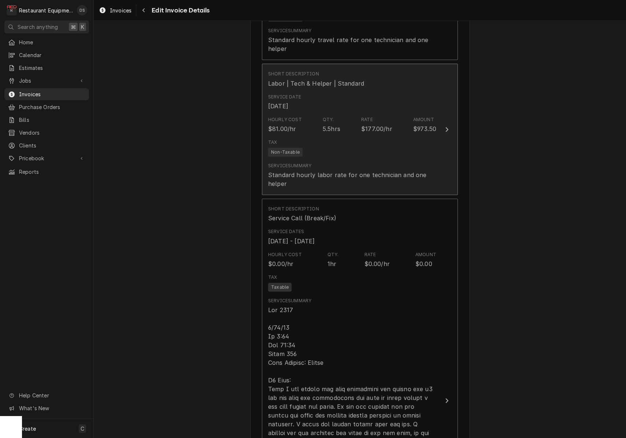
click at [357, 160] on div "Service Summary Standard hourly labor rate for one technician and one helper" at bounding box center [352, 175] width 168 height 31
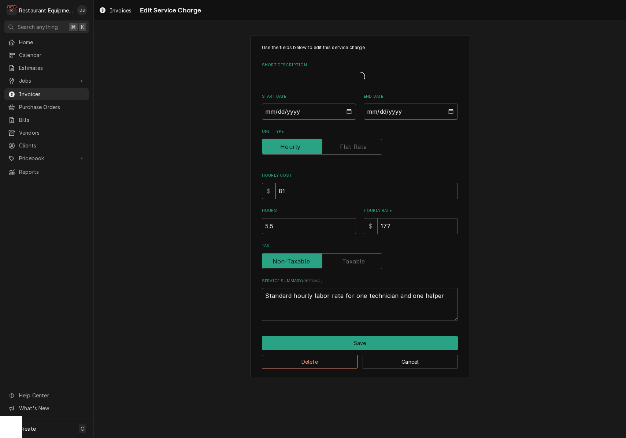
type textarea "x"
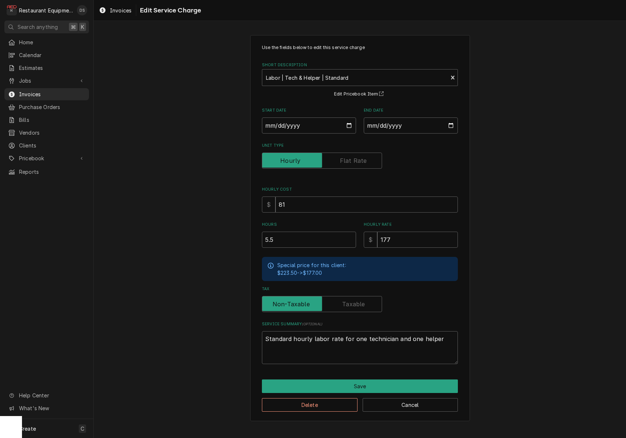
click at [354, 303] on label "Tax" at bounding box center [322, 304] width 120 height 16
click at [354, 303] on input "Tax" at bounding box center [322, 304] width 114 height 16
checkbox input "true"
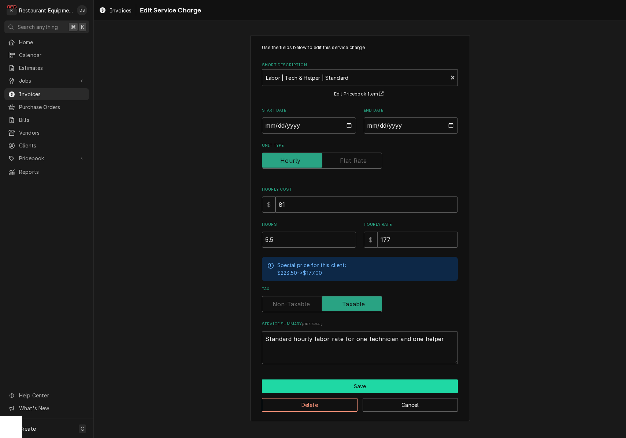
click at [381, 380] on button "Save" at bounding box center [360, 387] width 196 height 14
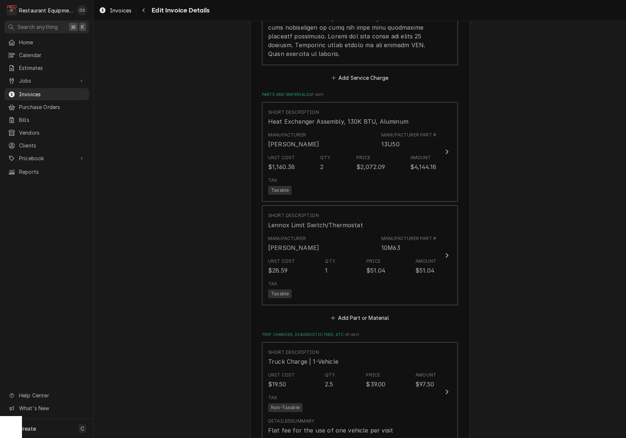
scroll to position [1184, 0]
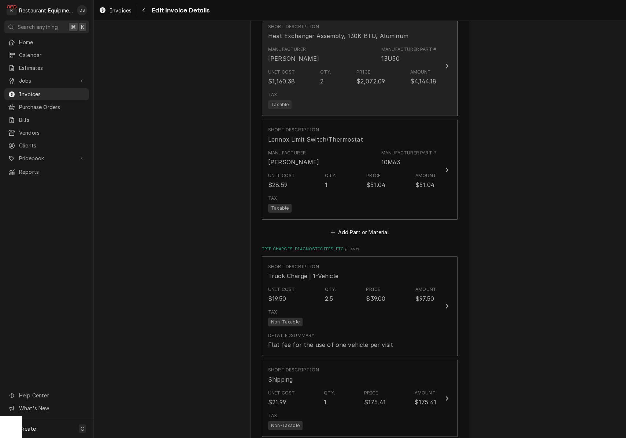
click at [335, 89] on div "Tax Taxable" at bounding box center [352, 100] width 168 height 23
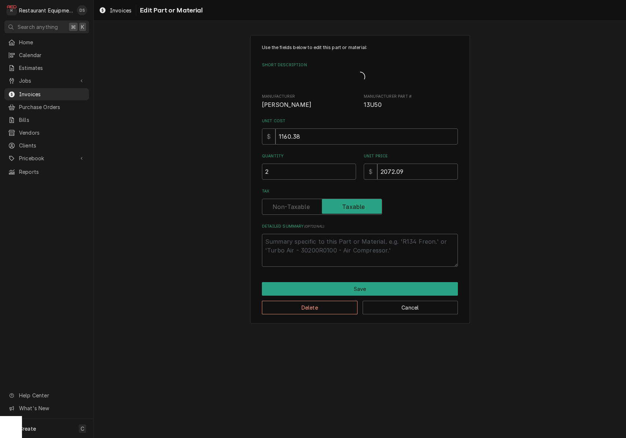
type textarea "x"
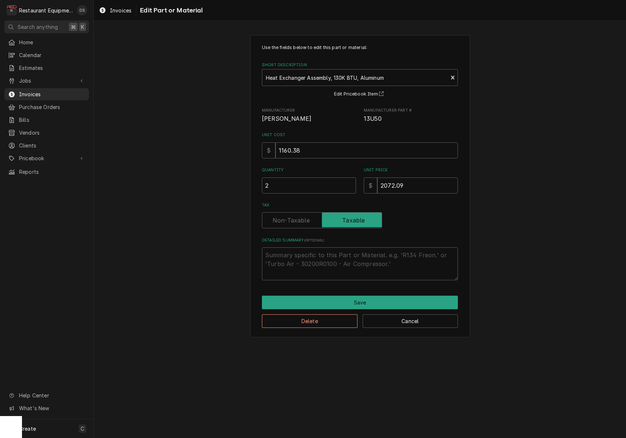
click at [290, 218] on label "Tax" at bounding box center [322, 220] width 120 height 16
click at [290, 218] on input "Tax" at bounding box center [322, 220] width 114 height 16
checkbox input "false"
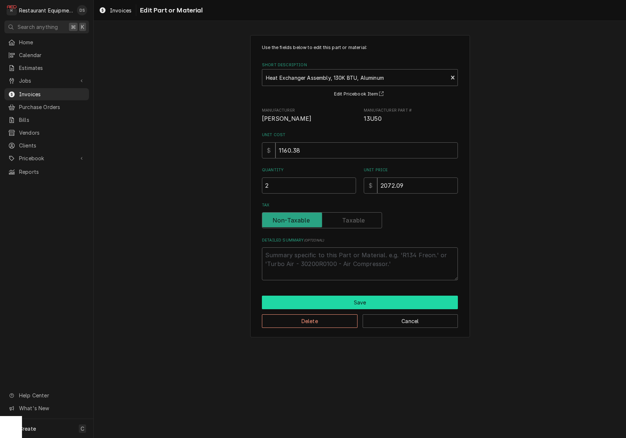
click at [379, 304] on button "Save" at bounding box center [360, 303] width 196 height 14
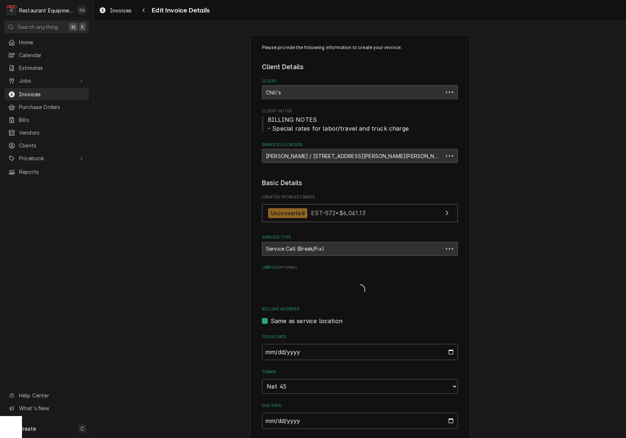
scroll to position [1184, 0]
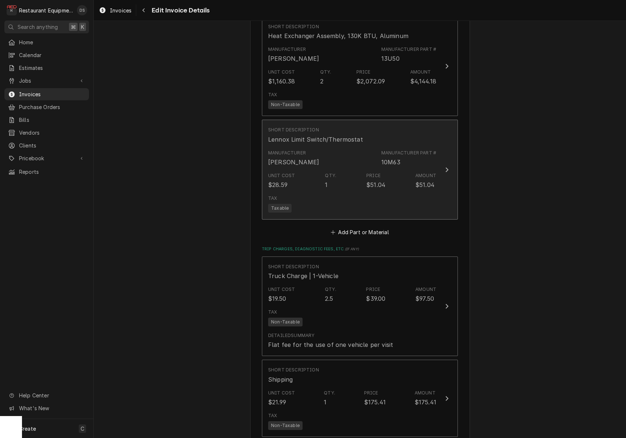
click at [319, 192] on div "Tax Taxable" at bounding box center [352, 203] width 168 height 23
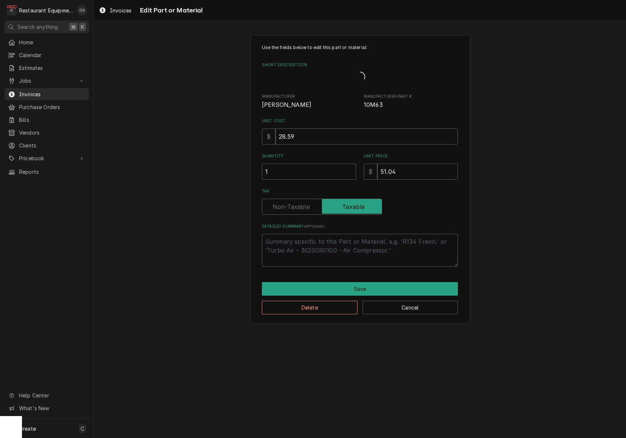
type textarea "x"
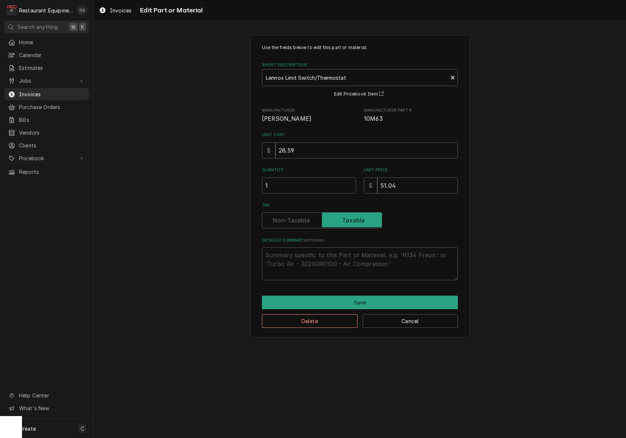
drag, startPoint x: 291, startPoint y: 220, endPoint x: 293, endPoint y: 226, distance: 6.6
click at [291, 220] on label "Tax" at bounding box center [322, 220] width 120 height 16
click at [291, 220] on input "Tax" at bounding box center [322, 220] width 114 height 16
checkbox input "false"
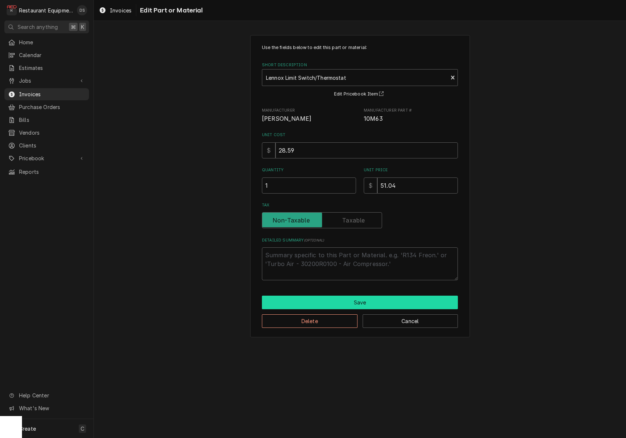
click at [380, 302] on button "Save" at bounding box center [360, 303] width 196 height 14
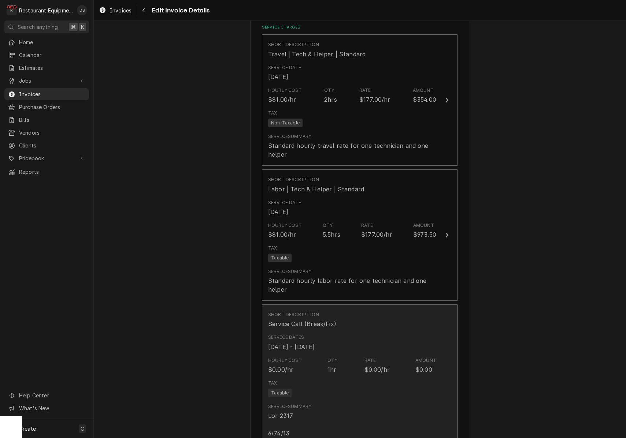
scroll to position [424, 0]
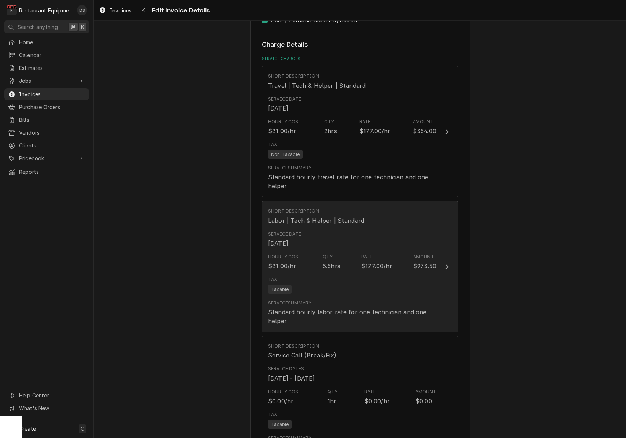
click at [362, 276] on div "Tax Taxable" at bounding box center [352, 285] width 168 height 23
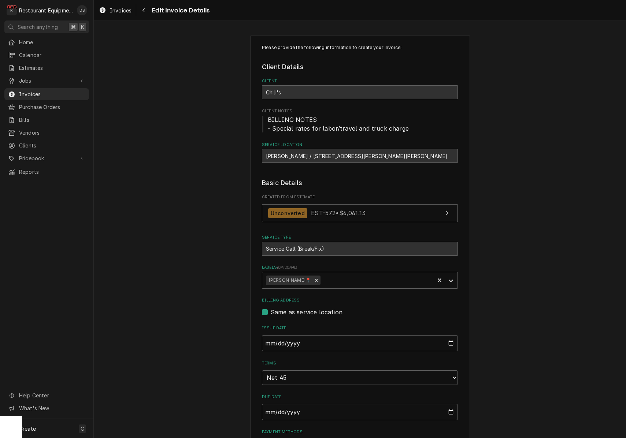
type textarea "x"
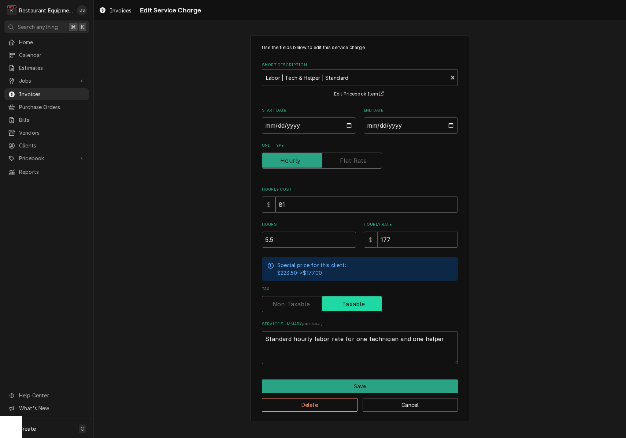
drag, startPoint x: 308, startPoint y: 296, endPoint x: 310, endPoint y: 305, distance: 9.3
click at [308, 296] on input "Tax" at bounding box center [322, 304] width 114 height 16
checkbox input "false"
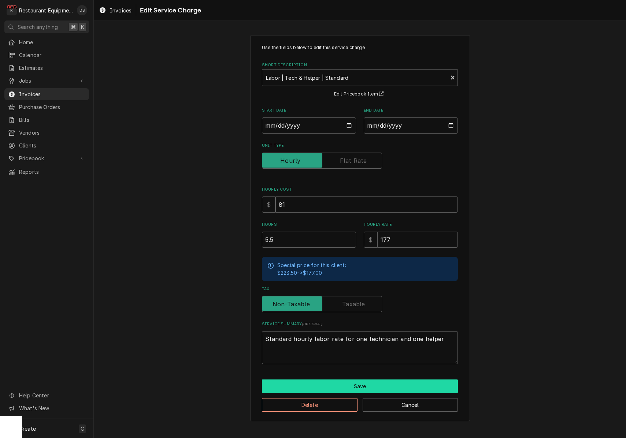
click at [367, 380] on button "Save" at bounding box center [360, 387] width 196 height 14
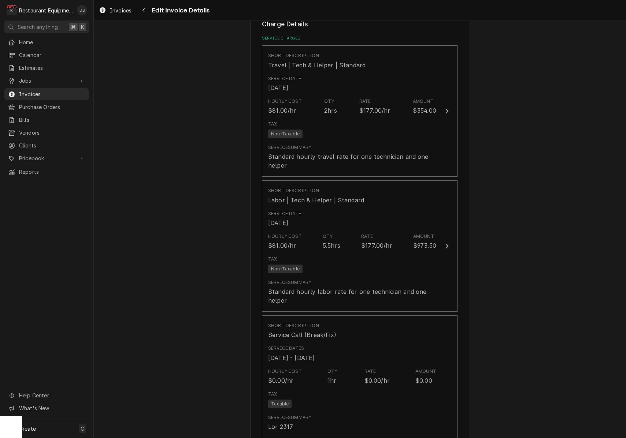
scroll to position [437, 0]
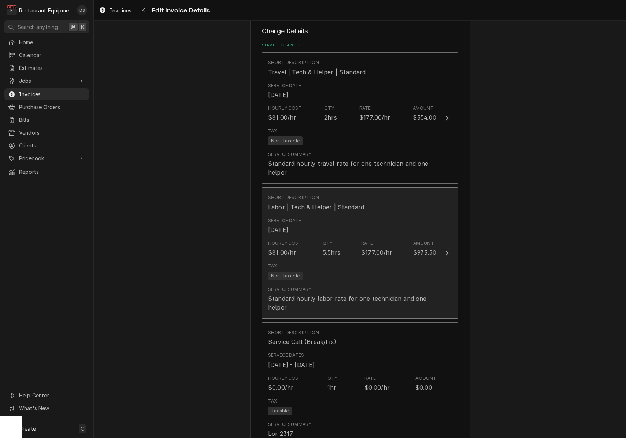
click at [426, 240] on div "Amount" at bounding box center [423, 243] width 21 height 7
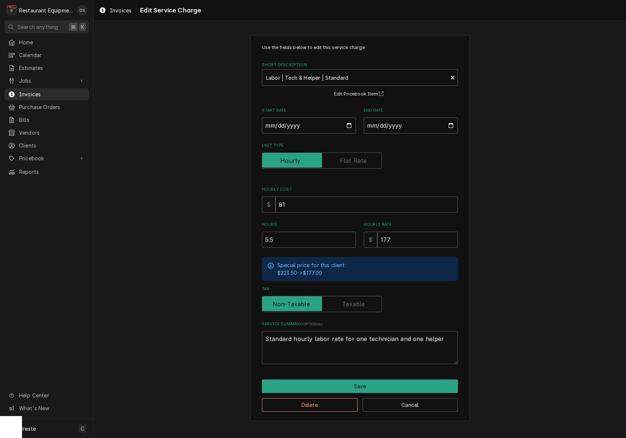
click at [299, 247] on div "Use the fields below to edit this service charge Short Description Labor | Tech…" at bounding box center [360, 204] width 196 height 320
click at [301, 241] on input "5.5" at bounding box center [309, 240] width 94 height 16
type textarea "x"
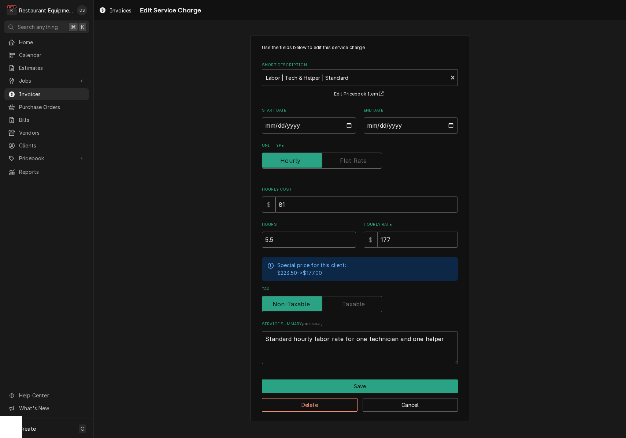
type input "5"
type textarea "x"
type input "5.2"
type textarea "x"
type input "5.25"
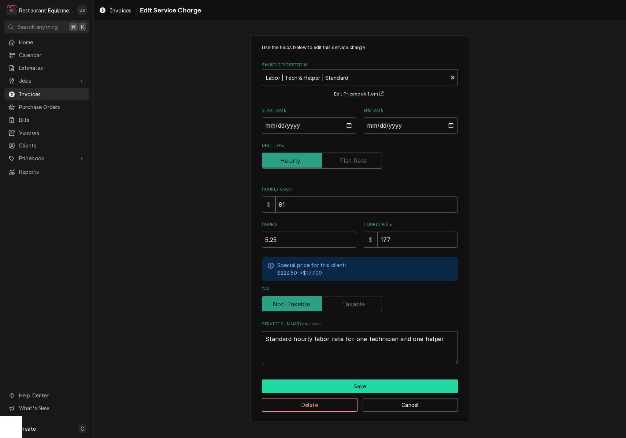
click at [378, 388] on button "Save" at bounding box center [360, 387] width 196 height 14
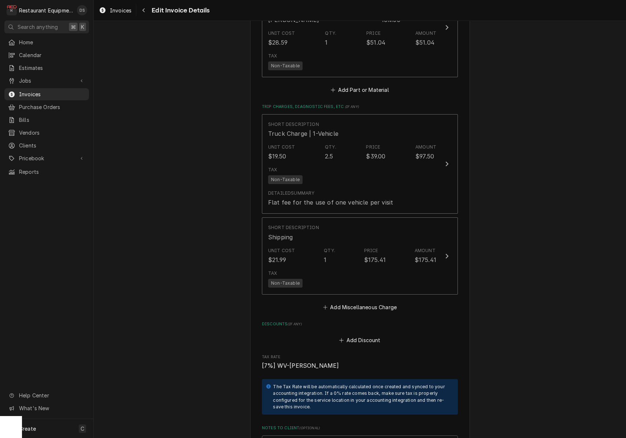
scroll to position [1270, 0]
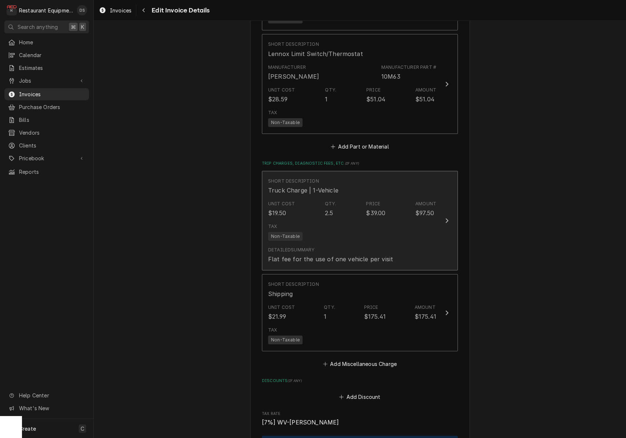
click at [418, 209] on div "$97.50" at bounding box center [424, 213] width 19 height 9
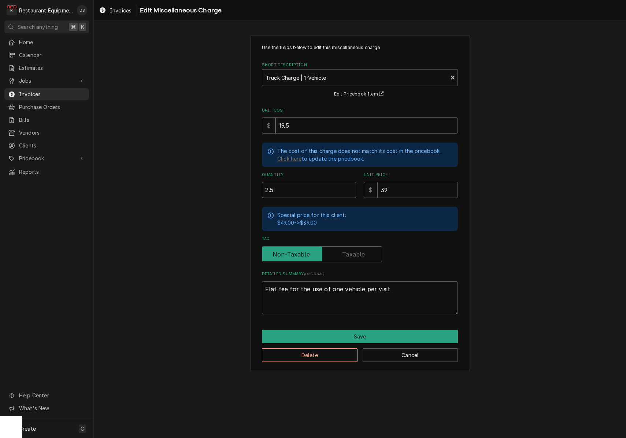
drag, startPoint x: 268, startPoint y: 185, endPoint x: 237, endPoint y: 186, distance: 31.1
click at [238, 186] on div "Use the fields below to edit this miscellaneous charge Short Description Truck …" at bounding box center [360, 203] width 532 height 349
type textarea "x"
type input "3"
click at [368, 332] on button "Save" at bounding box center [360, 337] width 196 height 14
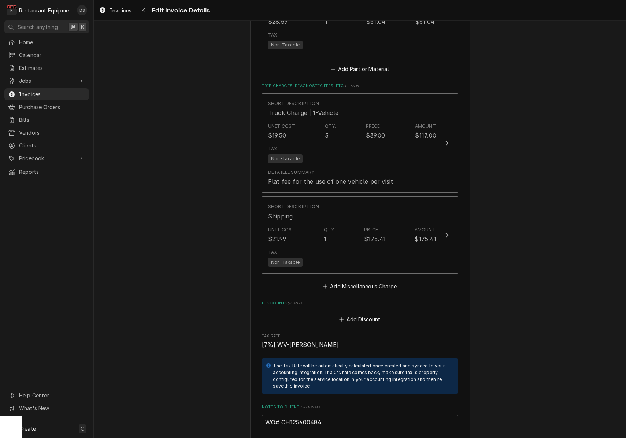
scroll to position [1338, 0]
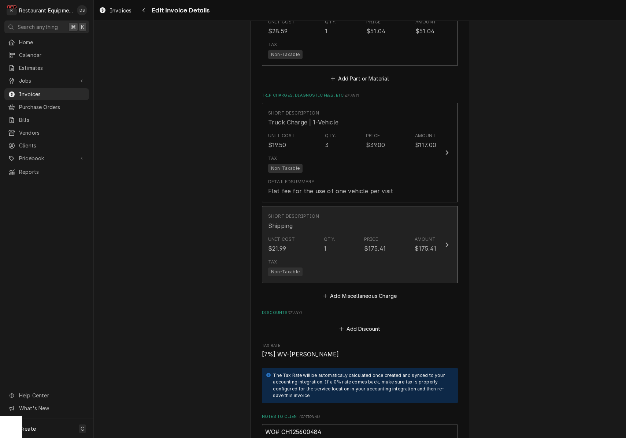
click at [388, 233] on div "Unit Cost $21.99 Qty. 1 Price $175.41 Amount $175.41" at bounding box center [352, 244] width 168 height 23
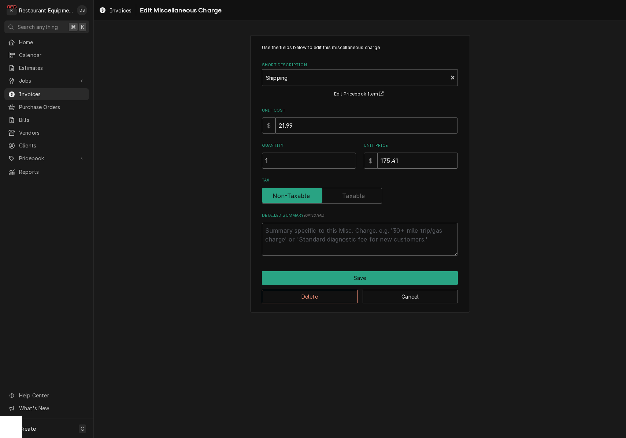
click at [390, 161] on input "175.41" at bounding box center [417, 161] width 81 height 16
type textarea "x"
type input "17.41"
type textarea "x"
type input "174.41"
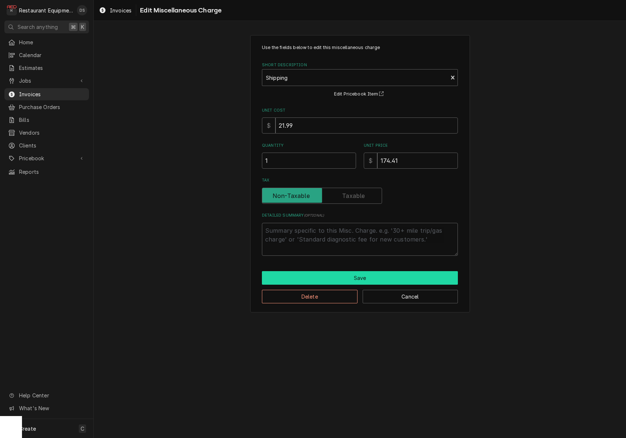
click at [389, 279] on button "Save" at bounding box center [360, 278] width 196 height 14
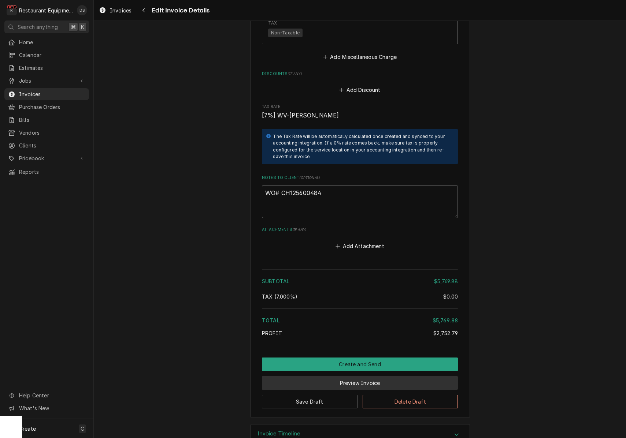
click at [358, 377] on button "Preview Invoice" at bounding box center [360, 384] width 196 height 14
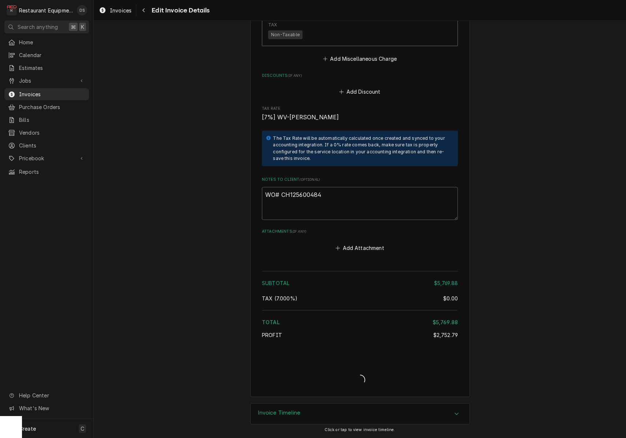
type textarea "x"
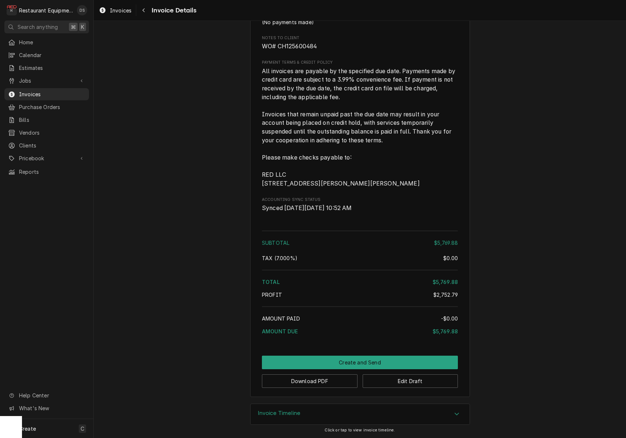
scroll to position [1431, 0]
click at [370, 364] on button "Create and Send" at bounding box center [360, 363] width 196 height 14
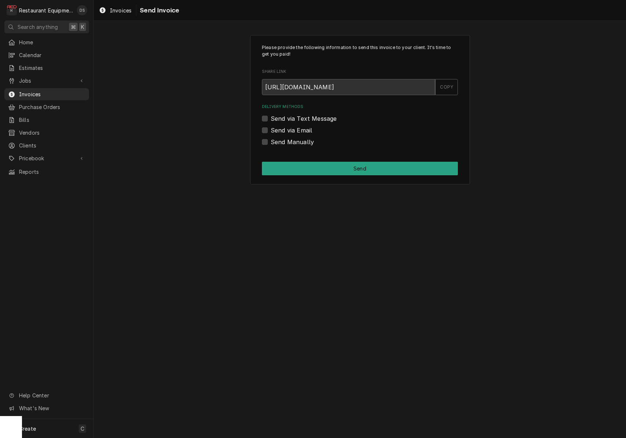
click at [271, 142] on label "Send Manually" at bounding box center [292, 142] width 43 height 9
click at [271, 142] on input "Send Manually" at bounding box center [369, 146] width 196 height 16
checkbox input "true"
click at [333, 164] on button "Send" at bounding box center [360, 169] width 196 height 14
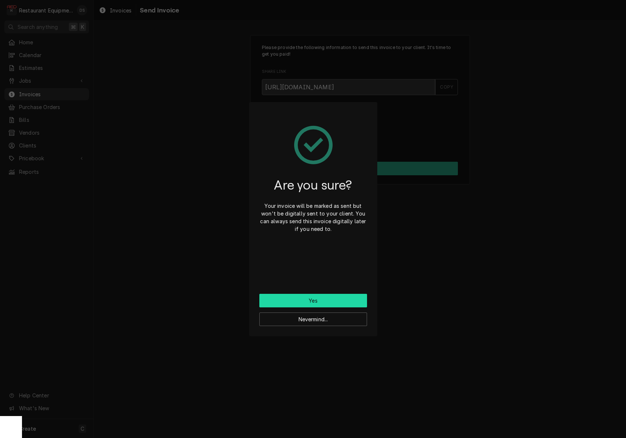
click at [329, 297] on button "Yes" at bounding box center [313, 301] width 108 height 14
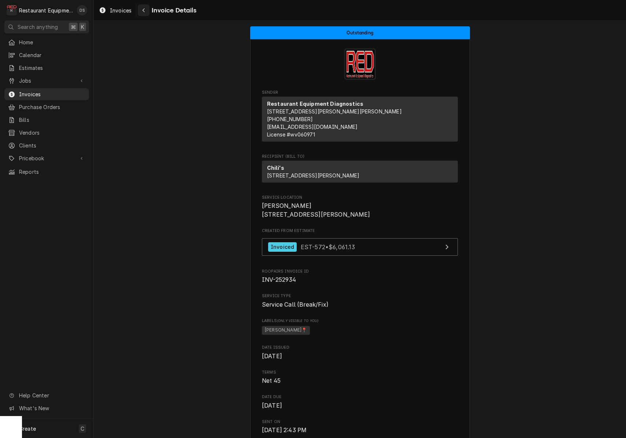
click at [143, 14] on button "Navigate back" at bounding box center [144, 10] width 12 height 12
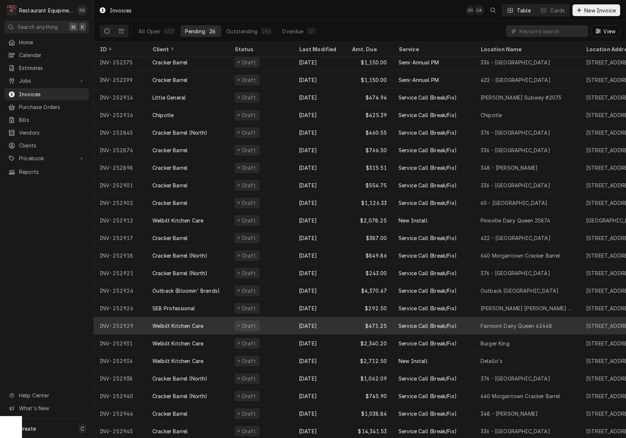
click at [275, 326] on div "Draft" at bounding box center [261, 326] width 64 height 18
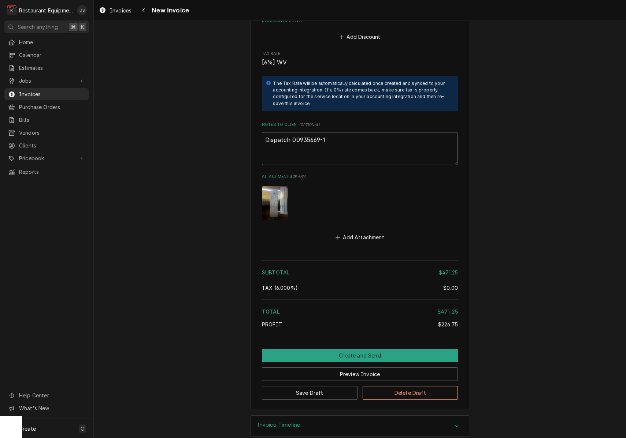
drag, startPoint x: 333, startPoint y: 127, endPoint x: 293, endPoint y: 128, distance: 39.9
click at [293, 132] on textarea "Dispatch 00935669-1" at bounding box center [360, 148] width 196 height 33
click at [280, 186] on img "Attachments" at bounding box center [275, 203] width 26 height 34
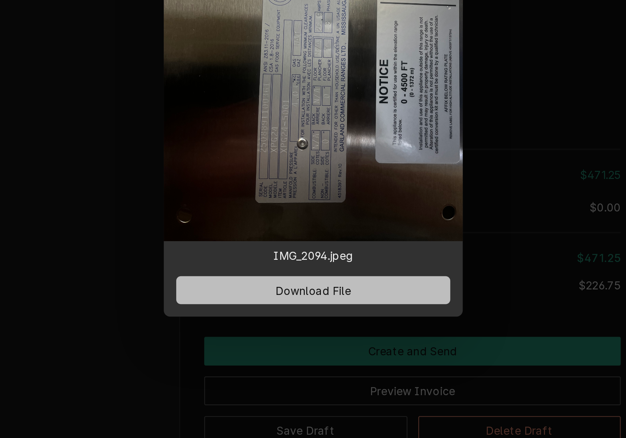
click at [294, 323] on span "Download File" at bounding box center [313, 327] width 38 height 8
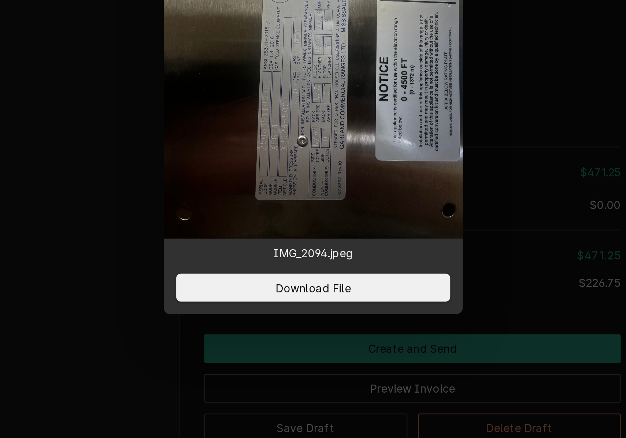
click at [250, 76] on div at bounding box center [313, 219] width 626 height 438
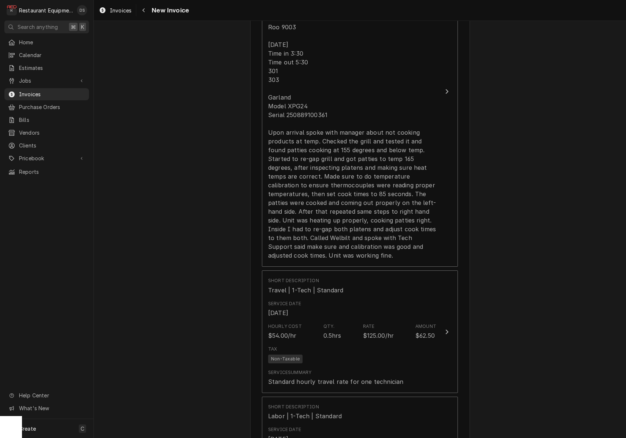
scroll to position [579, 0]
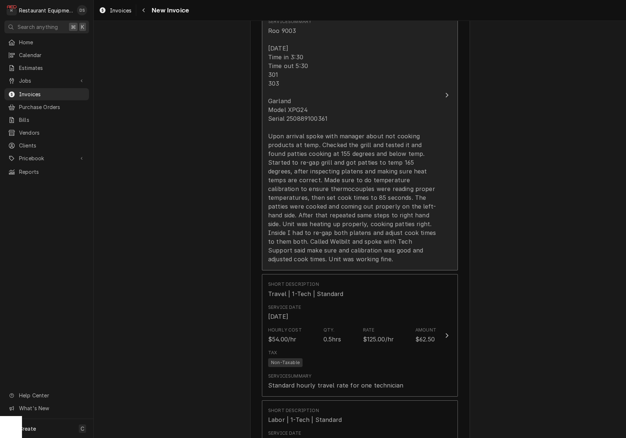
click at [377, 145] on div "Roo 9003 [DATE] Time in 3:30 Time out 5:30 301 303 Garland Model XPG24 Serial 2…" at bounding box center [352, 144] width 168 height 237
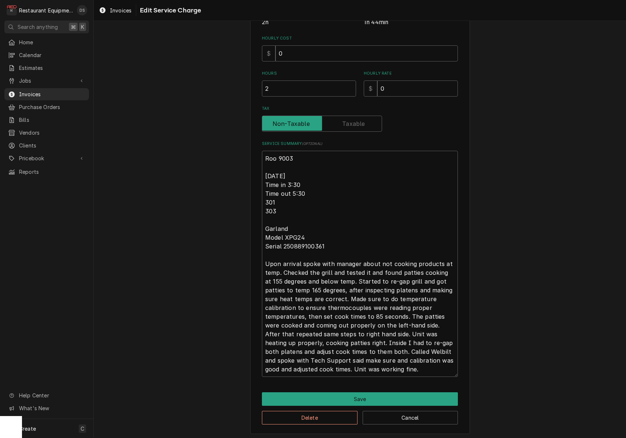
scroll to position [167, 0]
drag, startPoint x: 264, startPoint y: 173, endPoint x: 428, endPoint y: 362, distance: 249.8
click at [428, 362] on textarea "Roo 9003 [DATE] Time in 3:30 Time out 5:30 301 303 Garland Model XPG24 Serial 2…" at bounding box center [360, 264] width 196 height 226
drag, startPoint x: 396, startPoint y: 370, endPoint x: 268, endPoint y: 173, distance: 235.2
click at [268, 173] on textarea "Roo 9003 [DATE] Time in 3:30 Time out 5:30 301 303 Garland Model XPG24 Serial 2…" at bounding box center [360, 264] width 196 height 226
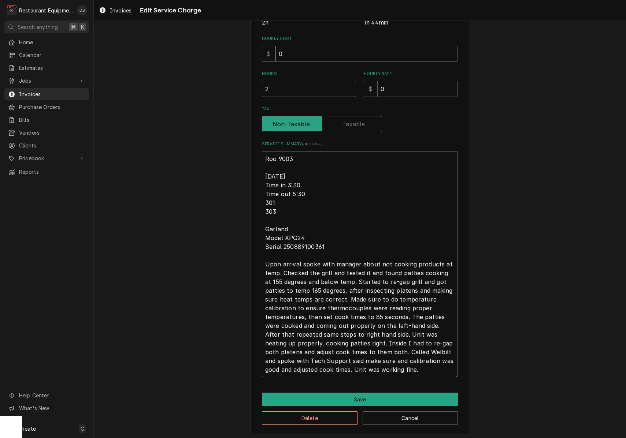
drag, startPoint x: 267, startPoint y: 174, endPoint x: 396, endPoint y: 326, distance: 199.8
click at [428, 378] on div "Use the fields below to edit this service charge Short Description Service Call…" at bounding box center [360, 152] width 220 height 566
click at [365, 398] on button "Save" at bounding box center [360, 400] width 196 height 14
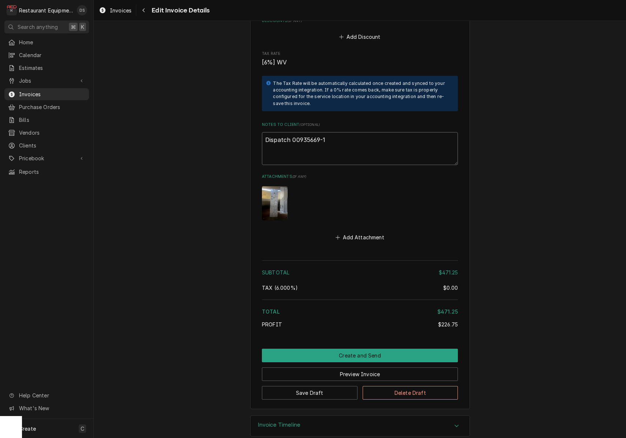
drag, startPoint x: 346, startPoint y: 138, endPoint x: 351, endPoint y: 133, distance: 6.7
click at [347, 137] on textarea "Dispatch 00935669-1" at bounding box center [360, 148] width 196 height 33
type textarea "x"
type textarea "Dispatch 00935669-1"
type textarea "x"
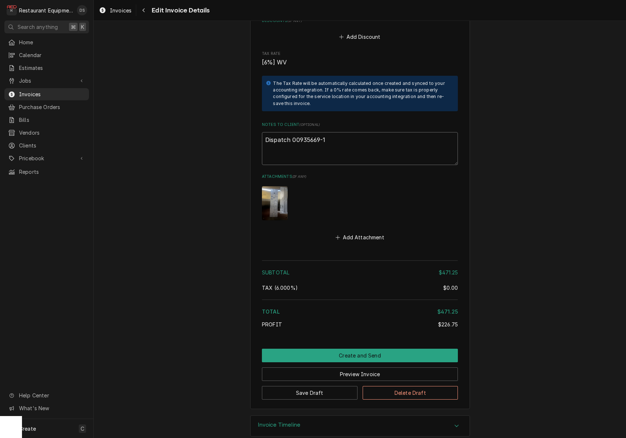
type textarea "Dispatch 00935669-1"
type textarea "x"
type textarea "Dispatch 00935669-1"
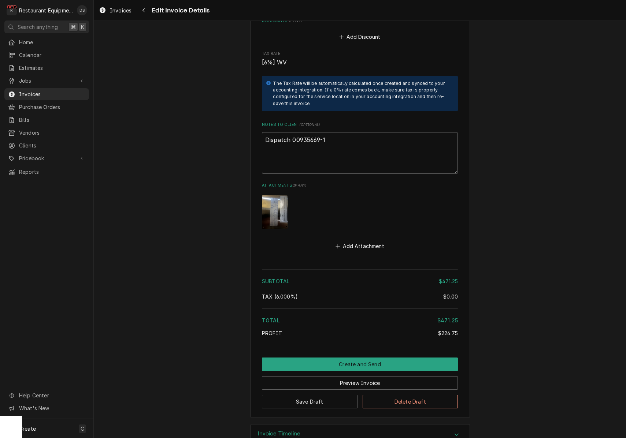
paste textarea "KC-1032950"
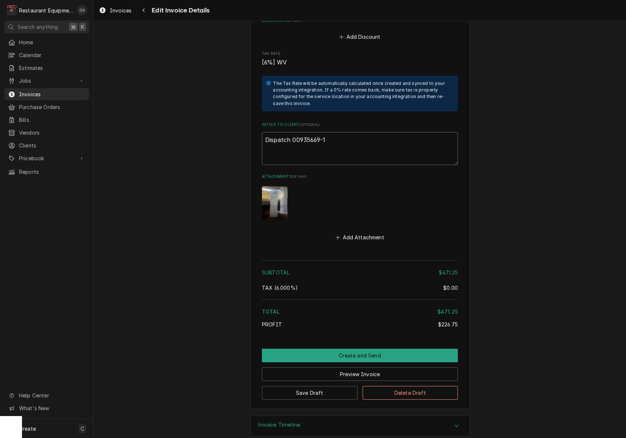
type textarea "x"
type textarea "Dispatch 00935669-1 KC-1032950"
click at [30, 93] on span "Invoices" at bounding box center [52, 94] width 66 height 8
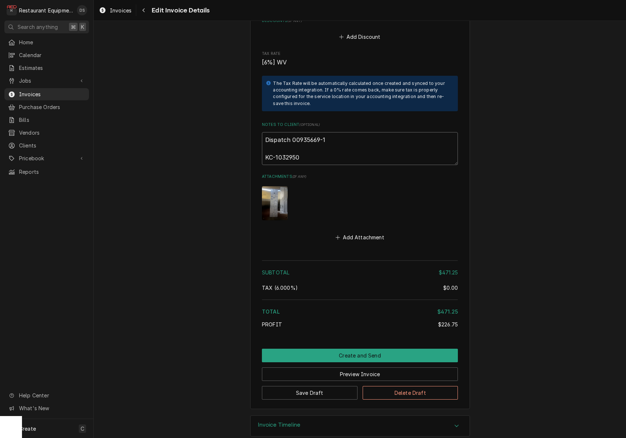
drag, startPoint x: 332, startPoint y: 129, endPoint x: 295, endPoint y: 129, distance: 37.0
click at [292, 132] on textarea "Dispatch 00935669-1 KC-1032950" at bounding box center [360, 148] width 196 height 33
click at [360, 368] on button "Preview Invoice" at bounding box center [360, 375] width 196 height 14
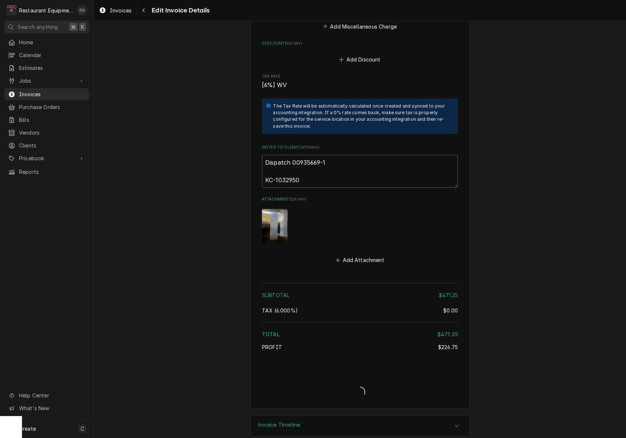
type textarea "x"
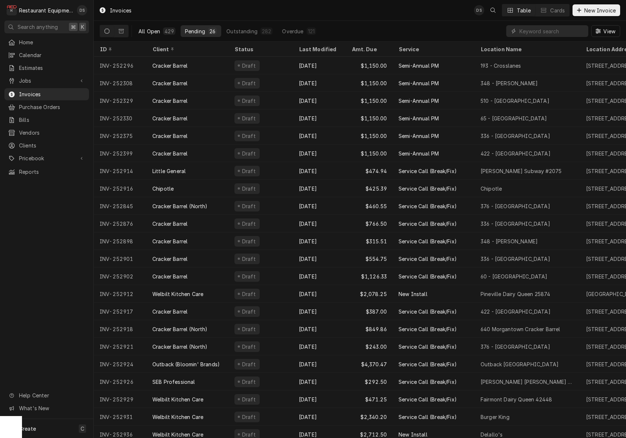
click at [166, 34] on div "429" at bounding box center [168, 31] width 9 height 8
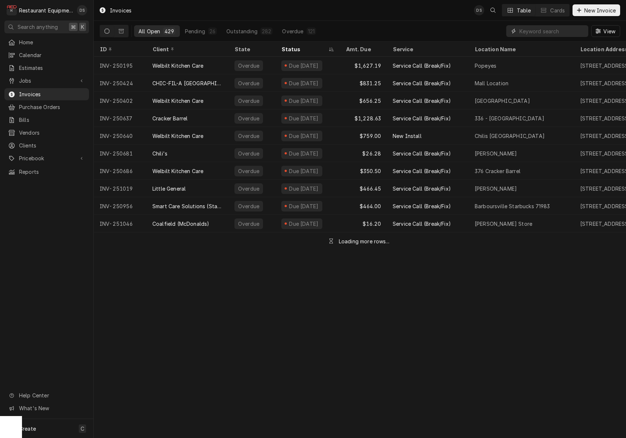
click at [554, 28] on input "Dynamic Content Wrapper" at bounding box center [551, 31] width 65 height 12
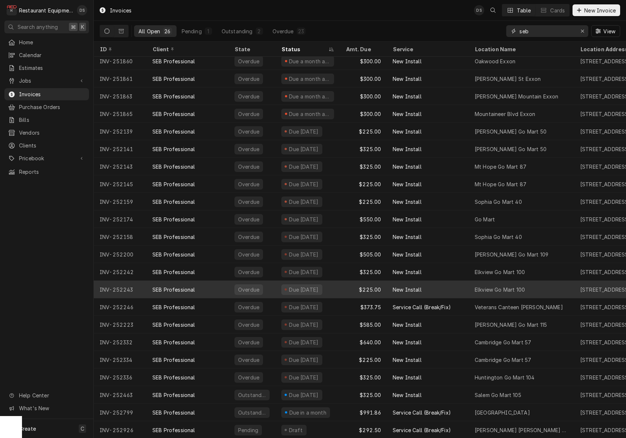
scroll to position [74, 0]
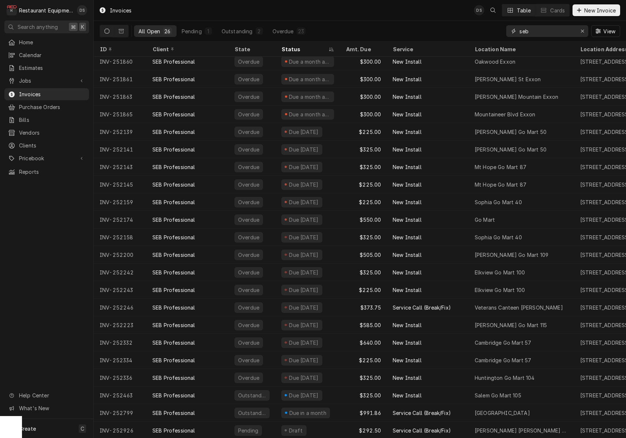
drag, startPoint x: 539, startPoint y: 29, endPoint x: 458, endPoint y: 27, distance: 81.3
click at [461, 27] on div "All Open 26 Pending 1 Outstanding 2 Overdue 23 seb View" at bounding box center [360, 31] width 520 height 21
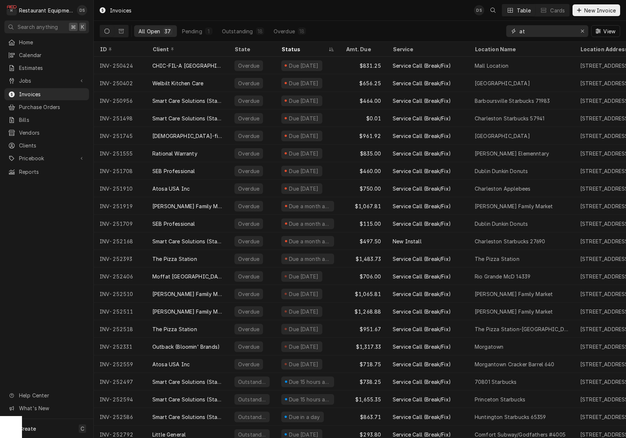
type input "ato"
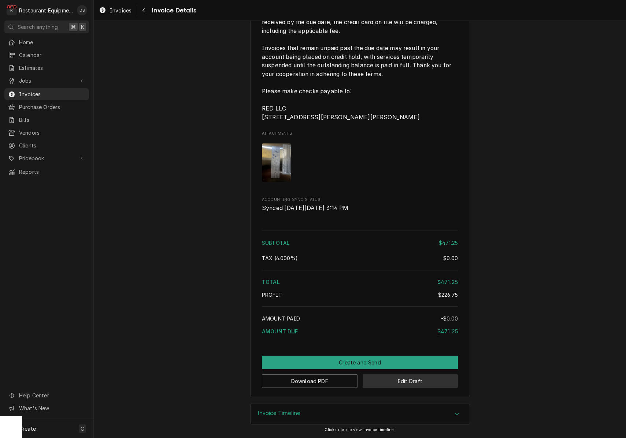
click at [423, 381] on button "Edit Draft" at bounding box center [411, 382] width 96 height 14
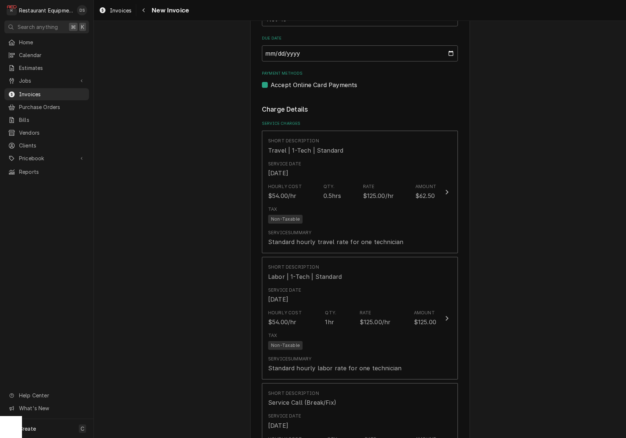
scroll to position [374, 0]
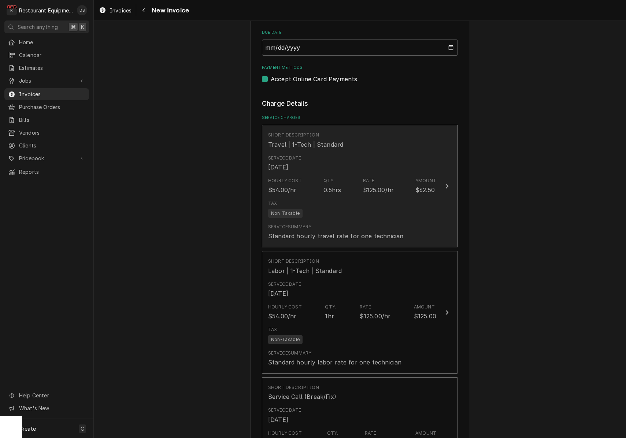
click at [376, 198] on div "Tax Non-Taxable" at bounding box center [352, 208] width 168 height 23
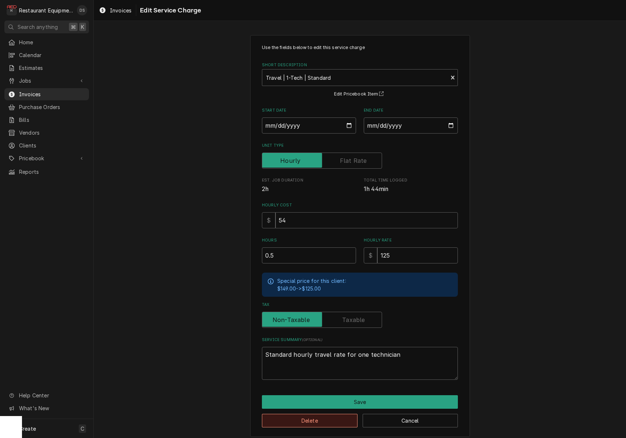
click at [317, 414] on button "Delete" at bounding box center [310, 421] width 96 height 14
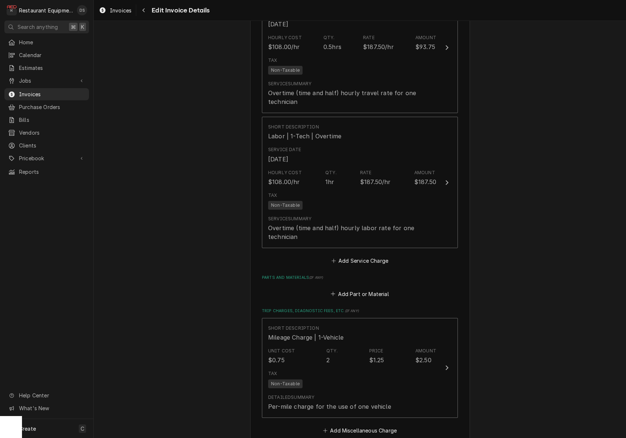
scroll to position [1008, 0]
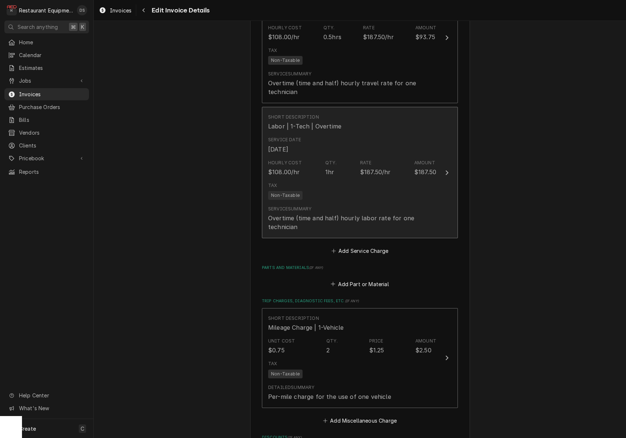
click at [351, 188] on div "Tax Non-Taxable" at bounding box center [352, 190] width 168 height 23
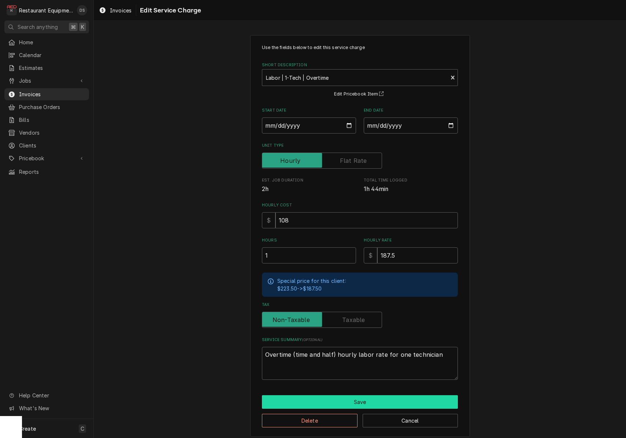
click at [394, 396] on button "Save" at bounding box center [360, 403] width 196 height 14
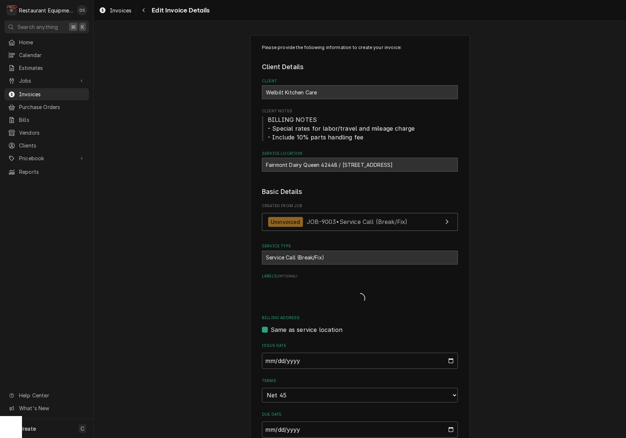
scroll to position [1008, 0]
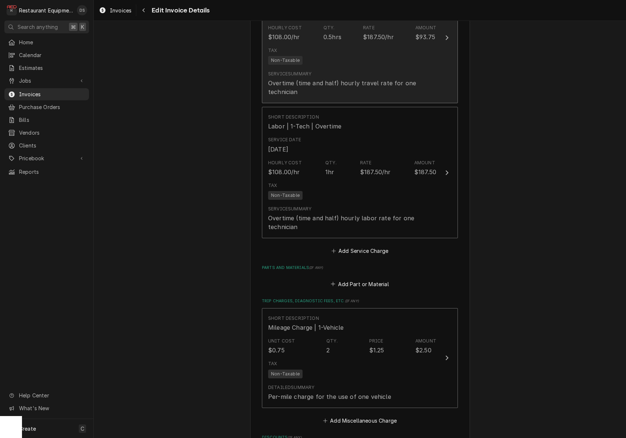
click at [356, 79] on div "Overtime (time and half) hourly travel rate for one technician" at bounding box center [352, 88] width 168 height 18
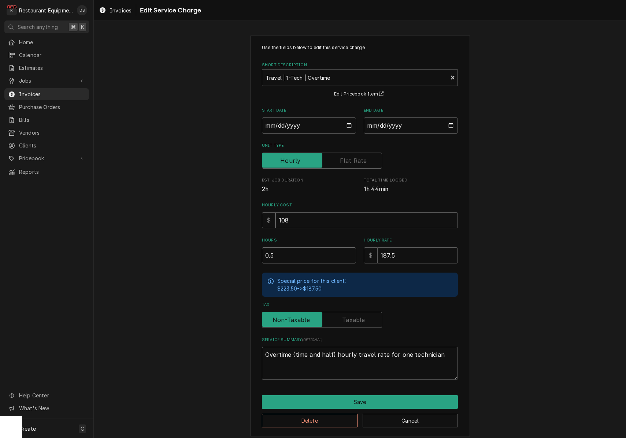
drag, startPoint x: 299, startPoint y: 255, endPoint x: 205, endPoint y: 251, distance: 94.6
click at [206, 251] on div "Use the fields below to edit this service charge Short Description Travel | 1-T…" at bounding box center [360, 236] width 532 height 415
type textarea "x"
type input "1"
click at [368, 396] on button "Save" at bounding box center [360, 403] width 196 height 14
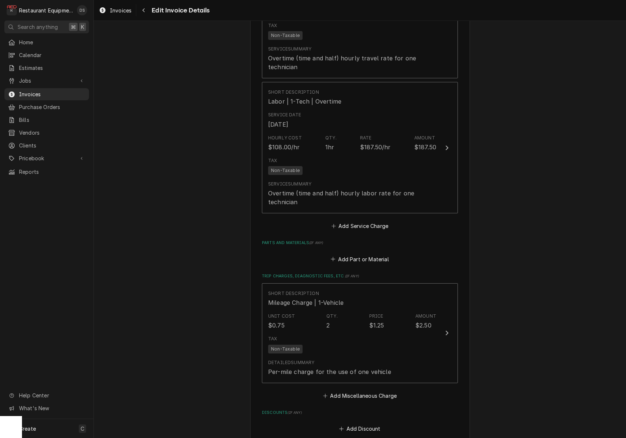
scroll to position [1033, 0]
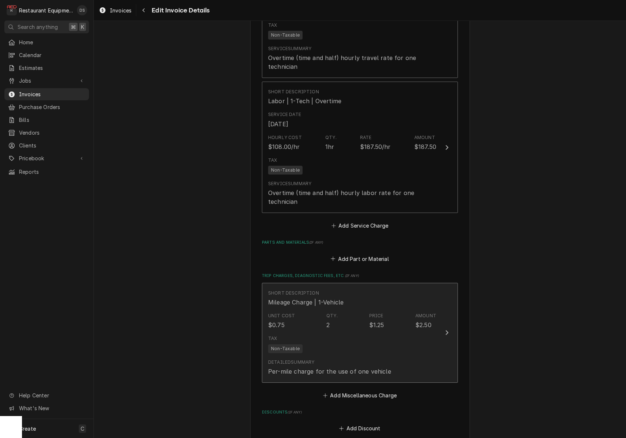
click at [367, 316] on div "Unit Cost $0.75 Qty. 2 Price $1.25 Amount $2.50" at bounding box center [352, 321] width 168 height 23
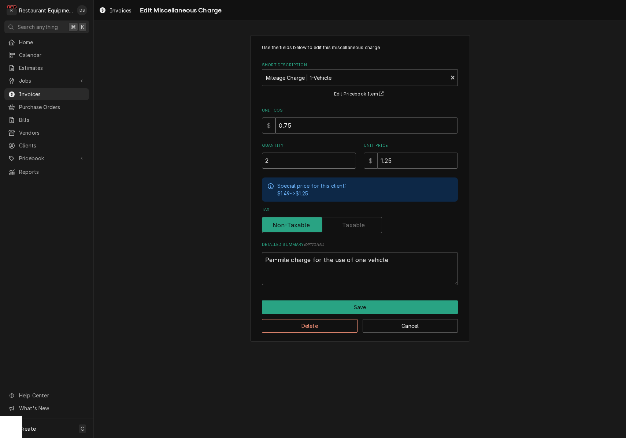
drag, startPoint x: 277, startPoint y: 160, endPoint x: 221, endPoint y: 150, distance: 57.0
click at [221, 150] on div "Use the fields below to edit this miscellaneous charge Short Description Mileag…" at bounding box center [360, 189] width 532 height 320
type textarea "x"
type input "1"
type textarea "x"
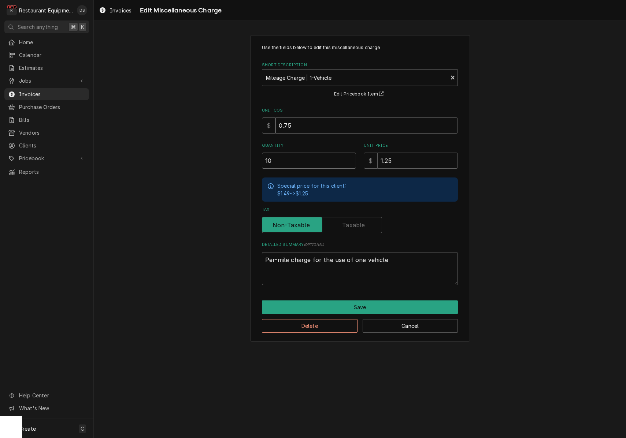
type input "10"
click at [373, 301] on button "Save" at bounding box center [360, 308] width 196 height 14
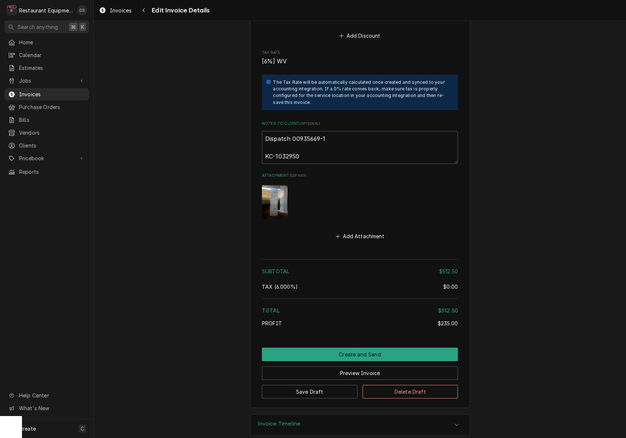
scroll to position [1425, 0]
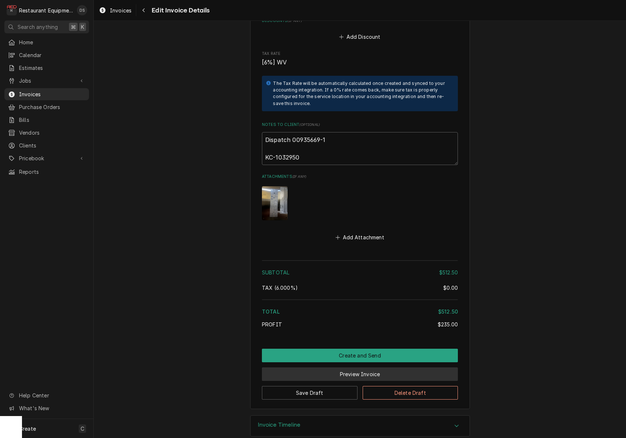
click at [350, 368] on button "Preview Invoice" at bounding box center [360, 375] width 196 height 14
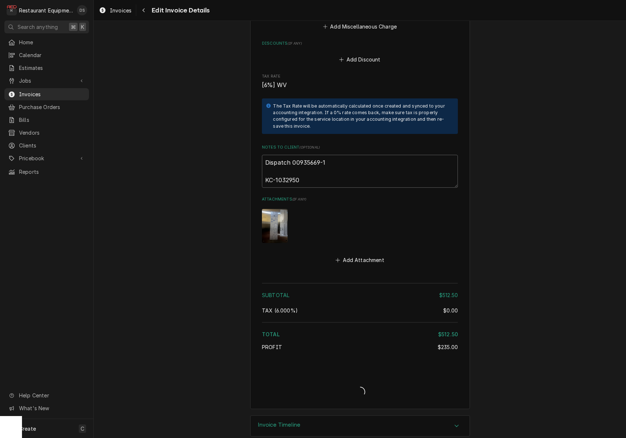
scroll to position [1, 0]
type textarea "x"
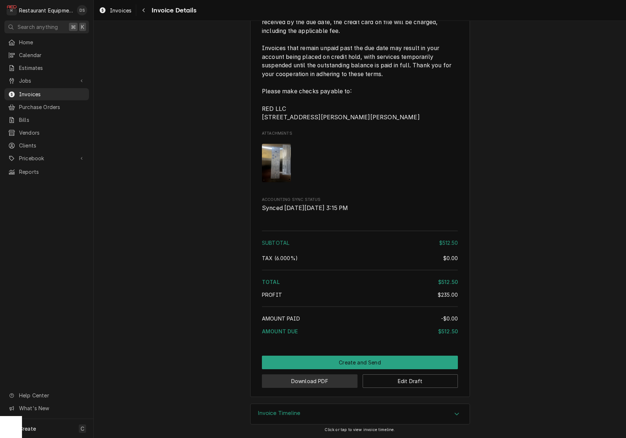
scroll to position [1343, 0]
click at [322, 385] on button "Download PDF" at bounding box center [310, 382] width 96 height 14
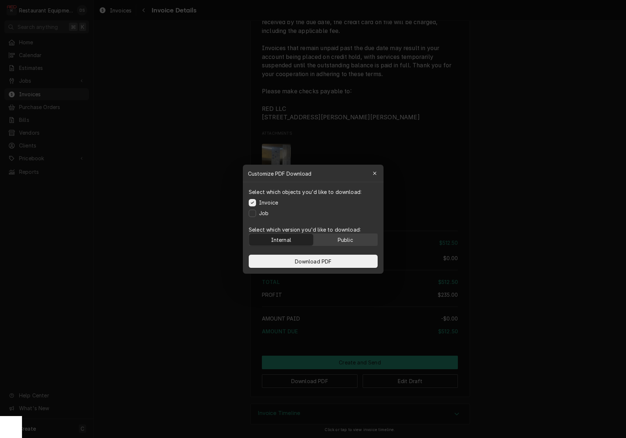
click at [333, 242] on button "Public" at bounding box center [345, 240] width 64 height 12
click at [334, 260] on button "Download PDF" at bounding box center [313, 261] width 129 height 13
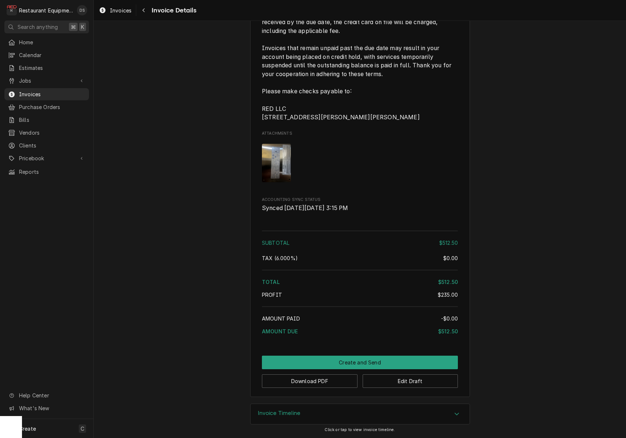
click at [277, 154] on img "Attachments" at bounding box center [276, 163] width 29 height 38
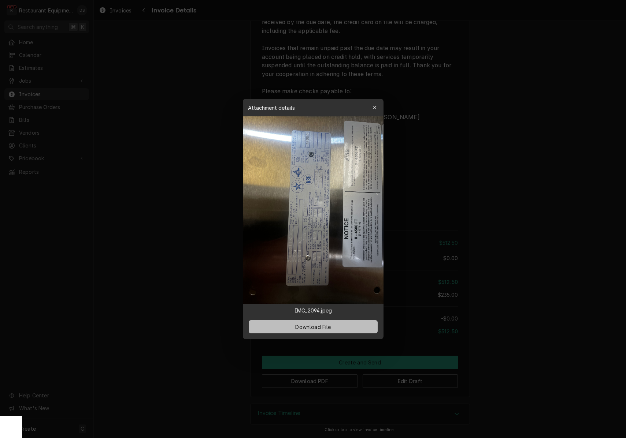
click at [352, 327] on button "Download File" at bounding box center [313, 326] width 129 height 13
click at [520, 337] on div at bounding box center [313, 219] width 626 height 438
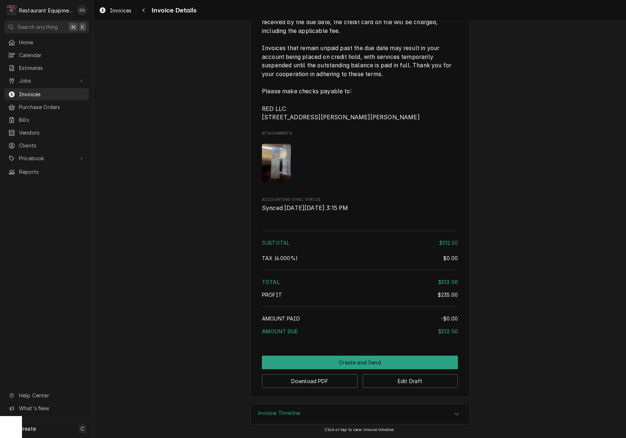
scroll to position [0, 0]
click at [352, 363] on button "Create and Send" at bounding box center [360, 363] width 196 height 14
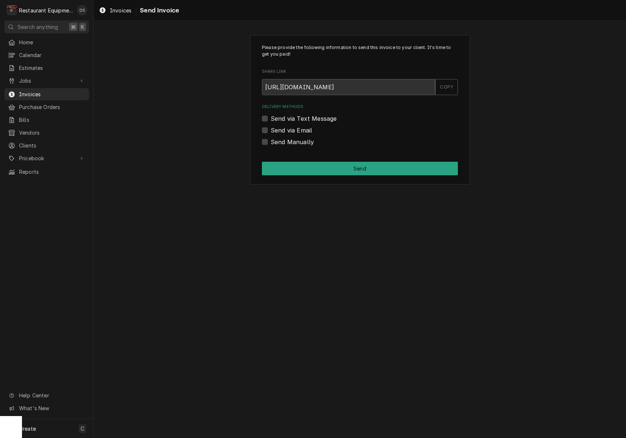
drag, startPoint x: 264, startPoint y: 141, endPoint x: 270, endPoint y: 144, distance: 6.6
click at [271, 141] on label "Send Manually" at bounding box center [292, 142] width 43 height 9
click at [271, 141] on input "Send Manually" at bounding box center [369, 146] width 196 height 16
checkbox input "true"
click at [335, 164] on button "Send" at bounding box center [360, 169] width 196 height 14
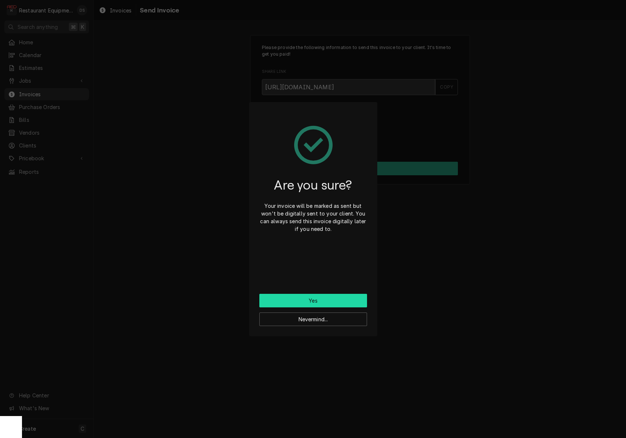
click at [333, 299] on button "Yes" at bounding box center [313, 301] width 108 height 14
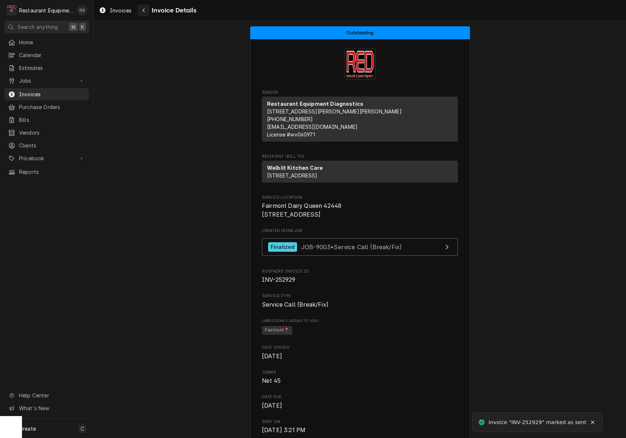
click at [142, 12] on icon "Navigate back" at bounding box center [143, 10] width 3 height 5
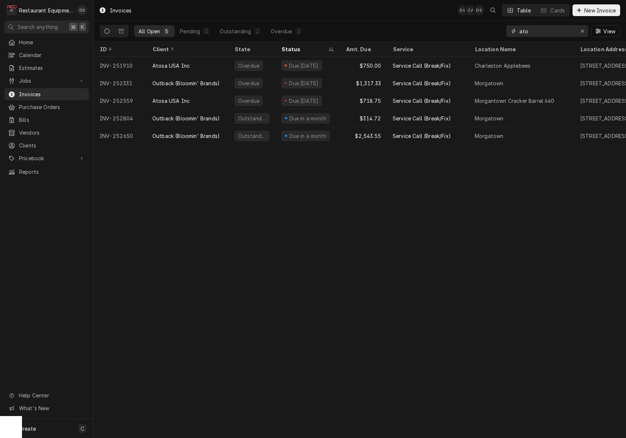
click at [581, 33] on icon "Erase input" at bounding box center [583, 31] width 4 height 5
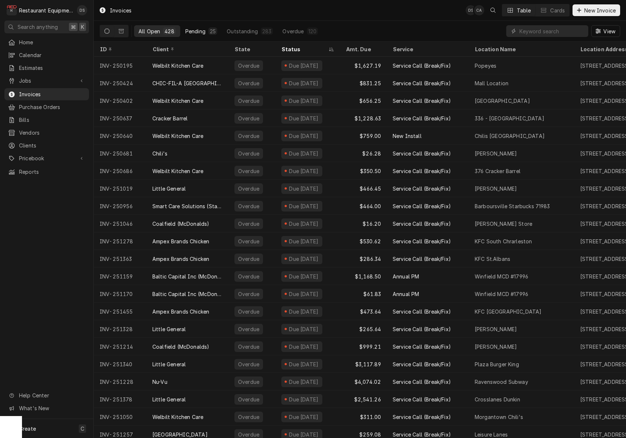
click at [200, 33] on div "Pending" at bounding box center [195, 31] width 20 height 8
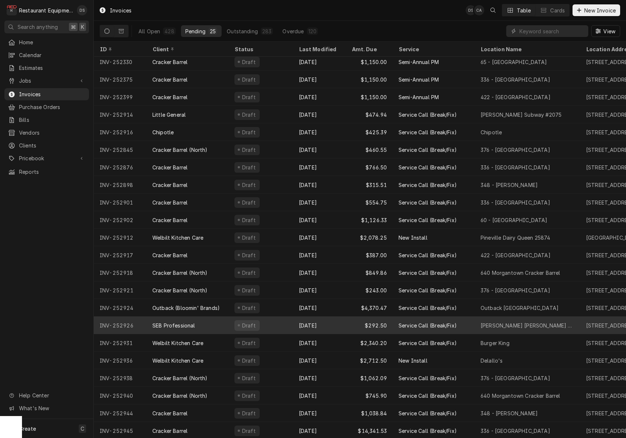
scroll to position [56, 0]
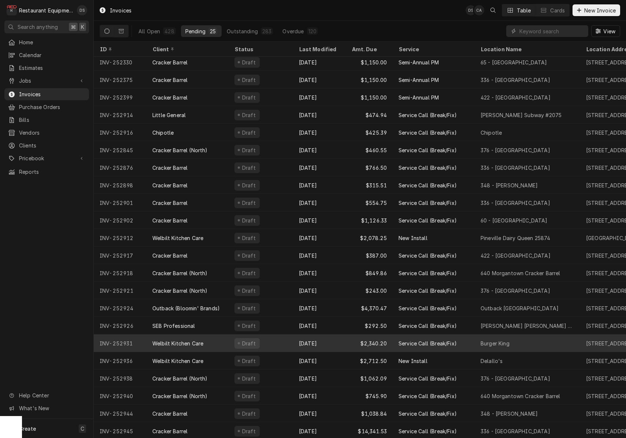
click at [283, 348] on div "Draft" at bounding box center [261, 344] width 64 height 18
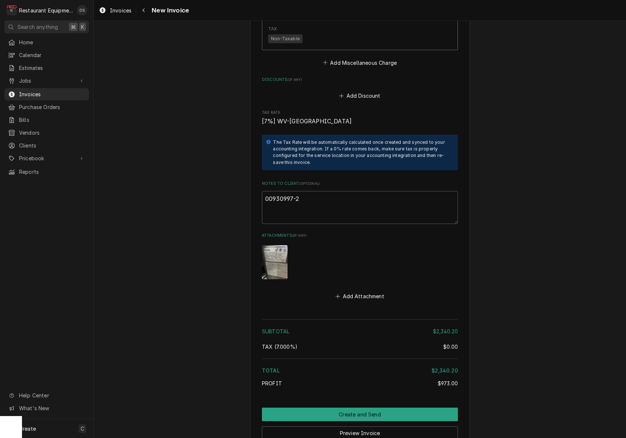
scroll to position [2222, 0]
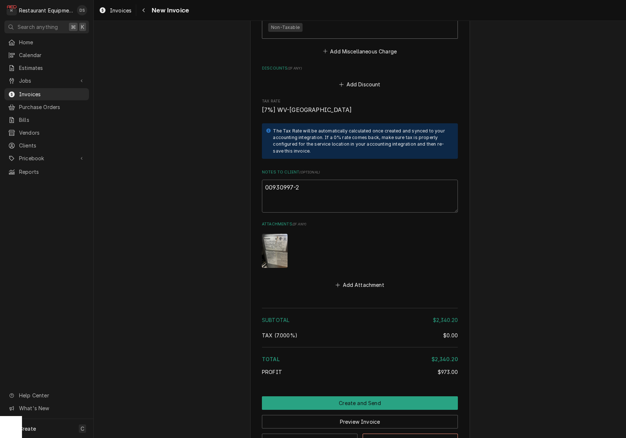
click at [278, 234] on img "Attachments" at bounding box center [275, 251] width 26 height 34
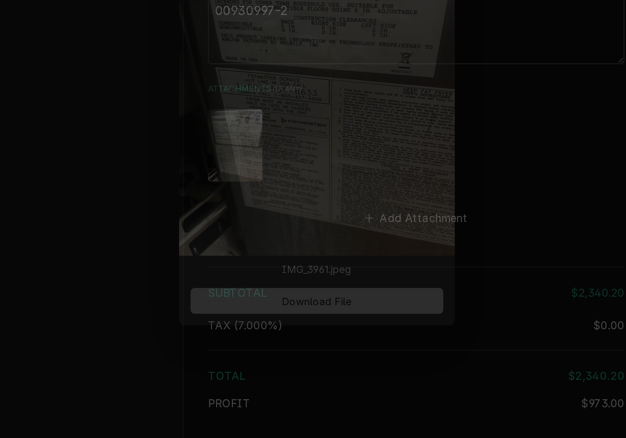
click at [294, 323] on span "Download File" at bounding box center [313, 327] width 38 height 8
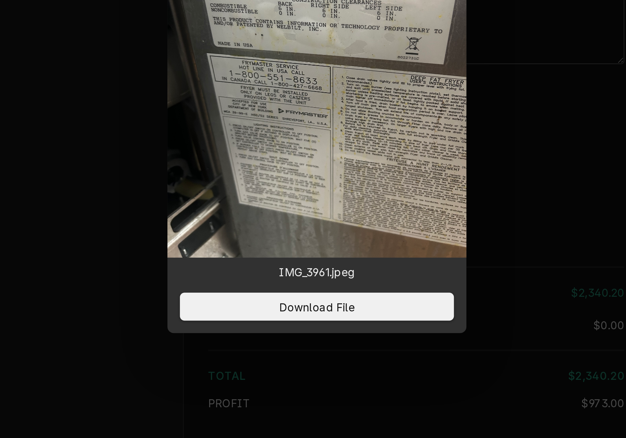
click at [238, 38] on div at bounding box center [313, 219] width 626 height 438
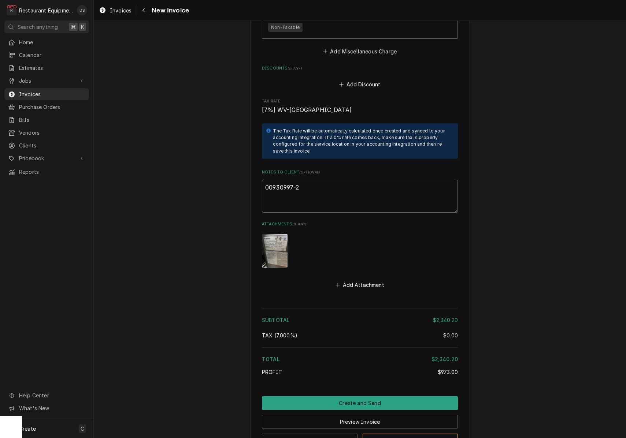
drag, startPoint x: 305, startPoint y: 170, endPoint x: 230, endPoint y: 165, distance: 75.6
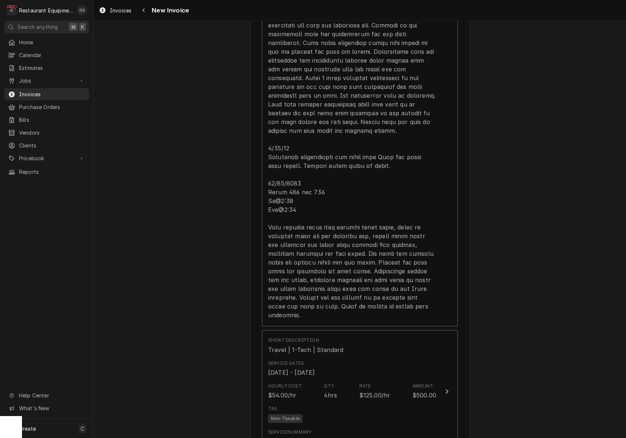
scroll to position [828, 0]
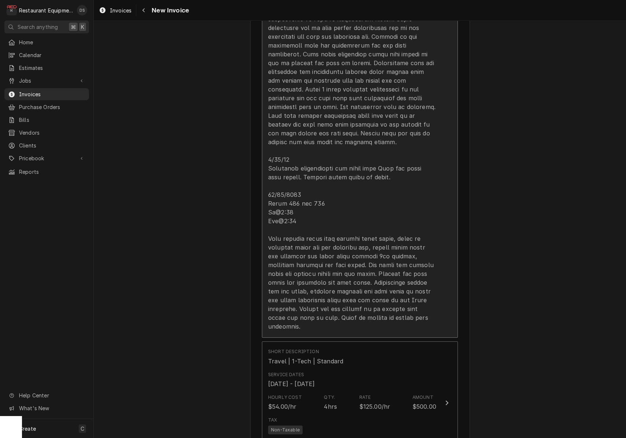
click at [345, 117] on div "Update Line Item" at bounding box center [352, 54] width 168 height 554
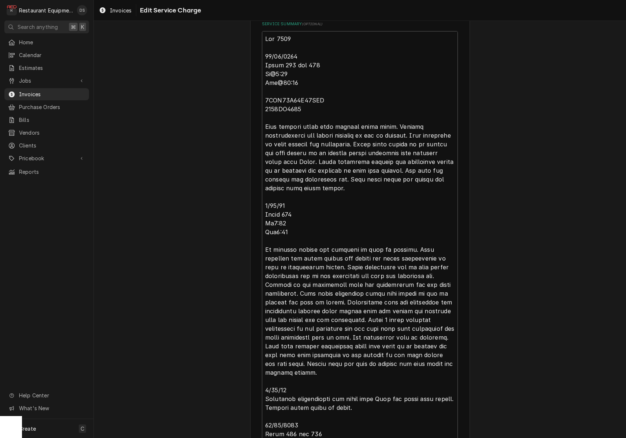
scroll to position [289, 0]
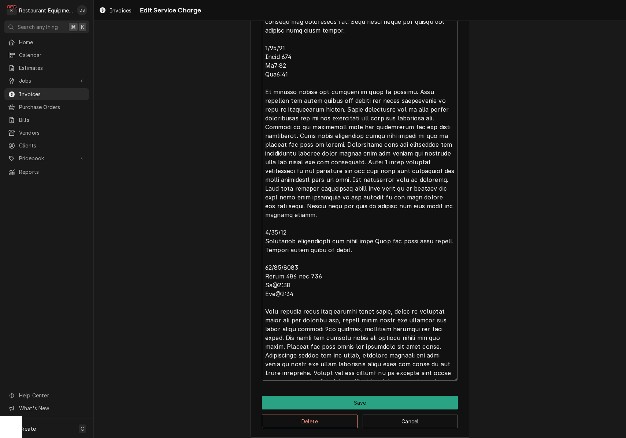
drag, startPoint x: 264, startPoint y: 49, endPoint x: 407, endPoint y: 370, distance: 351.8
click at [407, 370] on textarea "Service Summary ( optional )" at bounding box center [360, 127] width 196 height 508
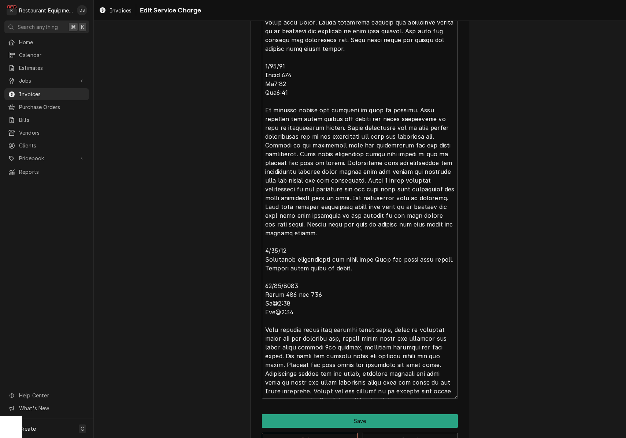
scroll to position [427, 0]
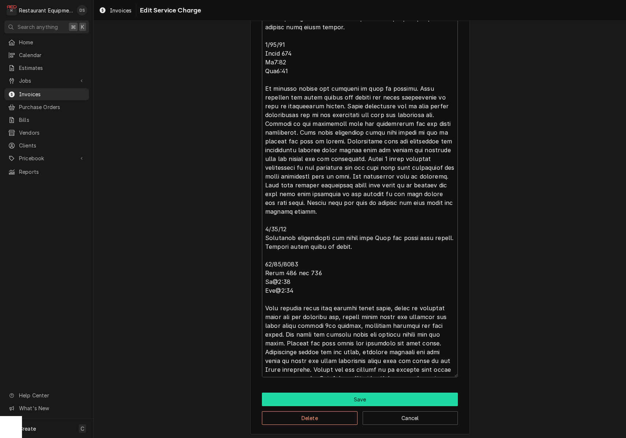
click at [372, 398] on button "Save" at bounding box center [360, 400] width 196 height 14
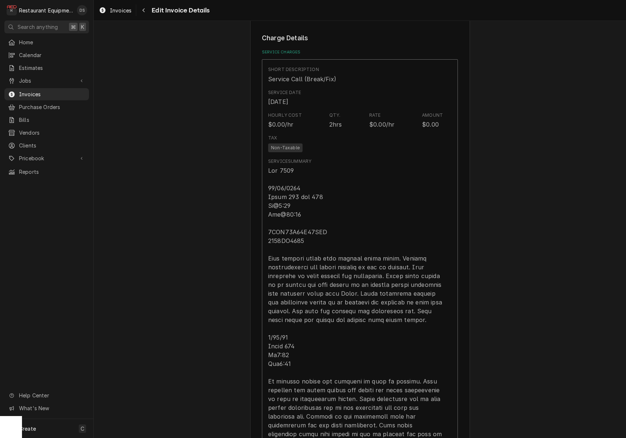
scroll to position [828, 0]
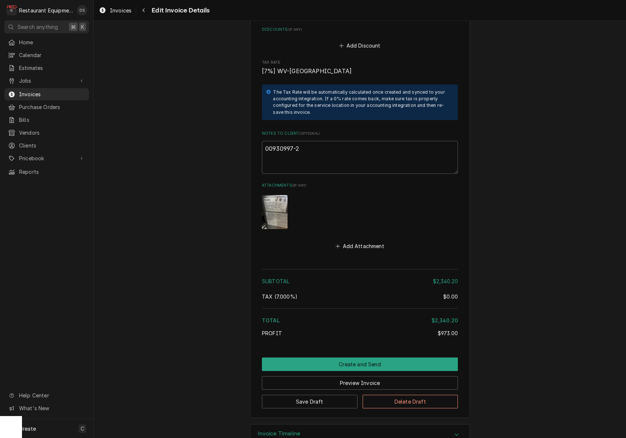
click at [361, 377] on button "Preview Invoice" at bounding box center [360, 384] width 196 height 14
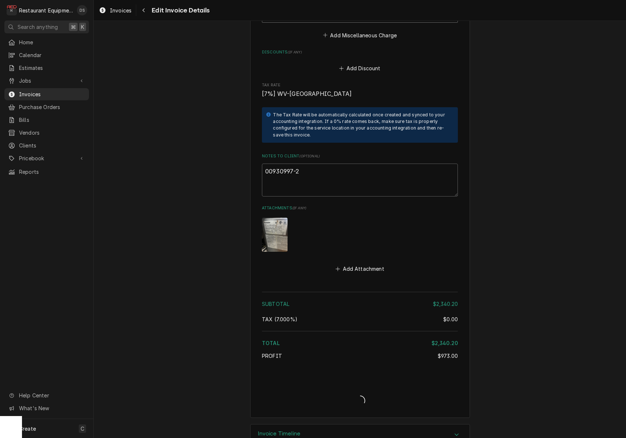
type textarea "x"
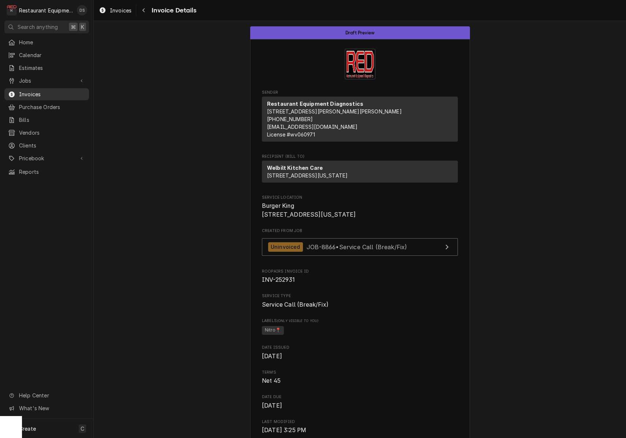
drag, startPoint x: 0, startPoint y: 0, endPoint x: 28, endPoint y: 91, distance: 95.4
click at [28, 91] on span "Invoices" at bounding box center [52, 94] width 66 height 8
drag, startPoint x: 262, startPoint y: 229, endPoint x: 325, endPoint y: 236, distance: 63.7
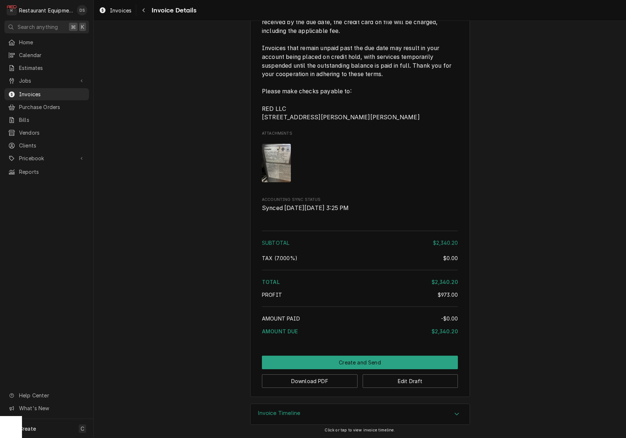
scroll to position [2005, 0]
click at [418, 387] on button "Edit Draft" at bounding box center [411, 382] width 96 height 14
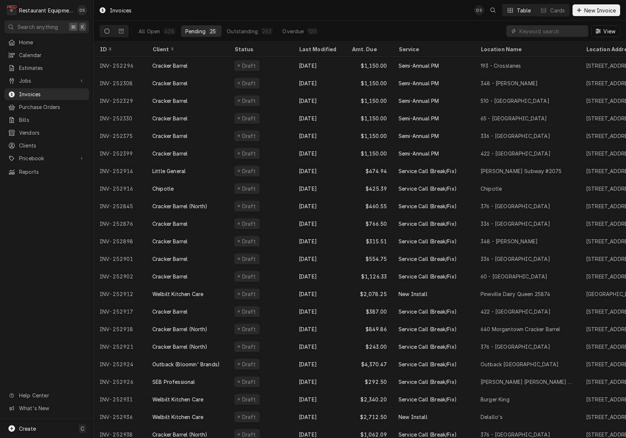
drag, startPoint x: 147, startPoint y: 27, endPoint x: 230, endPoint y: 25, distance: 82.8
click at [148, 27] on div "All Open" at bounding box center [149, 31] width 22 height 8
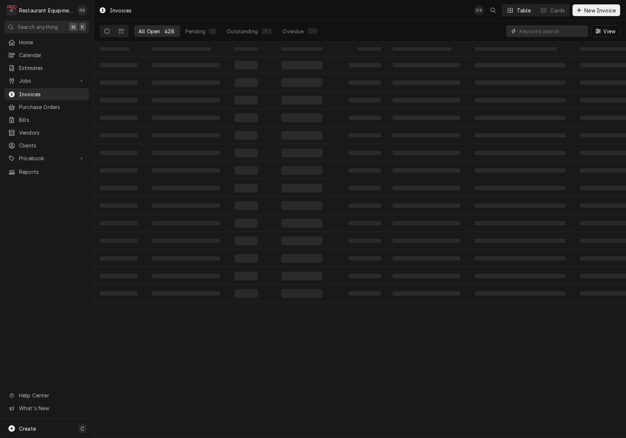
click at [535, 31] on input "Dynamic Content Wrapper" at bounding box center [551, 31] width 65 height 12
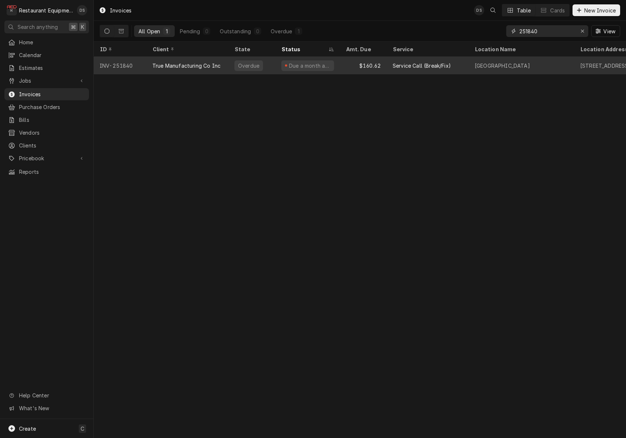
type input "251840"
click at [348, 62] on div "$160.62" at bounding box center [363, 66] width 47 height 18
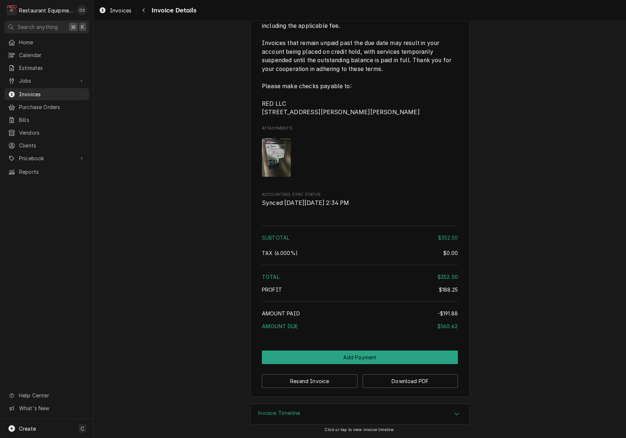
scroll to position [1248, 0]
click at [145, 10] on icon "Navigate back" at bounding box center [143, 10] width 3 height 5
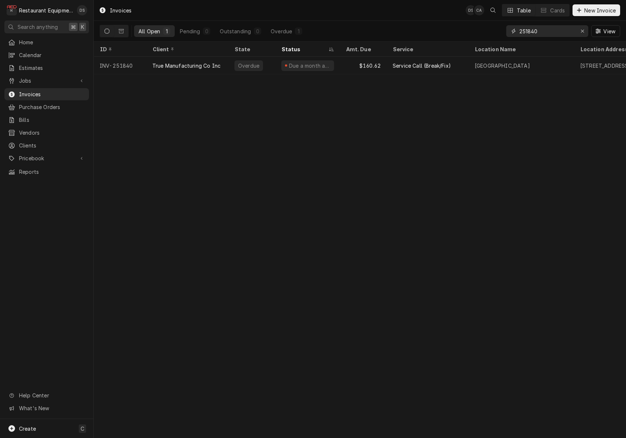
click at [555, 34] on input "251840" at bounding box center [546, 31] width 55 height 12
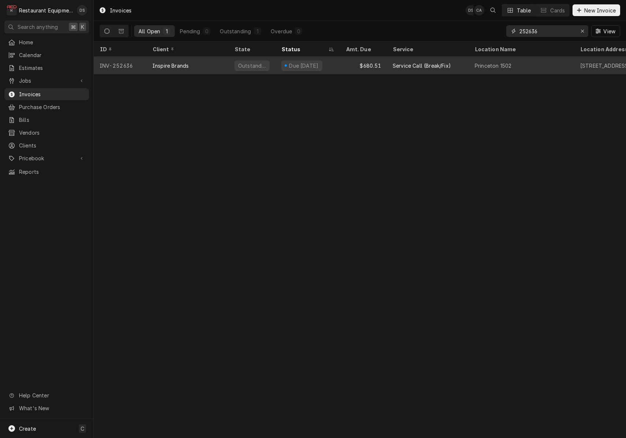
type input "252636"
click at [394, 68] on div "Service Call (Break/Fix)" at bounding box center [428, 66] width 82 height 18
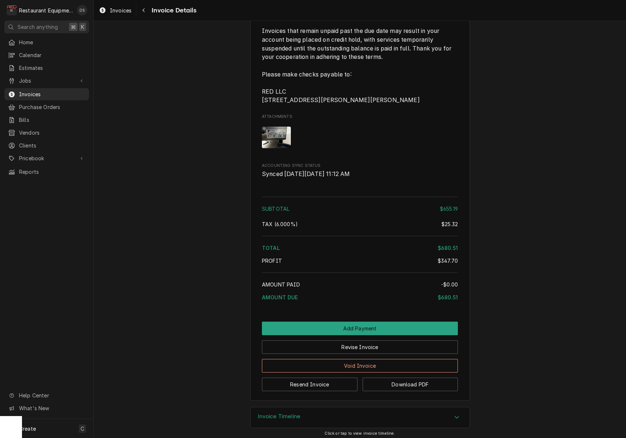
scroll to position [1420, 0]
click at [382, 354] on button "Revise Invoice" at bounding box center [360, 347] width 196 height 14
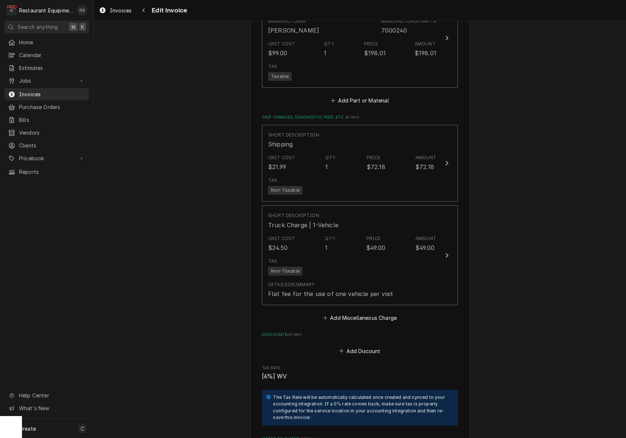
scroll to position [1190, 0]
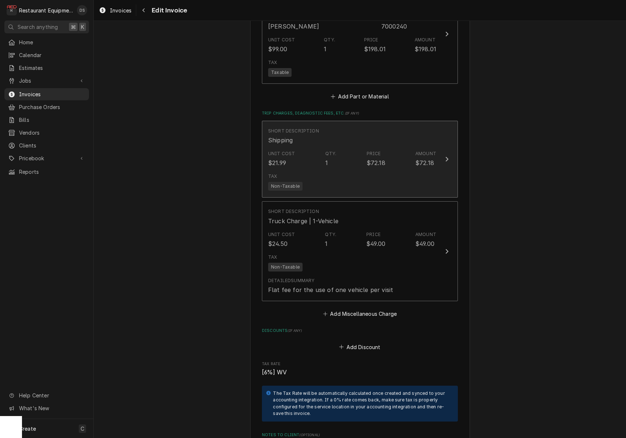
click at [388, 170] on div "Tax Non-Taxable" at bounding box center [352, 181] width 168 height 23
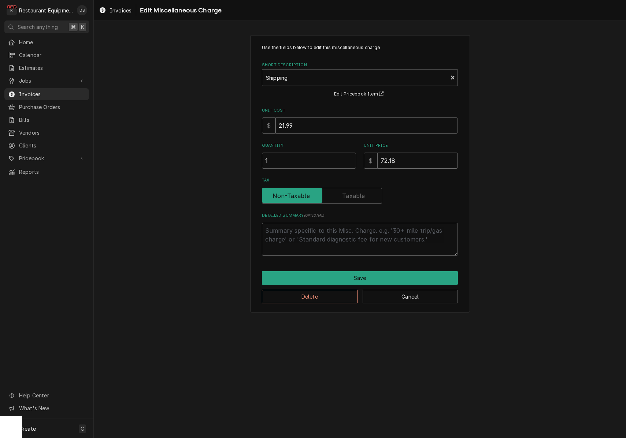
drag, startPoint x: 408, startPoint y: 159, endPoint x: 350, endPoint y: 156, distance: 58.4
click at [350, 156] on input "1" at bounding box center [309, 161] width 94 height 16
type textarea "x"
type input "7"
type textarea "x"
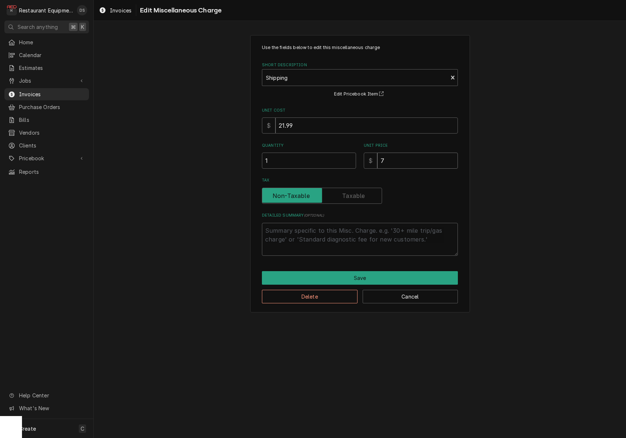
type input "76"
type textarea "x"
type input "76.4"
type textarea "x"
type input "76.40"
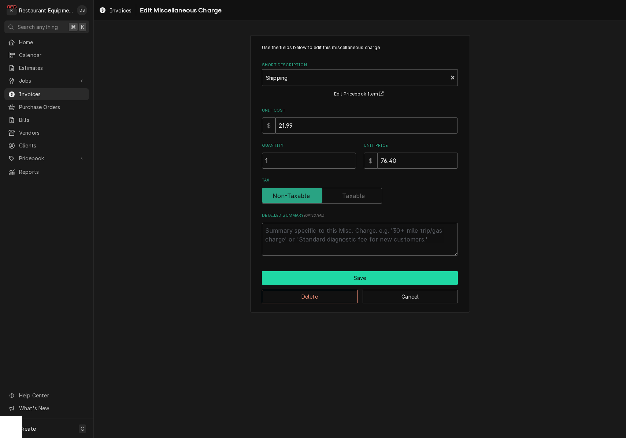
click at [365, 271] on button "Save" at bounding box center [360, 278] width 196 height 14
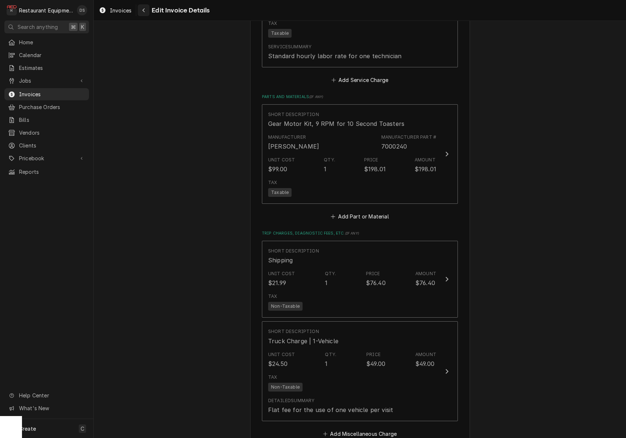
scroll to position [1062, 0]
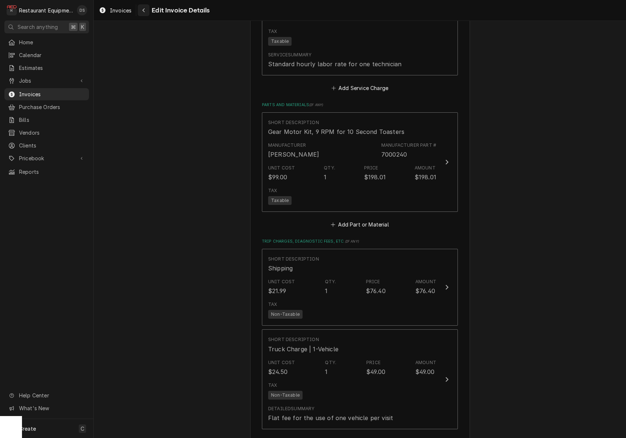
type textarea "x"
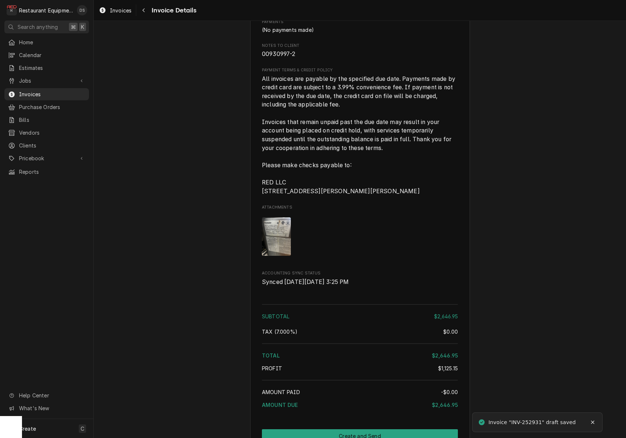
scroll to position [2047, 0]
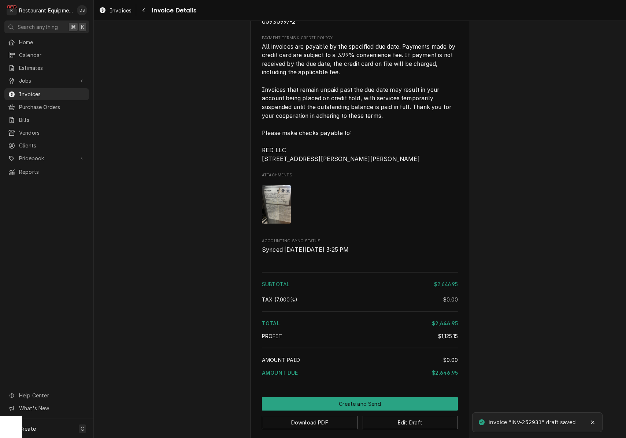
click at [279, 222] on img "Attachments" at bounding box center [276, 204] width 29 height 38
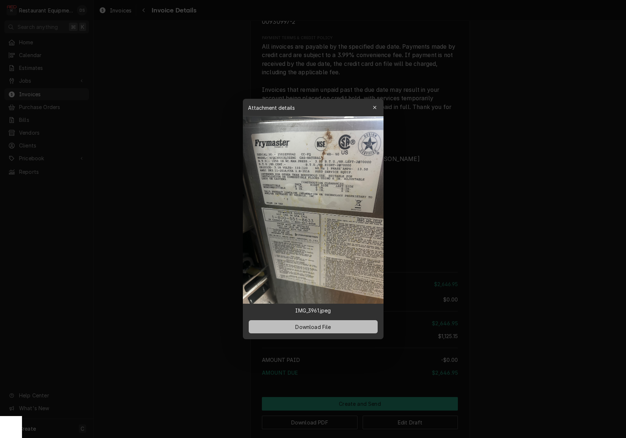
click at [323, 327] on span "Download File" at bounding box center [313, 327] width 38 height 8
click at [515, 264] on div at bounding box center [313, 219] width 626 height 438
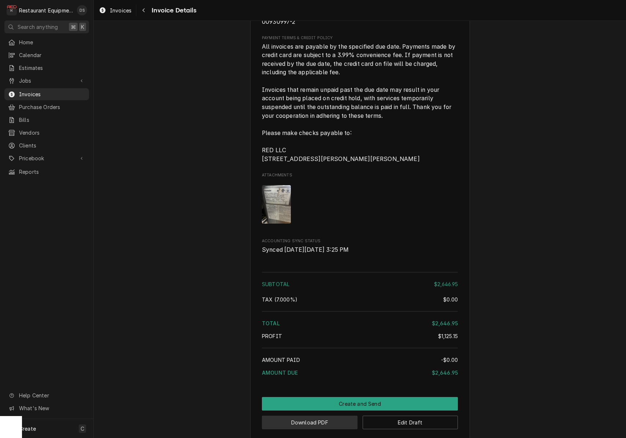
click at [334, 427] on button "Download PDF" at bounding box center [310, 423] width 96 height 14
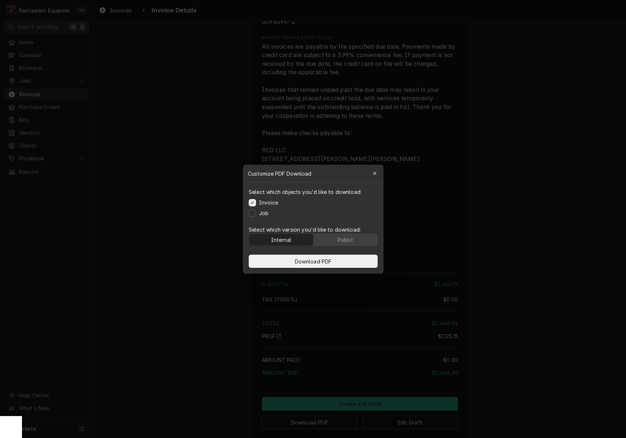
drag, startPoint x: 338, startPoint y: 241, endPoint x: 337, endPoint y: 245, distance: 4.5
click at [338, 241] on div "Public" at bounding box center [344, 240] width 15 height 8
click at [336, 261] on button "Download PDF" at bounding box center [313, 261] width 129 height 13
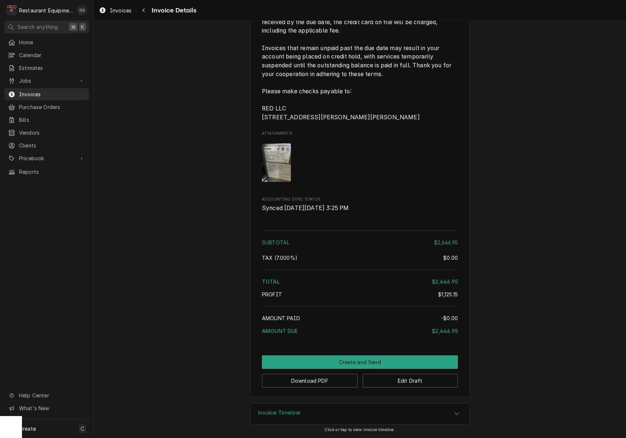
scroll to position [2095, 0]
click at [422, 385] on button "Edit Draft" at bounding box center [411, 381] width 96 height 14
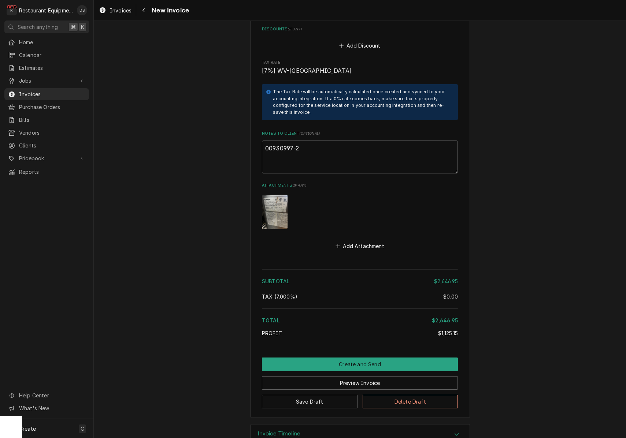
scroll to position [2364, 0]
click at [330, 141] on textarea "00930997-2" at bounding box center [360, 157] width 196 height 33
type textarea "x"
type textarea "00930997-2"
type textarea "x"
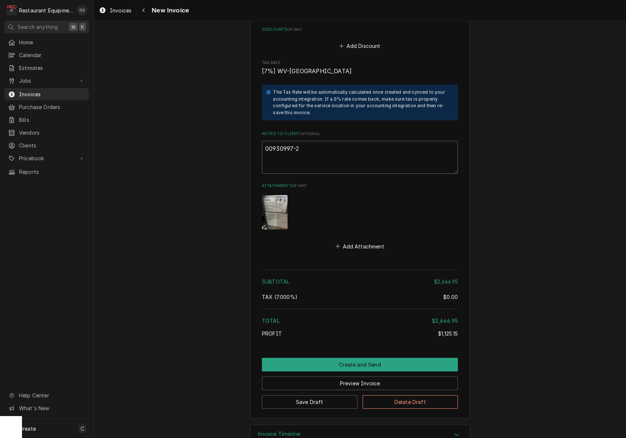
type textarea "00930997-2"
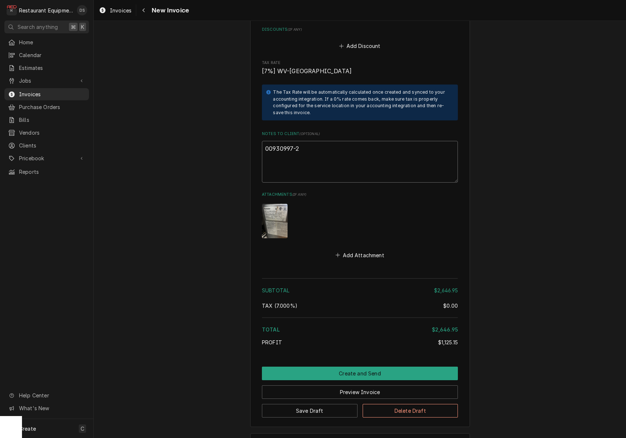
type textarea "x"
type textarea "00930997-2"
paste textarea "Claim KC-1032957"
type textarea "x"
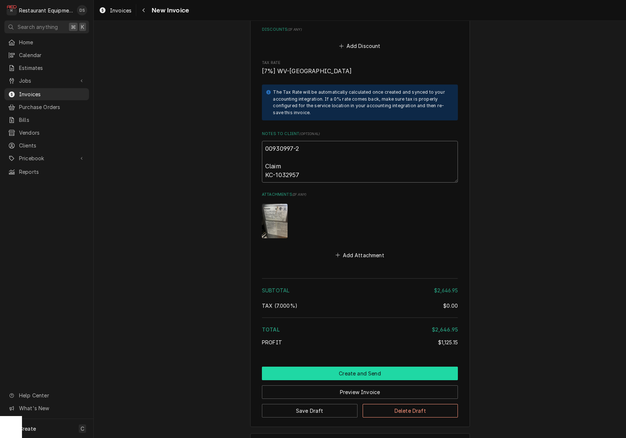
type textarea "00930997-2 Claim KC-1032957"
click at [348, 367] on button "Create and Send" at bounding box center [360, 374] width 196 height 14
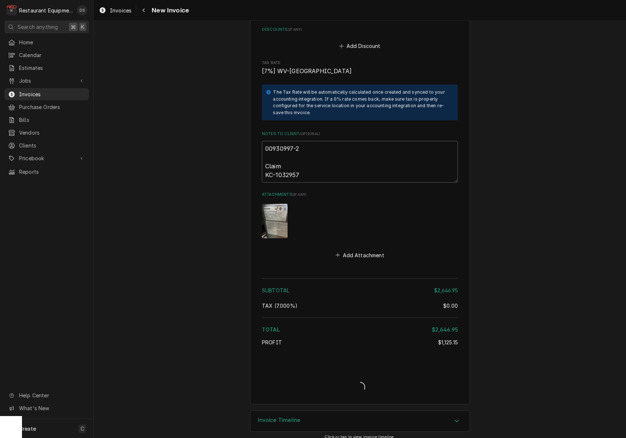
scroll to position [2350, 0]
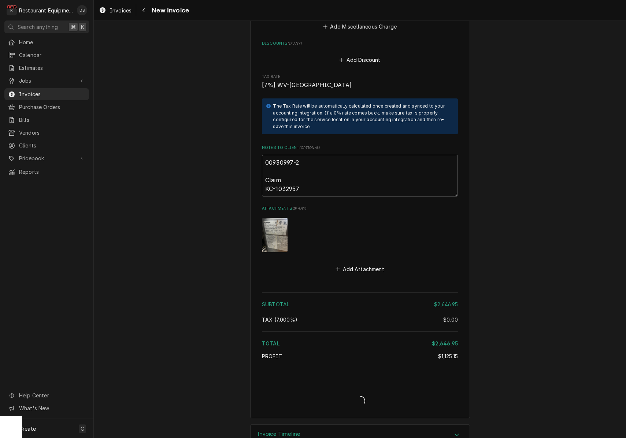
type textarea "x"
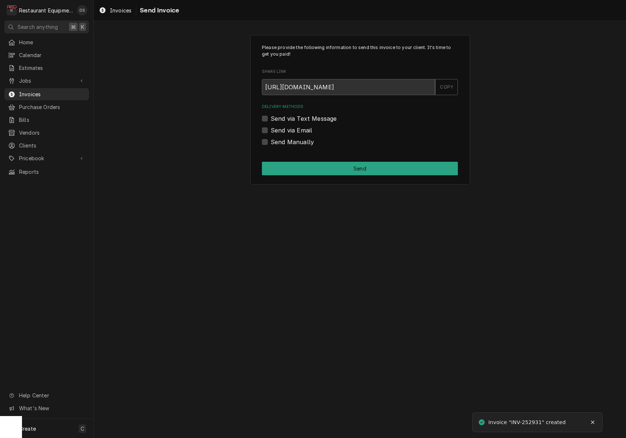
click at [271, 140] on label "Send Manually" at bounding box center [292, 142] width 43 height 9
click at [271, 140] on input "Send Manually" at bounding box center [369, 146] width 196 height 16
checkbox input "true"
click at [322, 167] on button "Send" at bounding box center [360, 169] width 196 height 14
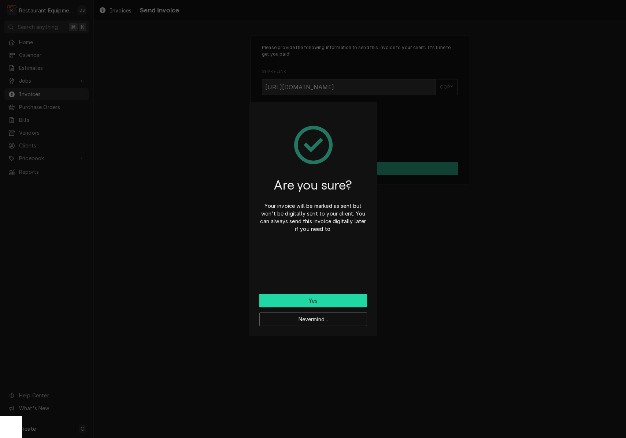
click at [331, 298] on button "Yes" at bounding box center [313, 301] width 108 height 14
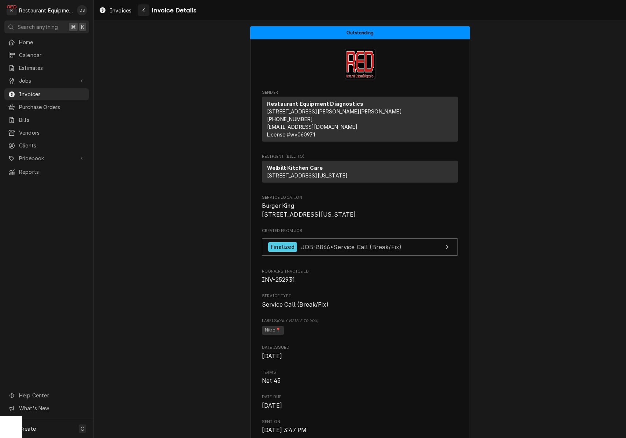
click at [144, 13] on div "Navigate back" at bounding box center [143, 10] width 7 height 7
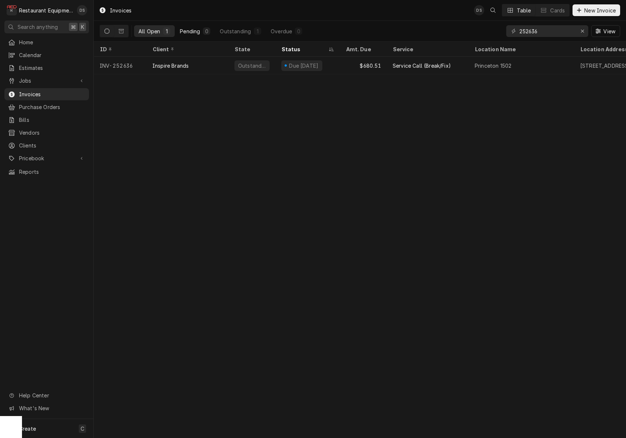
click at [189, 37] on button "Pending 0" at bounding box center [194, 31] width 39 height 12
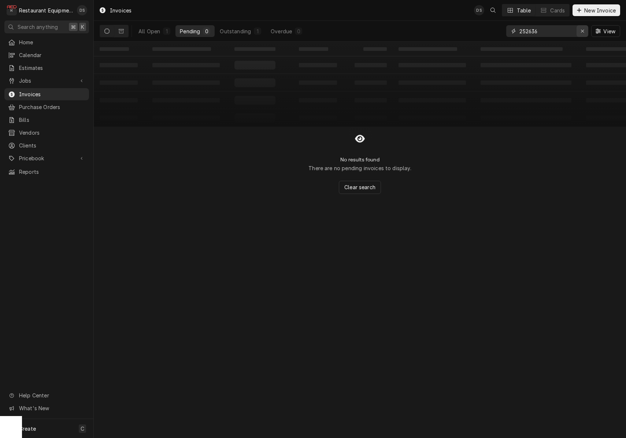
click at [580, 32] on div "Erase input" at bounding box center [582, 30] width 7 height 7
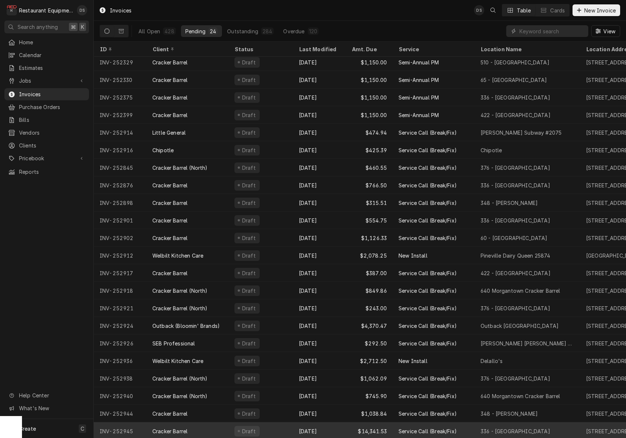
click at [290, 429] on div "Draft" at bounding box center [261, 432] width 64 height 18
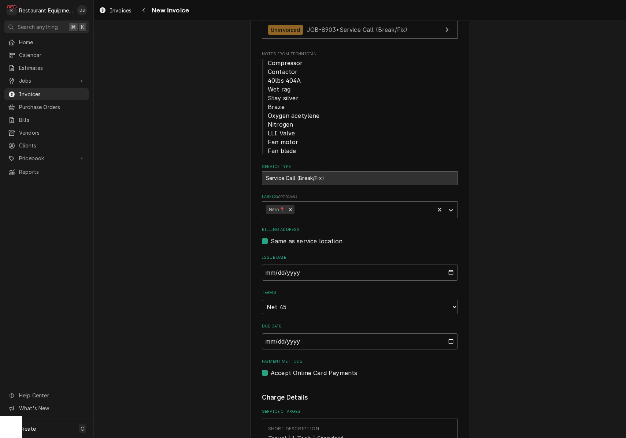
scroll to position [223, 0]
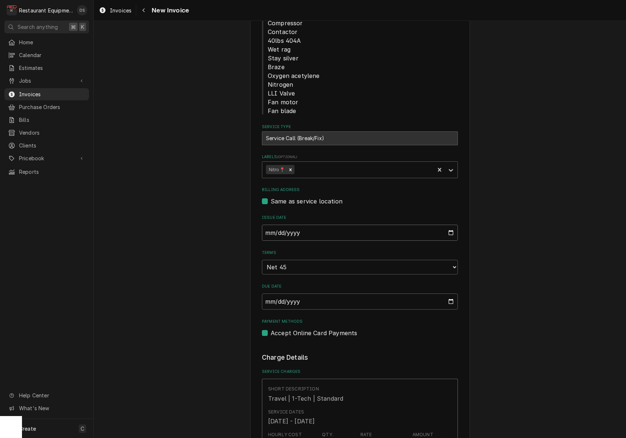
click at [293, 233] on input "2025-09-25" at bounding box center [360, 233] width 196 height 16
type input "2025-09-26"
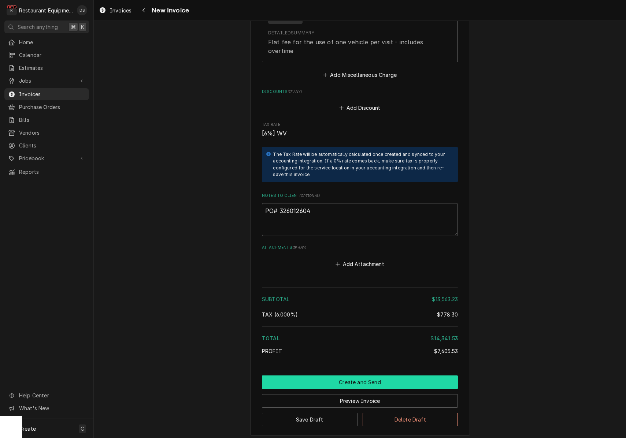
scroll to position [0, 0]
click at [328, 413] on button "Save Draft" at bounding box center [310, 420] width 96 height 14
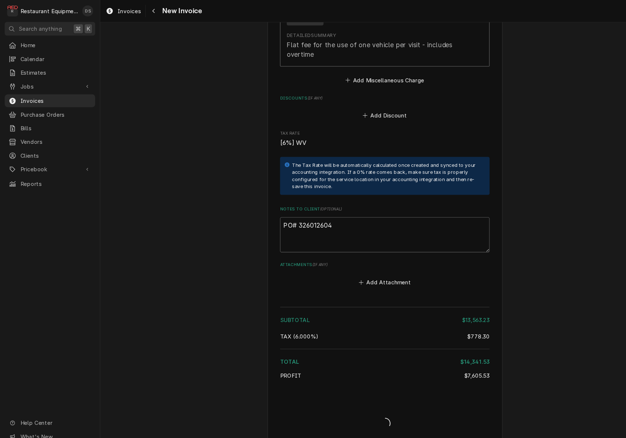
type textarea "x"
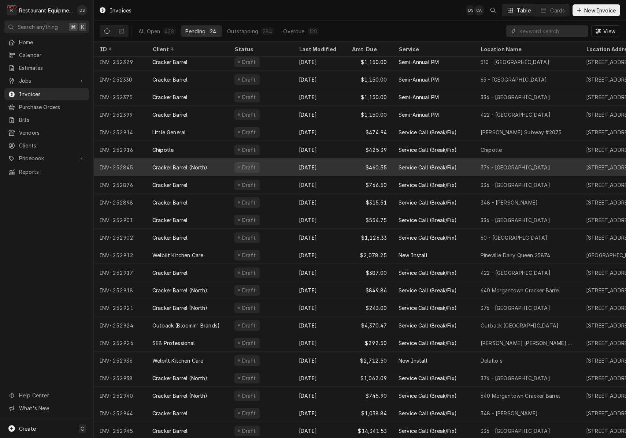
scroll to position [38, 0]
